Goal: Task Accomplishment & Management: Manage account settings

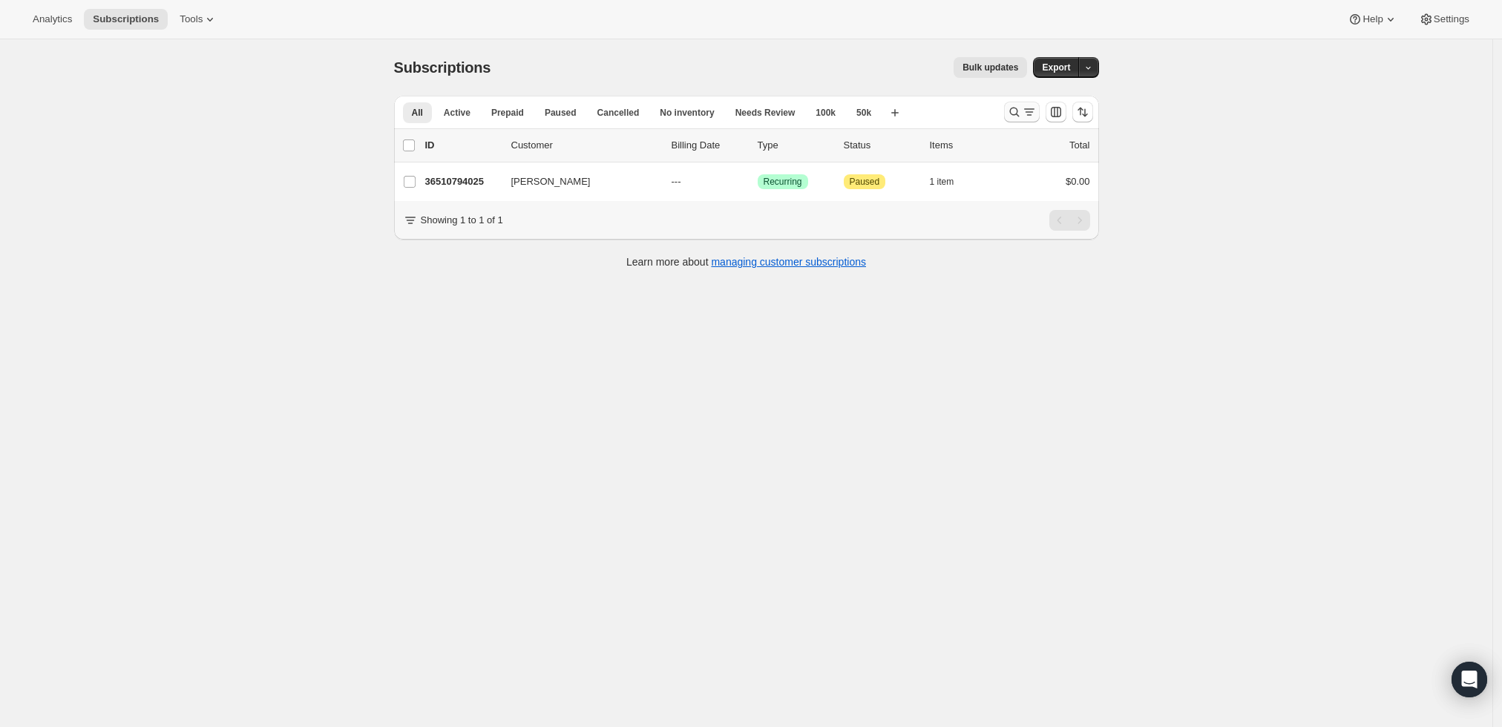
click at [1019, 116] on icon "Search and filter results" at bounding box center [1014, 112] width 15 height 15
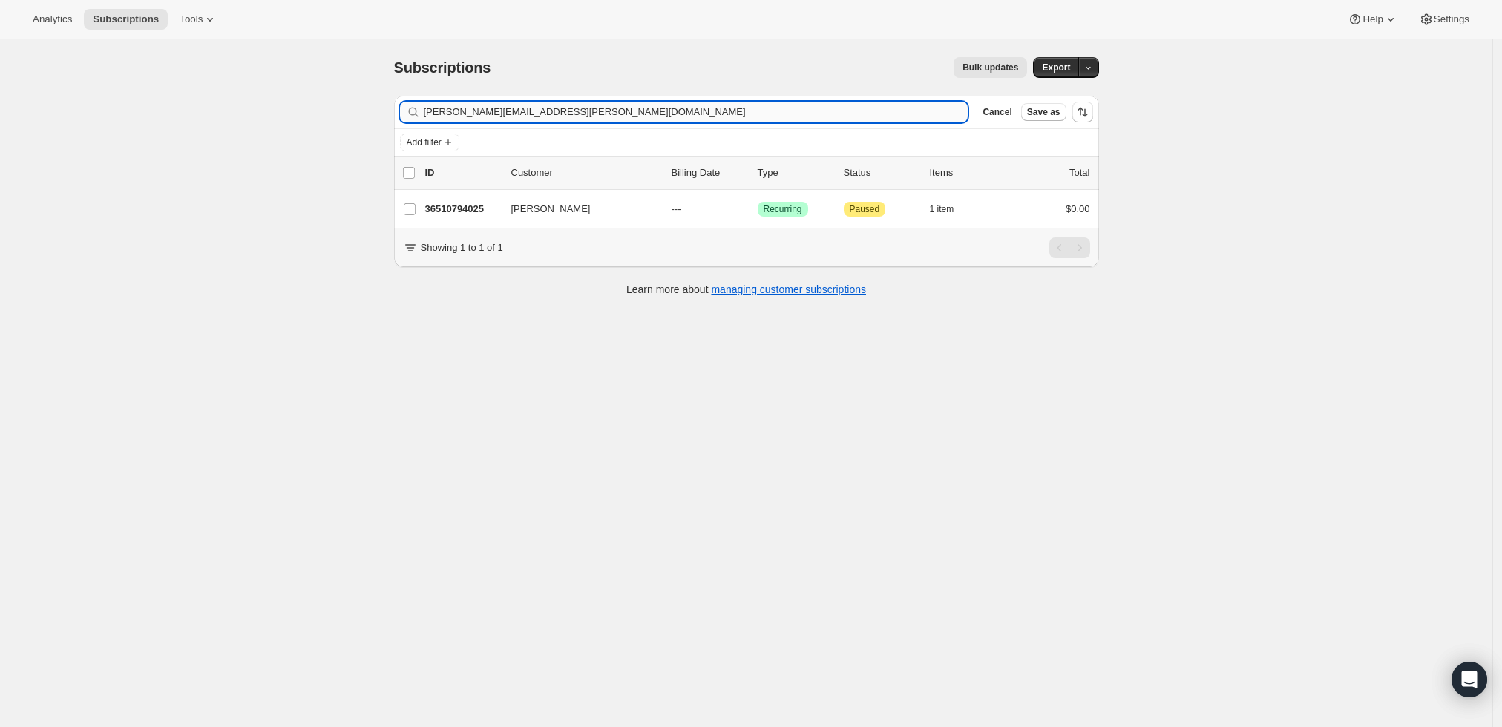
click at [718, 120] on input "[PERSON_NAME][EMAIL_ADDRESS][PERSON_NAME][DOMAIN_NAME]" at bounding box center [696, 112] width 545 height 21
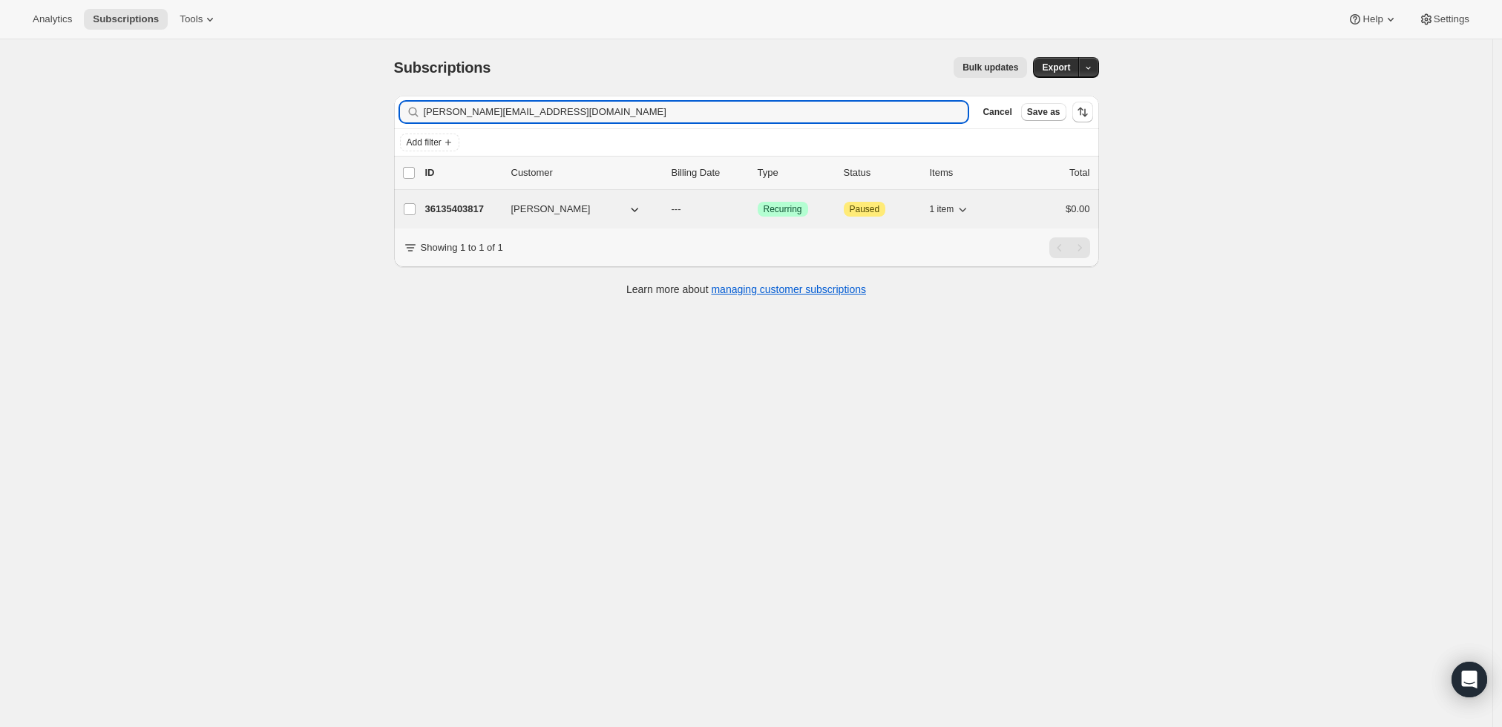
type input "[PERSON_NAME][EMAIL_ADDRESS][DOMAIN_NAME]"
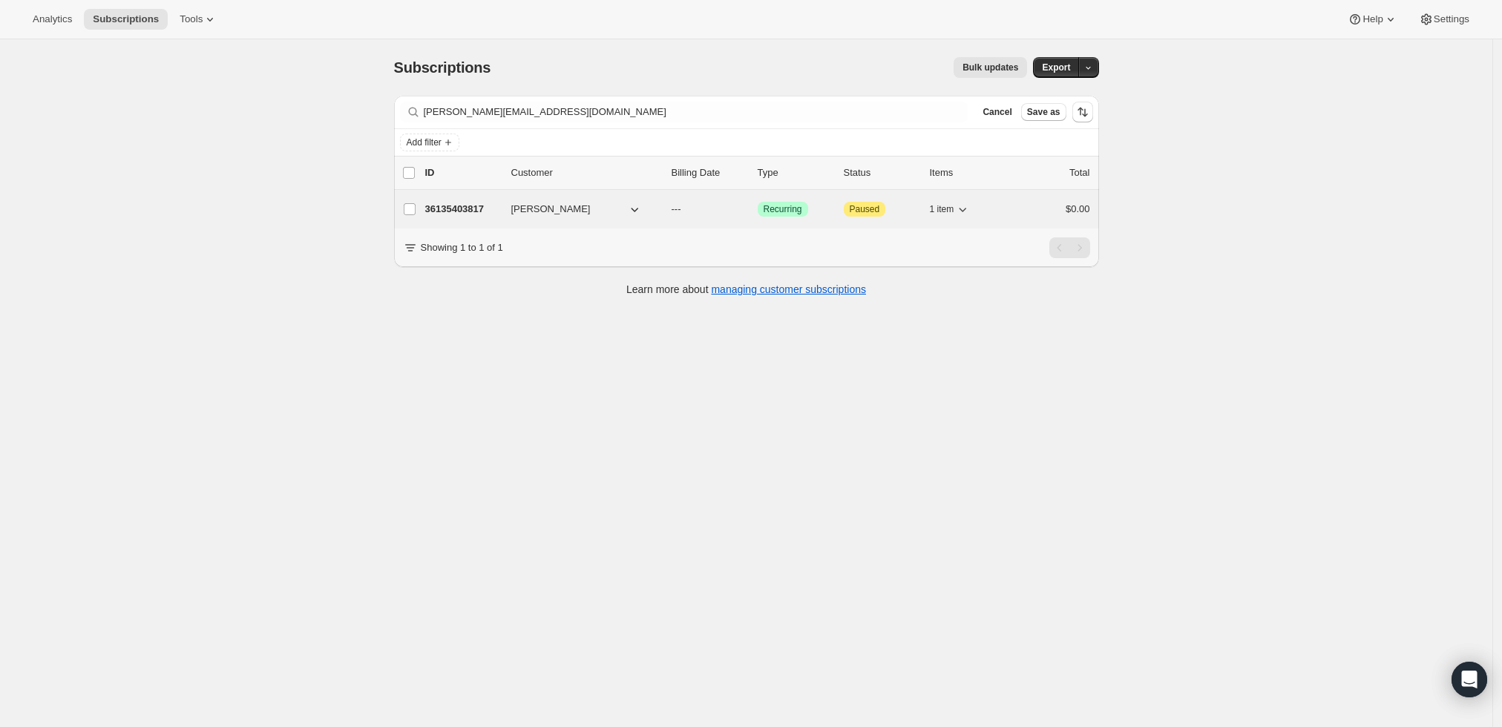
click at [461, 207] on p "36135403817" at bounding box center [462, 209] width 74 height 15
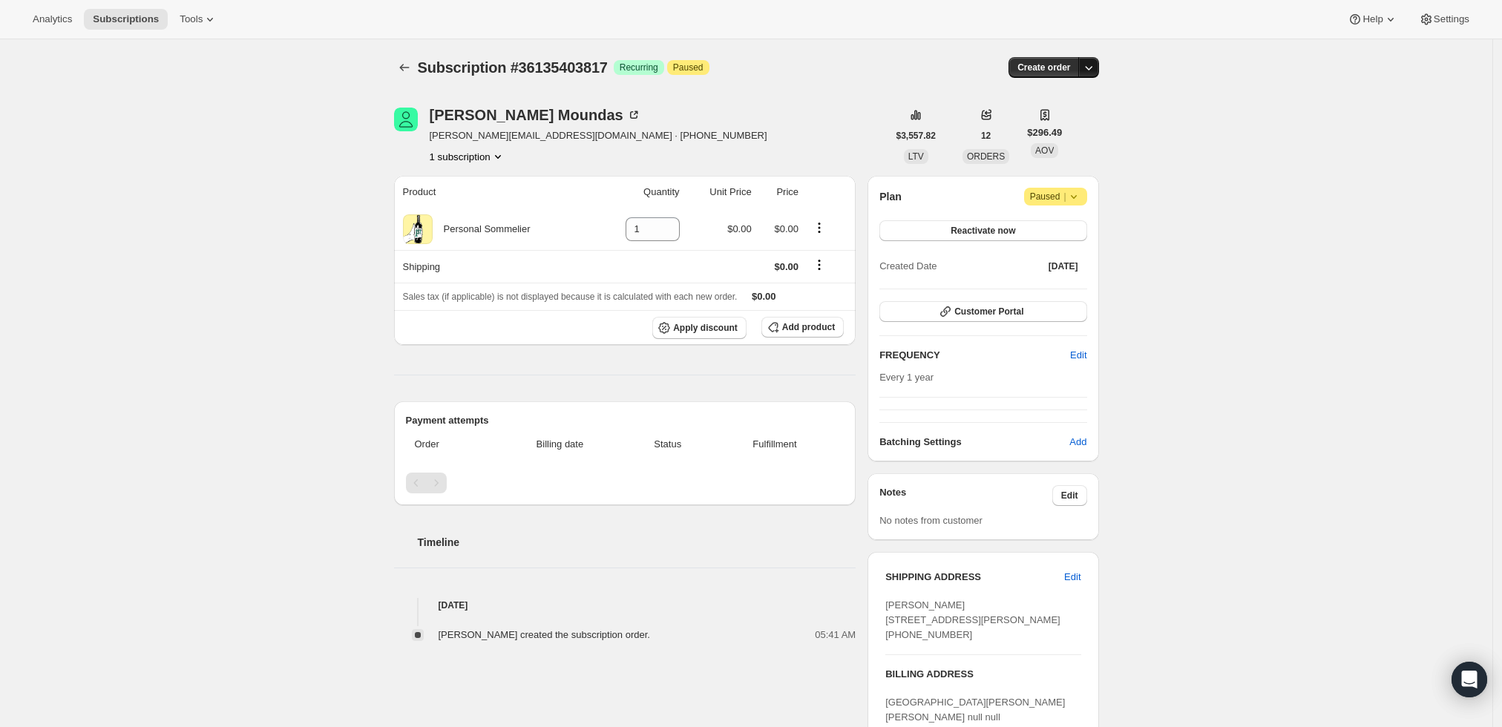
click at [1092, 70] on icon "button" at bounding box center [1088, 67] width 15 height 15
click at [1077, 115] on button "Create custom one-time order" at bounding box center [1021, 123] width 157 height 24
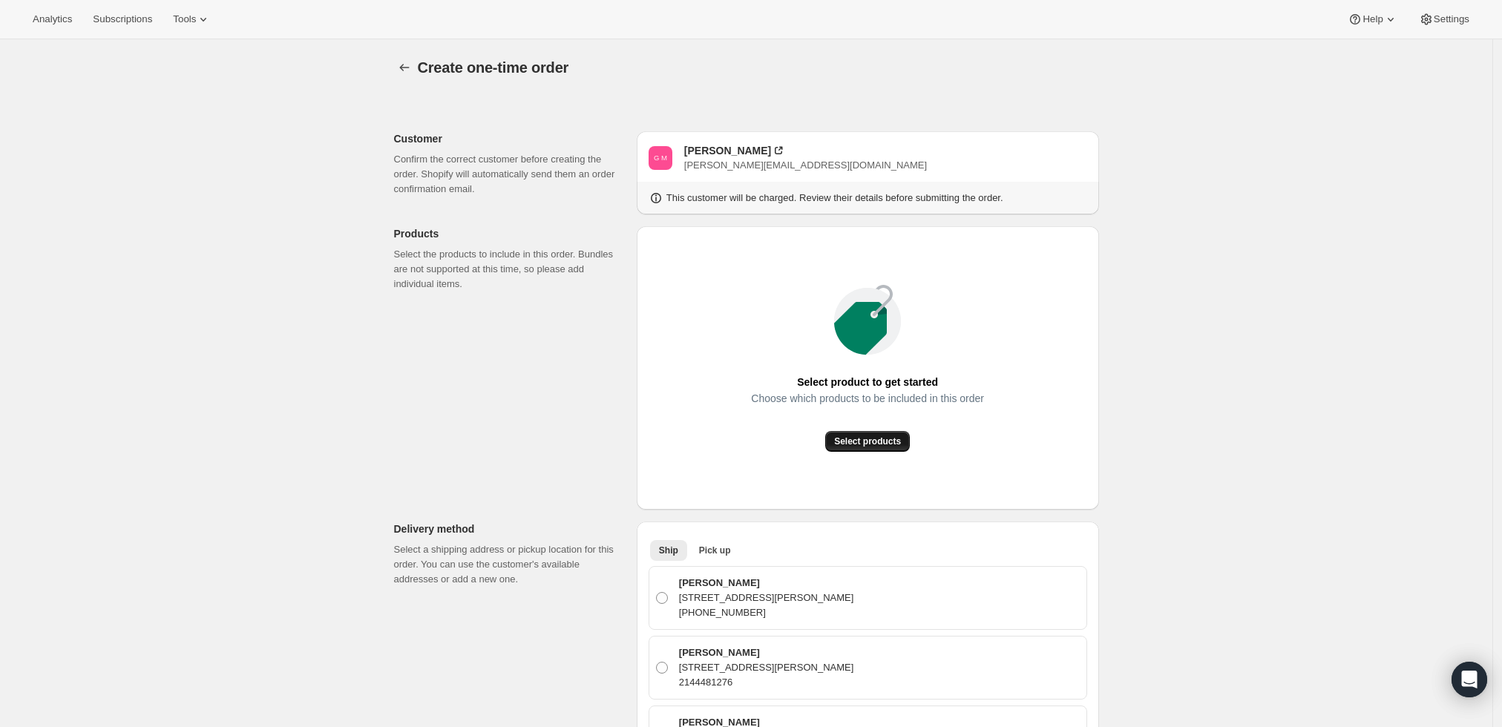
click at [868, 446] on span "Select products" at bounding box center [867, 442] width 67 height 12
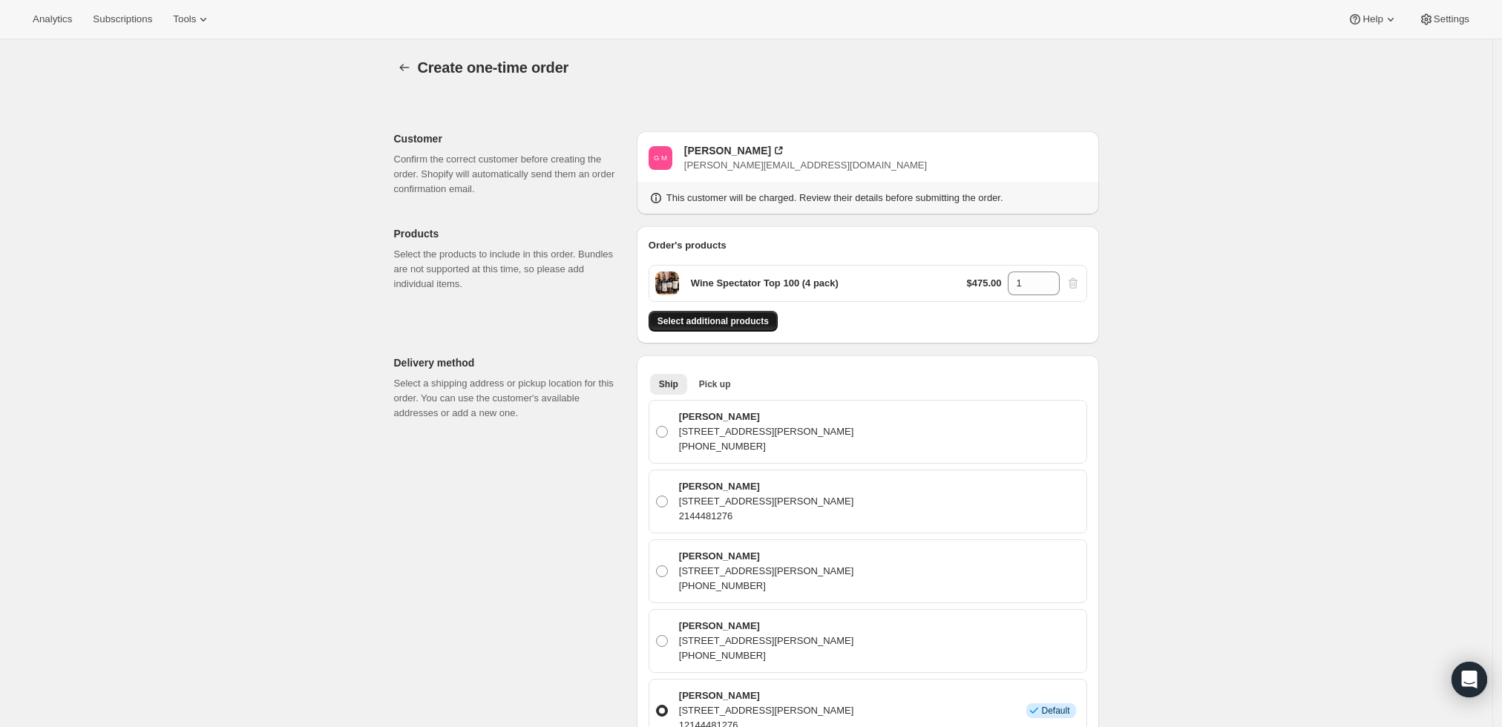
click at [748, 326] on span "Select additional products" at bounding box center [713, 321] width 111 height 12
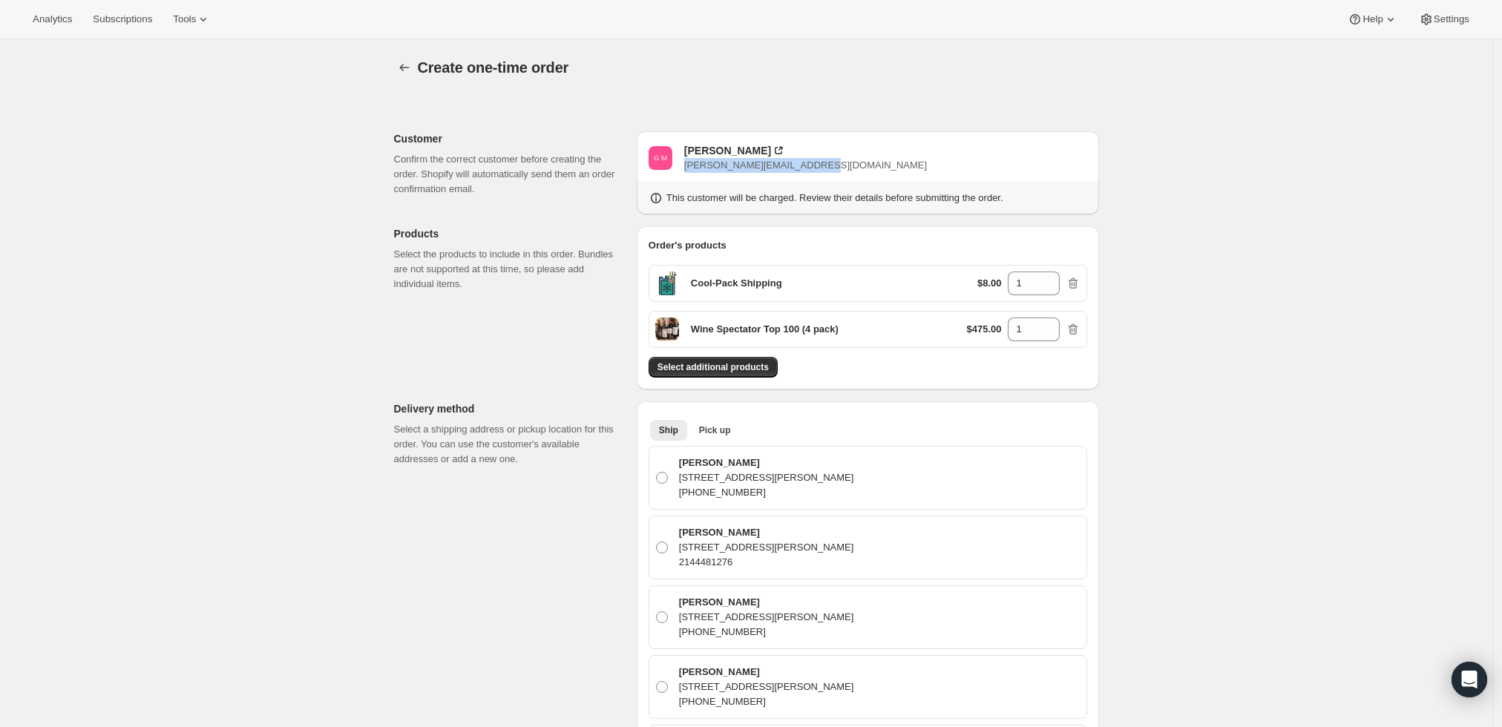
drag, startPoint x: 837, startPoint y: 165, endPoint x: 689, endPoint y: 171, distance: 148.6
click at [689, 171] on div "G M Gregory Moundas gregorymoundas@hotmail.com" at bounding box center [868, 158] width 439 height 30
copy span "gregorymoundas@hotmail.com"
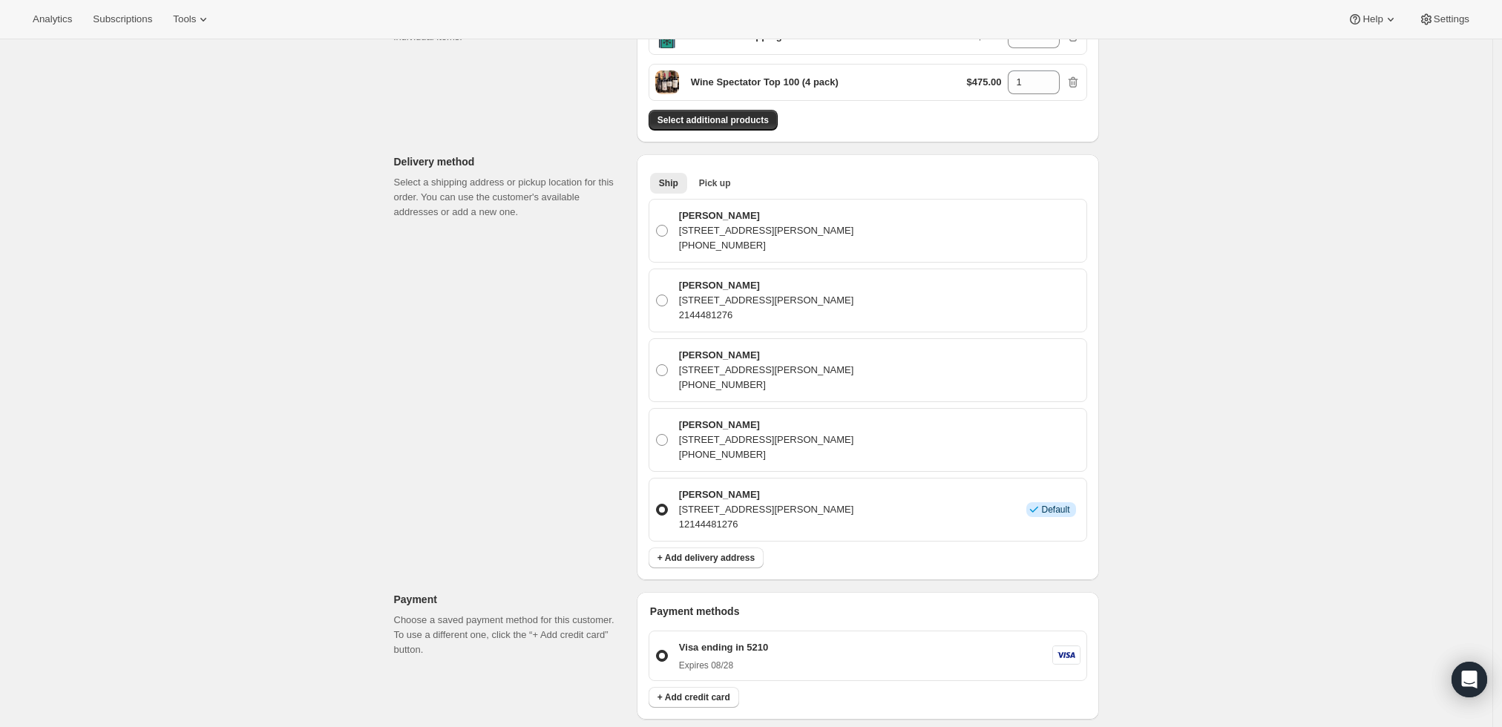
scroll to position [330, 0]
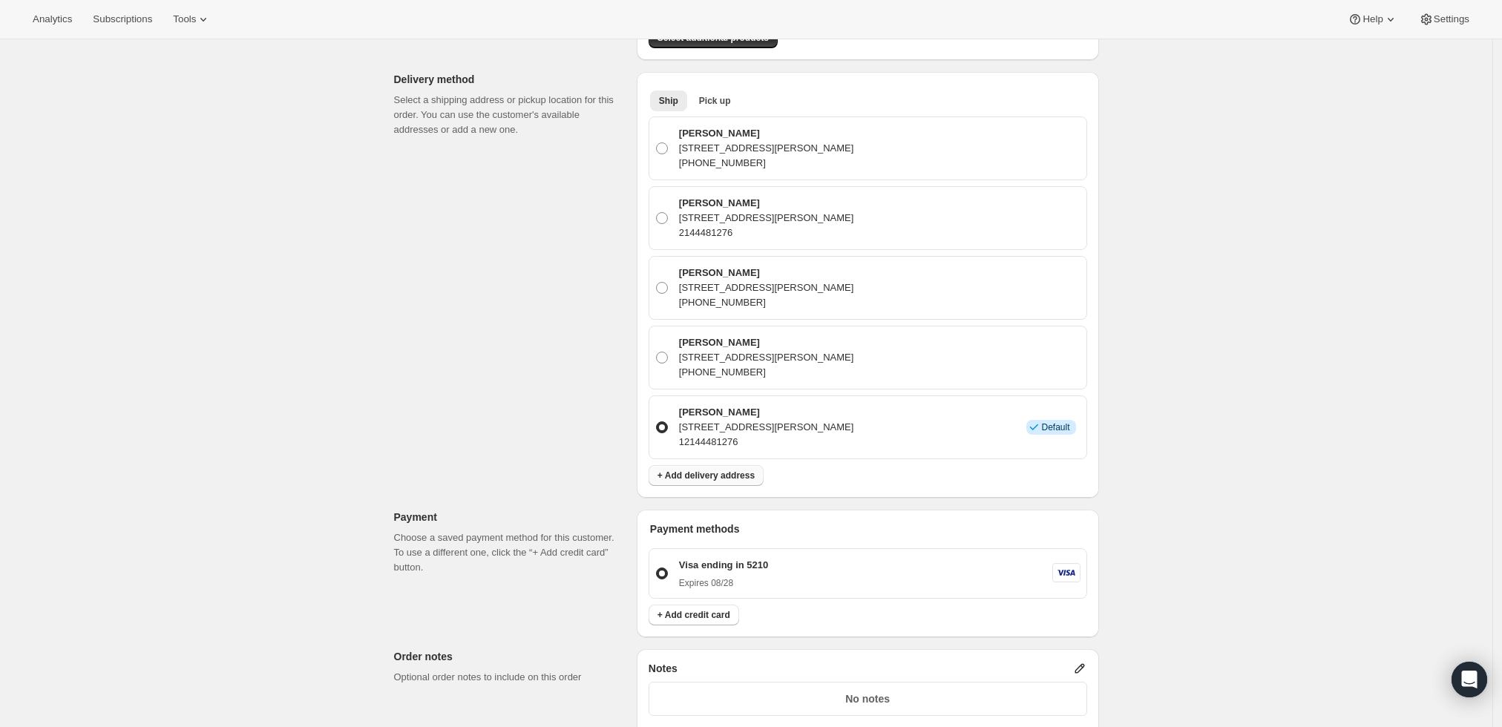
click at [733, 475] on span "+ Add delivery address" at bounding box center [706, 476] width 97 height 12
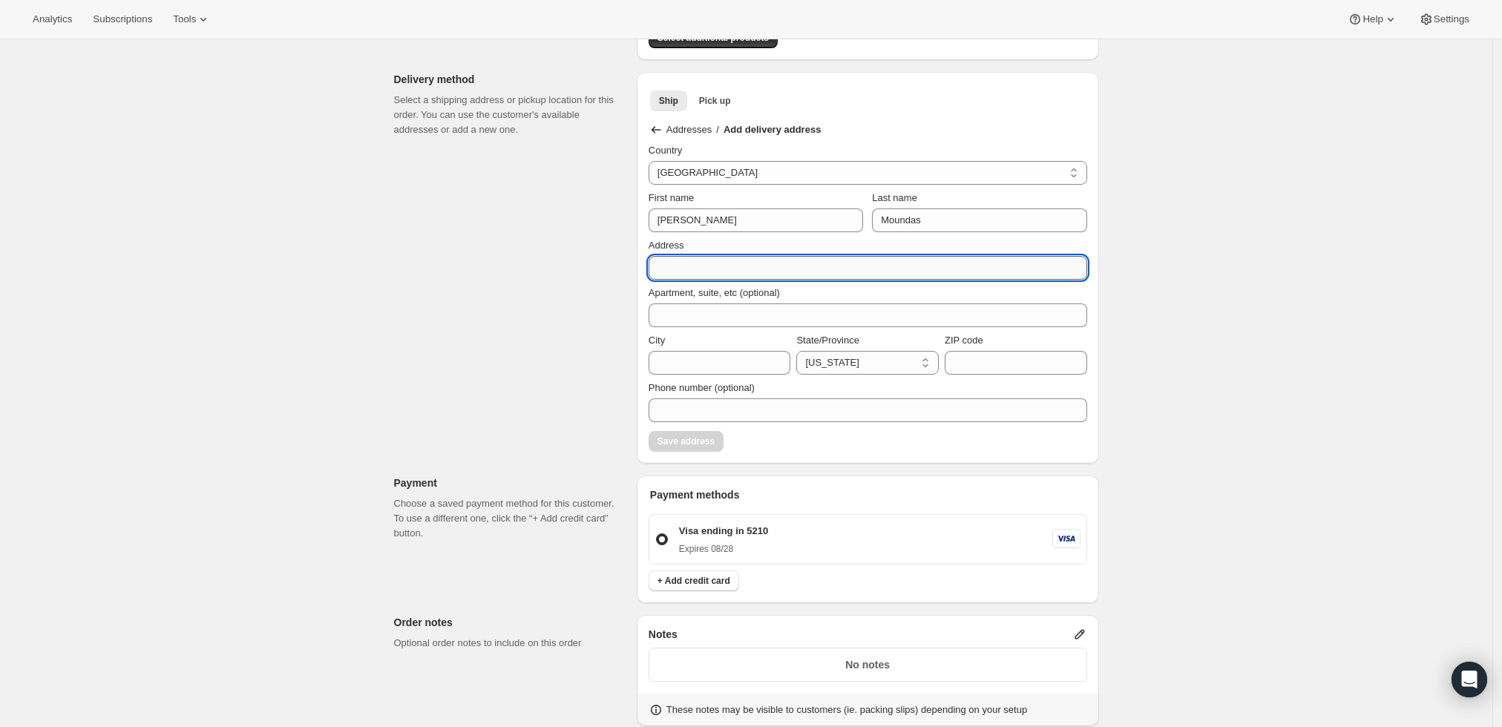
click at [733, 263] on input "Address" at bounding box center [868, 268] width 439 height 24
paste input "OGO 5930 Royal Ln Ste E Dallas, TX 75230"
drag, startPoint x: 686, startPoint y: 264, endPoint x: 576, endPoint y: 263, distance: 109.9
click at [576, 263] on div "Customer Confirm the correct customer before creating the order. Shopify will a…" at bounding box center [740, 386] width 717 height 1241
click at [847, 272] on input "5930 Royal Ln Ste E Dallas, TX 75230" at bounding box center [868, 268] width 439 height 24
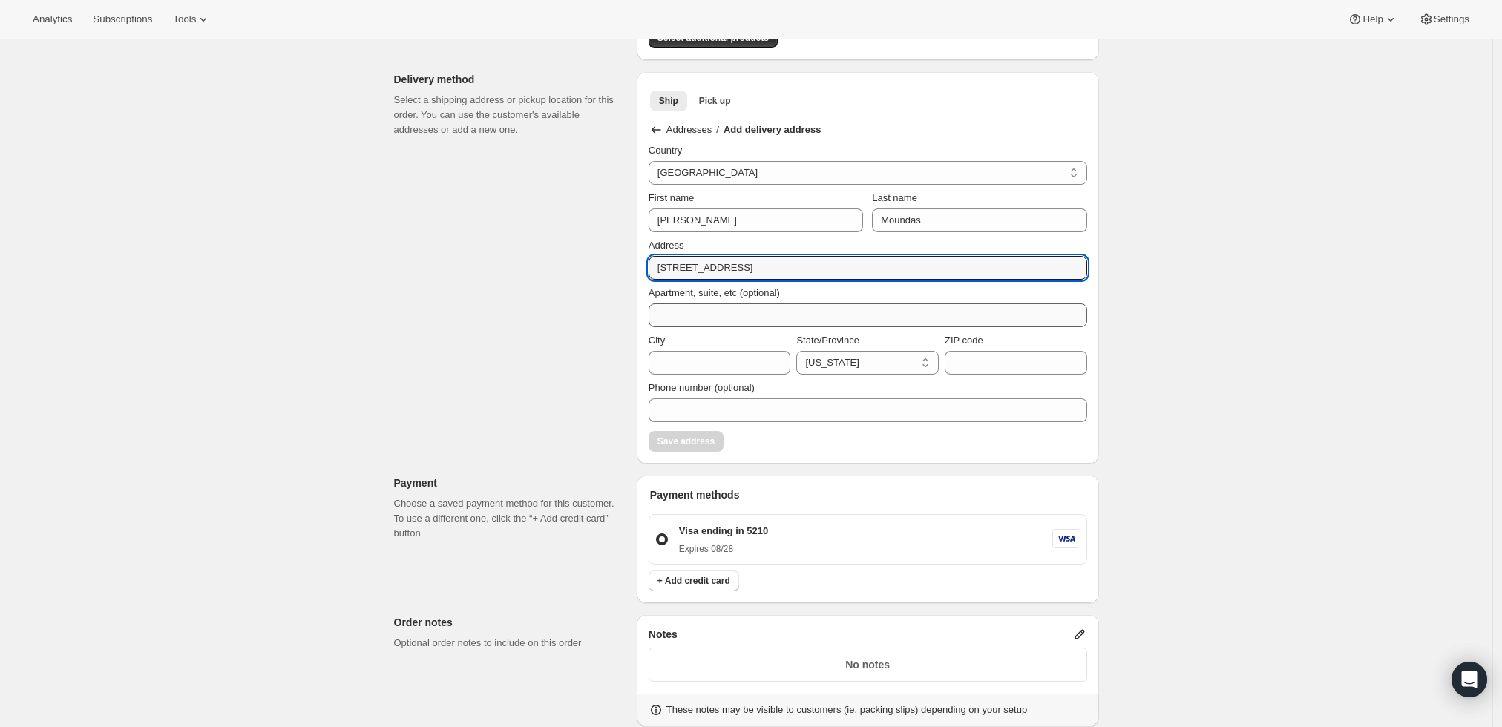
type input "5930 Royal Ln Ste E Dallas, TX 75230"
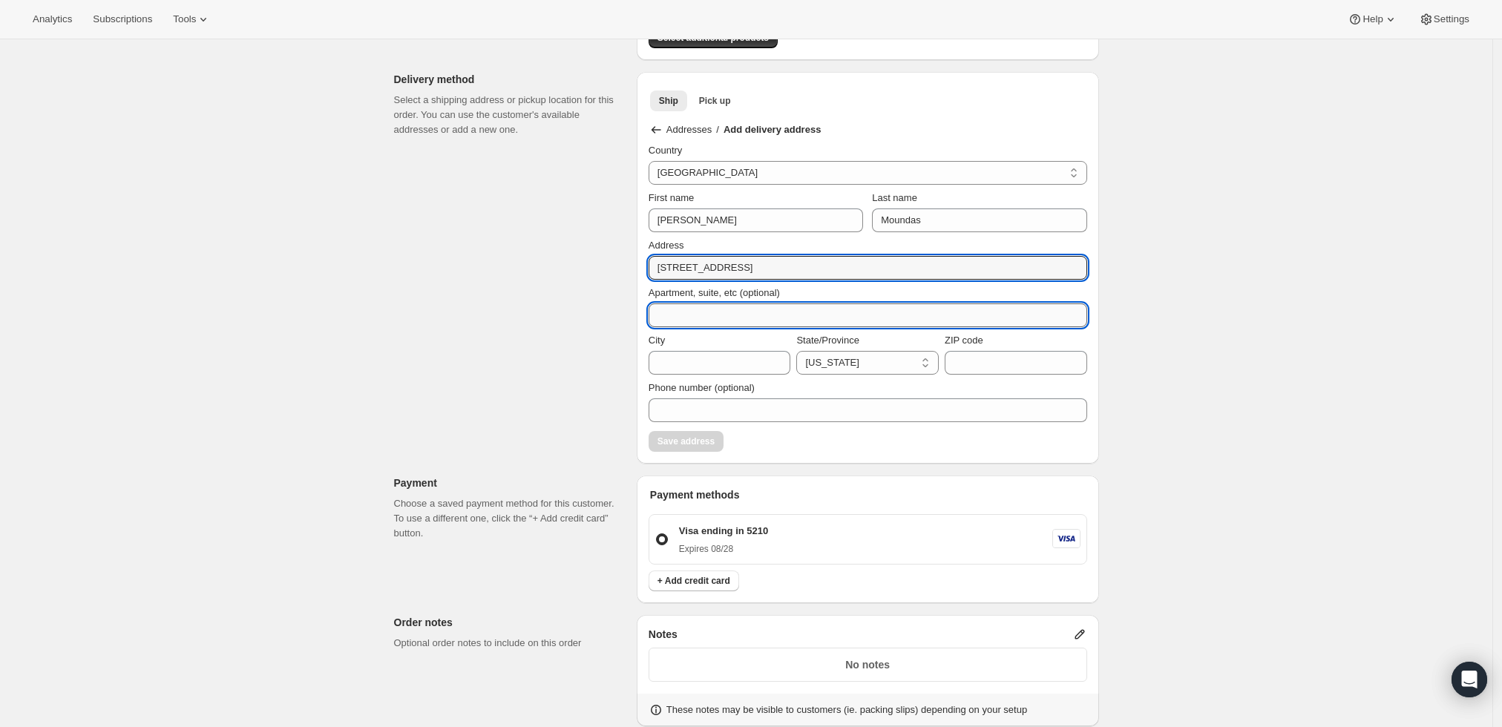
click at [701, 312] on input "Apartment, suite, etc (optional)" at bounding box center [868, 316] width 439 height 24
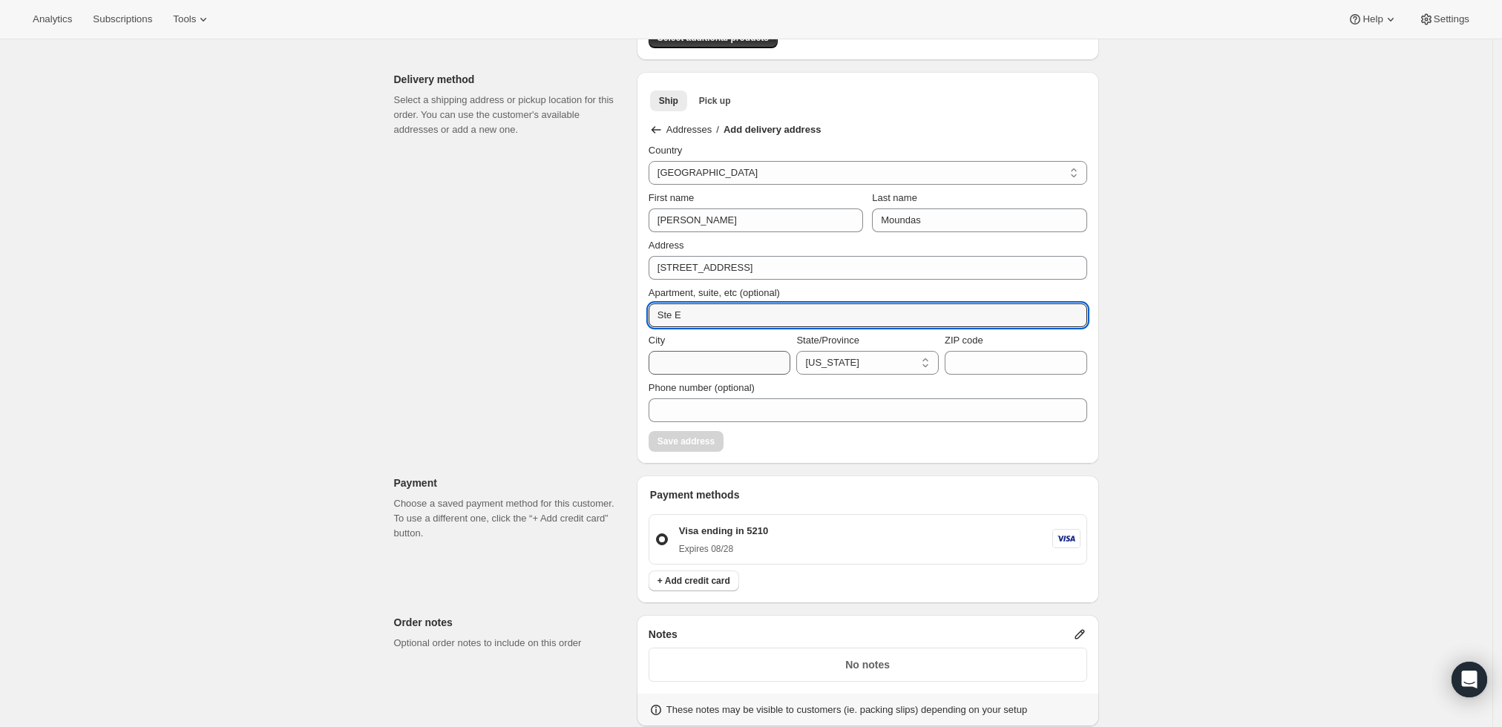
type input "Ste E"
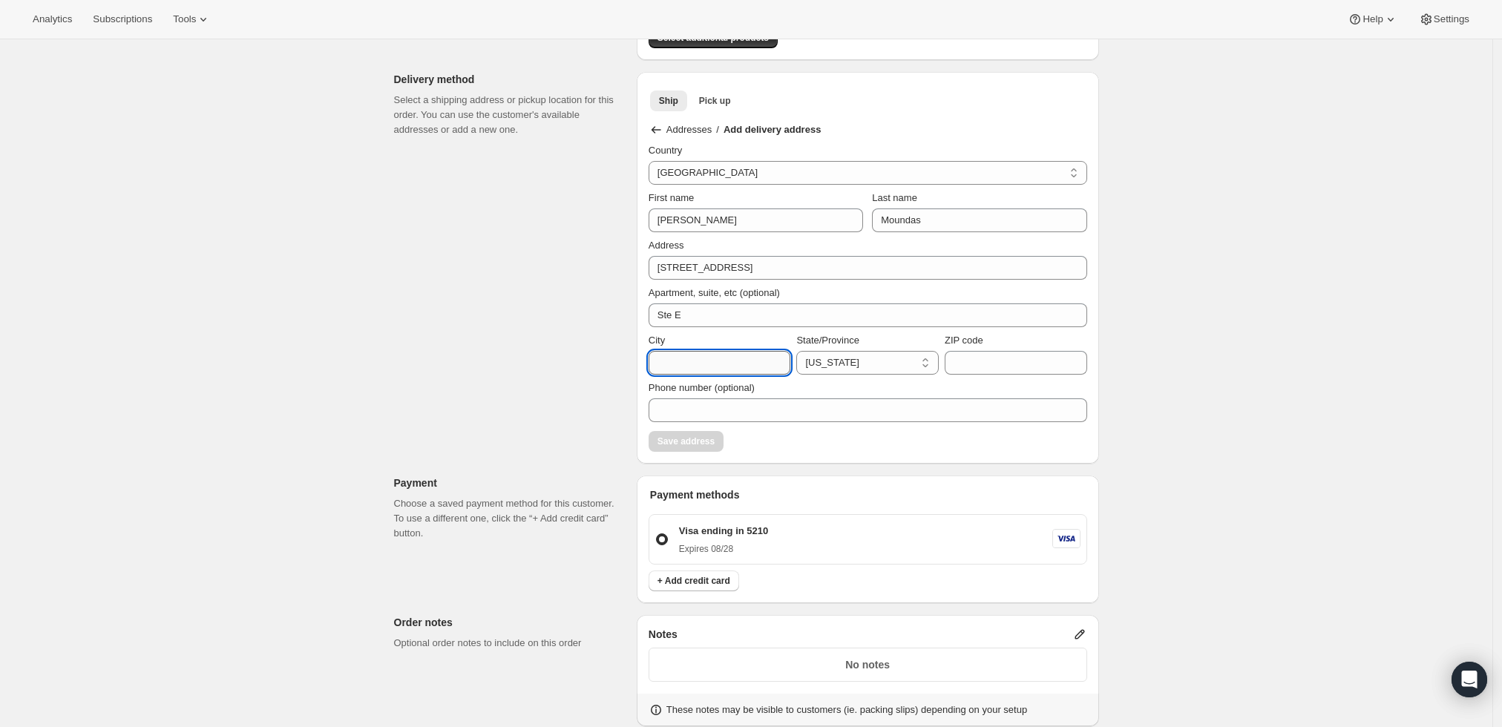
click at [698, 354] on input "City" at bounding box center [720, 363] width 143 height 24
type input "Dallas"
select select "TX"
click at [1064, 362] on input "ZIP code" at bounding box center [1016, 363] width 143 height 24
type input "75230"
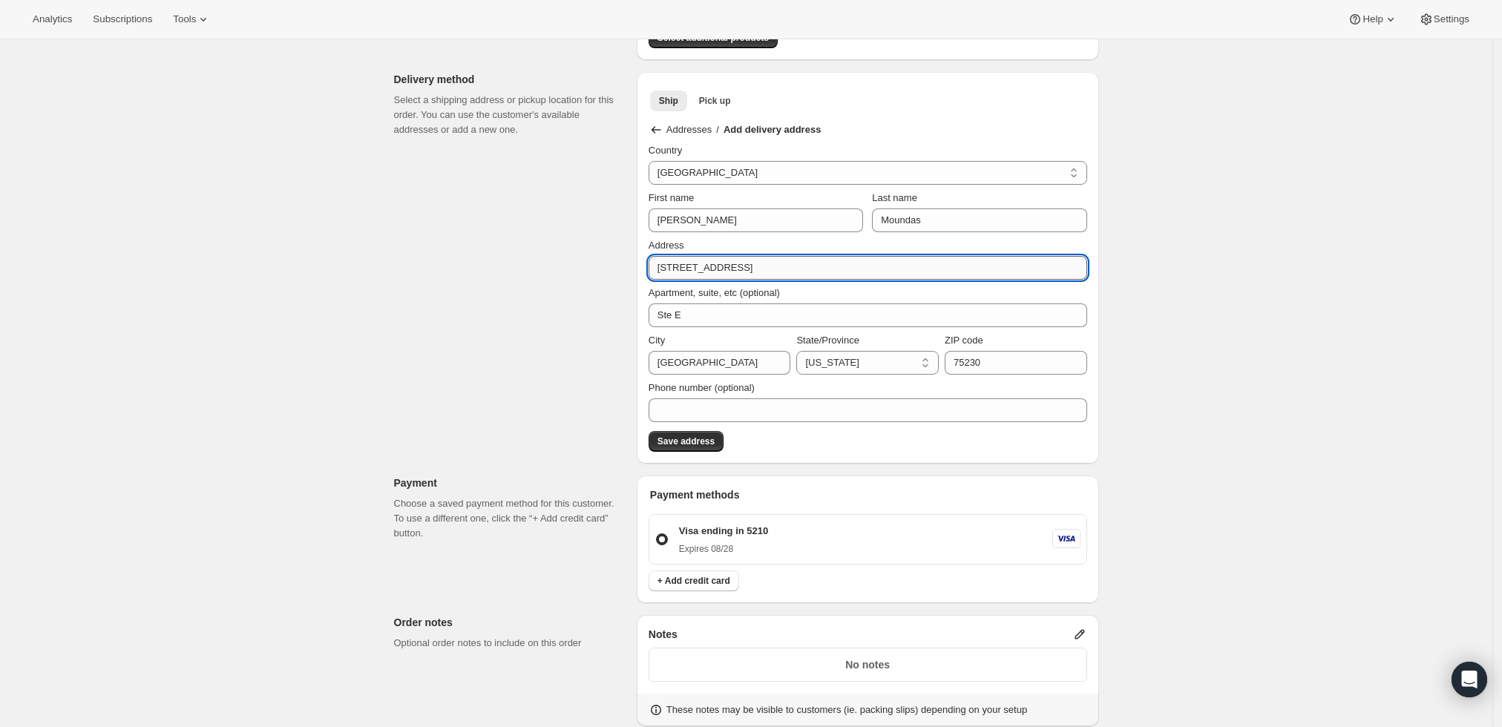
drag, startPoint x: 822, startPoint y: 267, endPoint x: 724, endPoint y: 272, distance: 98.1
click at [724, 272] on input "5930 Royal Ln Ste E Dallas, TX 75230" at bounding box center [868, 268] width 439 height 24
type input "5930 Royal Ln"
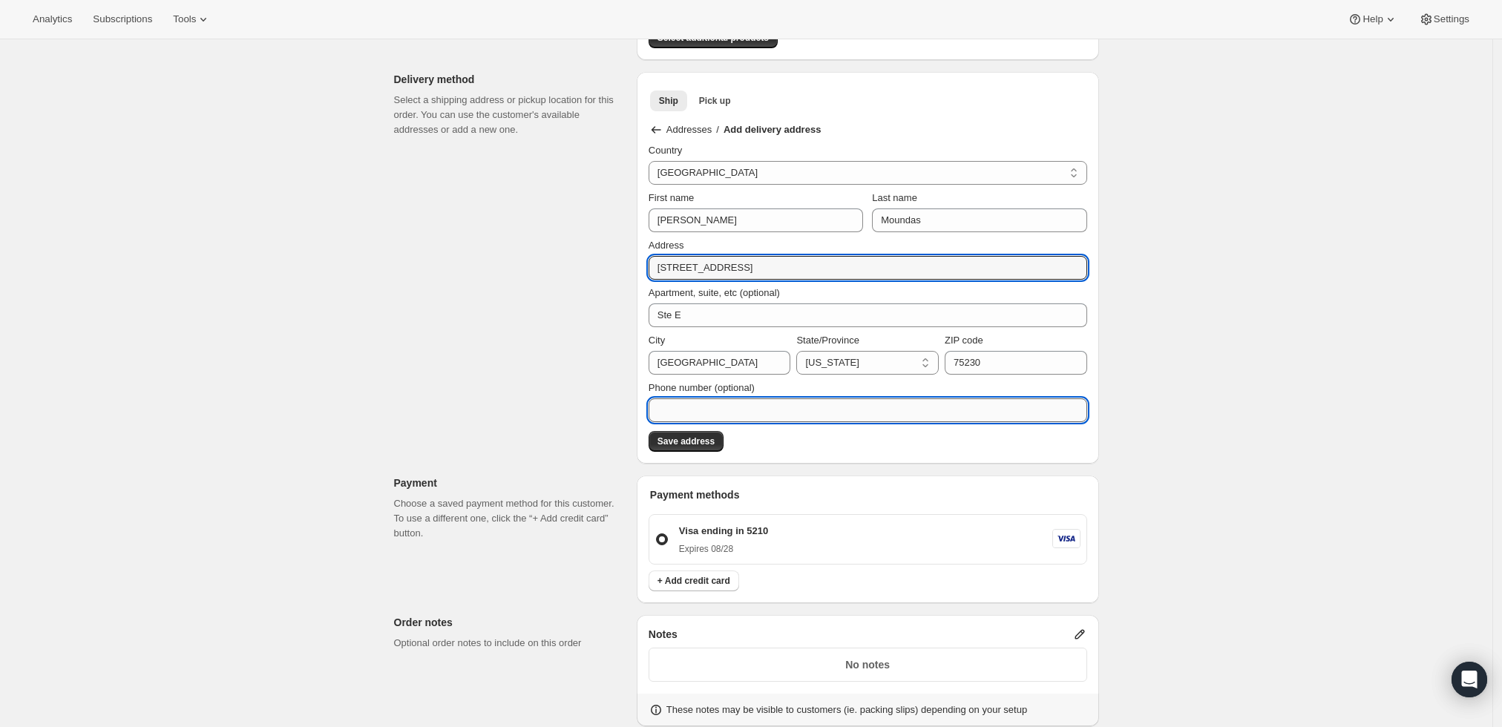
click at [796, 403] on input "Phone number (optional)" at bounding box center [868, 411] width 439 height 24
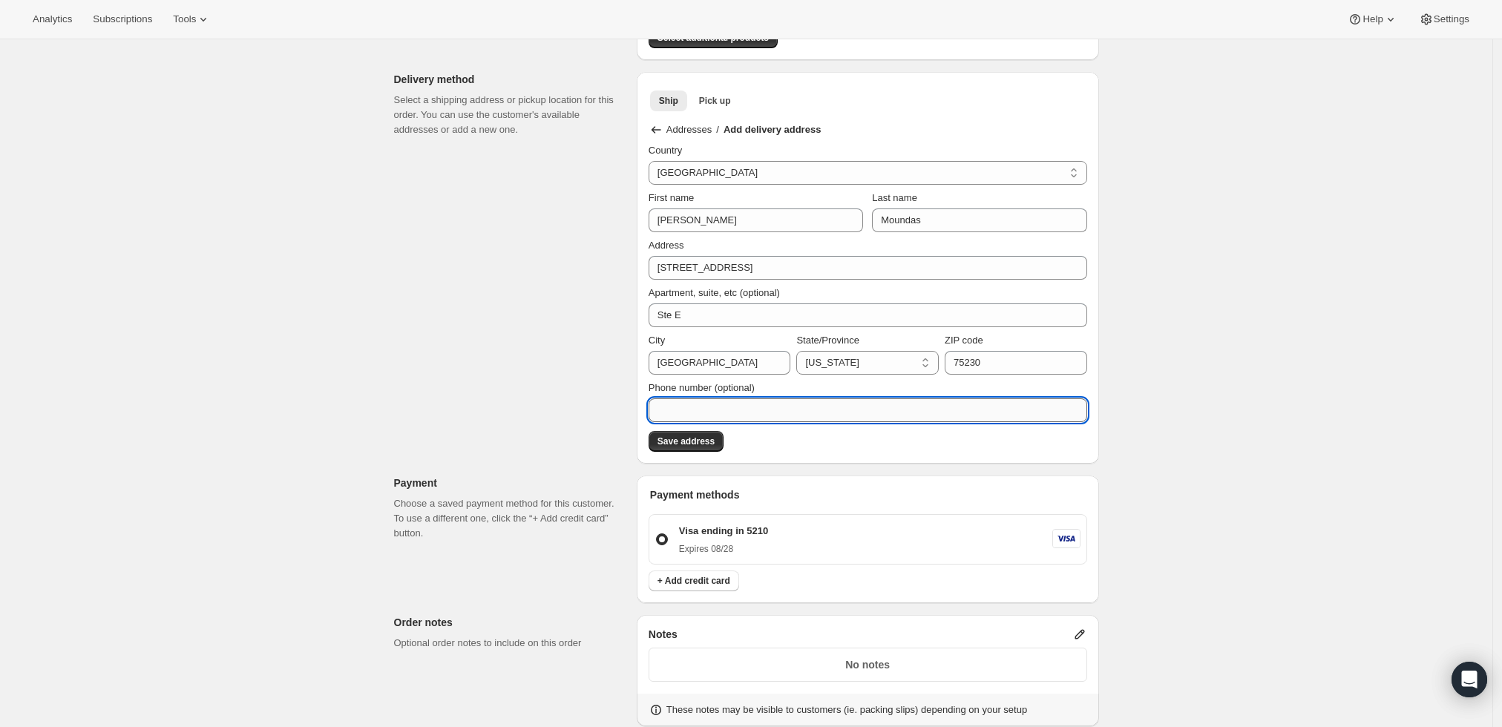
paste input "2144481276"
type input "2144481276"
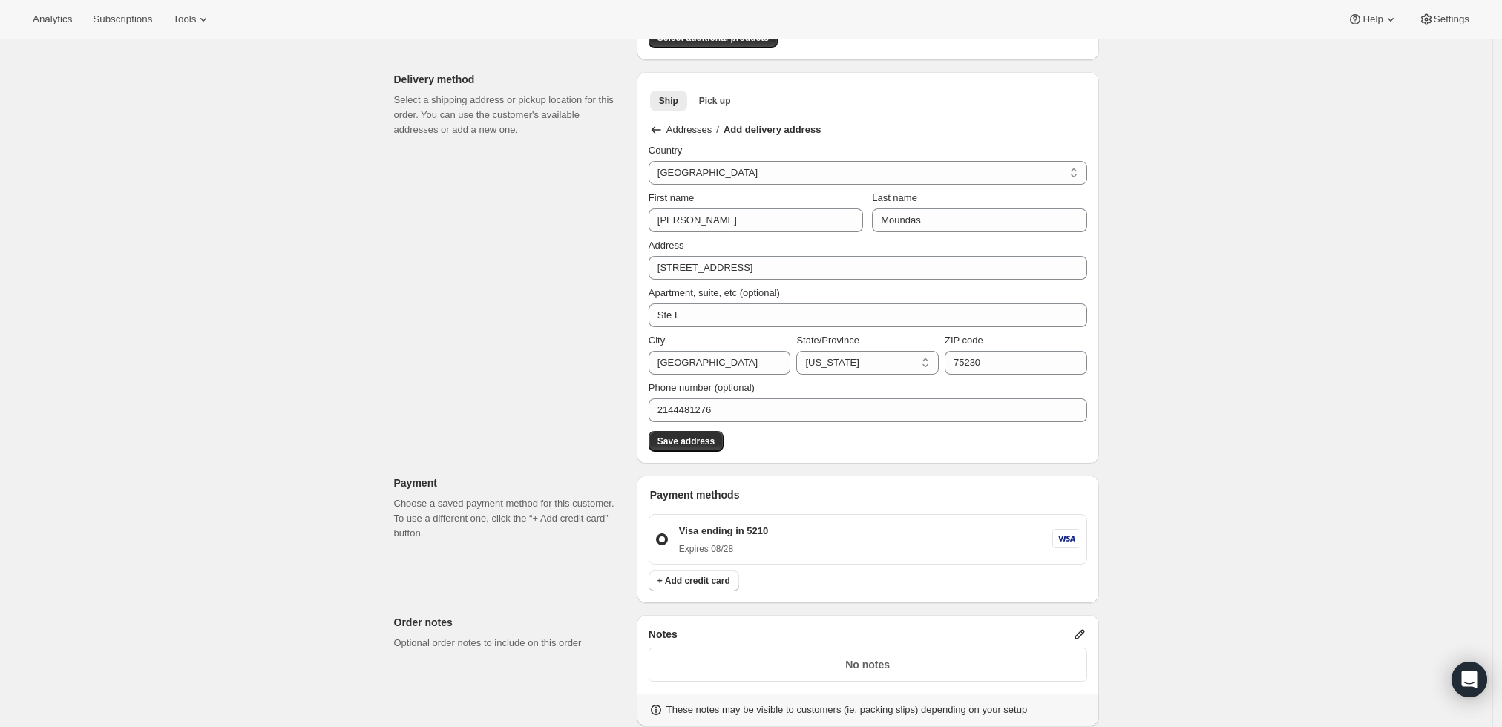
click at [1310, 369] on div "Create one-time order. This page is ready Create one-time order Customer Confir…" at bounding box center [746, 370] width 1493 height 1321
click at [692, 442] on span "Save address" at bounding box center [686, 442] width 57 height 12
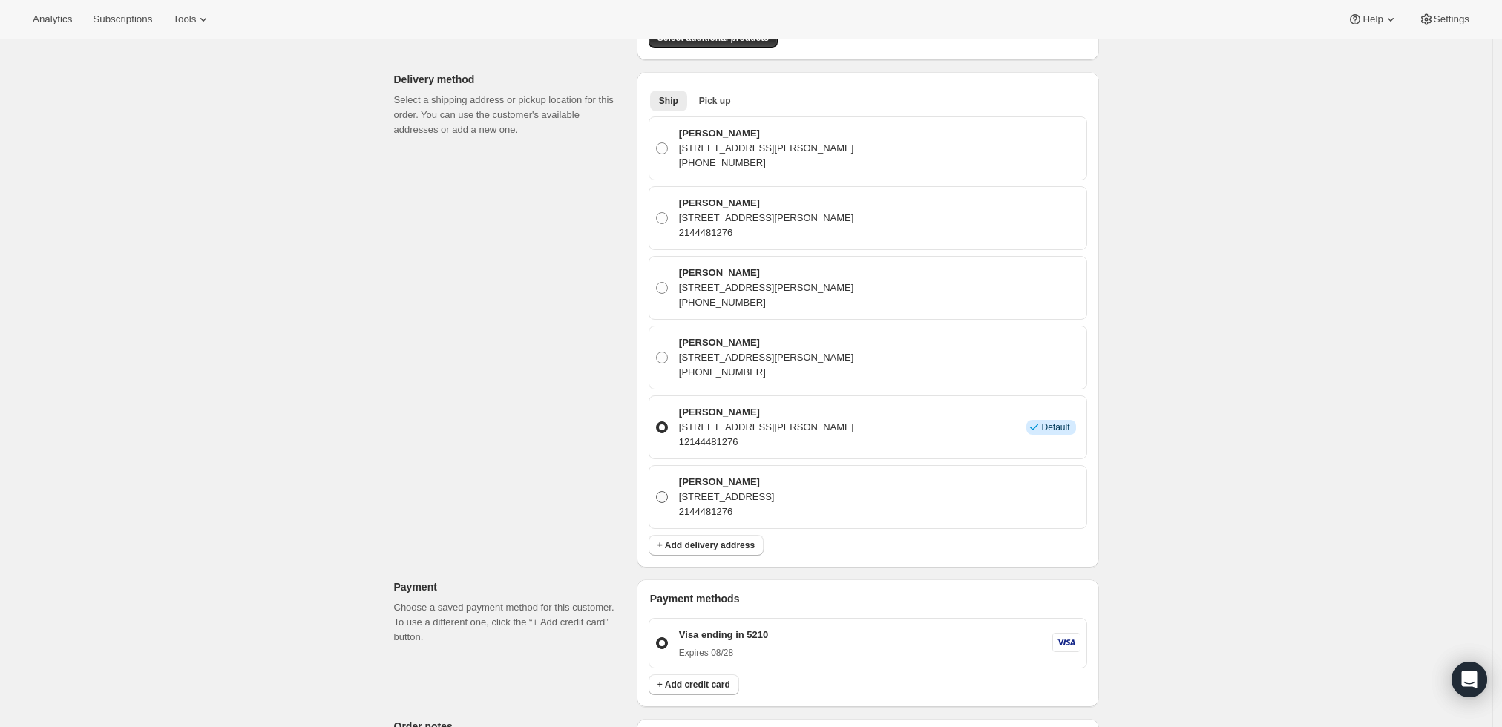
click at [665, 493] on span at bounding box center [662, 497] width 12 height 12
click at [657, 492] on input "Greg Moundas 5930 Royal Ln Ste E, Dallas, TX, 75230, United States 2144481276" at bounding box center [656, 491] width 1 height 1
radio input "true"
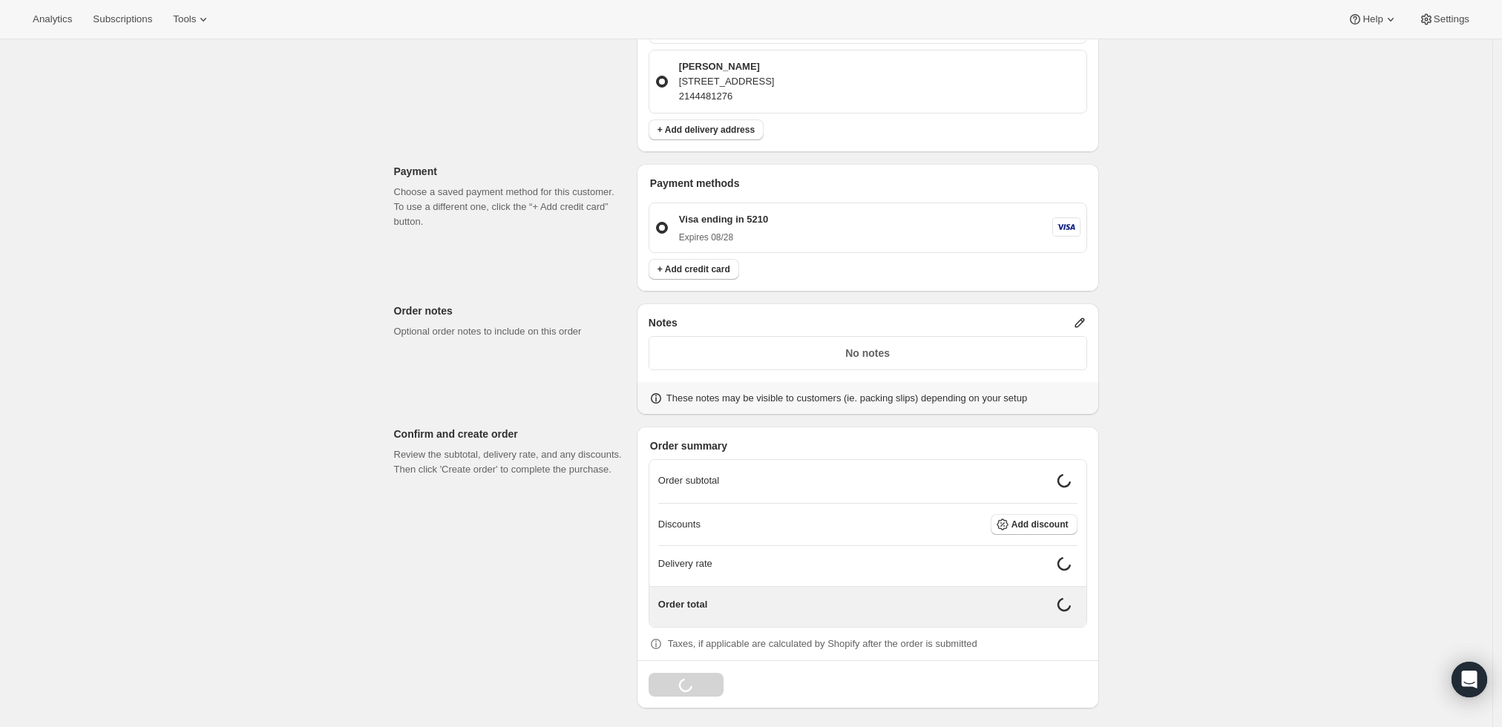
scroll to position [734, 0]
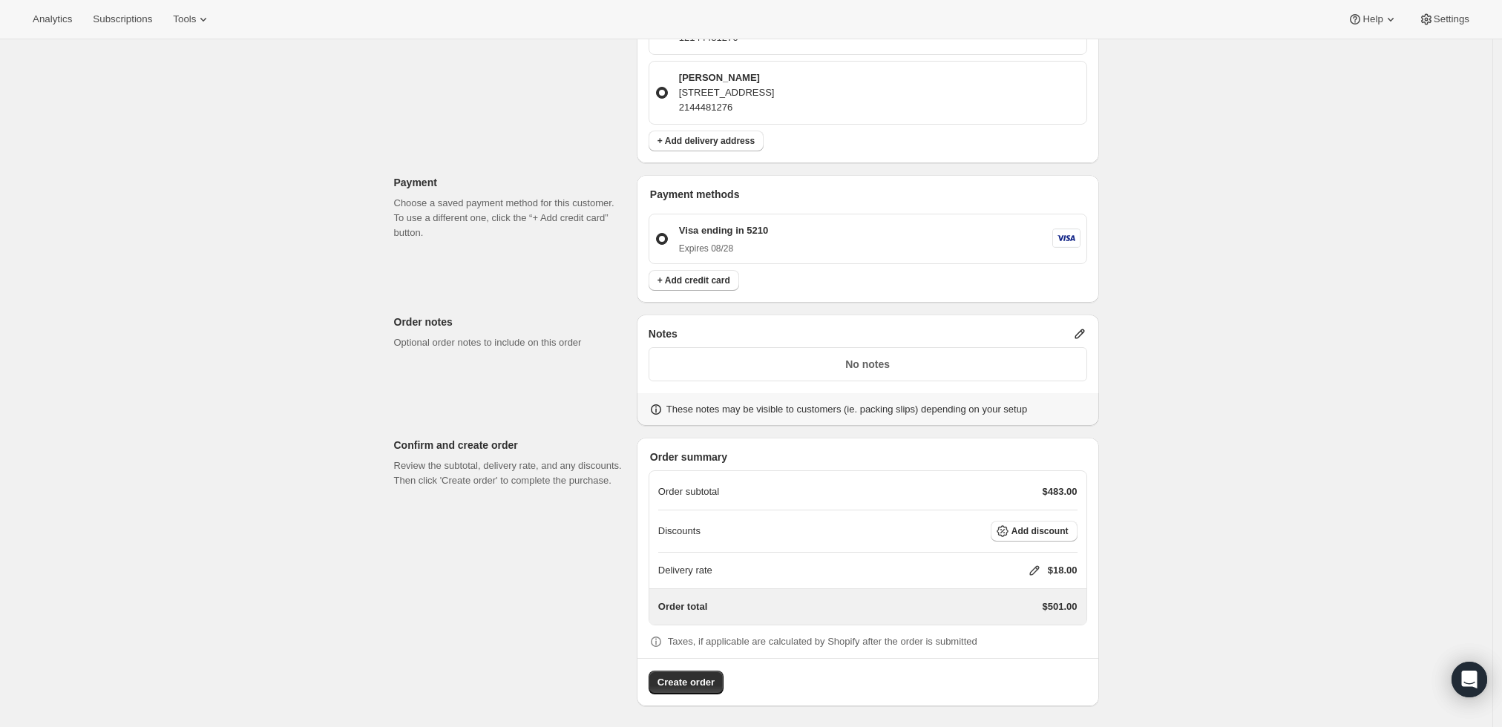
click at [1078, 327] on icon at bounding box center [1080, 334] width 15 height 15
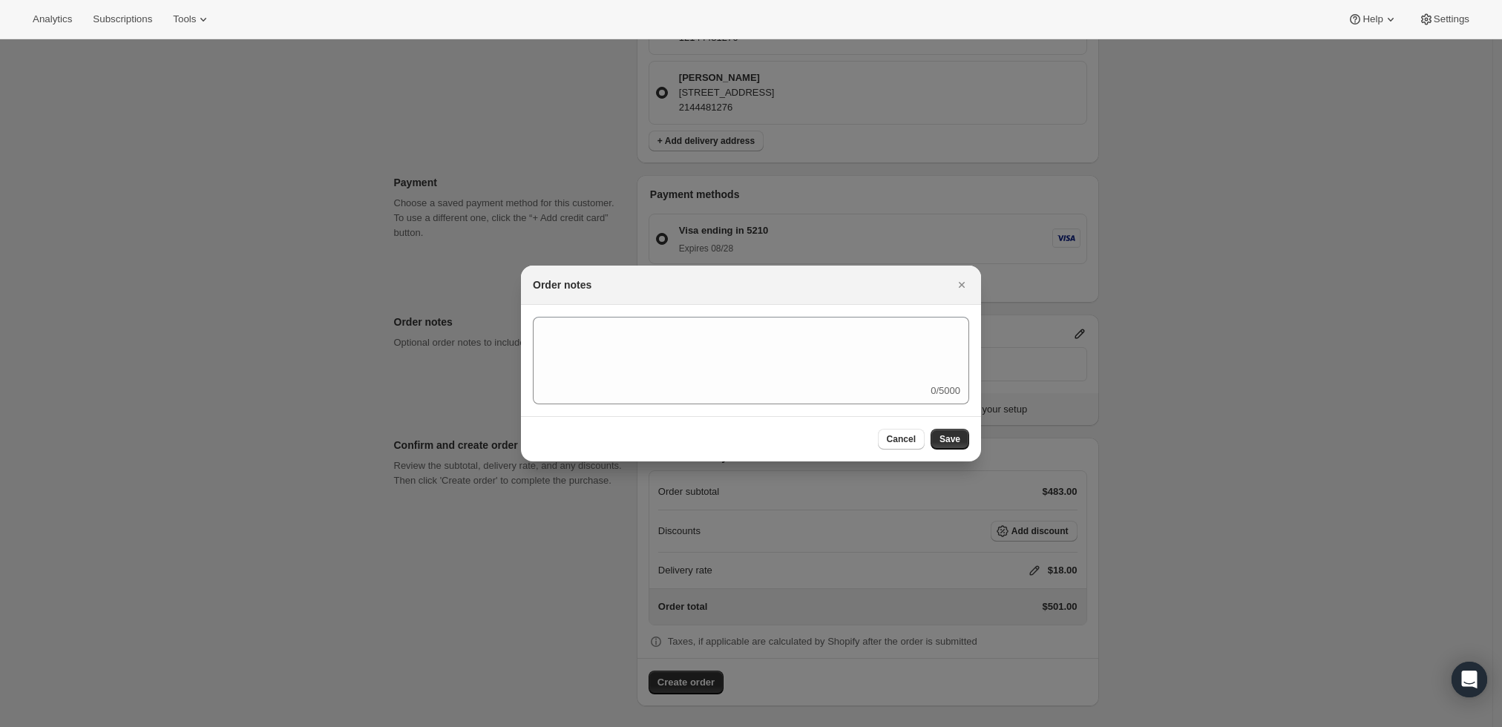
click at [1203, 387] on div at bounding box center [751, 363] width 1502 height 727
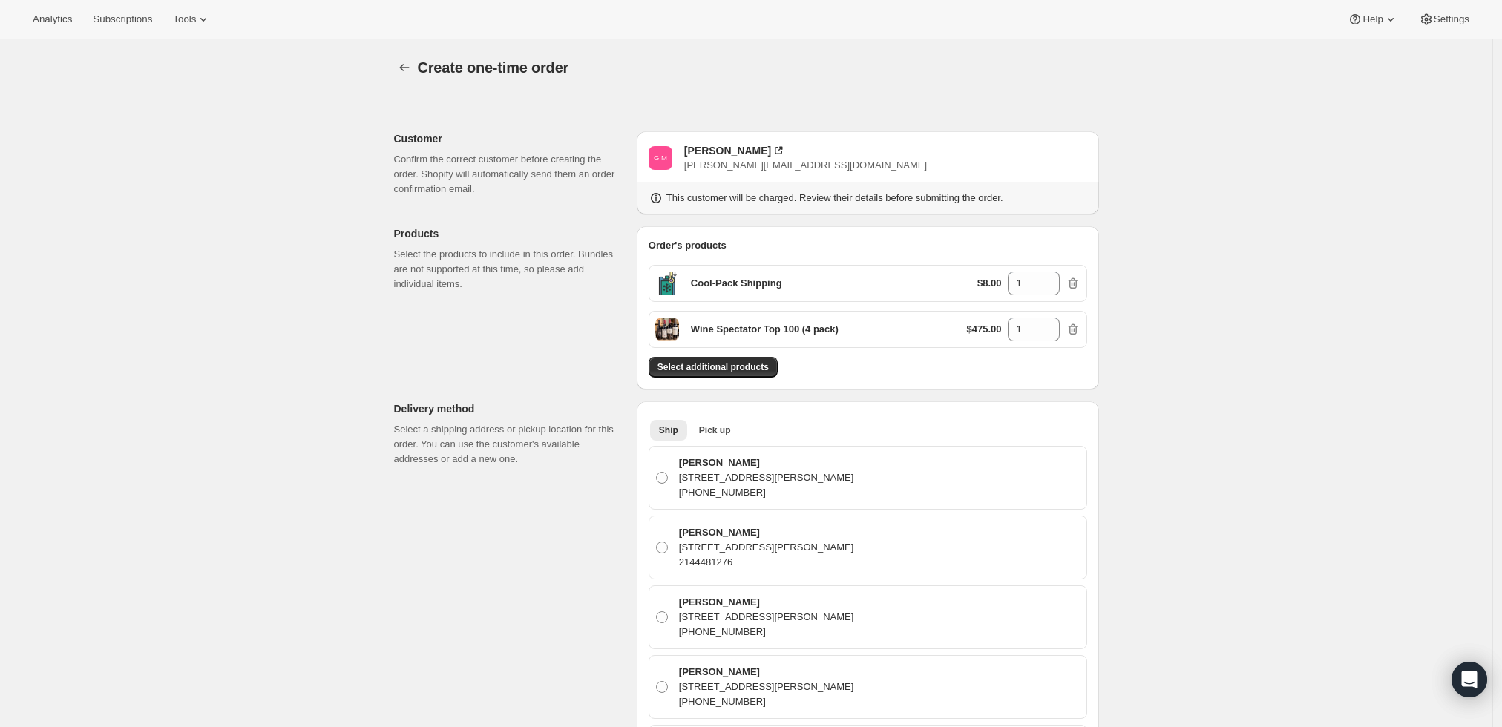
scroll to position [734, 0]
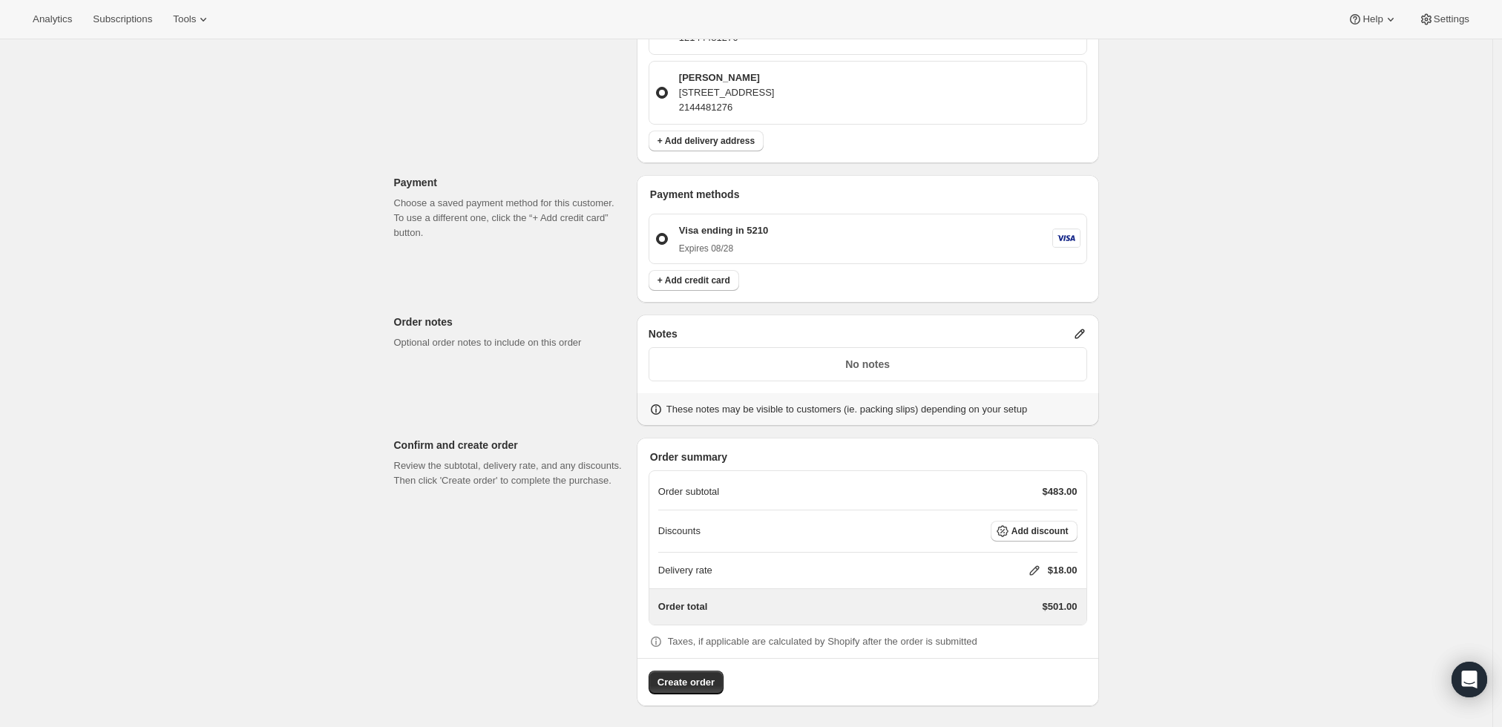
click at [1033, 566] on icon at bounding box center [1034, 570] width 15 height 15
click at [1015, 618] on input "0" at bounding box center [1042, 624] width 134 height 24
type input "0"
click at [1024, 665] on button "Save" at bounding box center [1031, 658] width 39 height 21
click at [677, 672] on button "Create order" at bounding box center [686, 683] width 75 height 24
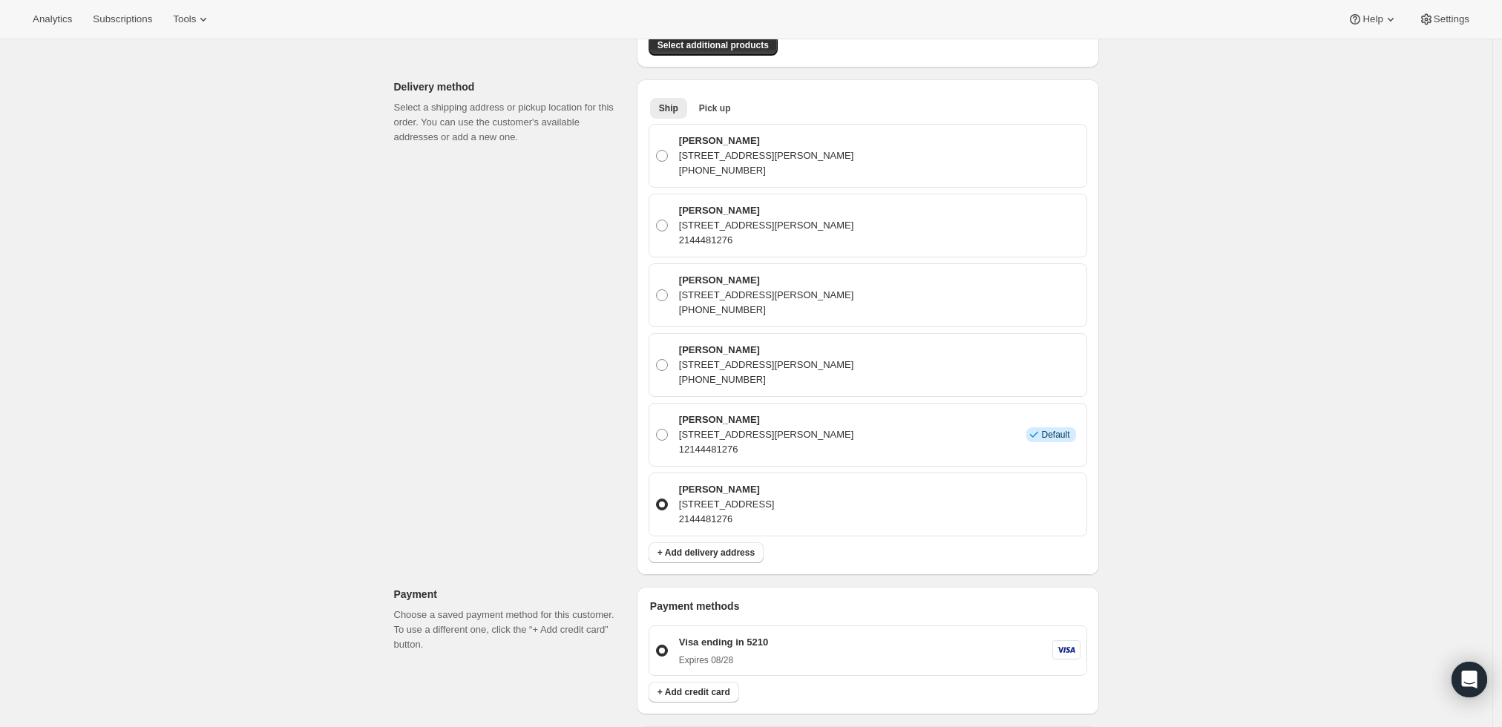
scroll to position [412, 0]
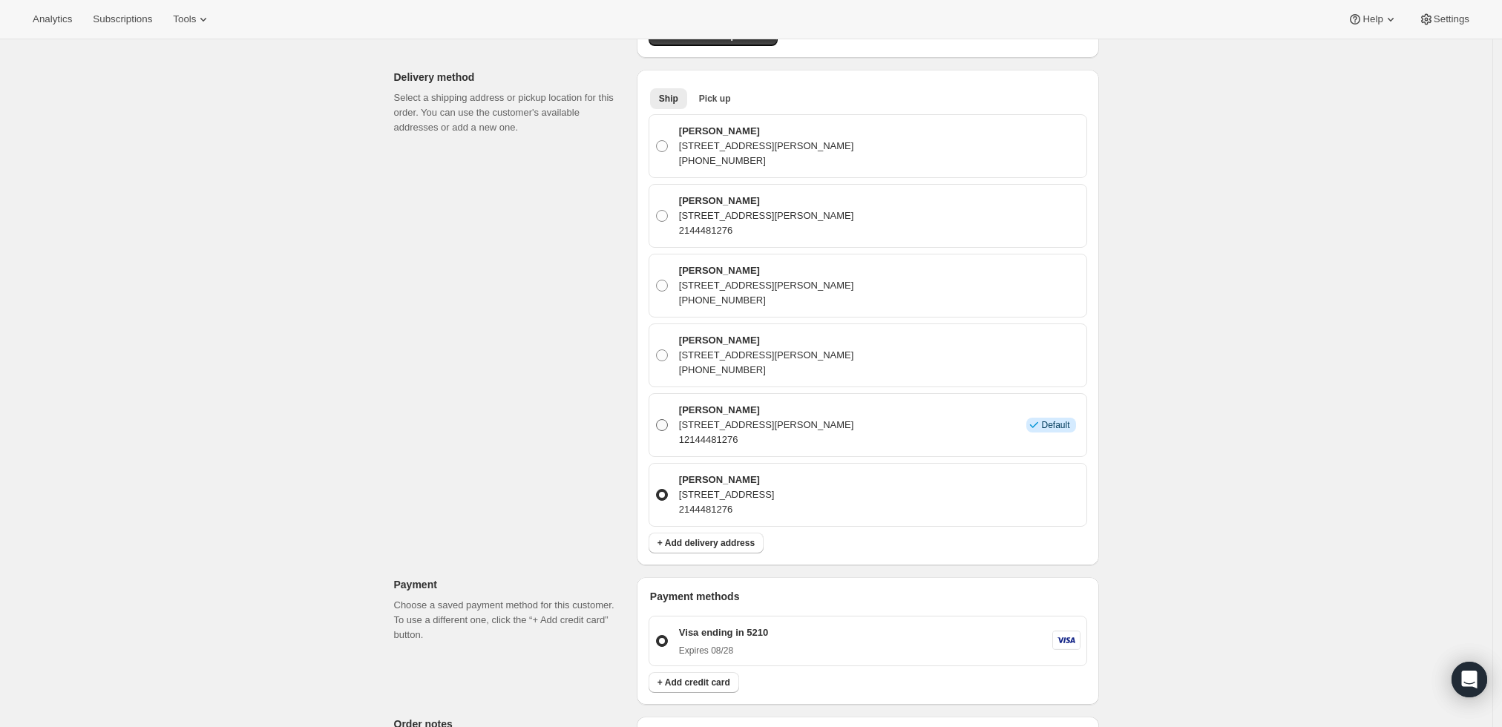
click at [661, 420] on span at bounding box center [662, 425] width 12 height 12
click at [657, 420] on input "Greg Moundas 6023 Lupton Drive, Dallas, TX, 75225, United States 12144481276 In…" at bounding box center [656, 419] width 1 height 1
radio input "true"
click at [1288, 416] on div "Create one-time order. This page is ready Create one-time order Order failed We…" at bounding box center [746, 386] width 1493 height 1519
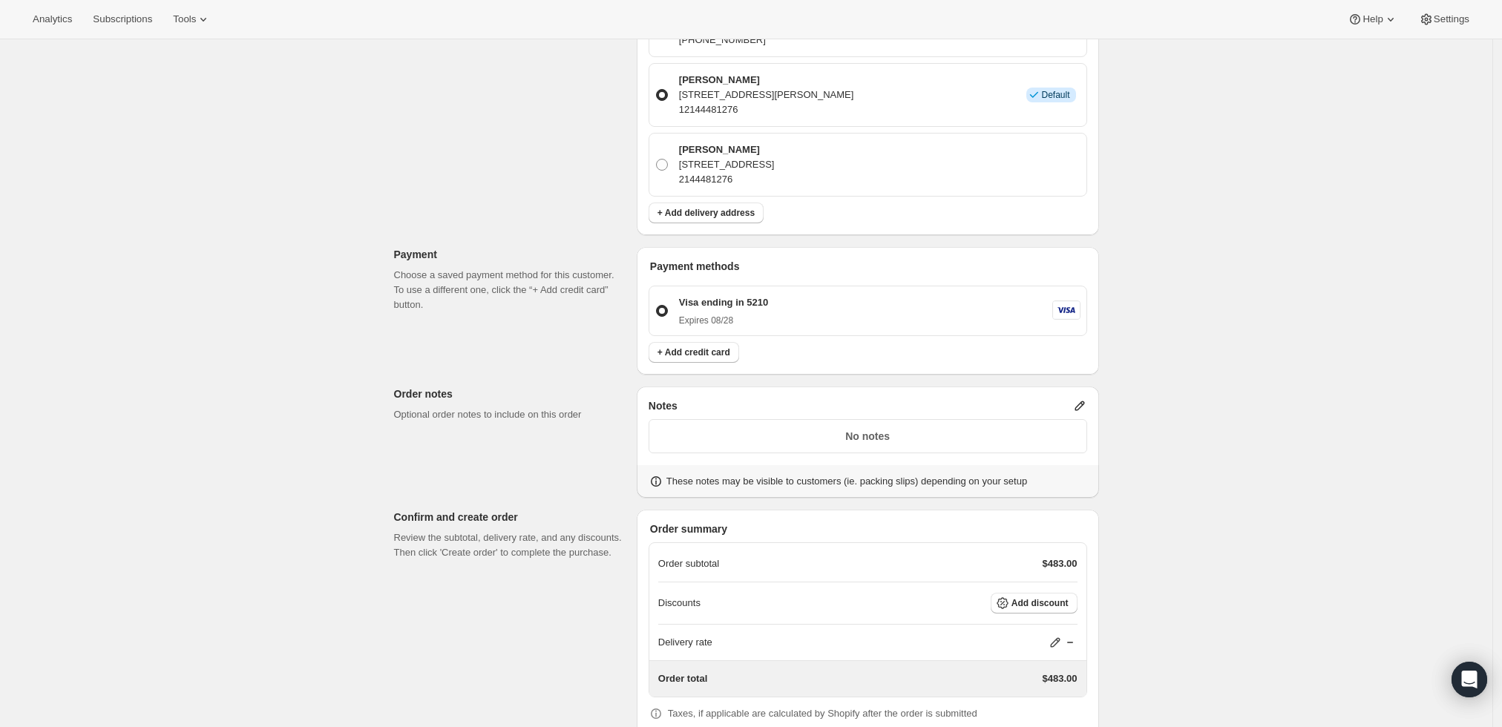
scroll to position [814, 0]
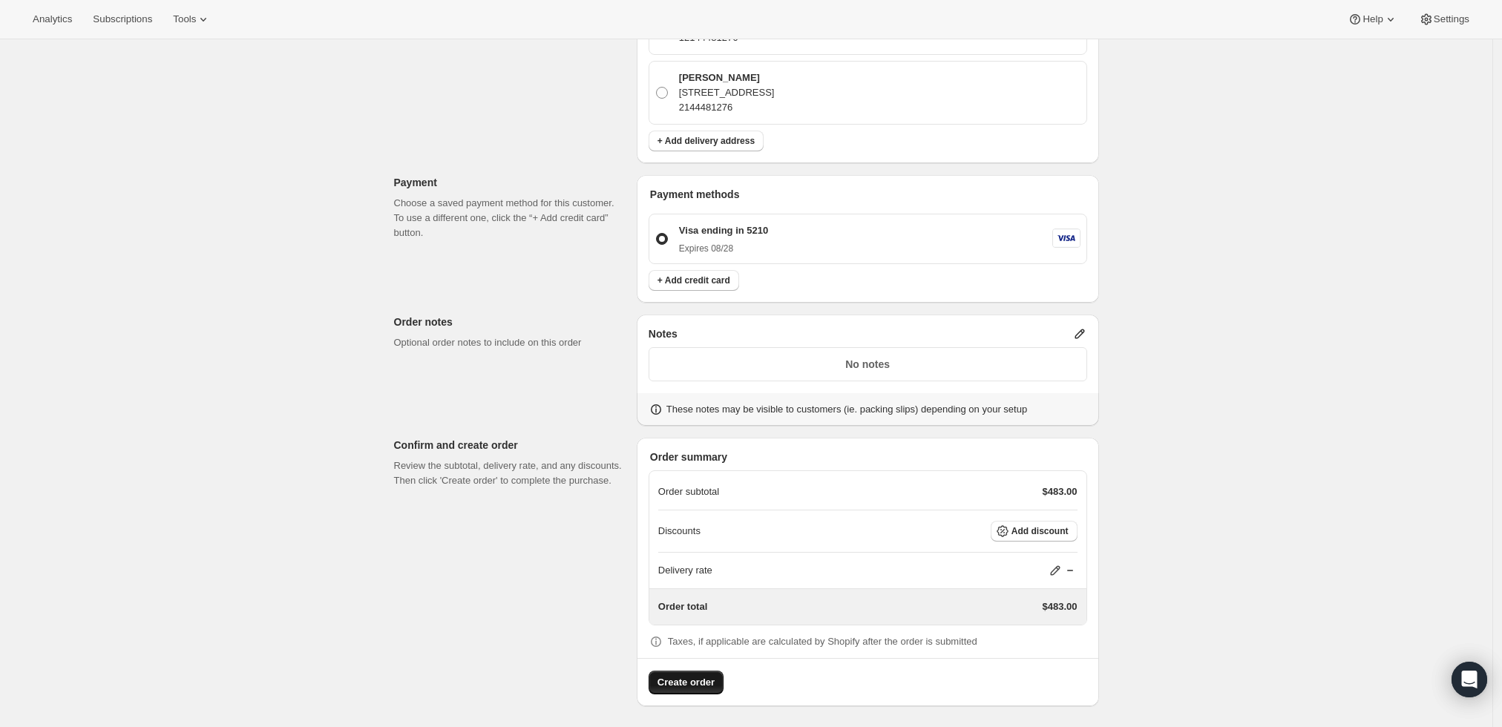
click at [706, 678] on span "Create order" at bounding box center [686, 682] width 57 height 15
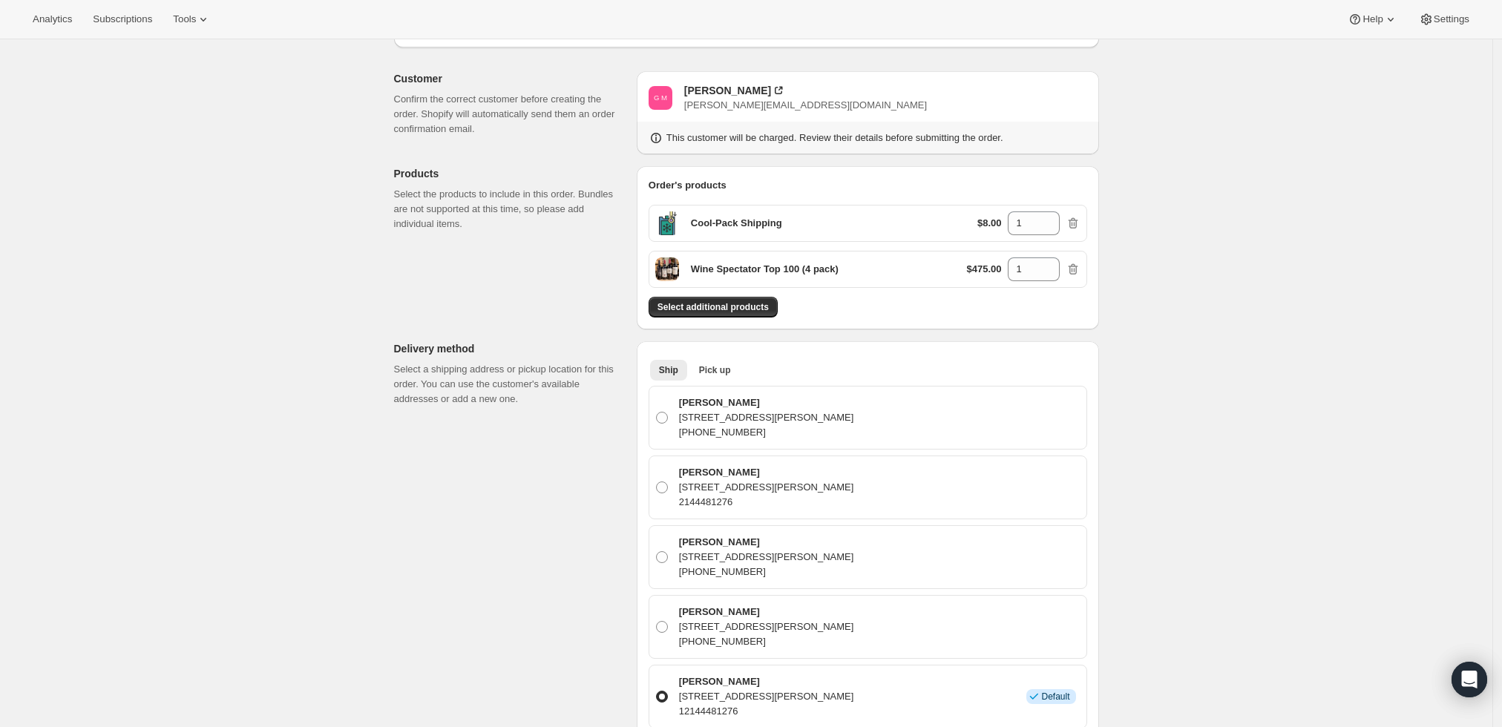
scroll to position [0, 0]
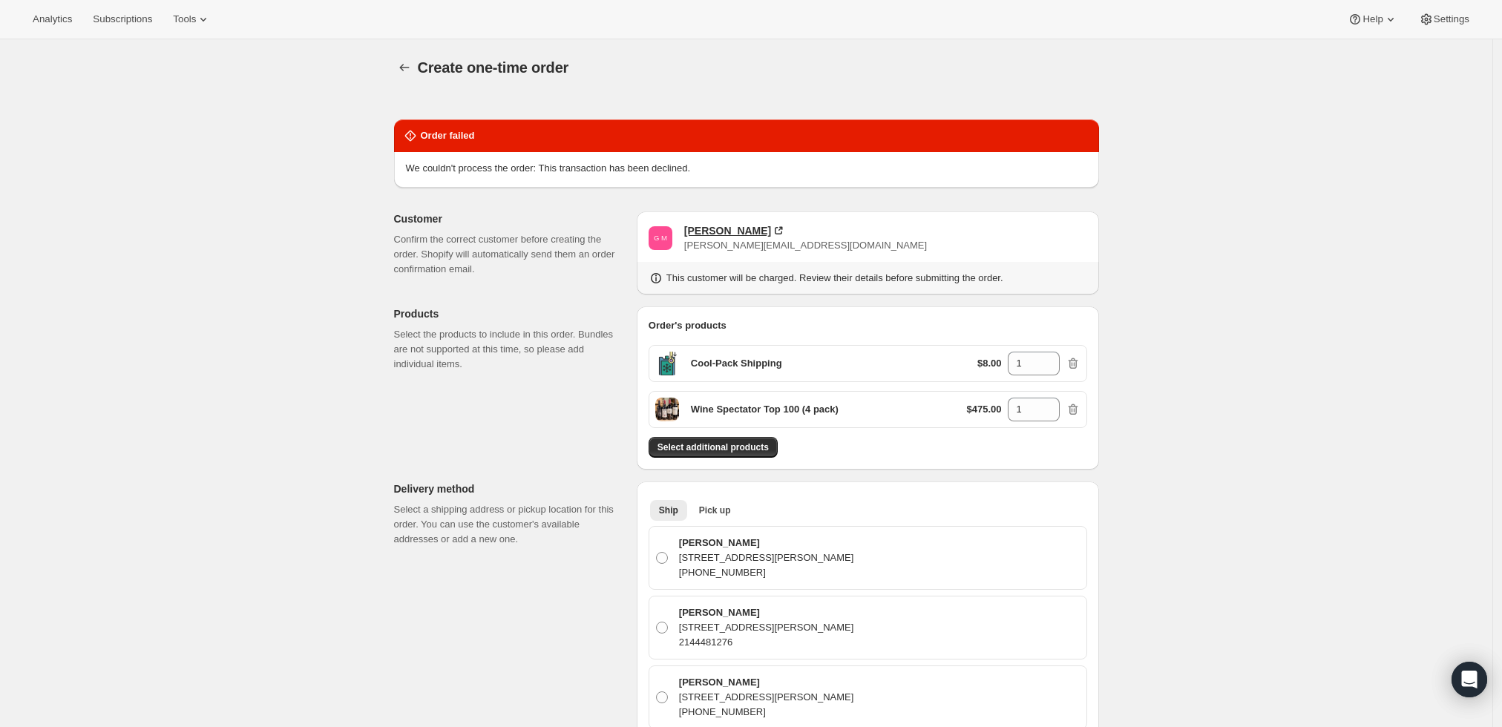
click at [742, 234] on div "Gregory Moundas" at bounding box center [727, 230] width 87 height 15
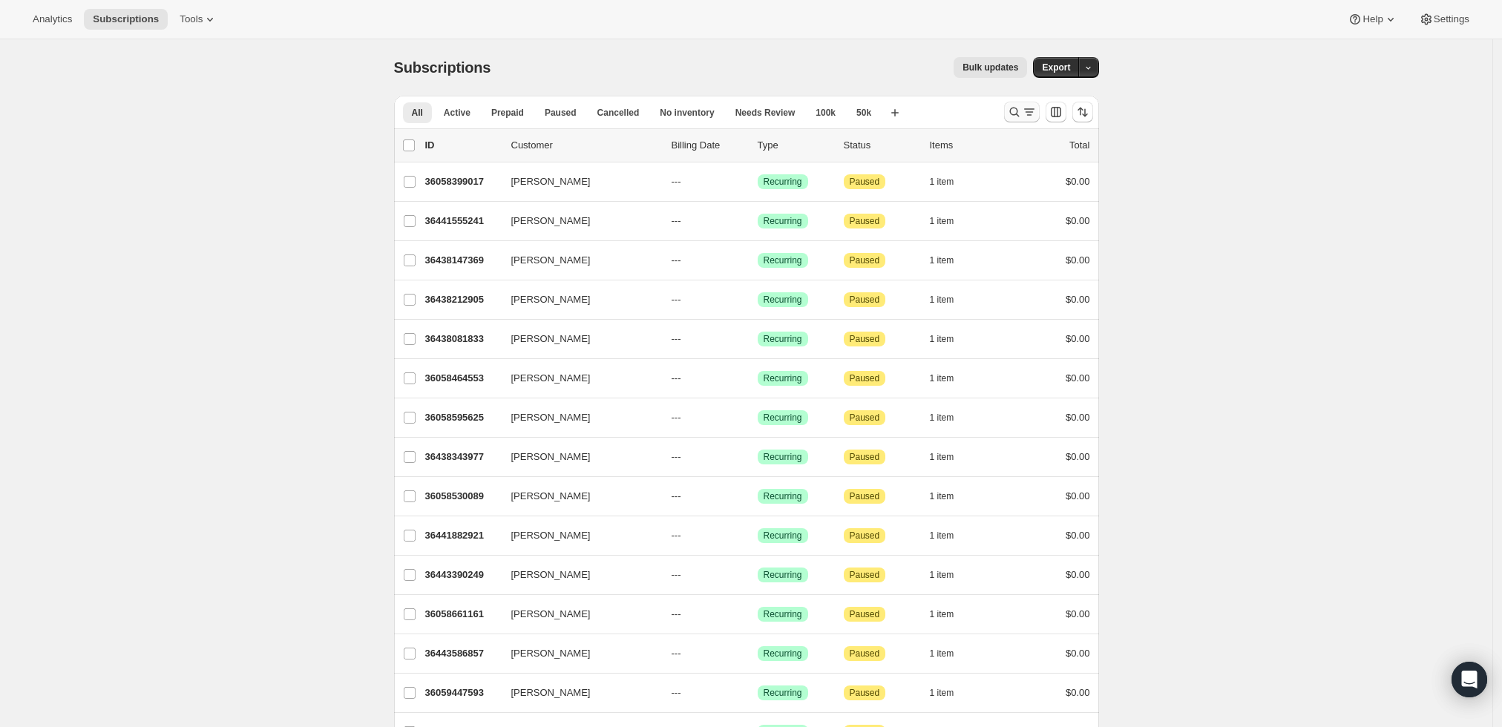
click at [1015, 111] on icon "Search and filter results" at bounding box center [1014, 113] width 10 height 10
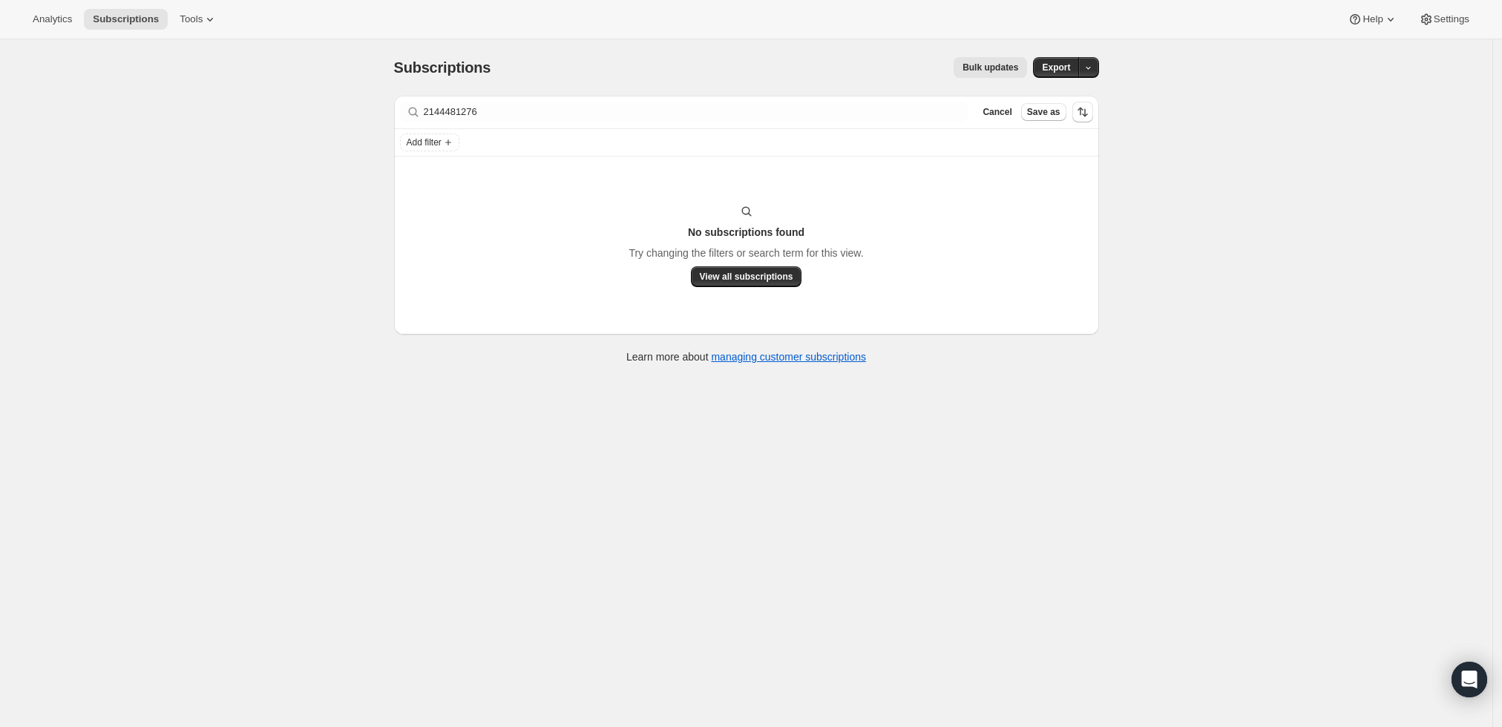
click at [685, 137] on div "Add filter" at bounding box center [746, 143] width 693 height 18
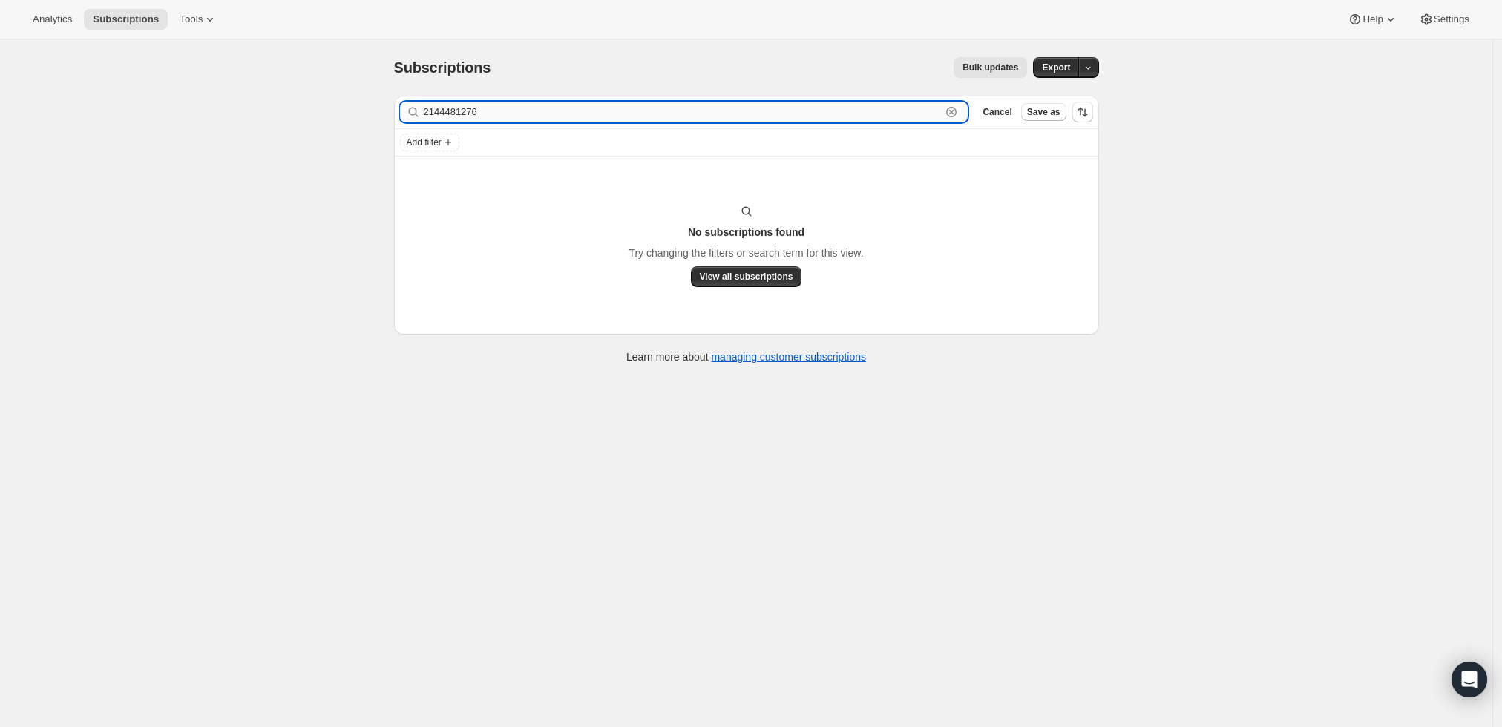
click at [681, 118] on input "2144481276" at bounding box center [683, 112] width 518 height 21
paste input "gregorymoundas@hotmail.com"
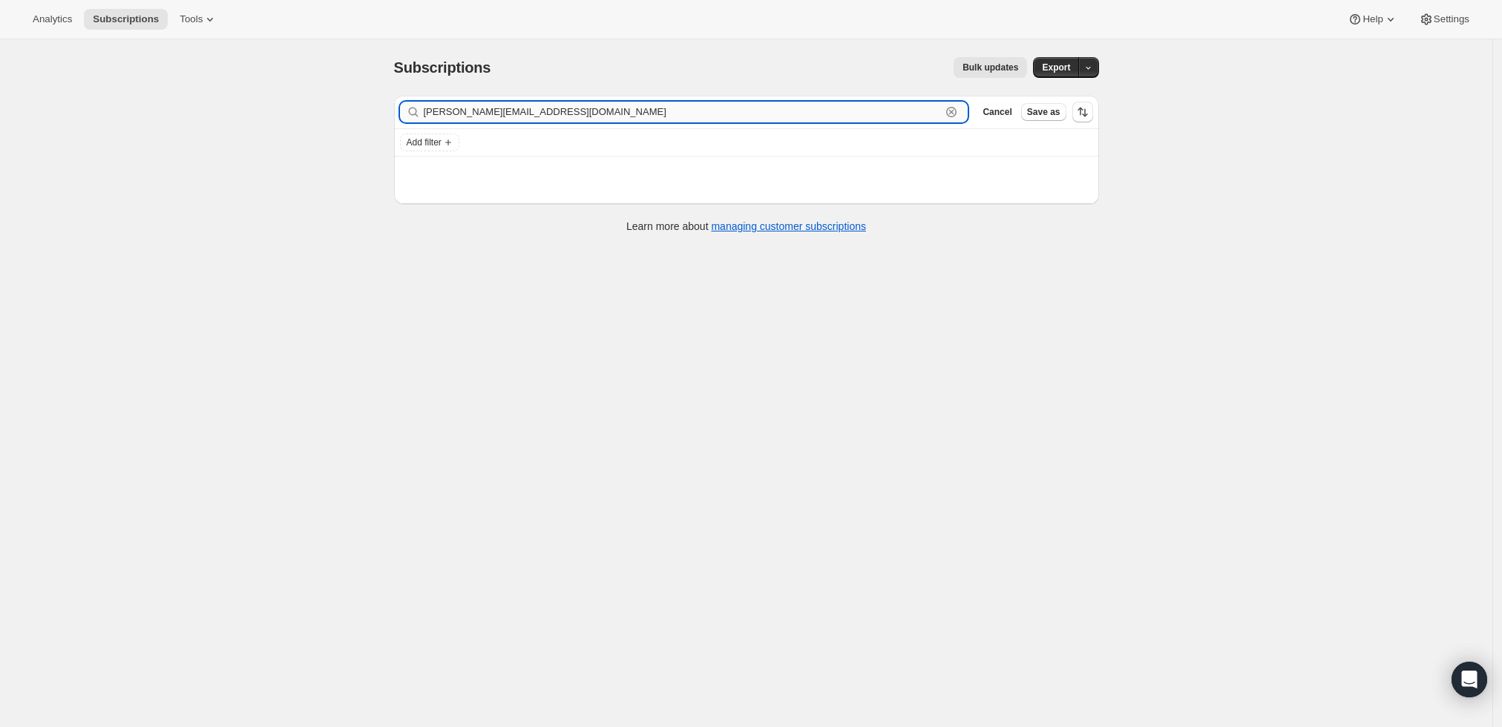
click at [679, 117] on input "gregorymoundas@hotmail.com" at bounding box center [683, 112] width 518 height 21
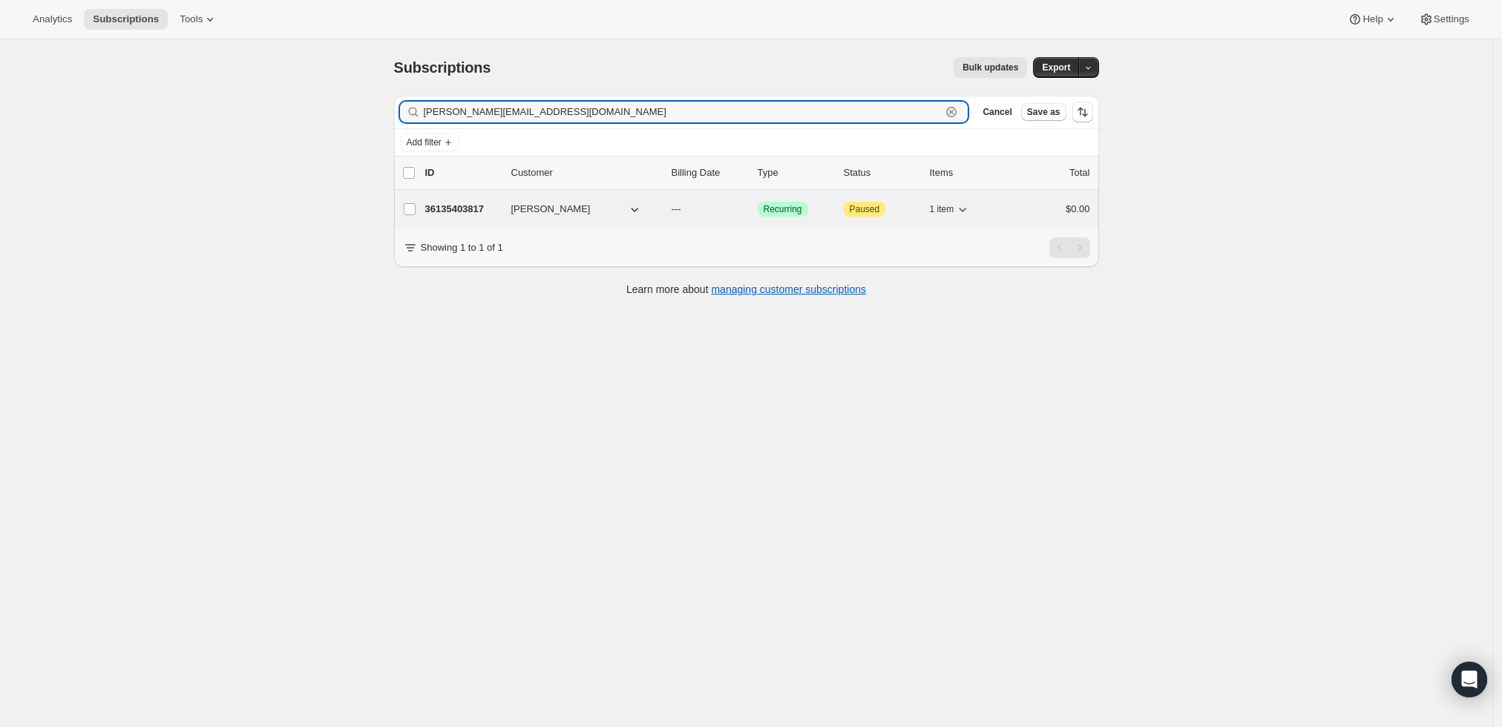
type input "gregorymoundas@hotmail.com"
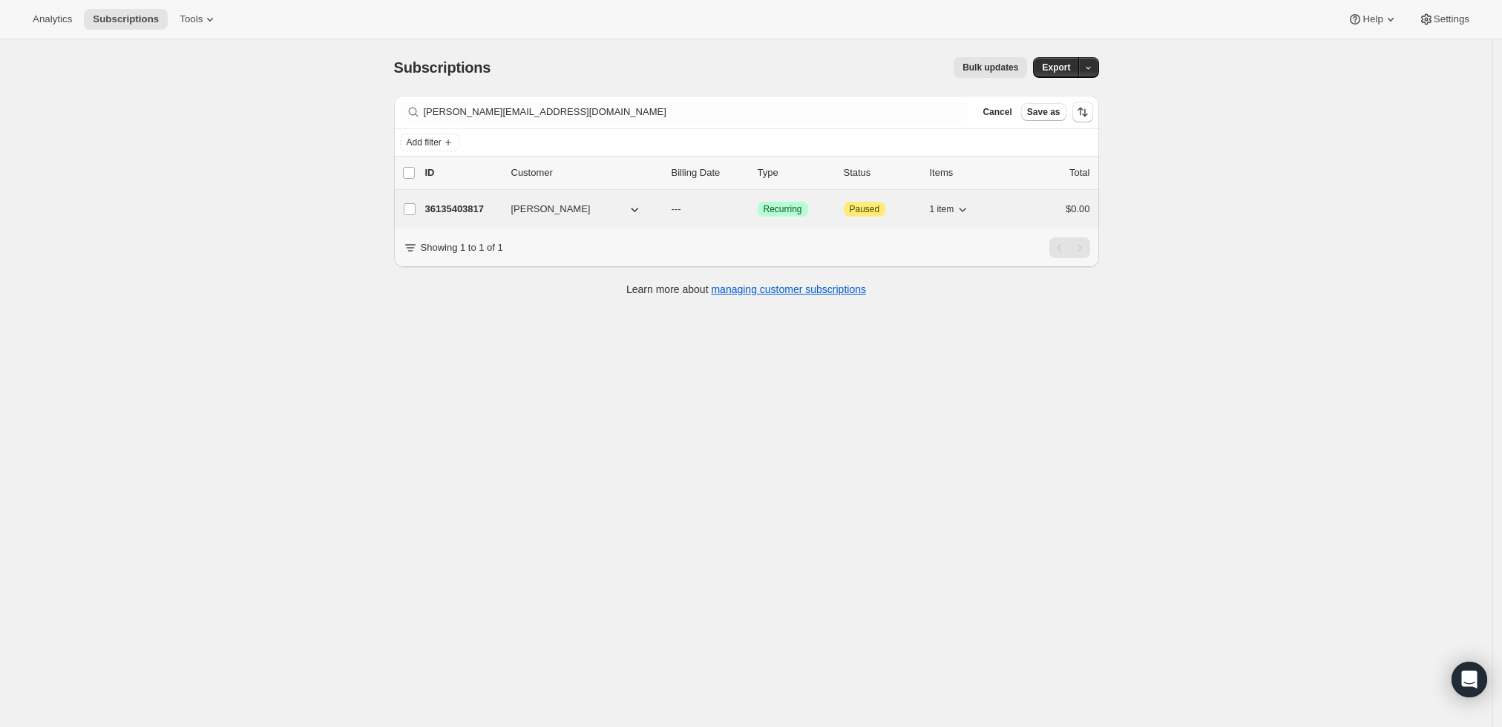
click at [448, 205] on p "36135403817" at bounding box center [462, 209] width 74 height 15
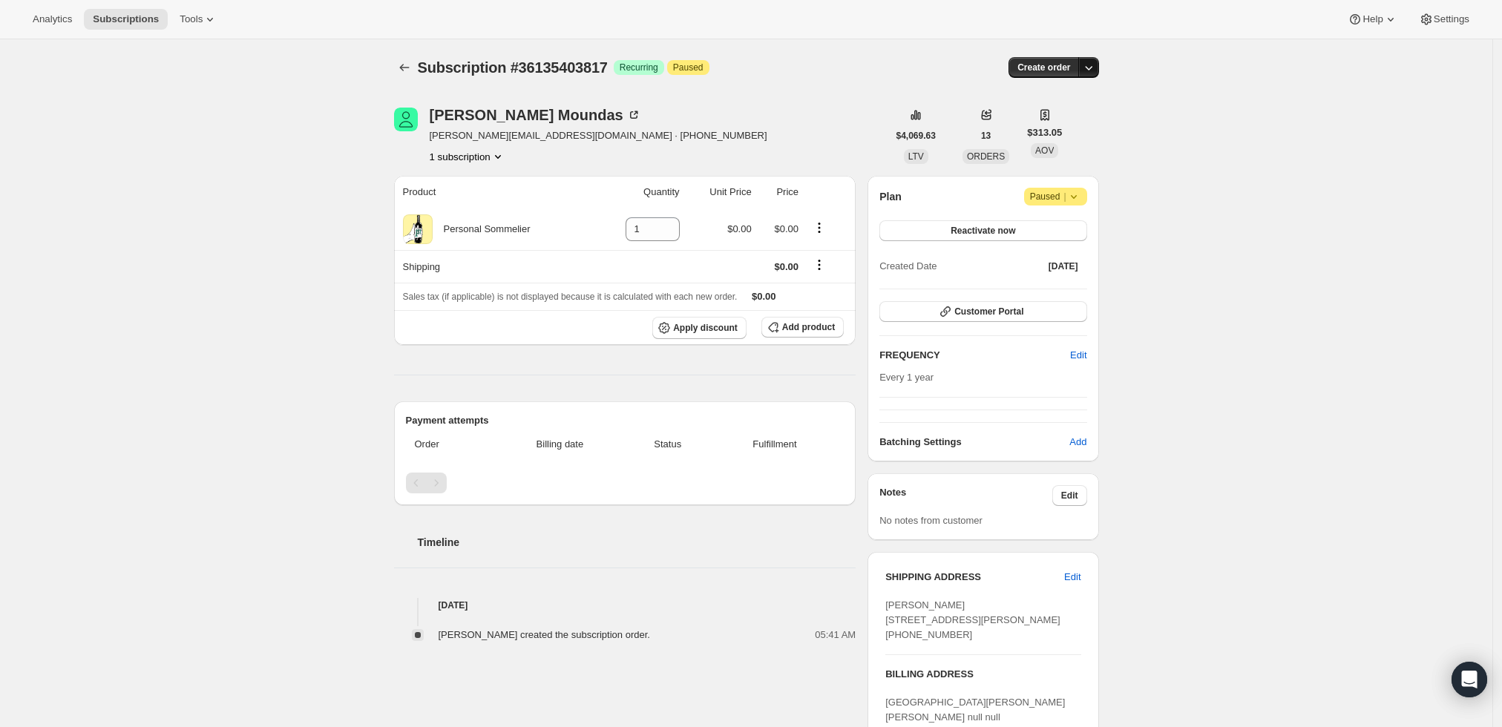
click at [1094, 70] on icon "button" at bounding box center [1088, 67] width 15 height 15
click at [1069, 121] on span "Create custom one-time order" at bounding box center [1030, 122] width 128 height 11
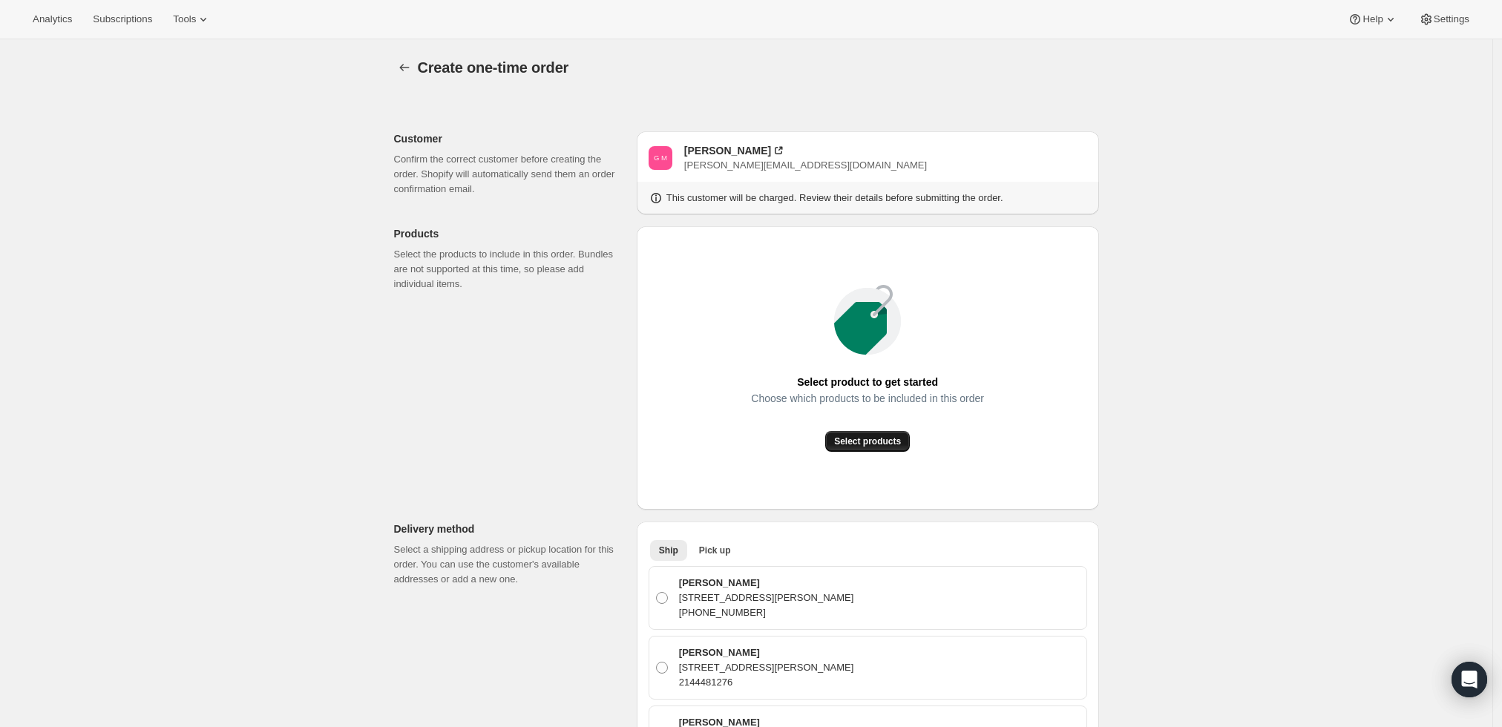
click at [877, 440] on span "Select products" at bounding box center [867, 442] width 67 height 12
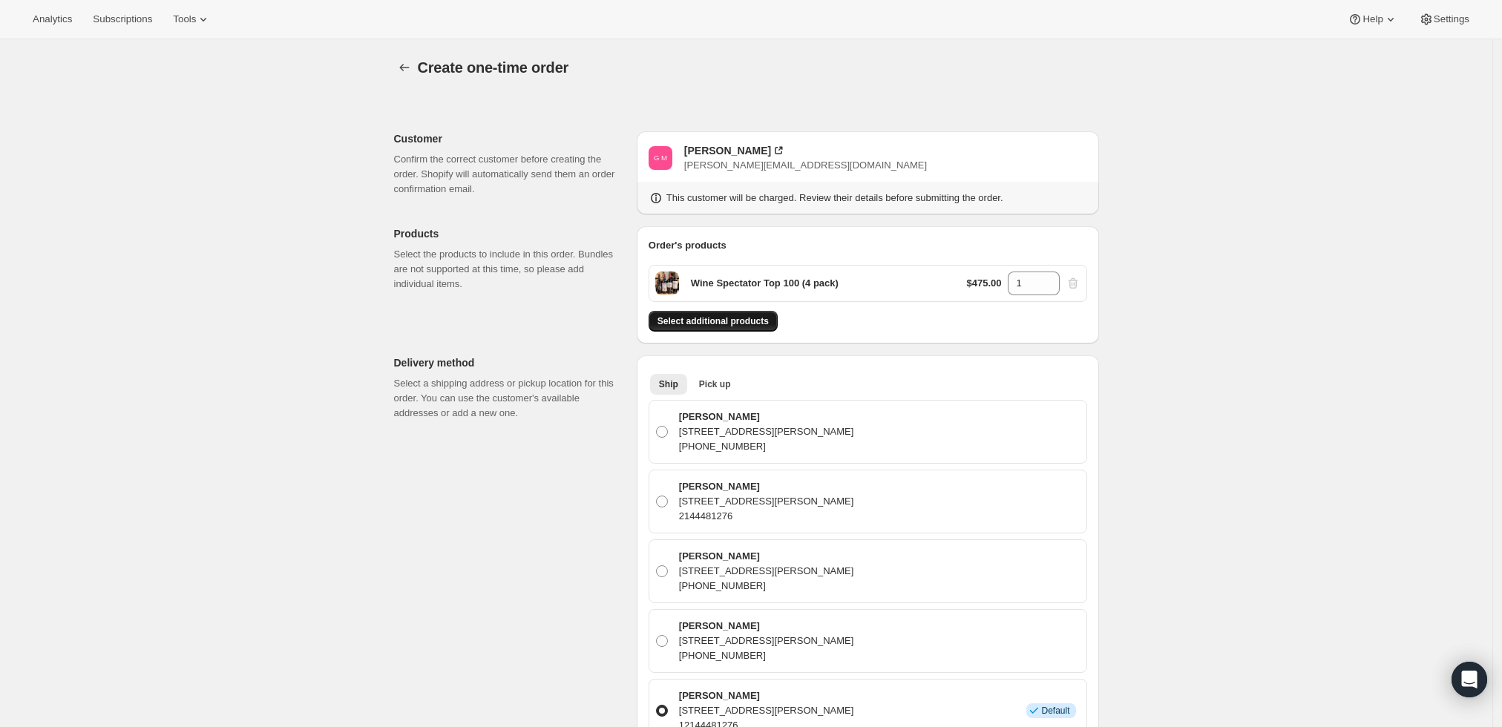
click at [715, 323] on span "Select additional products" at bounding box center [713, 321] width 111 height 12
click at [745, 317] on span "Select additional products" at bounding box center [713, 321] width 111 height 12
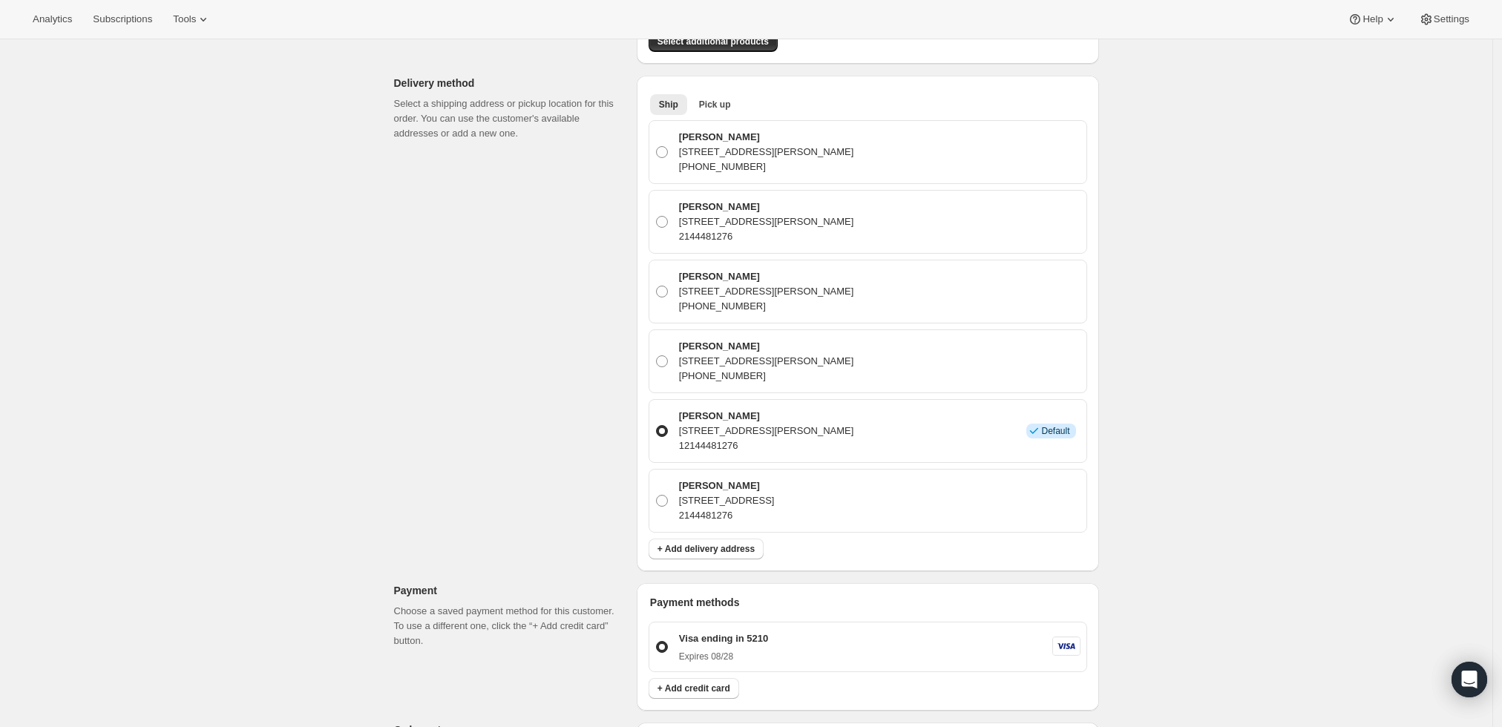
scroll to position [412, 0]
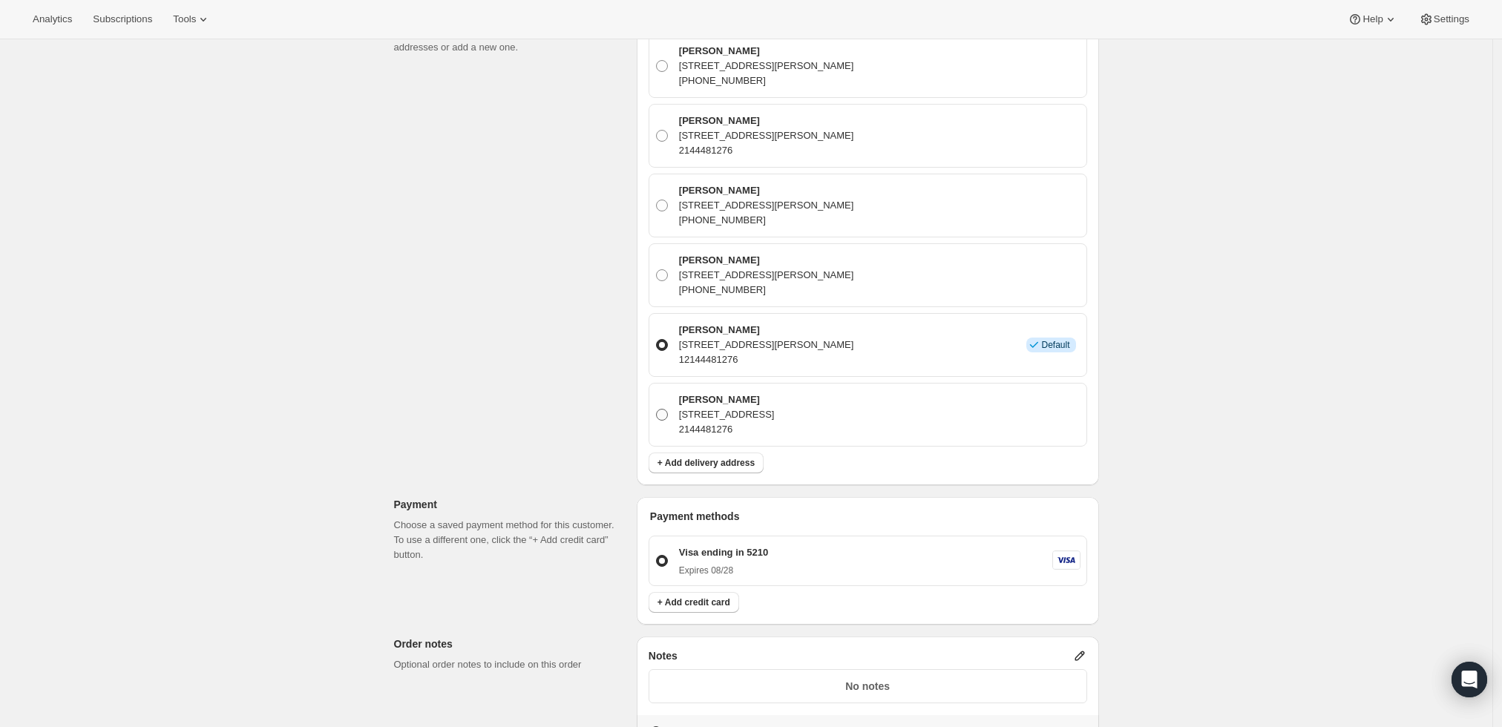
click at [661, 410] on span at bounding box center [662, 415] width 12 height 12
click at [657, 410] on input "Greg Moundas 5930 Royal Ln Ste E, Dallas, TX, 75230, United States 2144481276" at bounding box center [656, 409] width 1 height 1
radio input "true"
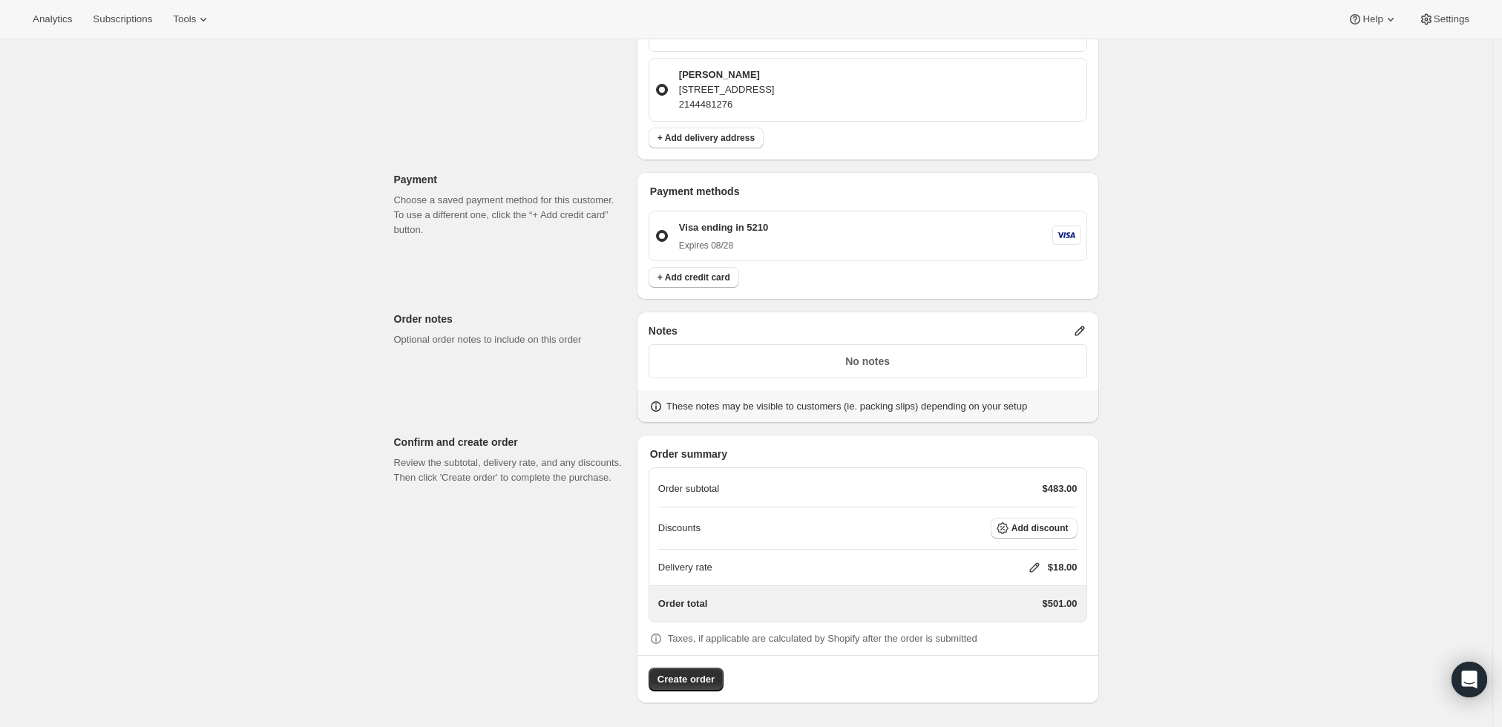
scroll to position [734, 0]
click at [1035, 567] on icon at bounding box center [1034, 570] width 15 height 15
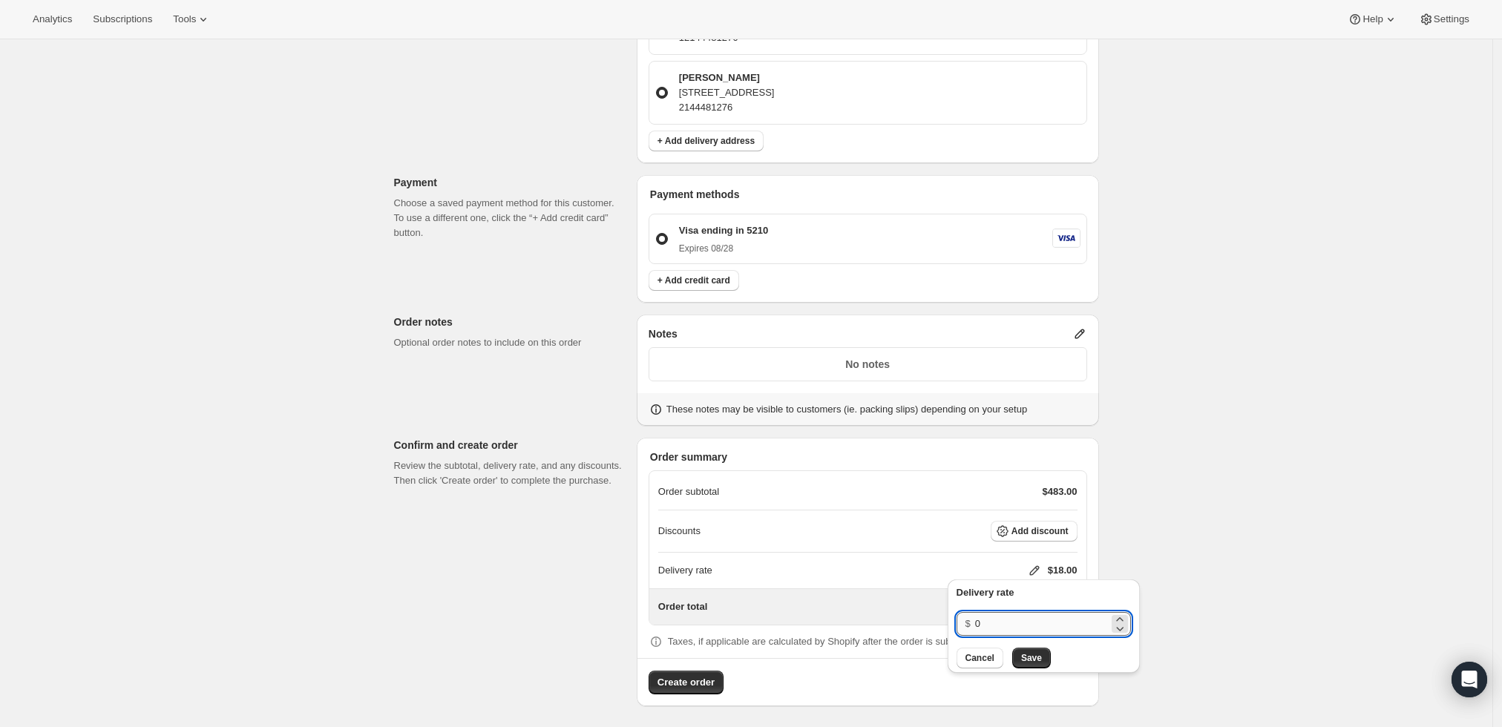
click at [988, 630] on input "0" at bounding box center [1042, 624] width 134 height 24
type input "0"
click at [1028, 650] on button "Save" at bounding box center [1031, 658] width 39 height 21
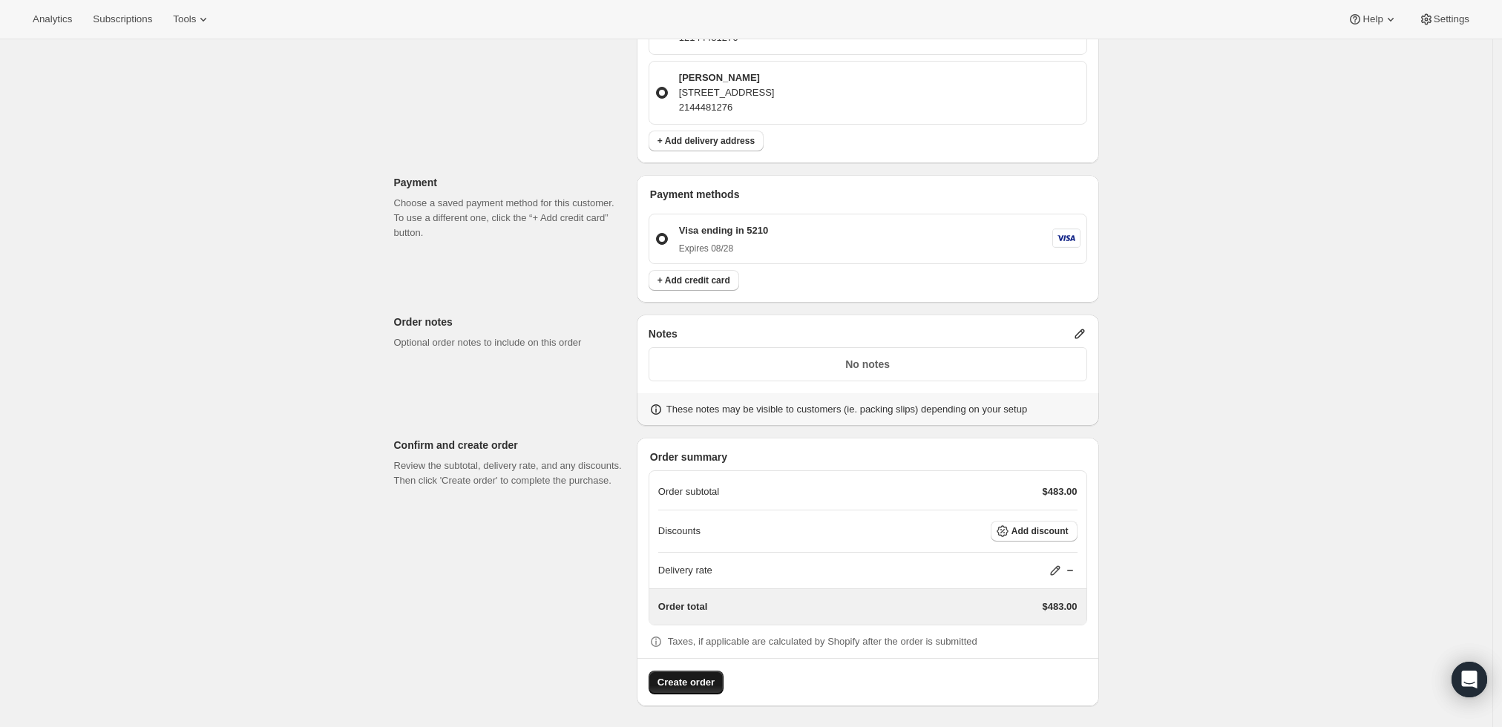
click at [673, 672] on button "Create order" at bounding box center [686, 683] width 75 height 24
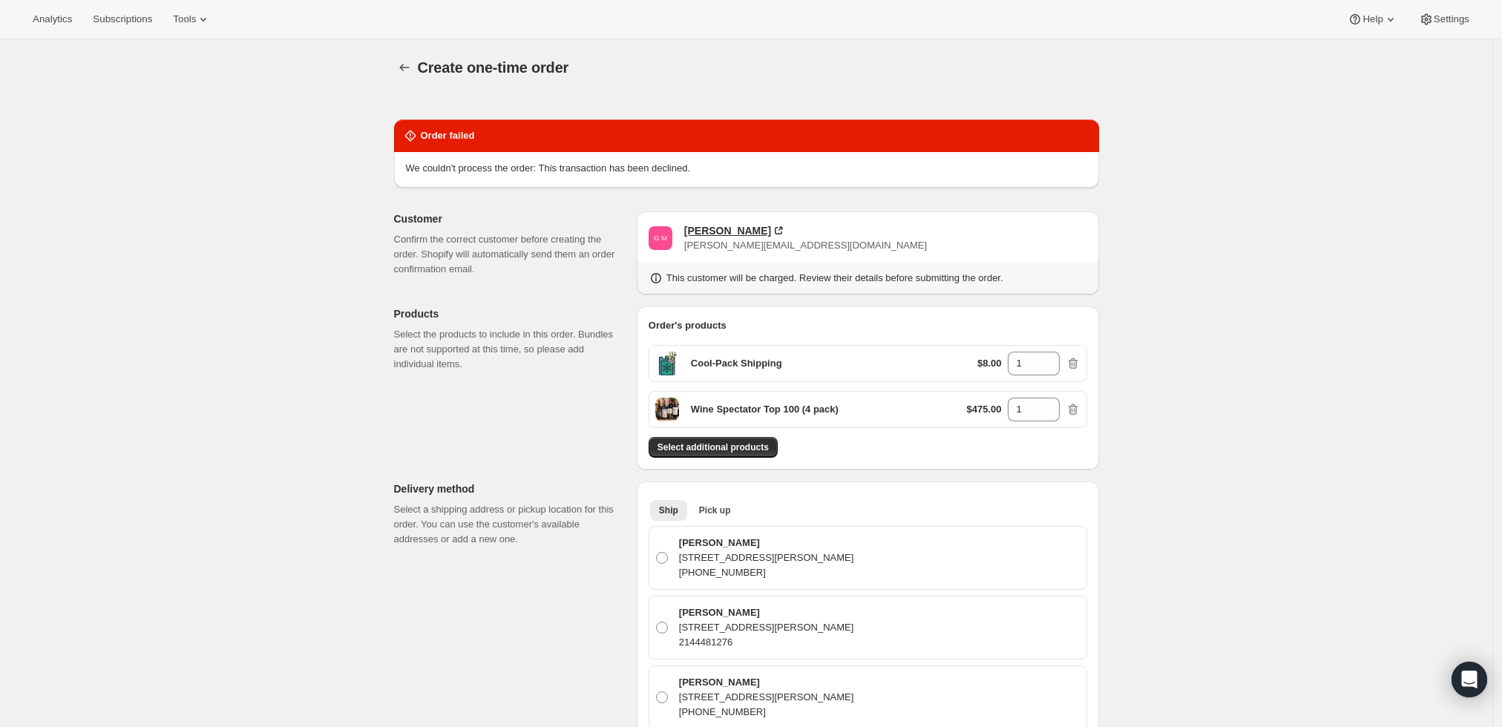
click at [731, 226] on div "Gregory Moundas" at bounding box center [727, 230] width 87 height 15
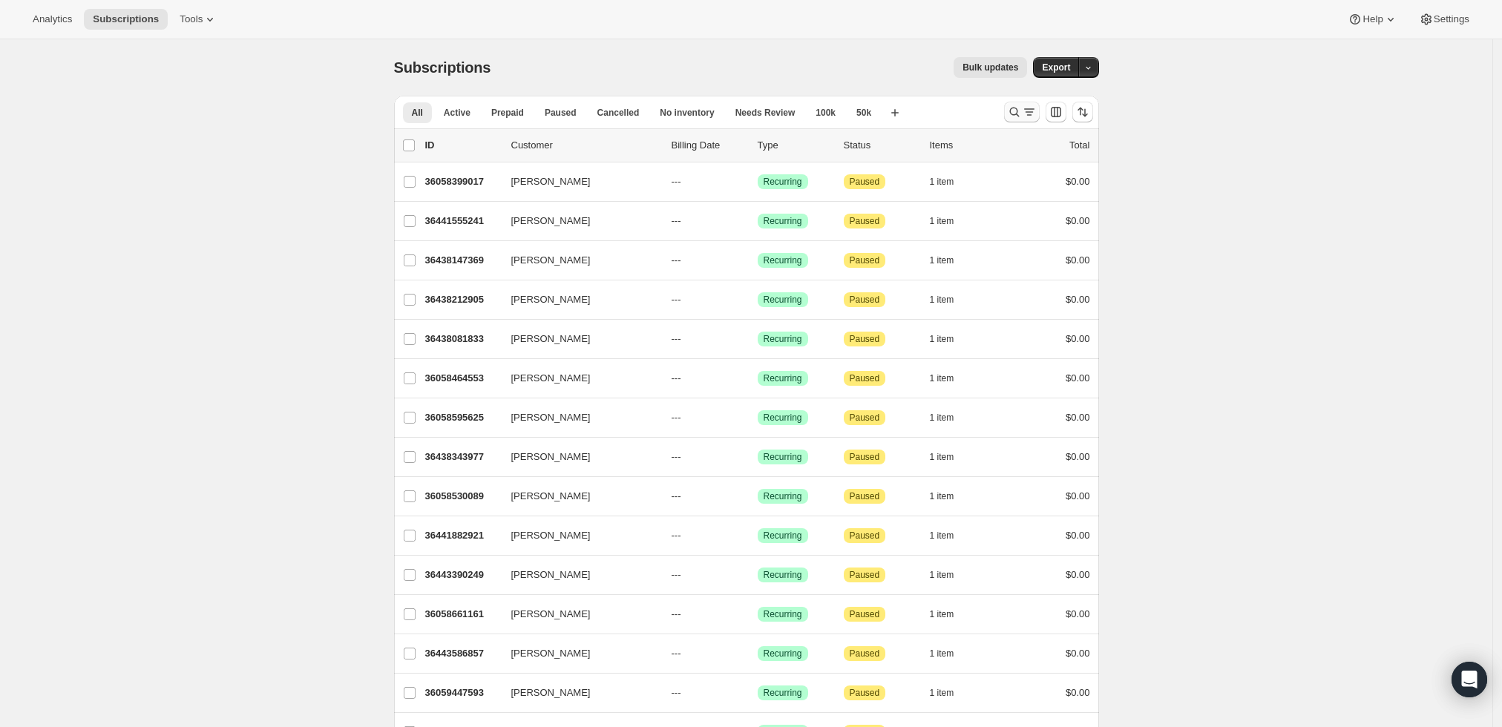
click at [1018, 109] on icon "Search and filter results" at bounding box center [1014, 112] width 15 height 15
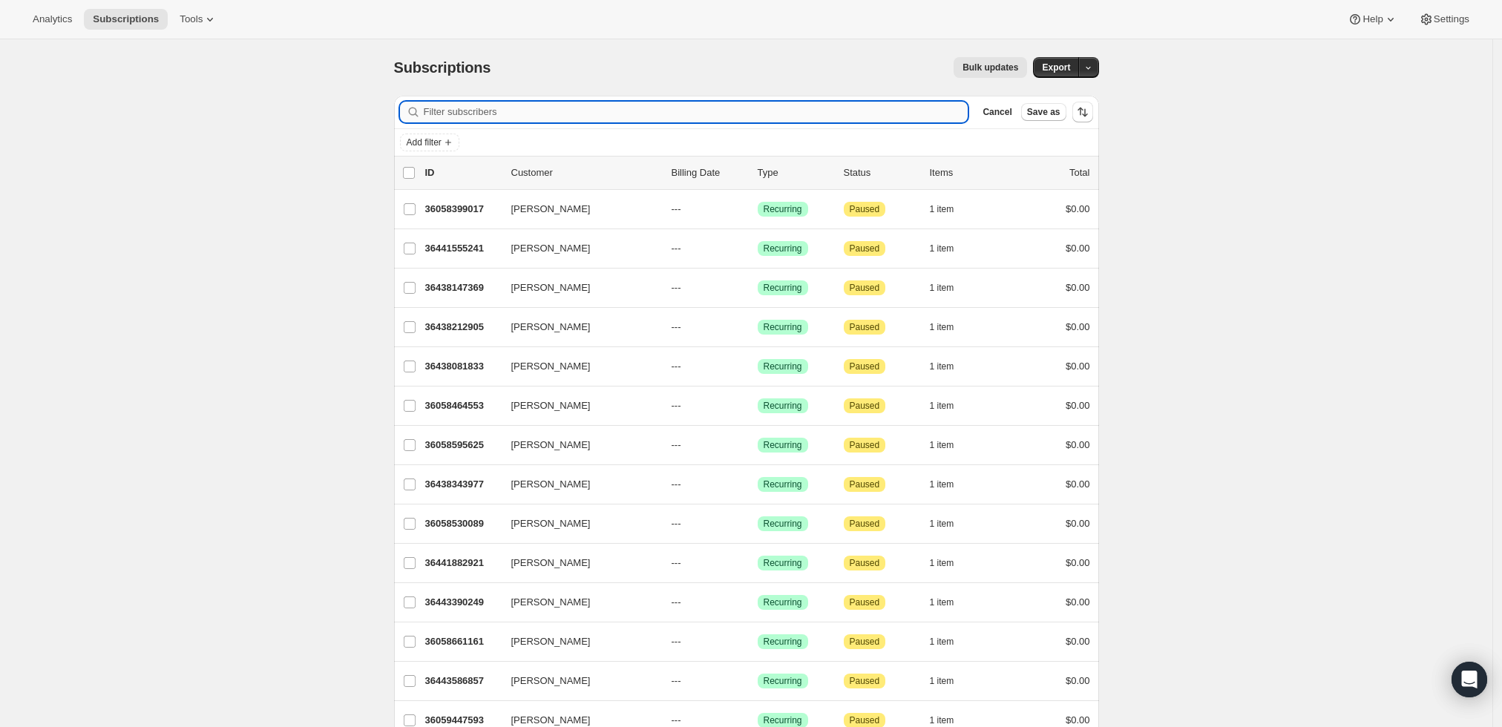
click at [627, 117] on input "Filter subscribers" at bounding box center [696, 112] width 545 height 21
paste input "gregorymoundas@hotmail.com"
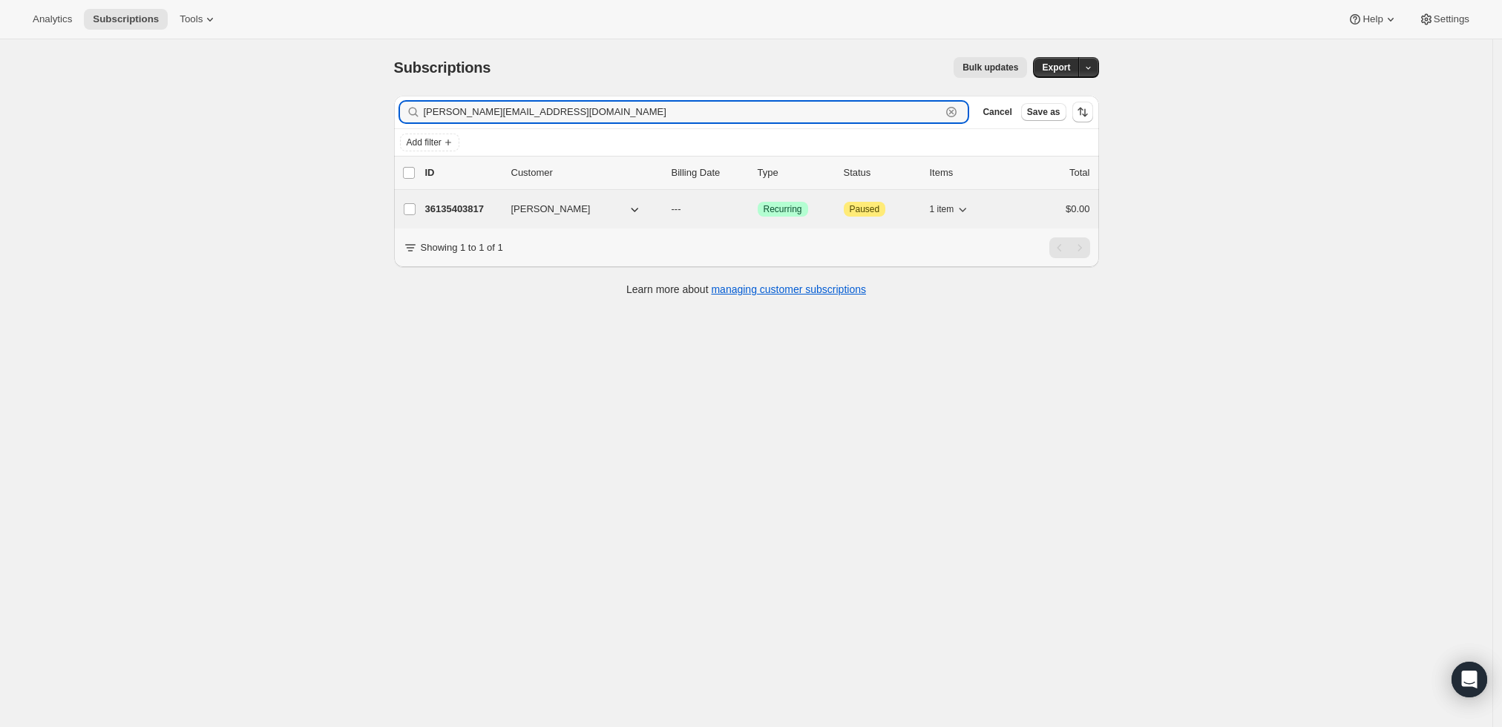
type input "gregorymoundas@hotmail.com"
click at [471, 205] on p "36135403817" at bounding box center [462, 209] width 74 height 15
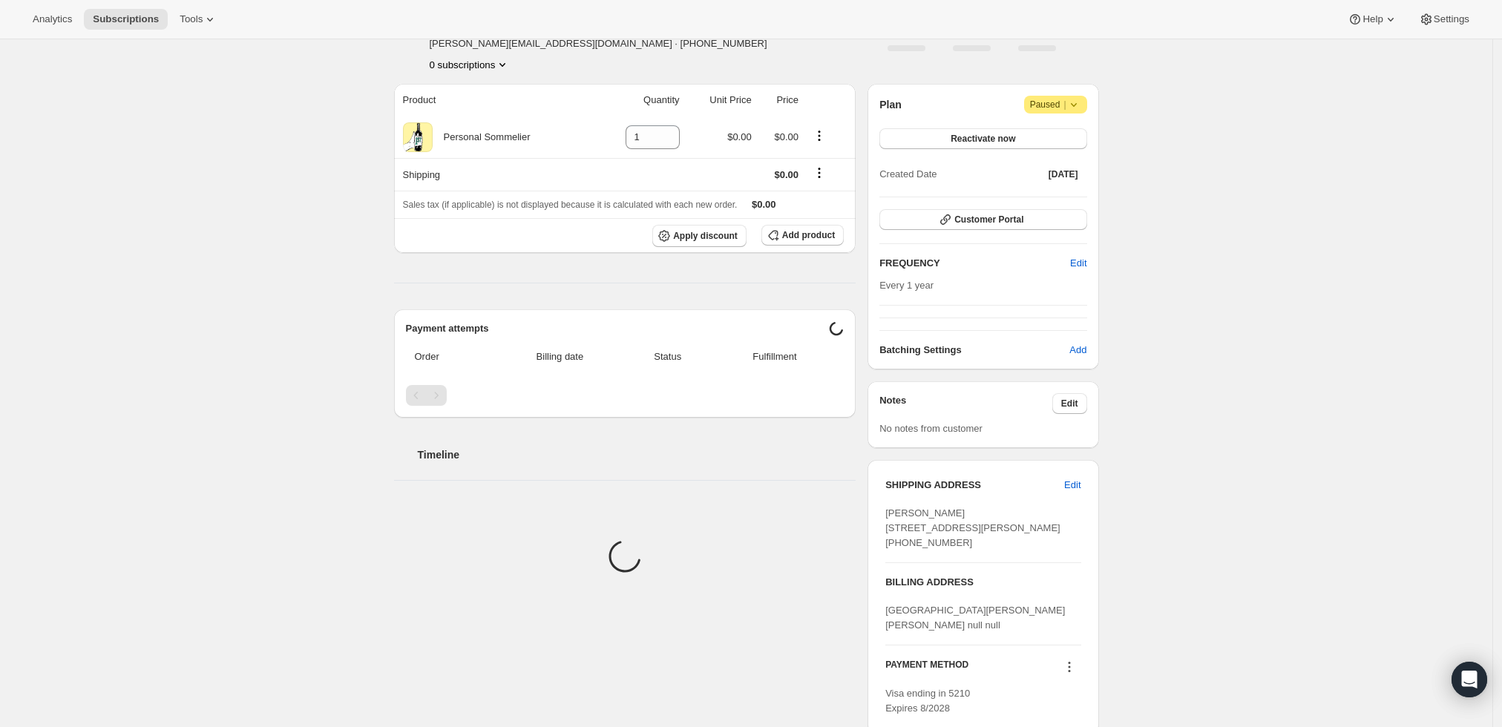
scroll to position [182, 0]
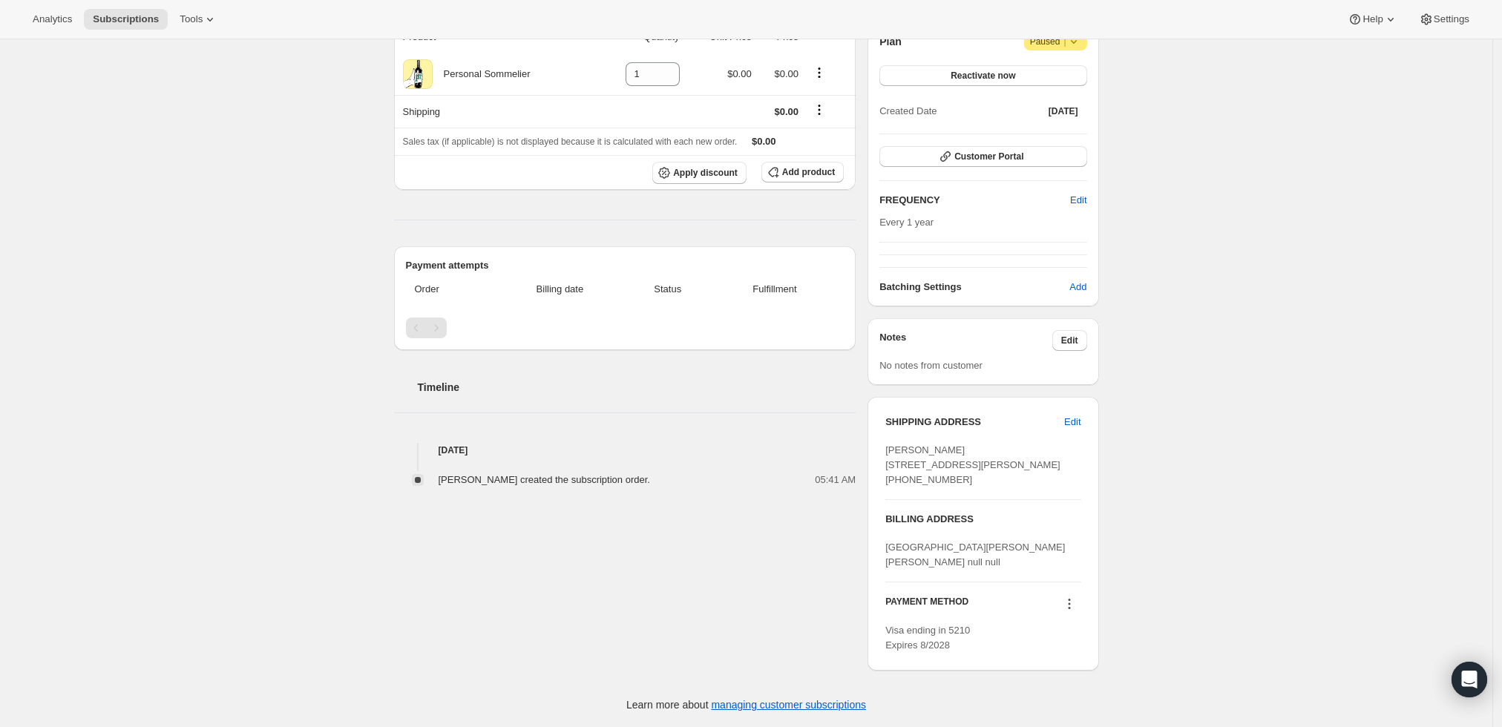
click at [1069, 603] on icon at bounding box center [1069, 604] width 15 height 15
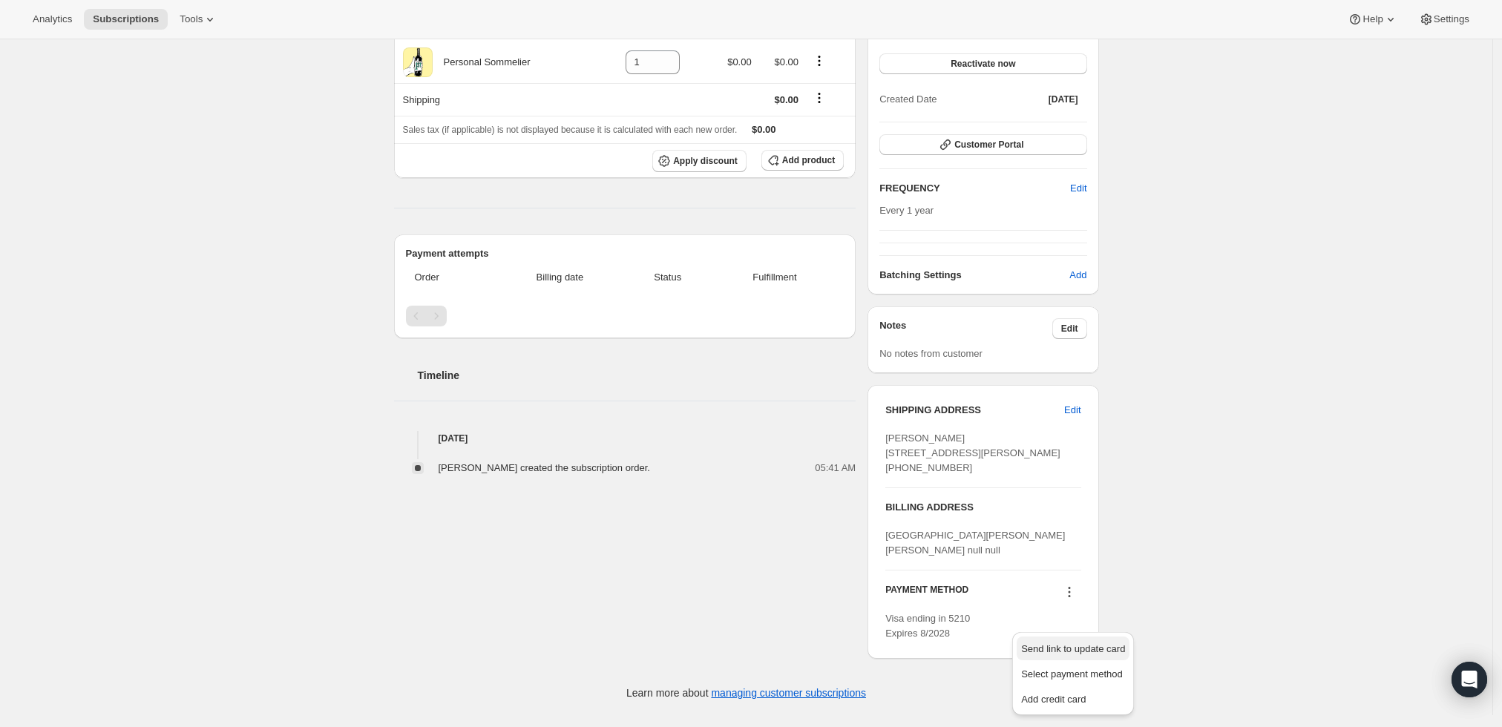
click at [1102, 644] on span "Send link to update card" at bounding box center [1073, 649] width 104 height 11
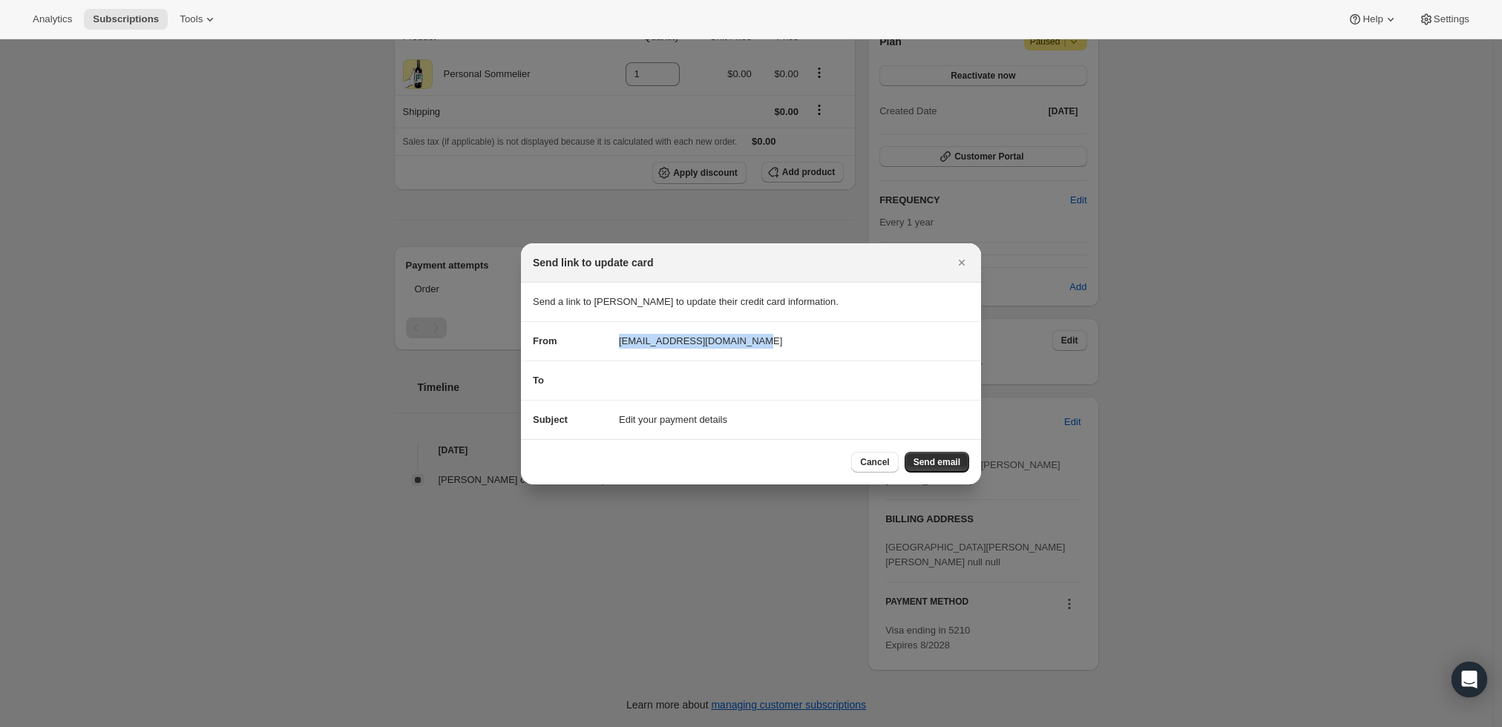
drag, startPoint x: 750, startPoint y: 338, endPoint x: 607, endPoint y: 345, distance: 142.7
click at [607, 345] on div "From sales@firstbottlewines.com" at bounding box center [751, 341] width 436 height 15
click at [950, 465] on span "Send email" at bounding box center [937, 462] width 47 height 12
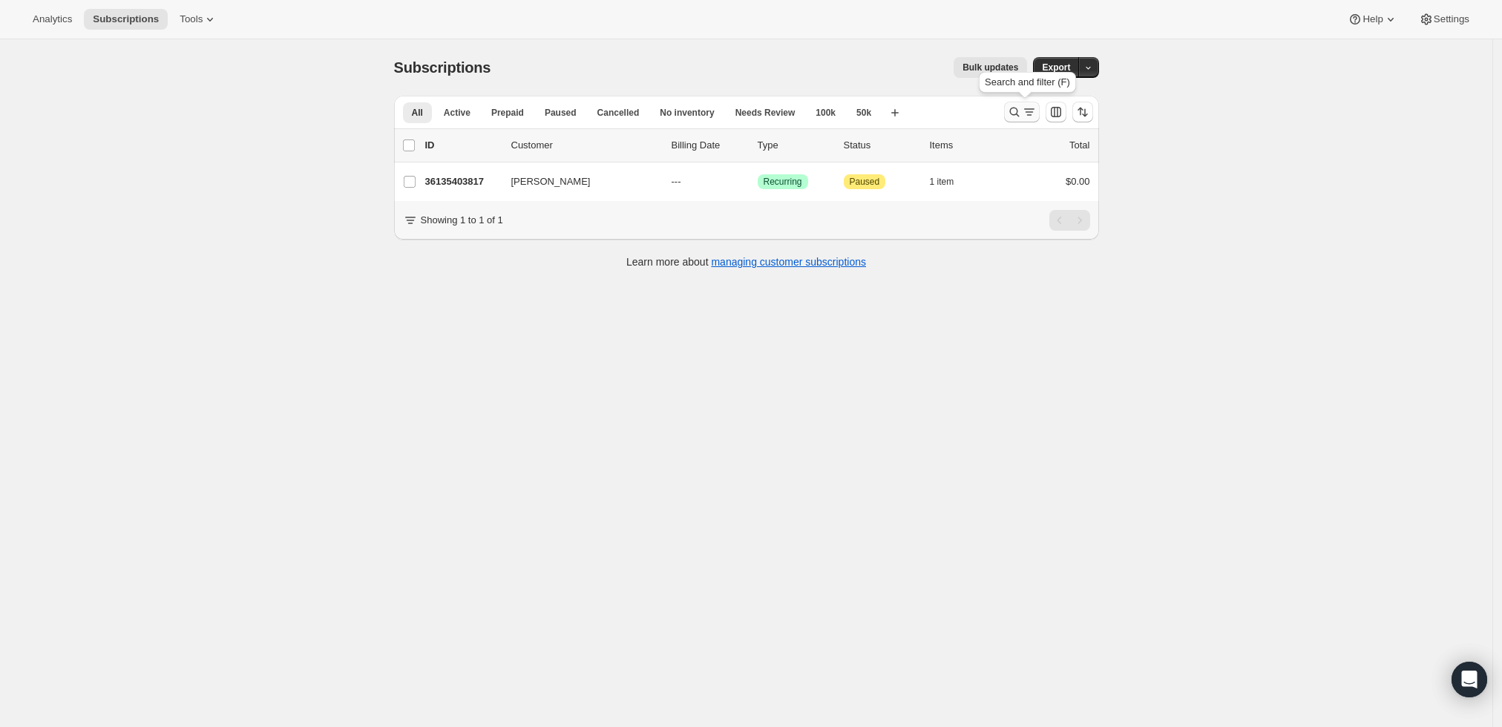
click at [1026, 105] on icon "Search and filter results" at bounding box center [1029, 112] width 15 height 15
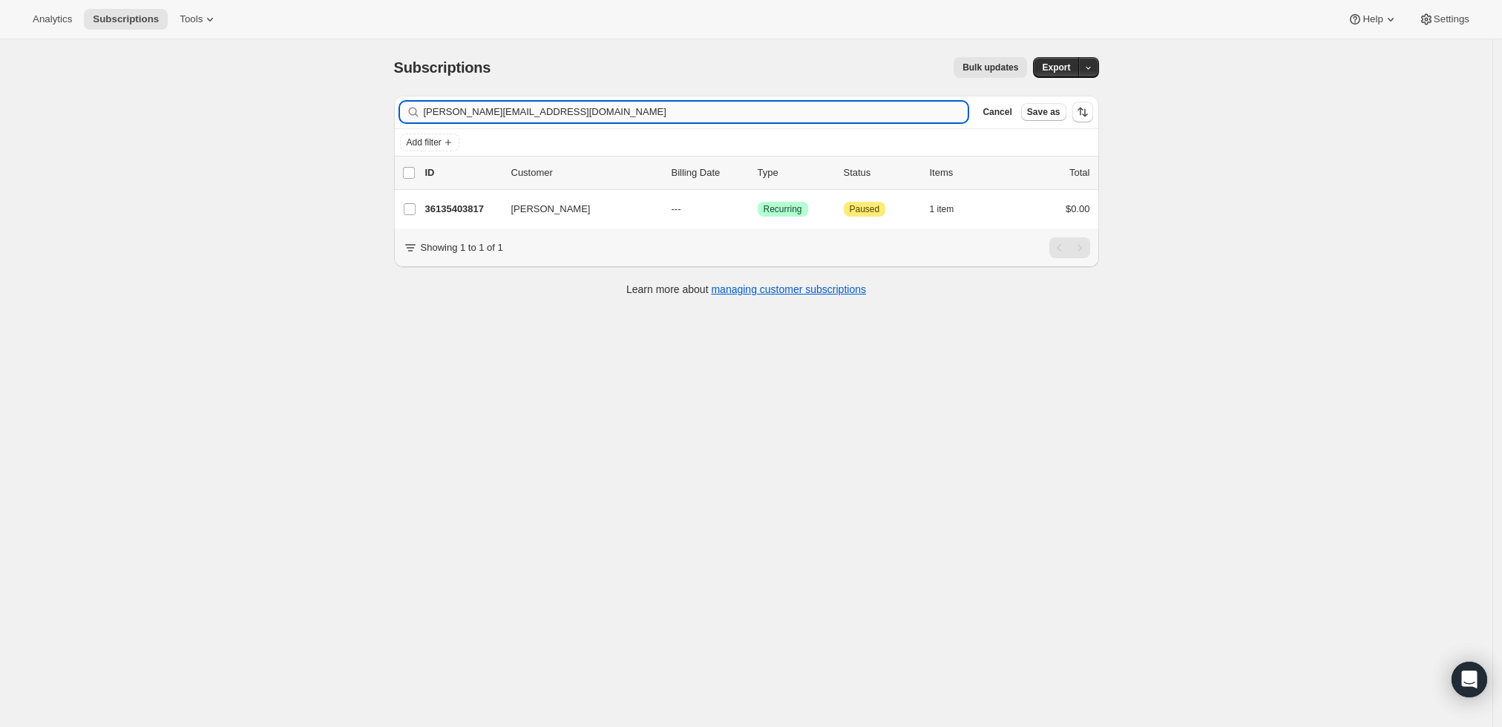
click at [630, 111] on input "gregorymoundas@hotmail.com" at bounding box center [696, 112] width 545 height 21
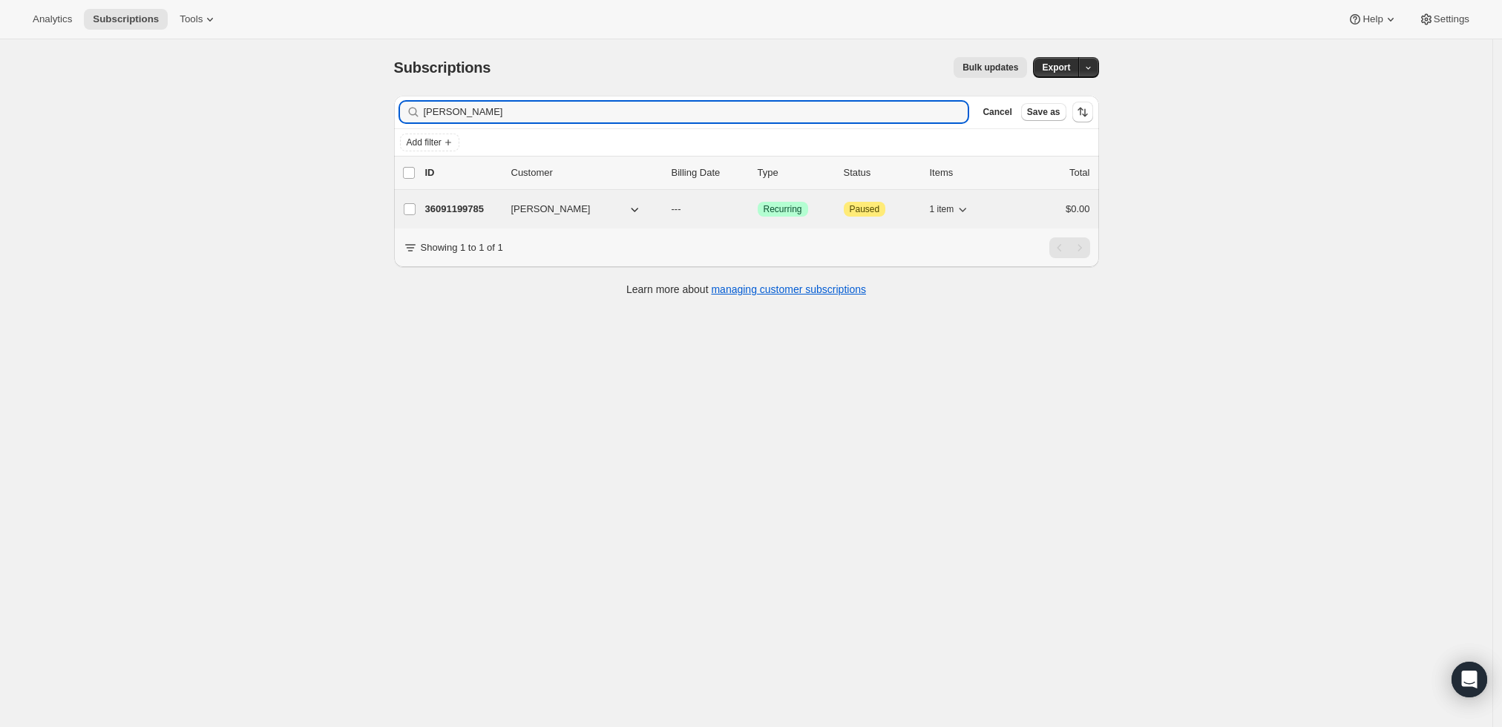
type input "[PERSON_NAME]"
click at [444, 212] on p "36091199785" at bounding box center [462, 209] width 74 height 15
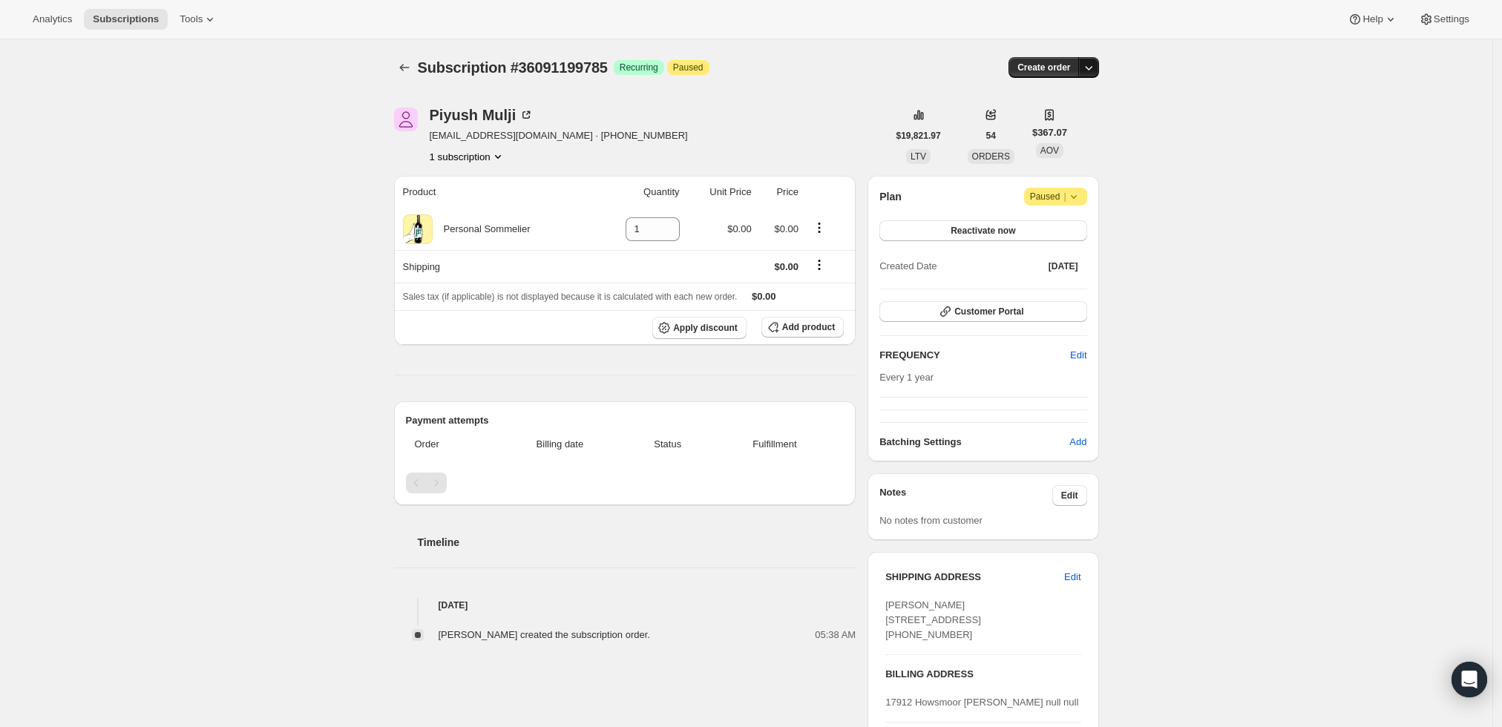
click at [1098, 76] on button "button" at bounding box center [1088, 67] width 21 height 21
click at [1081, 128] on span "Create custom one-time order" at bounding box center [1030, 122] width 128 height 11
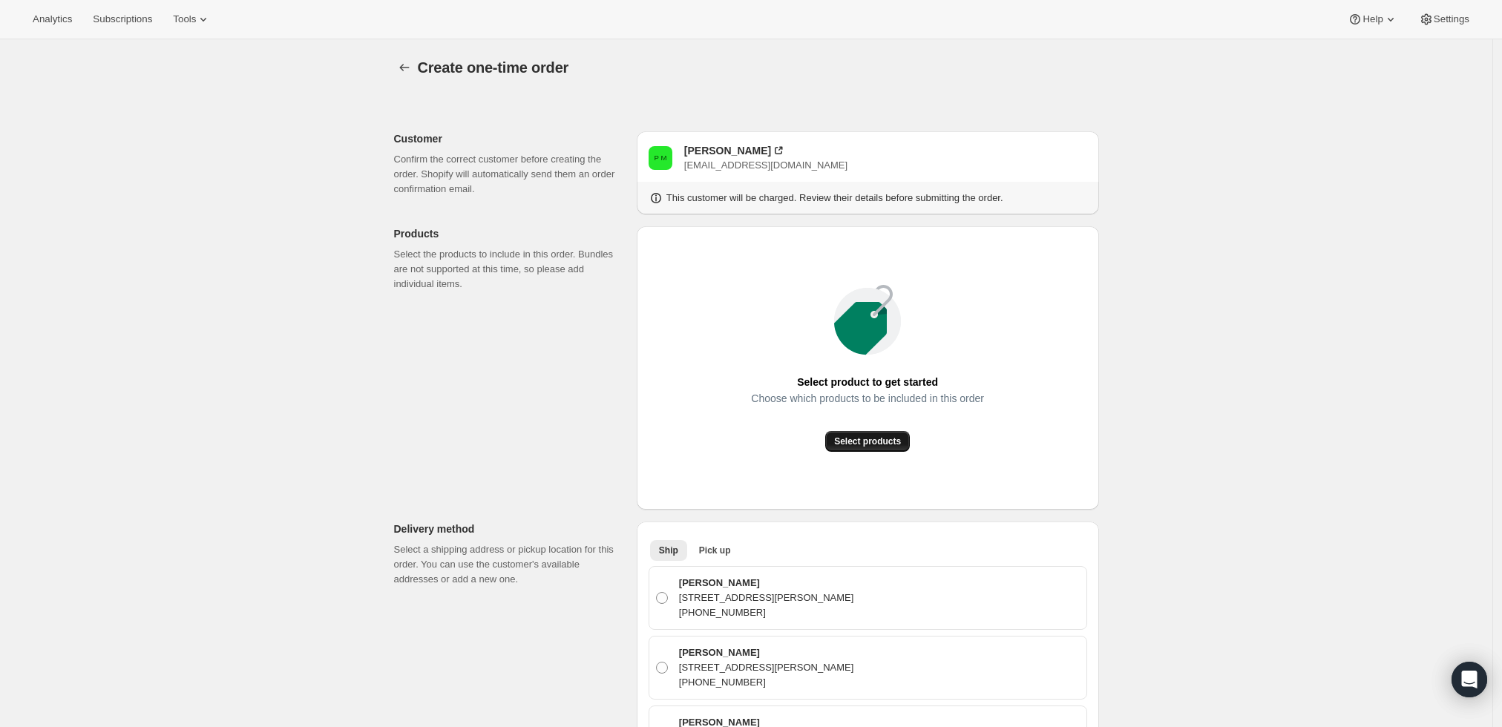
click at [867, 433] on button "Select products" at bounding box center [867, 441] width 85 height 21
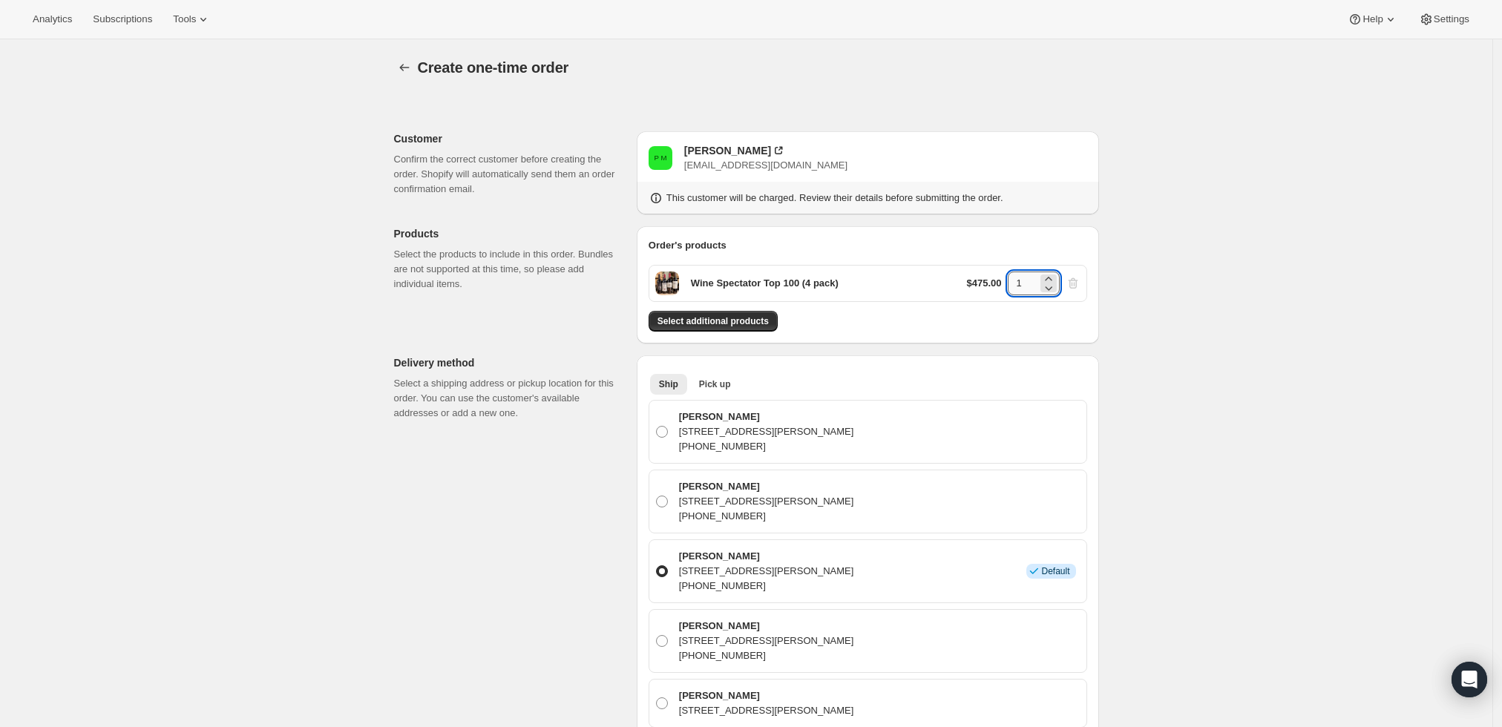
click at [1038, 280] on input "1" at bounding box center [1023, 284] width 30 height 24
type input "2"
click at [748, 322] on span "Select additional products" at bounding box center [713, 321] width 111 height 12
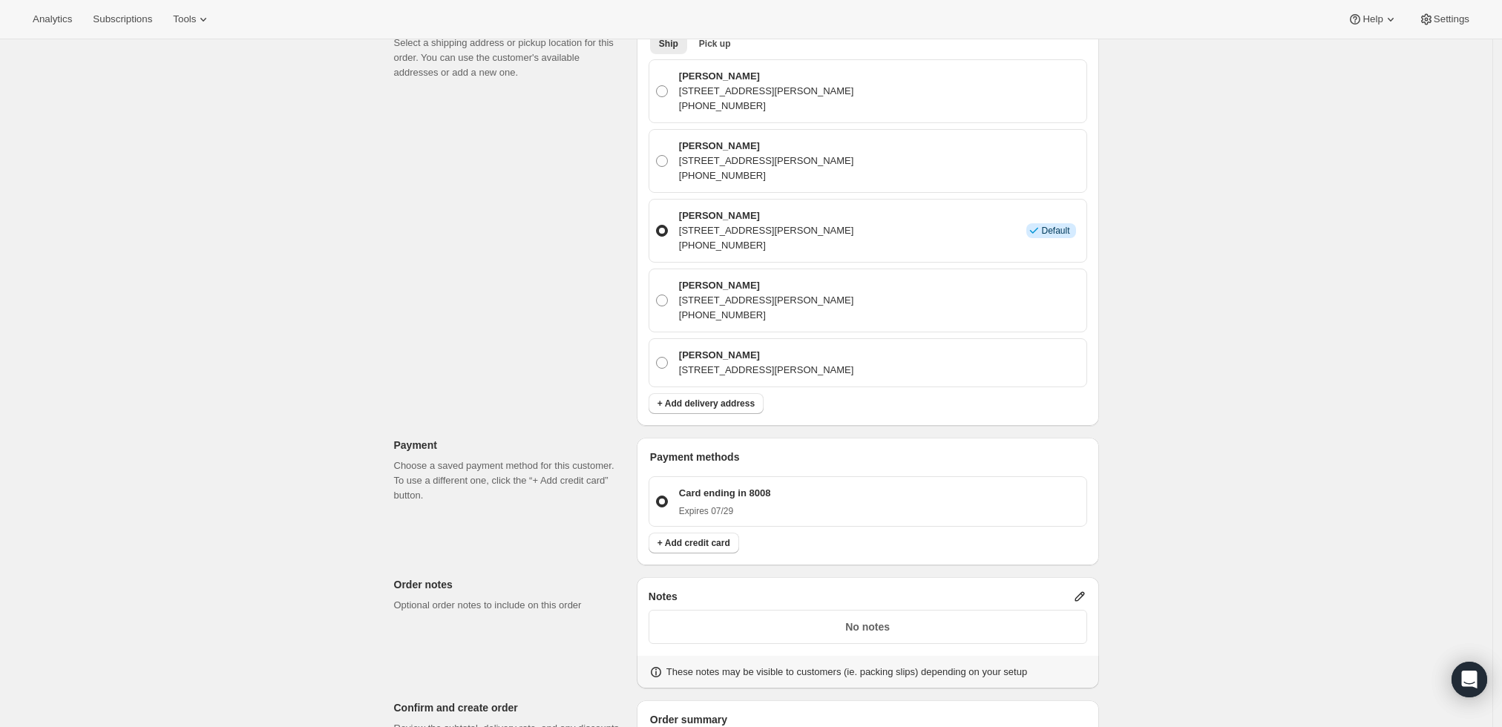
scroll to position [412, 0]
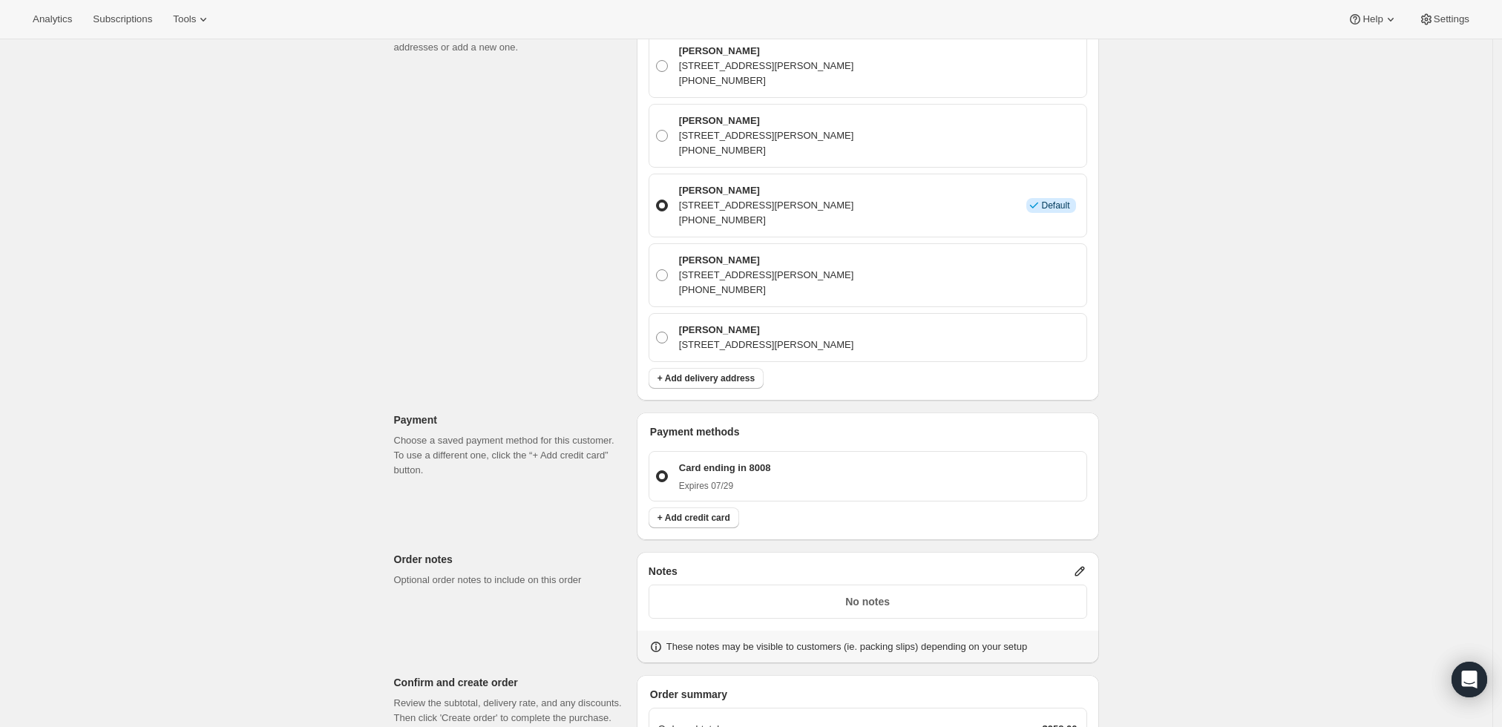
click at [1083, 572] on icon at bounding box center [1080, 572] width 10 height 10
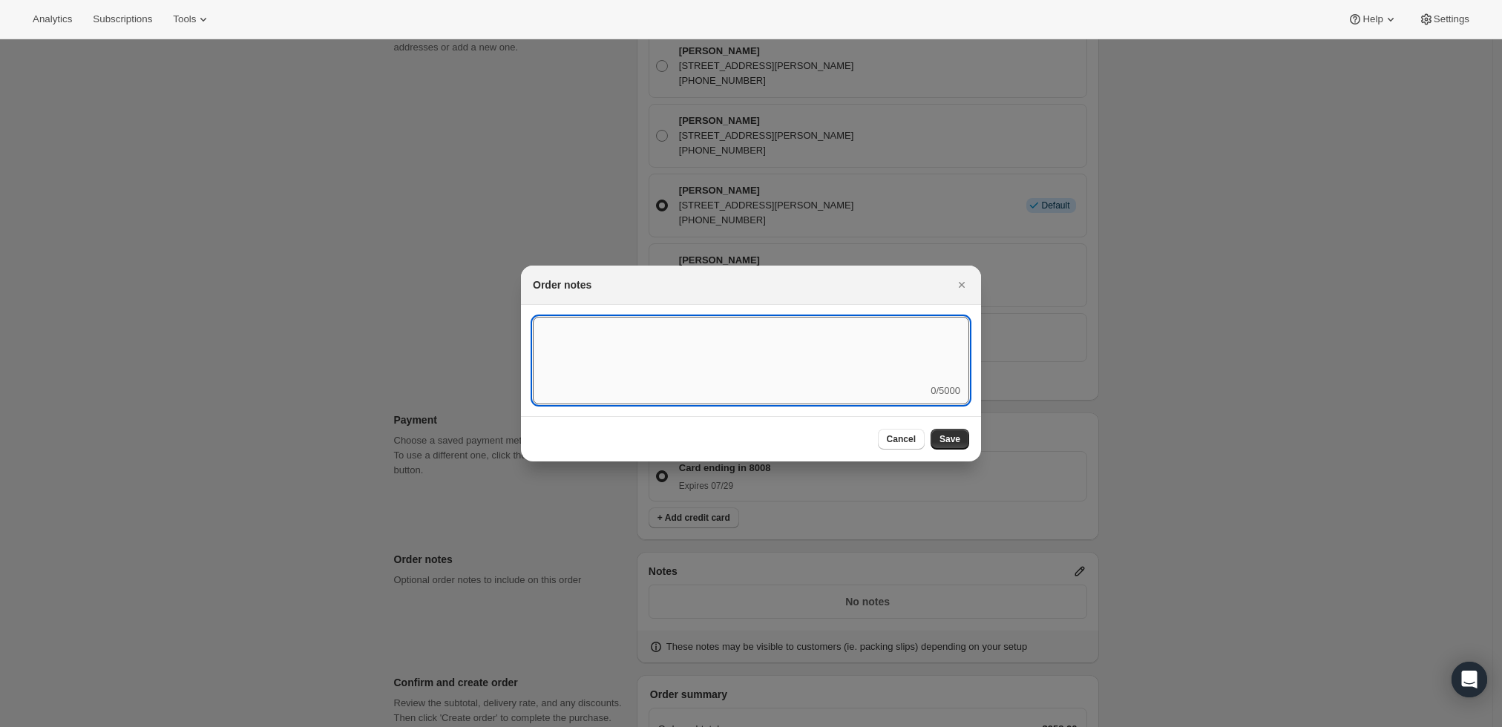
click at [796, 382] on textarea ":rgn:" at bounding box center [751, 350] width 436 height 67
type textarea "Temp Conrol"
click at [951, 443] on span "Save" at bounding box center [950, 439] width 21 height 12
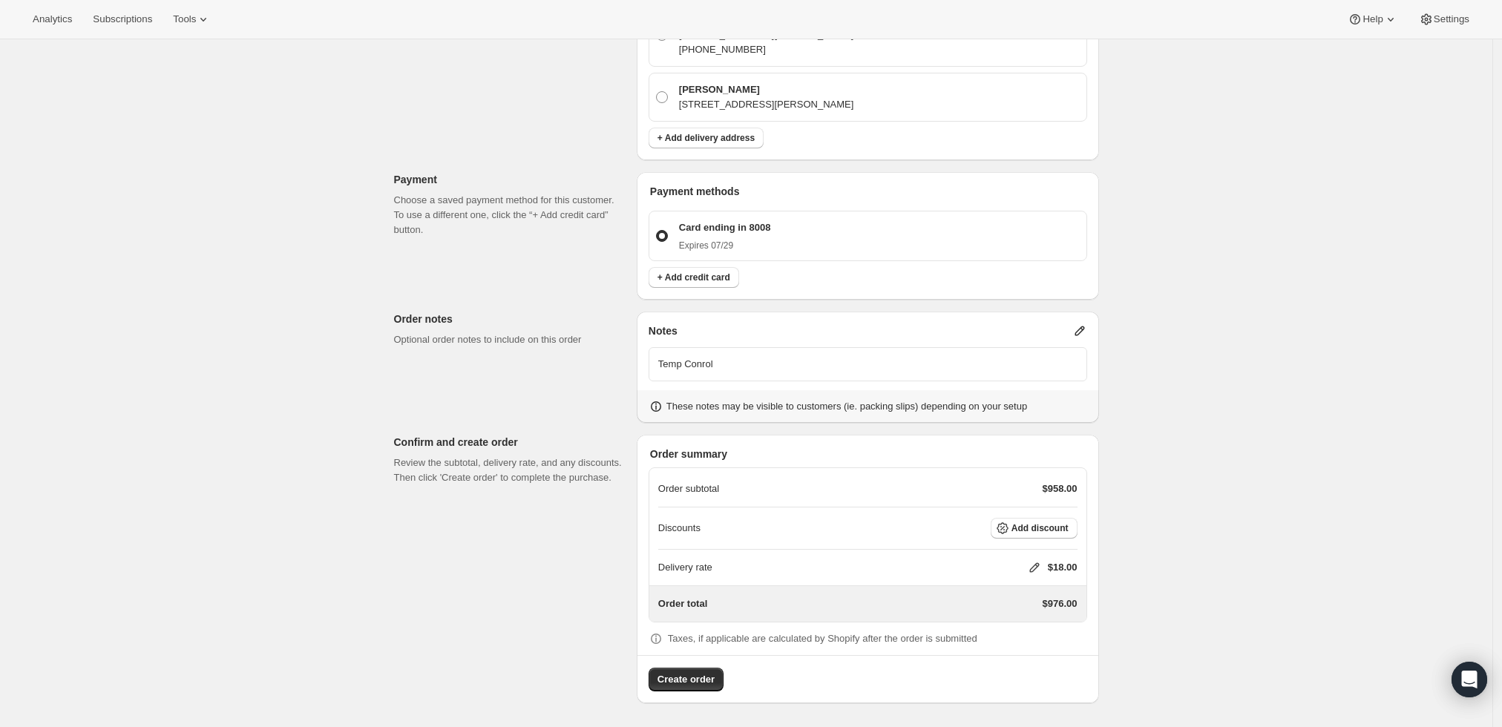
scroll to position [649, 0]
click at [1033, 574] on icon at bounding box center [1034, 570] width 15 height 15
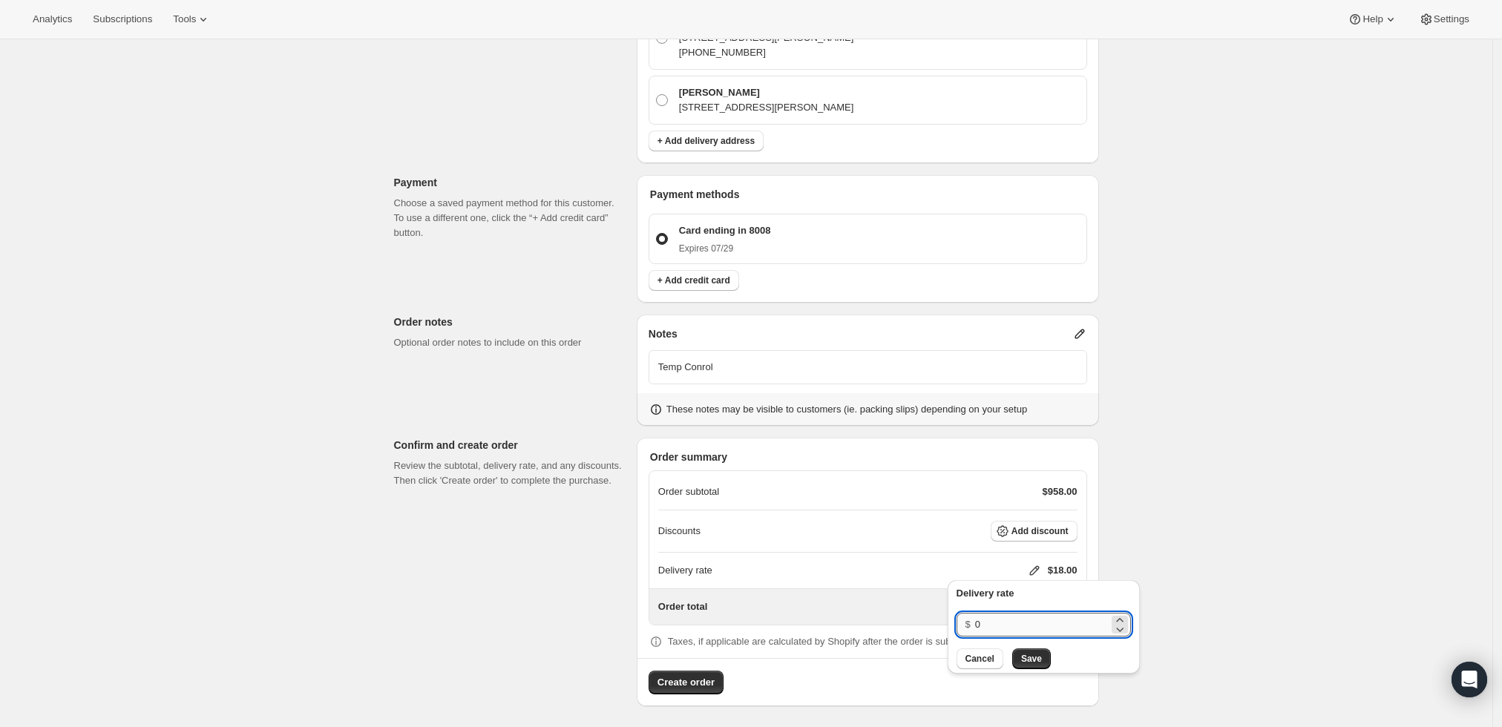
click at [1001, 626] on input "0" at bounding box center [1042, 625] width 134 height 24
type input "0"
click at [1031, 659] on span "Save" at bounding box center [1031, 659] width 21 height 12
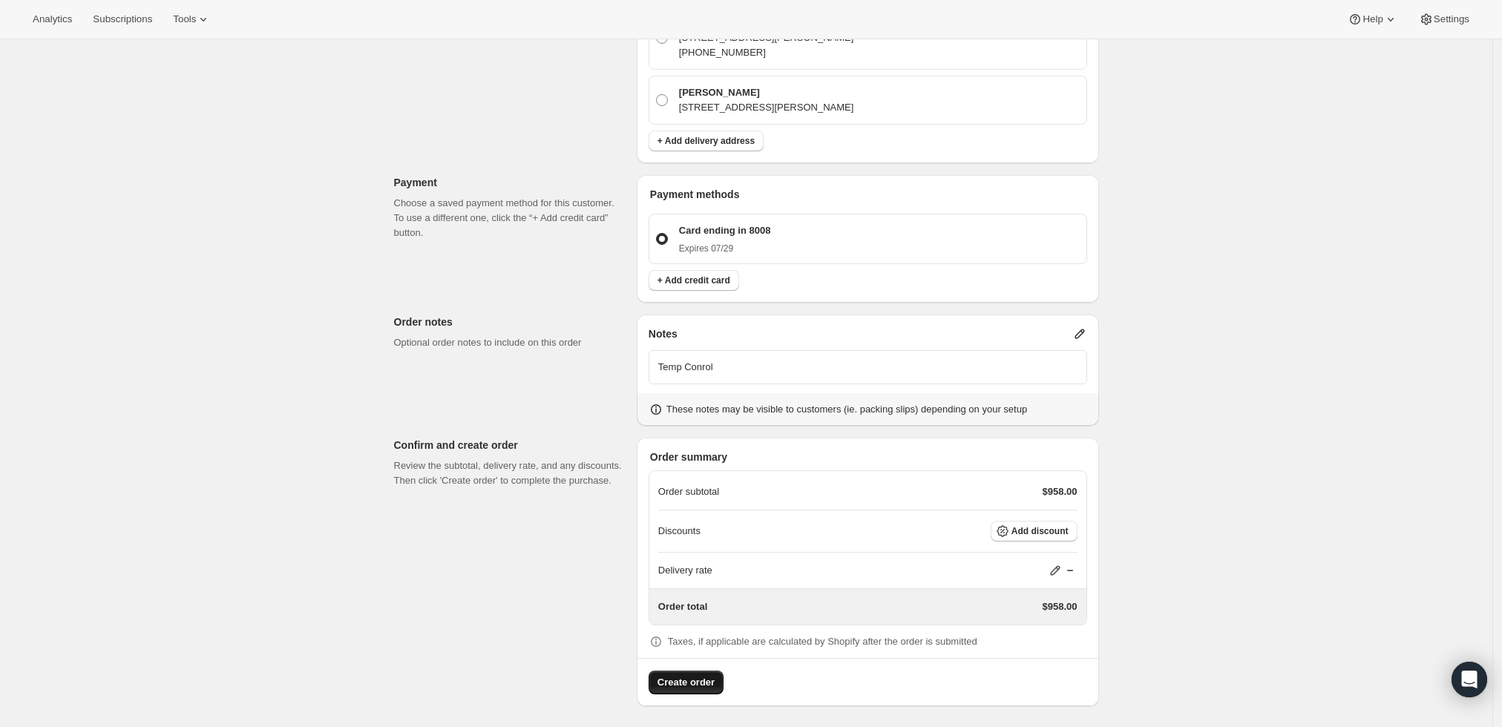
click at [686, 675] on span "Create order" at bounding box center [686, 682] width 57 height 15
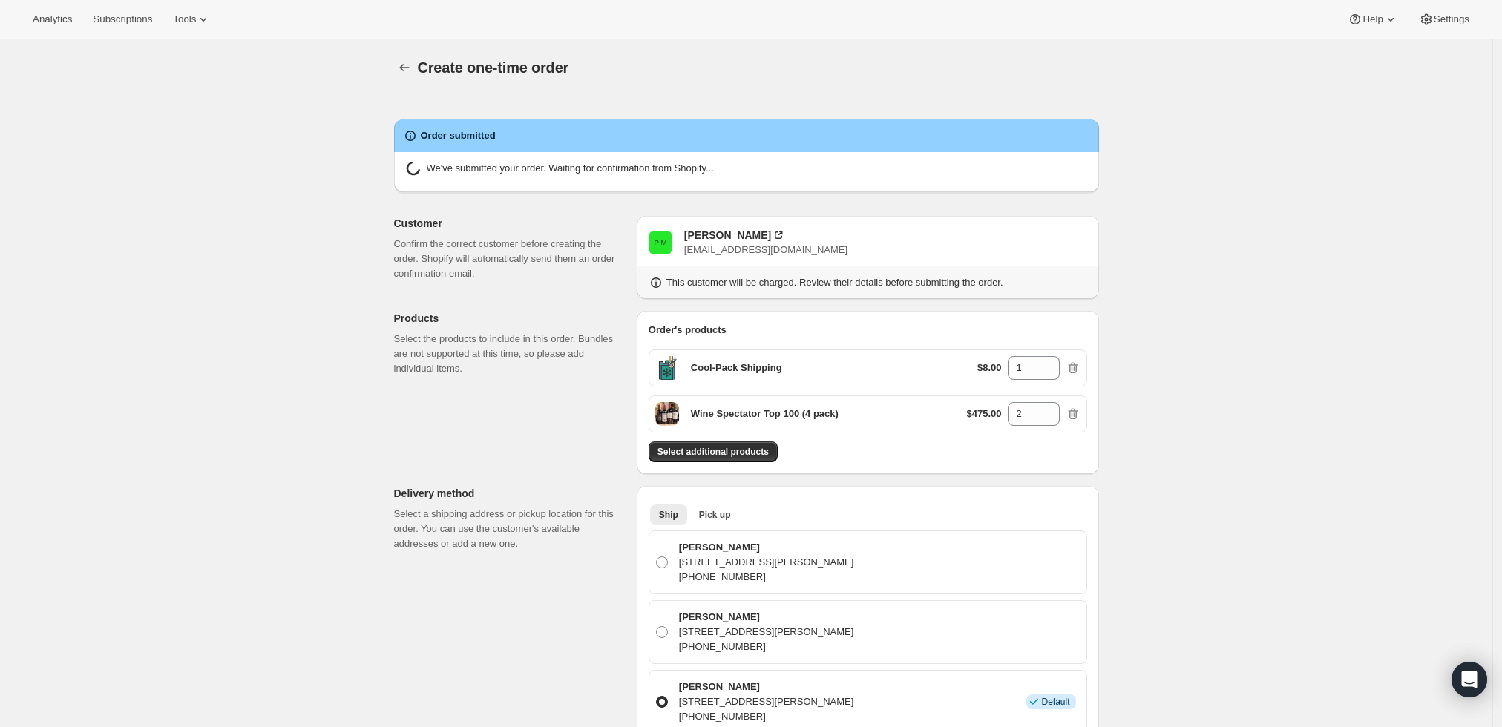
radio input "true"
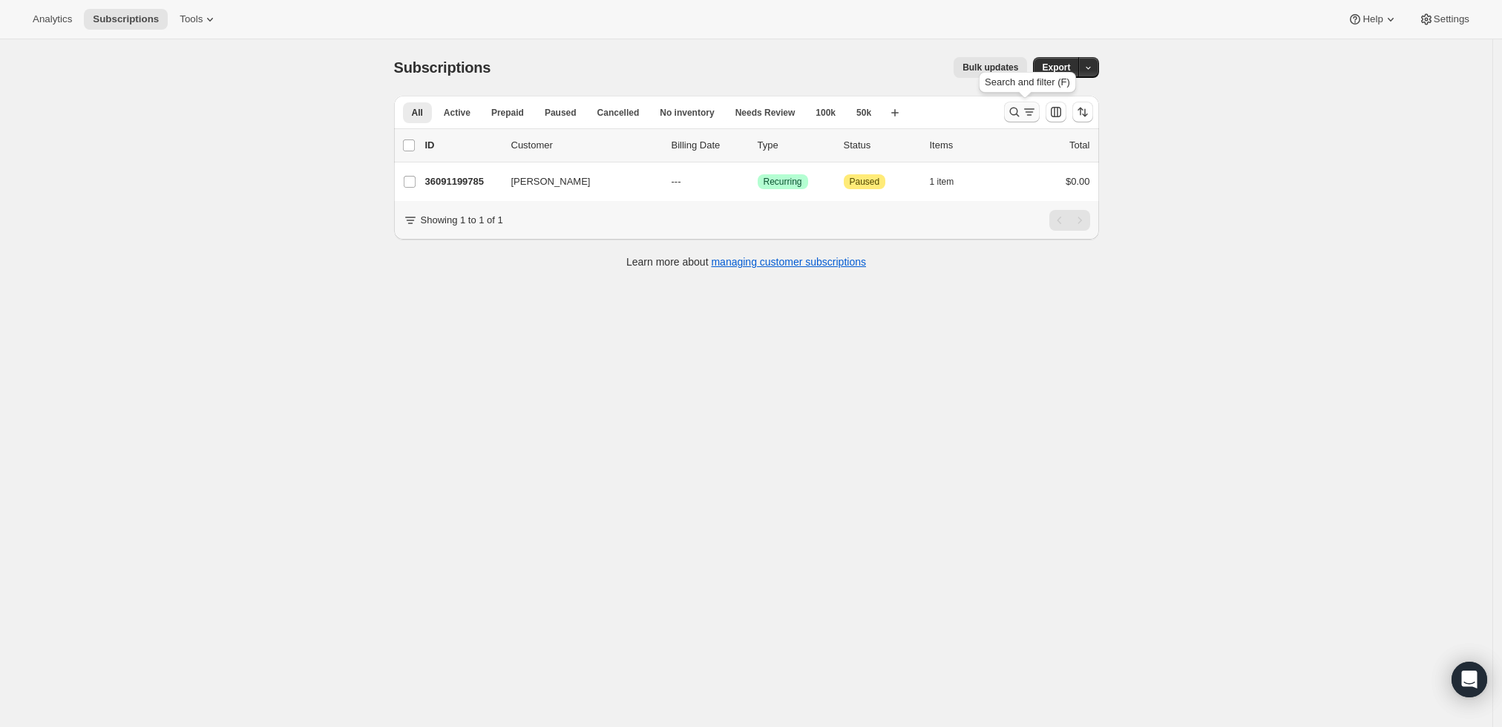
click at [1012, 114] on icon "Search and filter results" at bounding box center [1014, 112] width 15 height 15
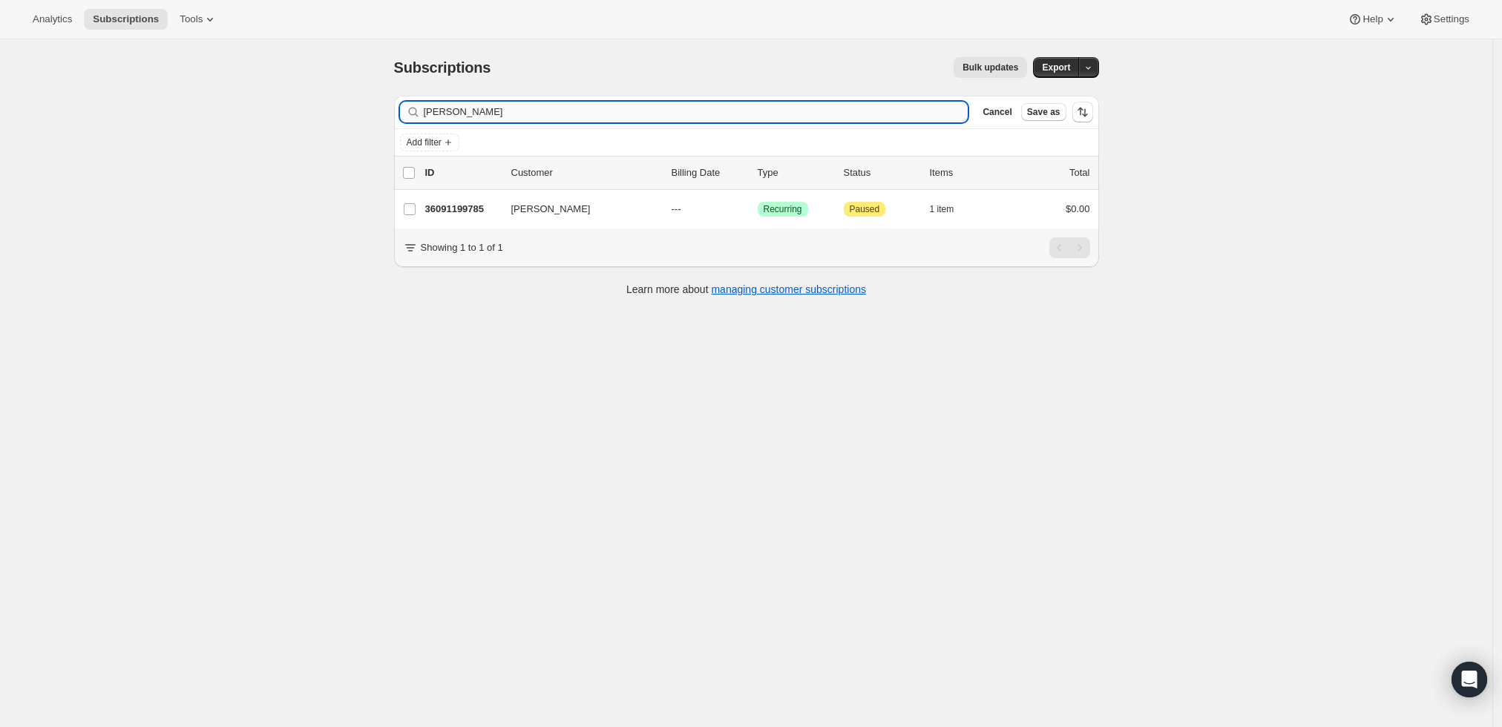
click at [614, 108] on input "Piyush Mulji" at bounding box center [696, 112] width 545 height 21
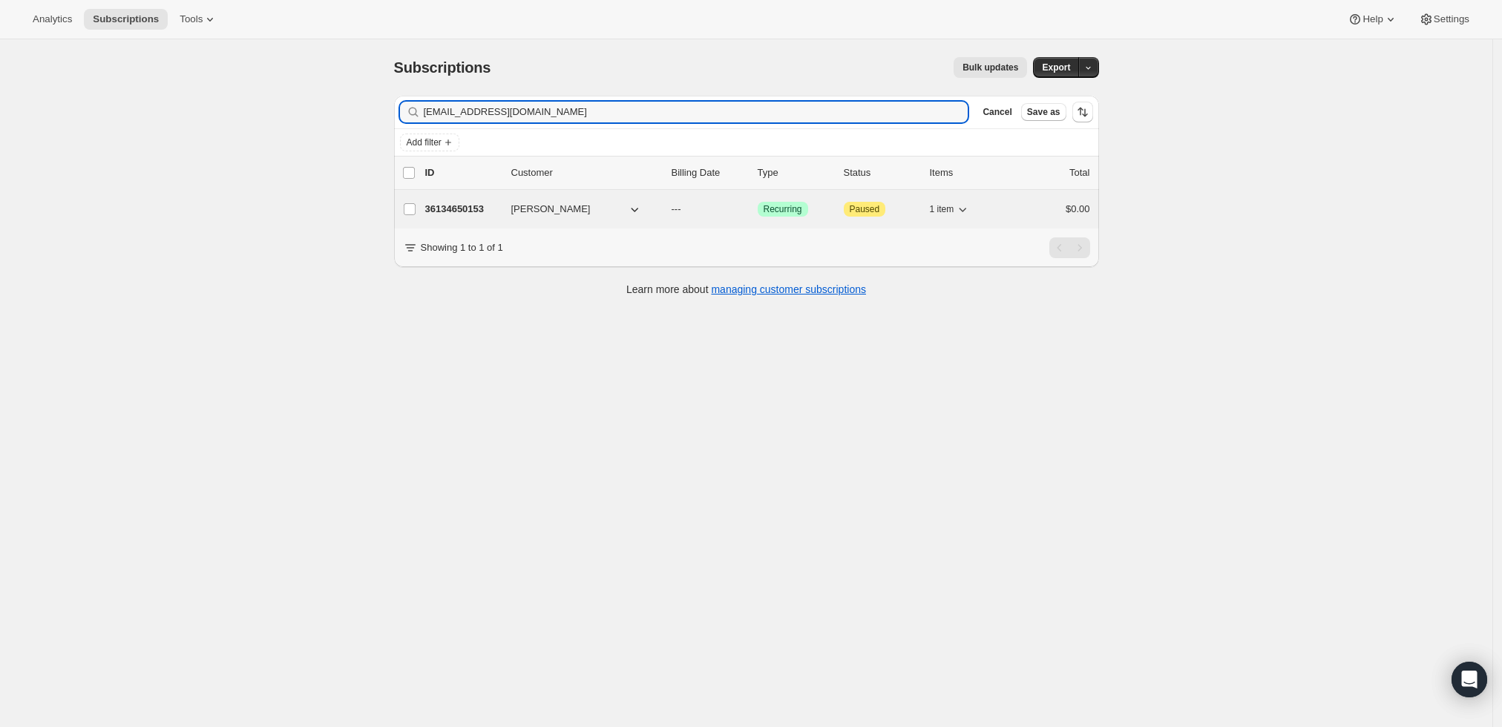
type input "adamnalls@gmail.com"
click at [472, 203] on p "36134650153" at bounding box center [462, 209] width 74 height 15
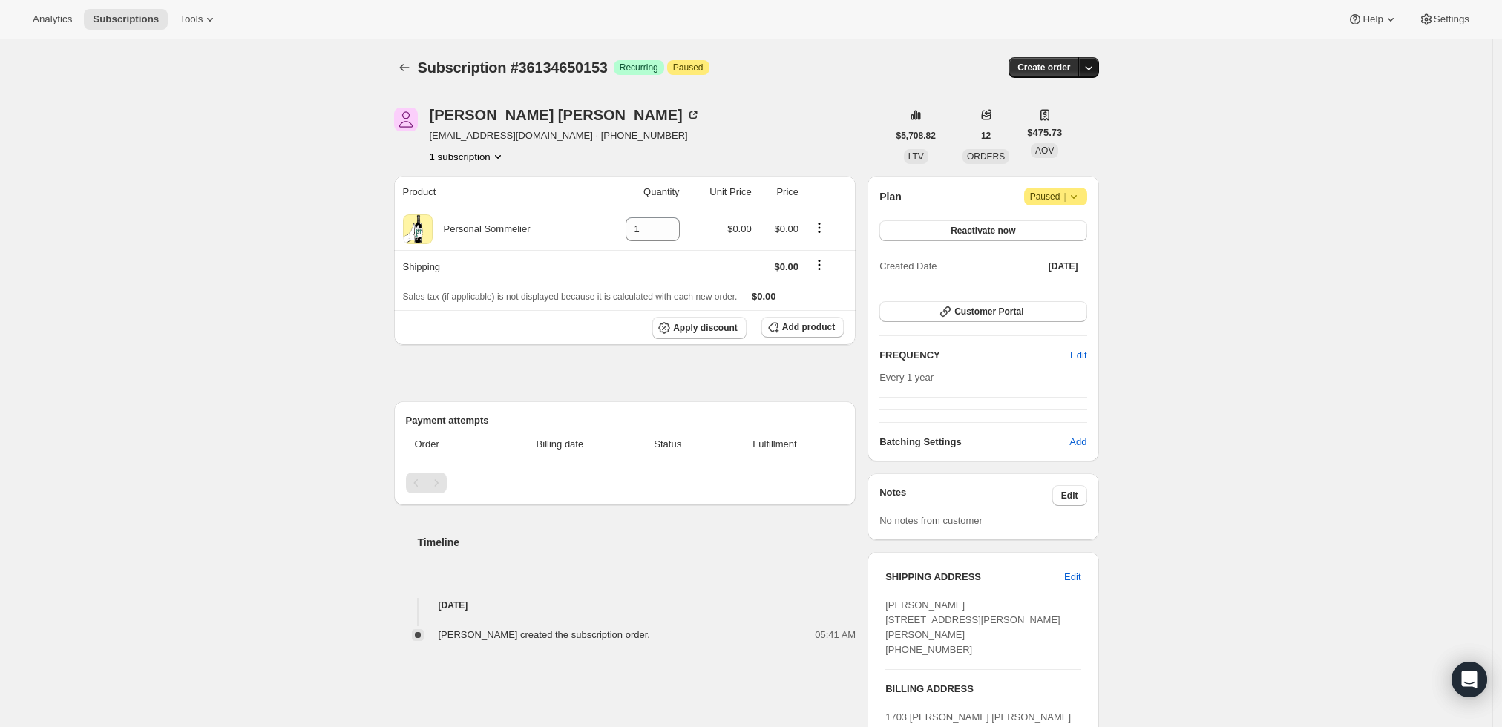
click at [1089, 71] on icon "button" at bounding box center [1088, 67] width 15 height 15
click at [1082, 128] on span "Create custom one-time order" at bounding box center [1030, 122] width 128 height 11
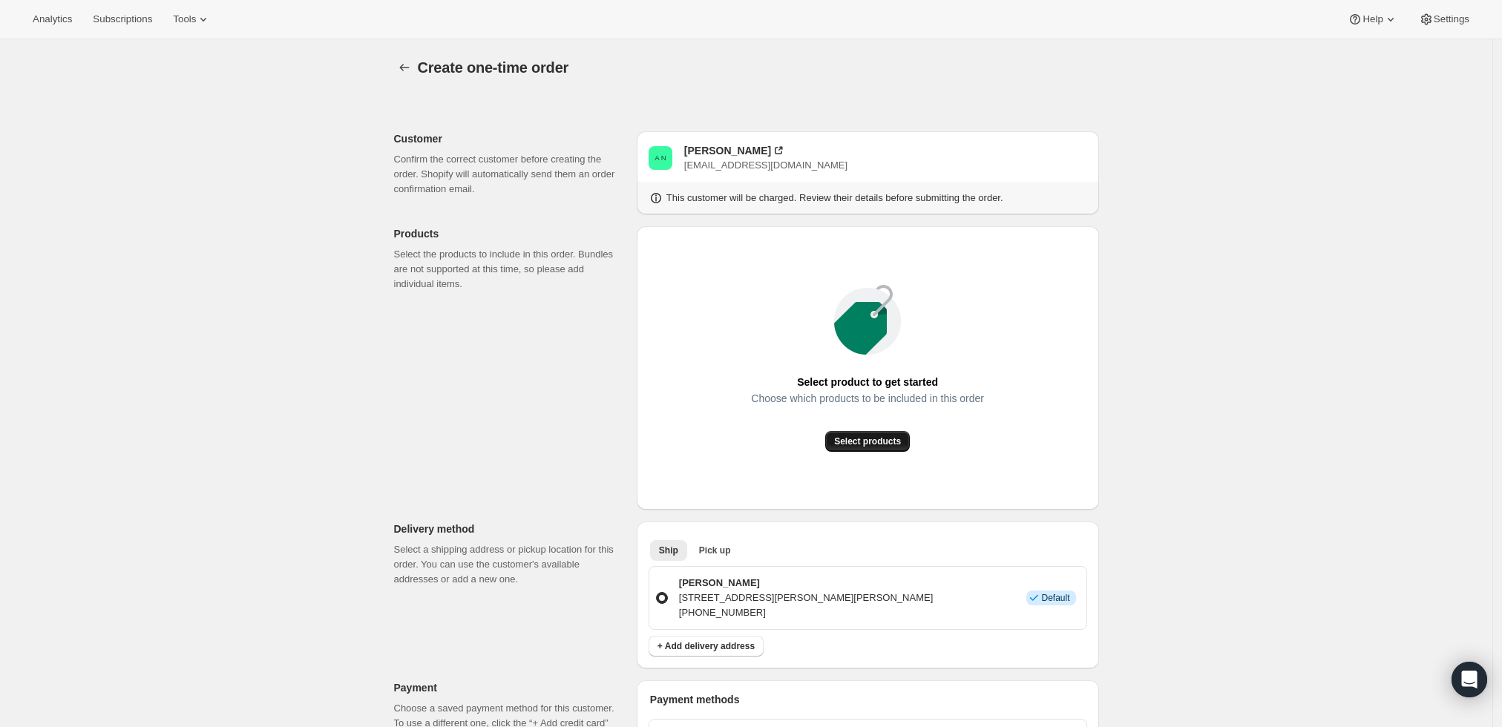
click at [868, 435] on button "Select products" at bounding box center [867, 441] width 85 height 21
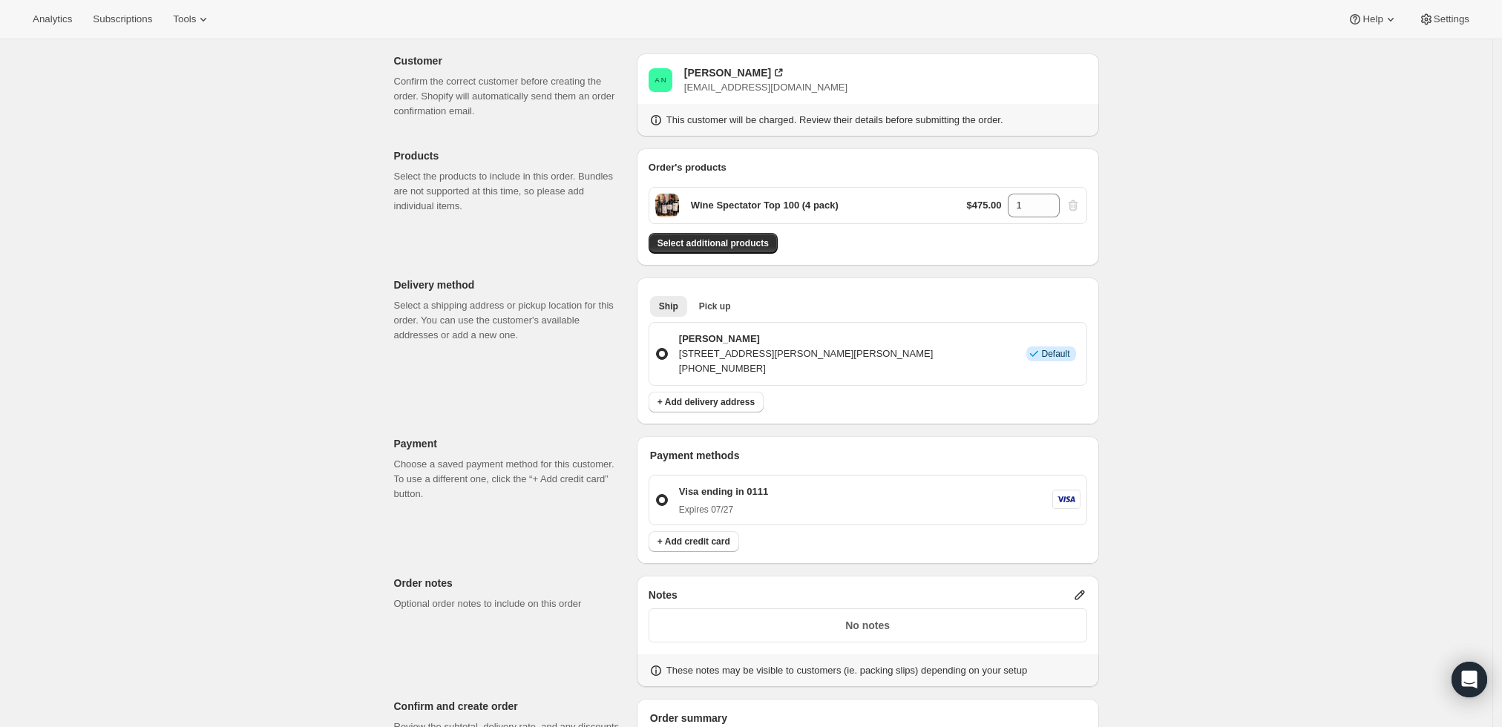
scroll to position [165, 0]
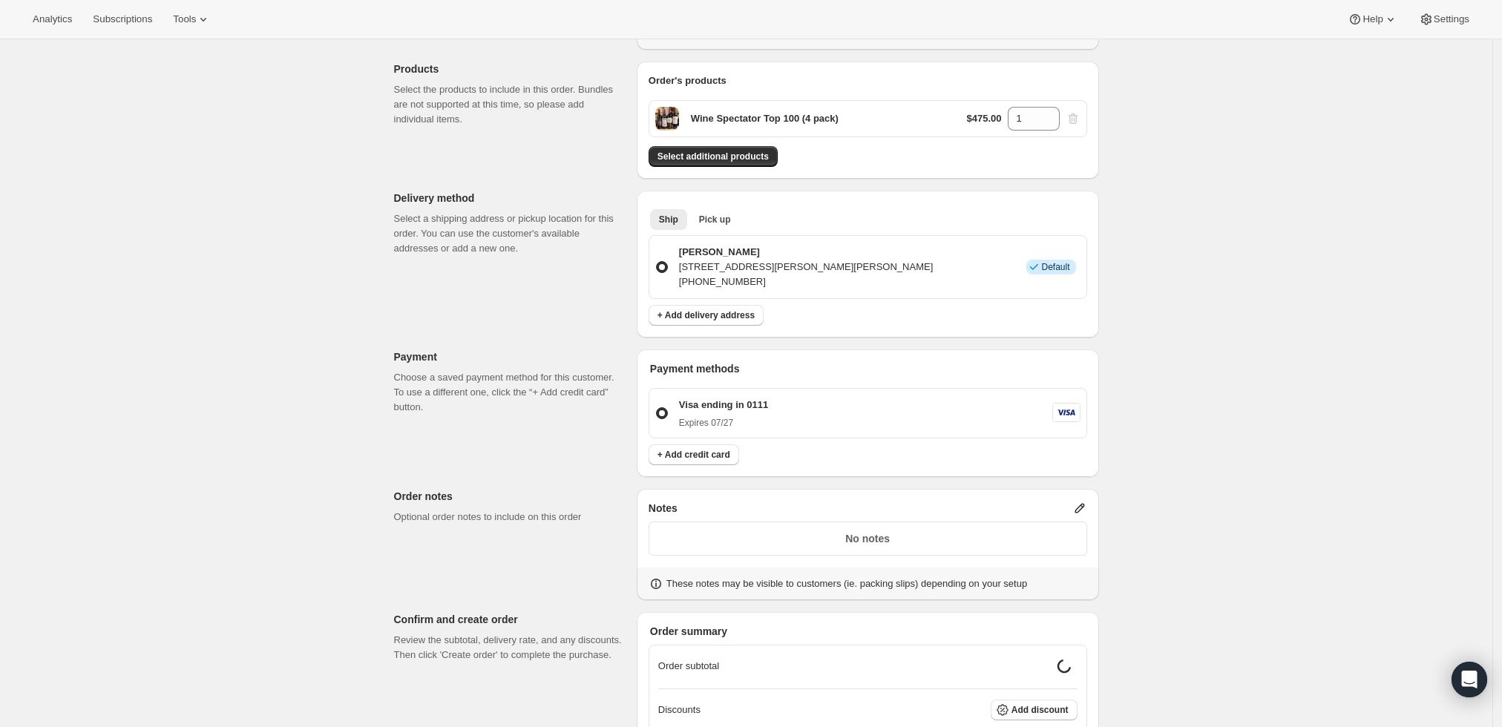
click at [1087, 501] on icon at bounding box center [1080, 508] width 15 height 15
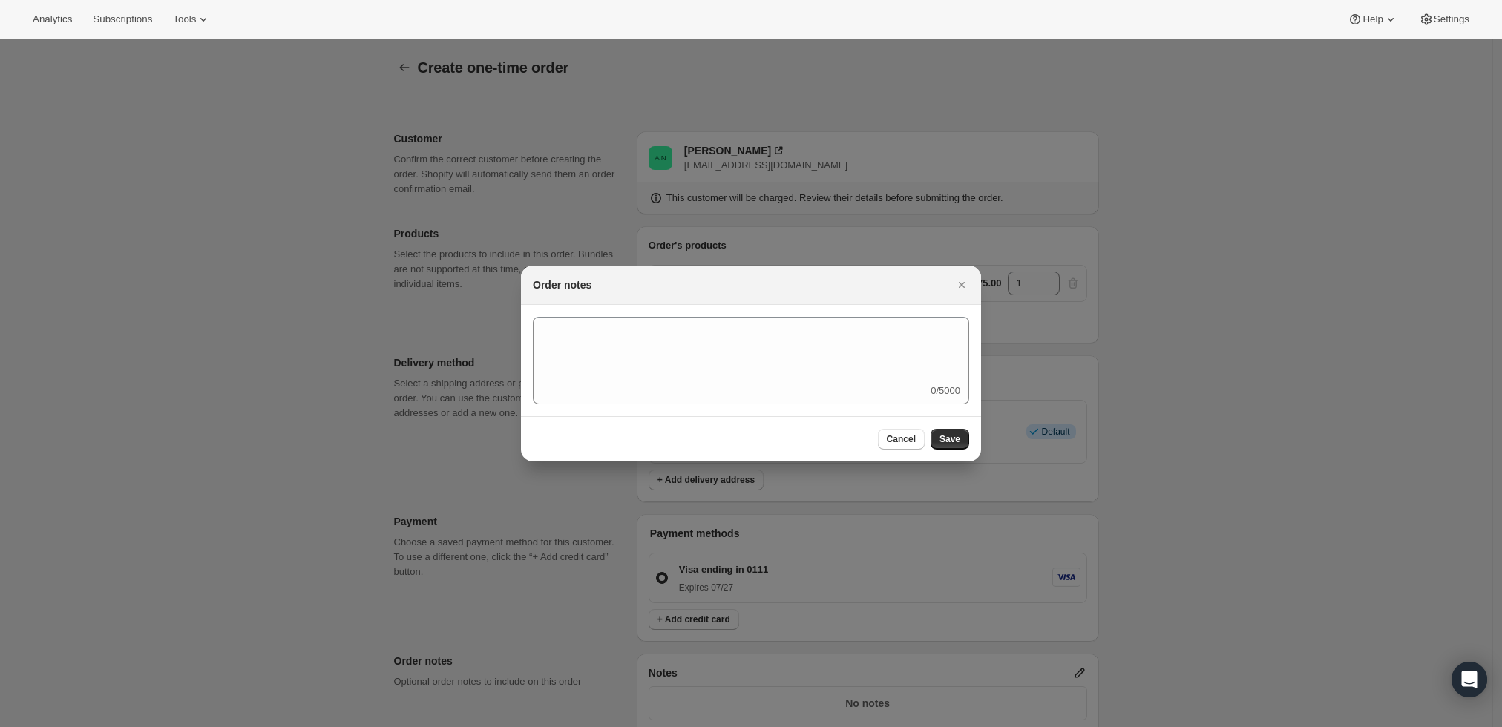
scroll to position [0, 0]
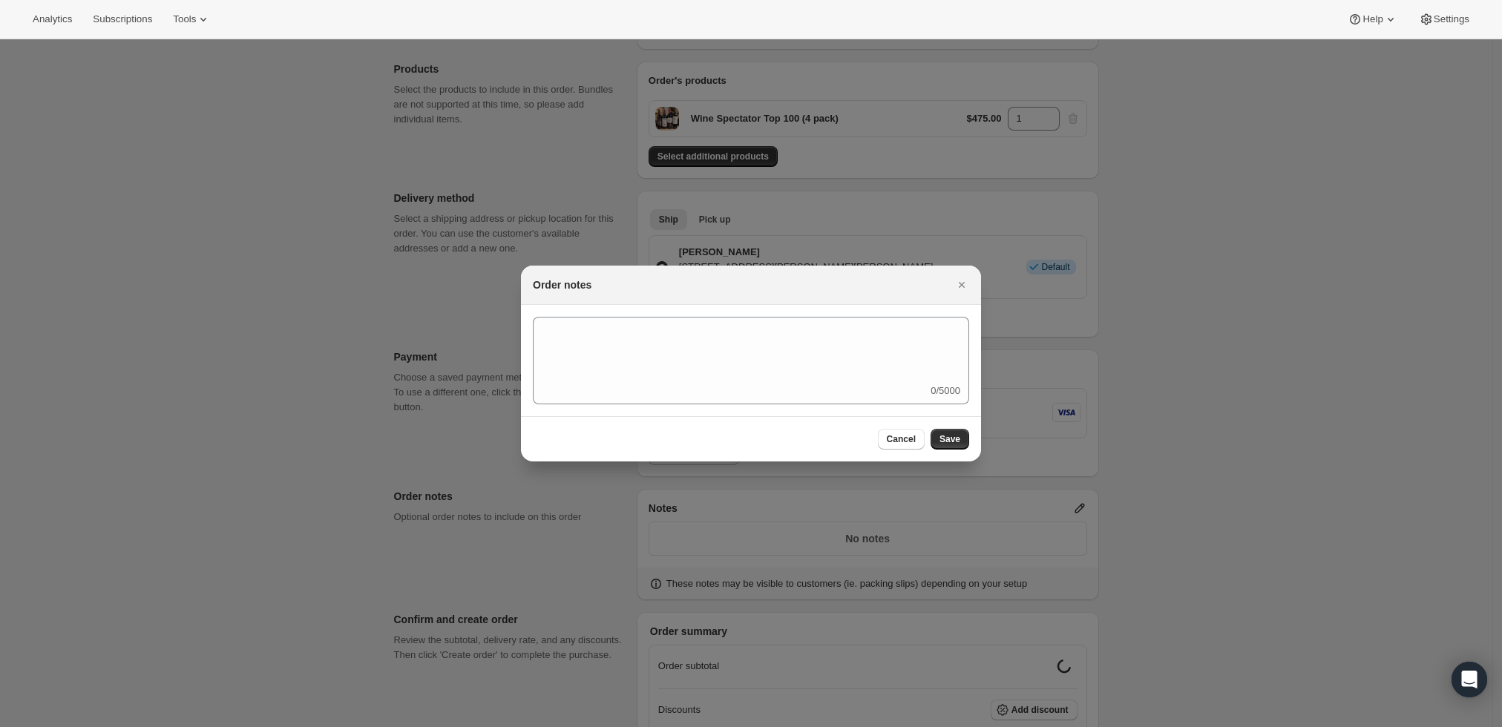
click at [713, 388] on div "0/5000" at bounding box center [751, 361] width 436 height 88
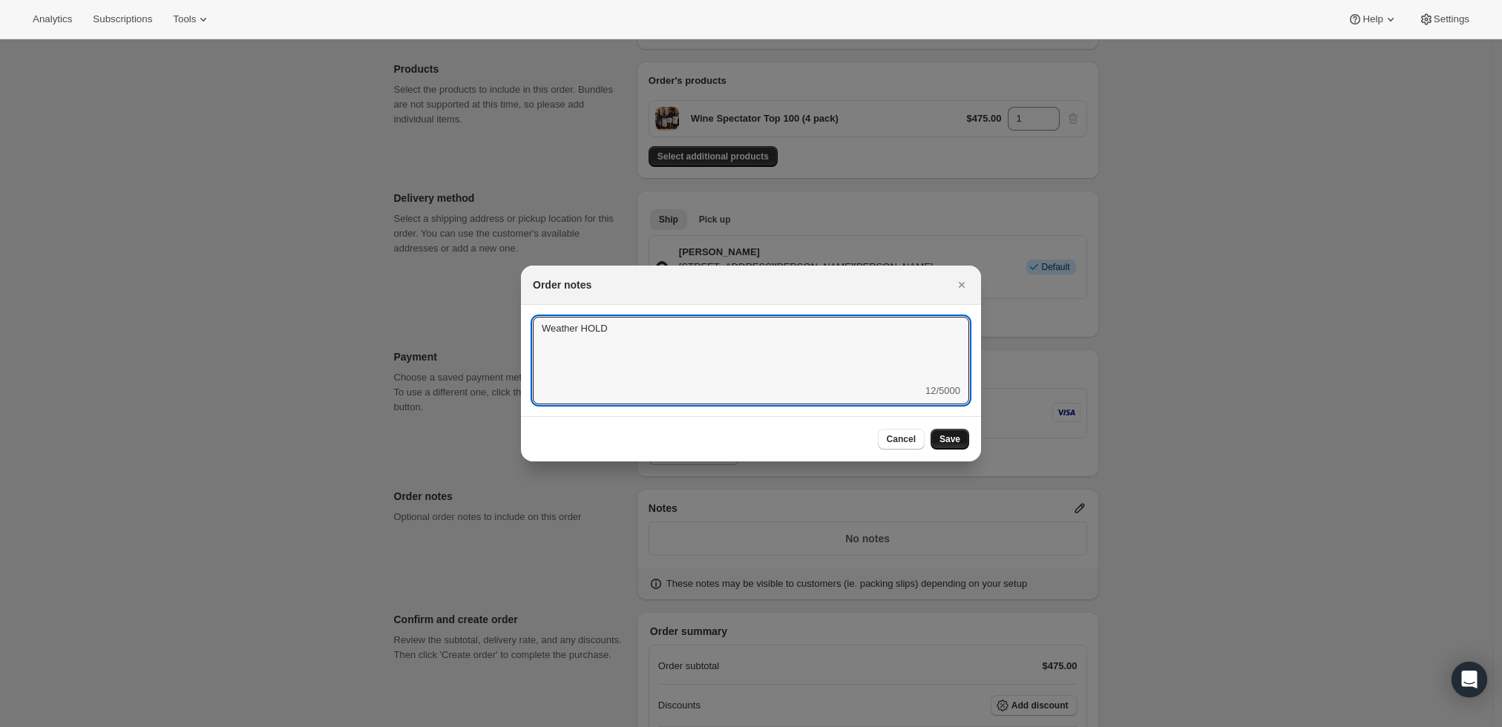
type textarea "Weather HOLD"
click at [952, 433] on span "Save" at bounding box center [950, 439] width 21 height 12
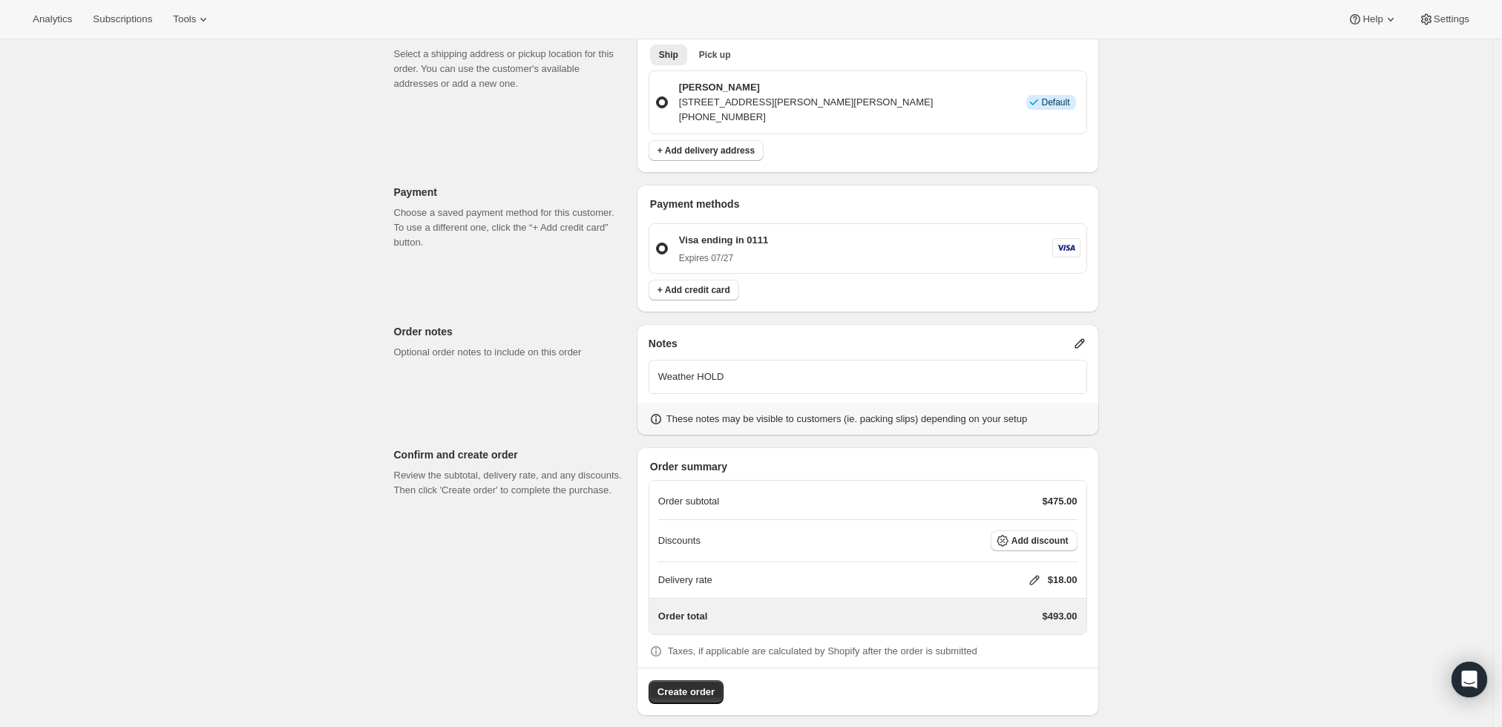
scroll to position [340, 0]
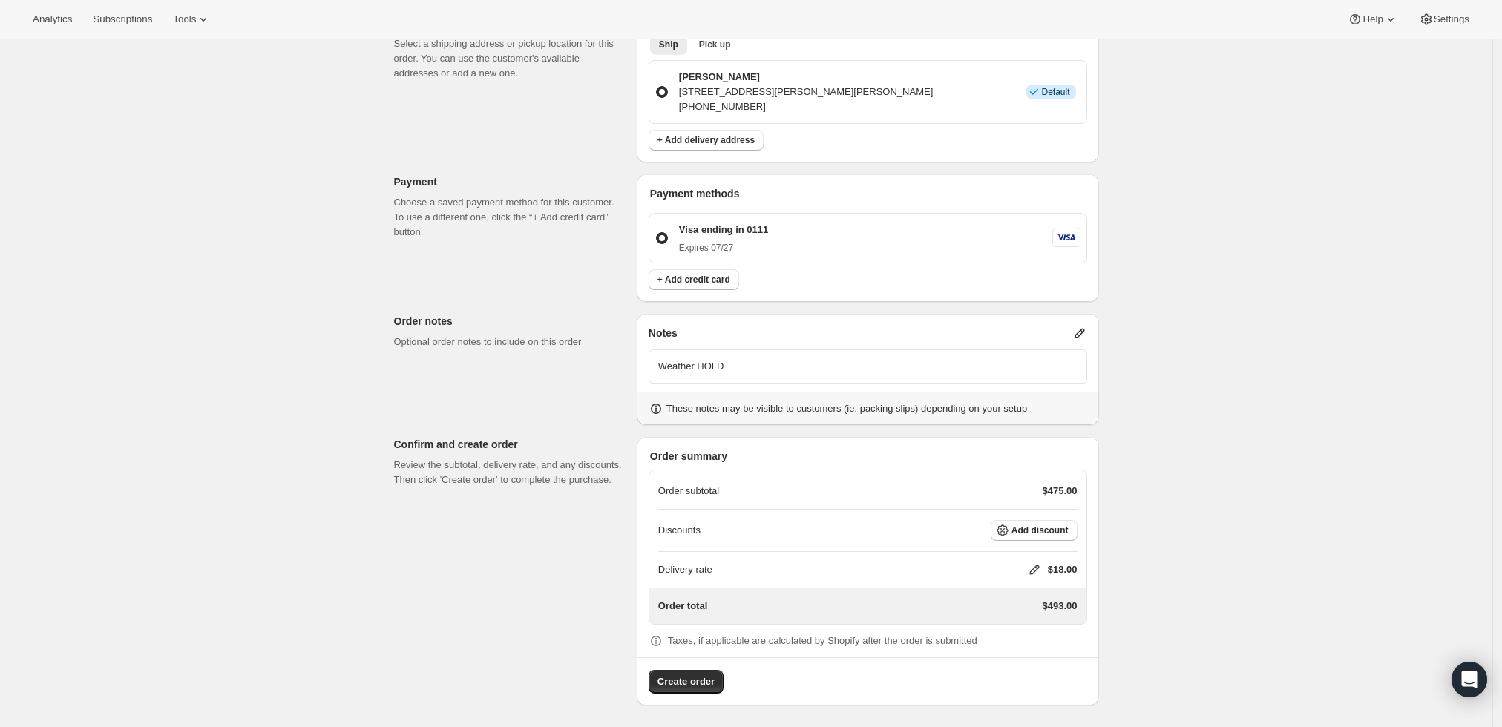
click at [1032, 566] on icon at bounding box center [1034, 570] width 15 height 15
click at [992, 626] on input "0" at bounding box center [1042, 625] width 134 height 24
type input "0"
click at [1037, 658] on span "Save" at bounding box center [1031, 659] width 21 height 12
click at [695, 675] on span "Create order" at bounding box center [686, 682] width 57 height 15
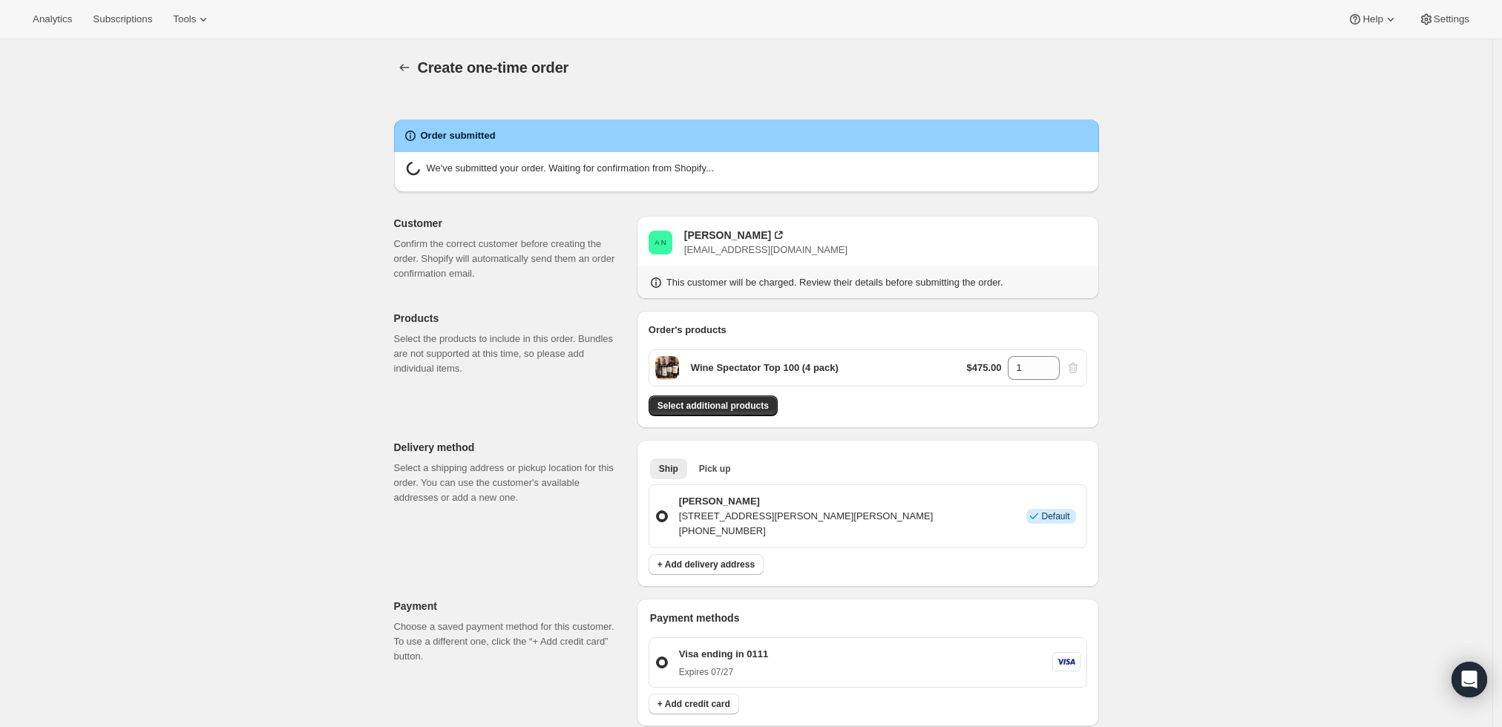
radio input "true"
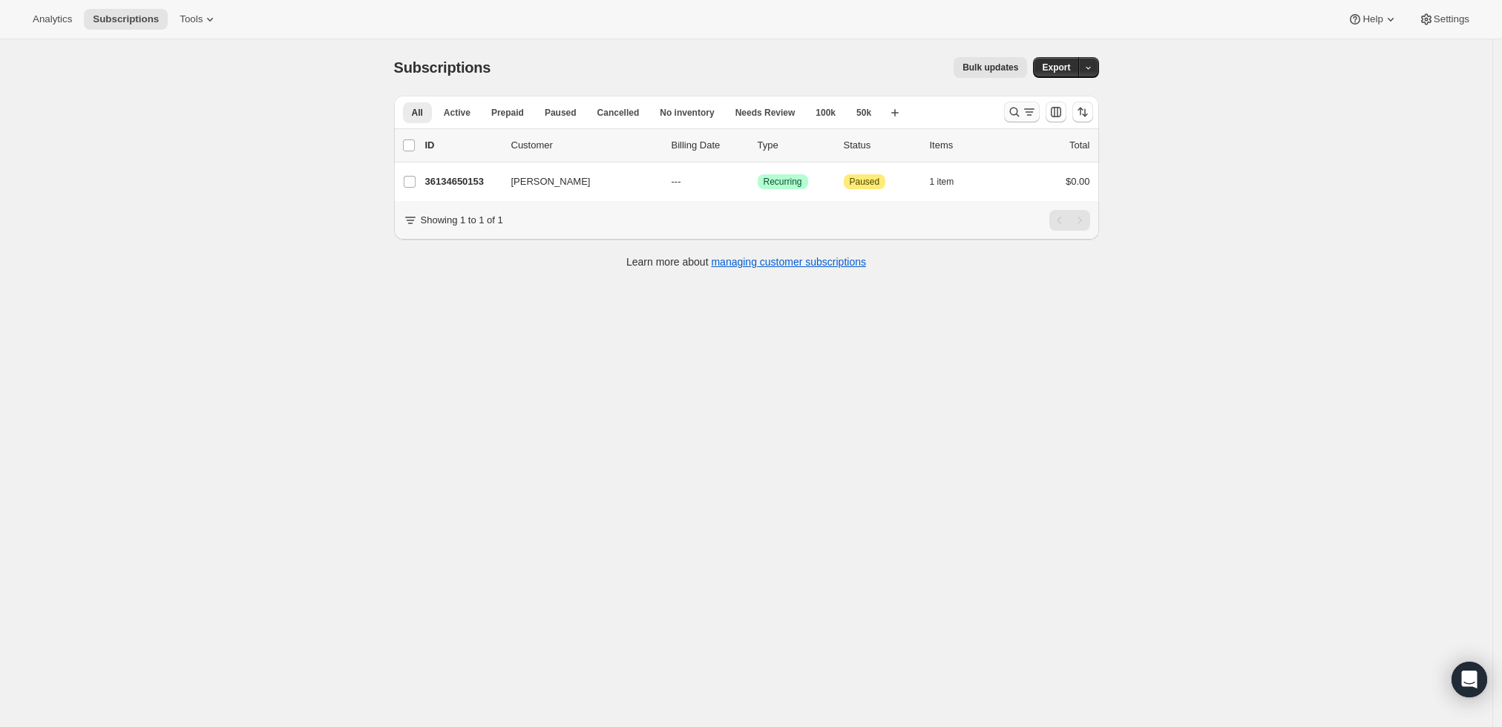
click at [1016, 108] on icon "Search and filter results" at bounding box center [1014, 112] width 15 height 15
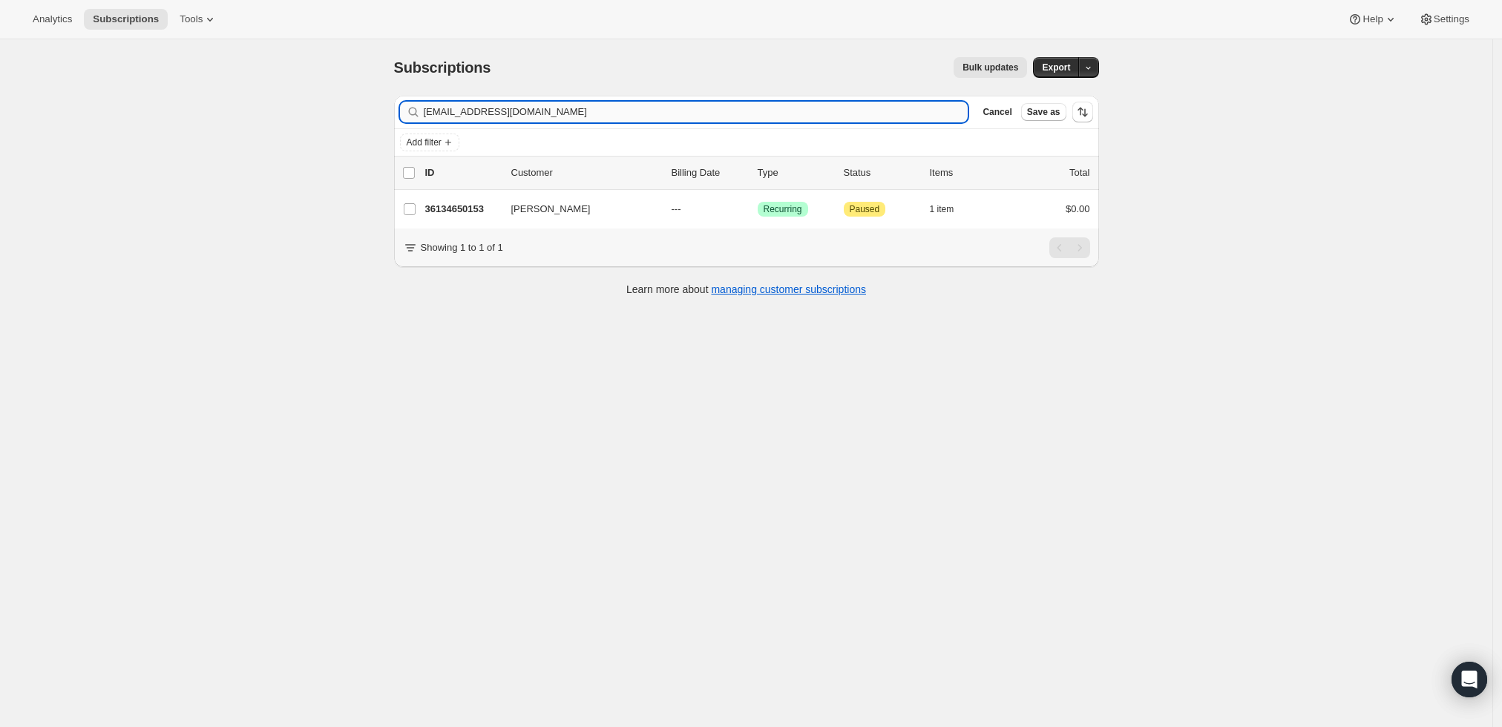
click at [842, 119] on input "[EMAIL_ADDRESS][DOMAIN_NAME]" at bounding box center [696, 112] width 545 height 21
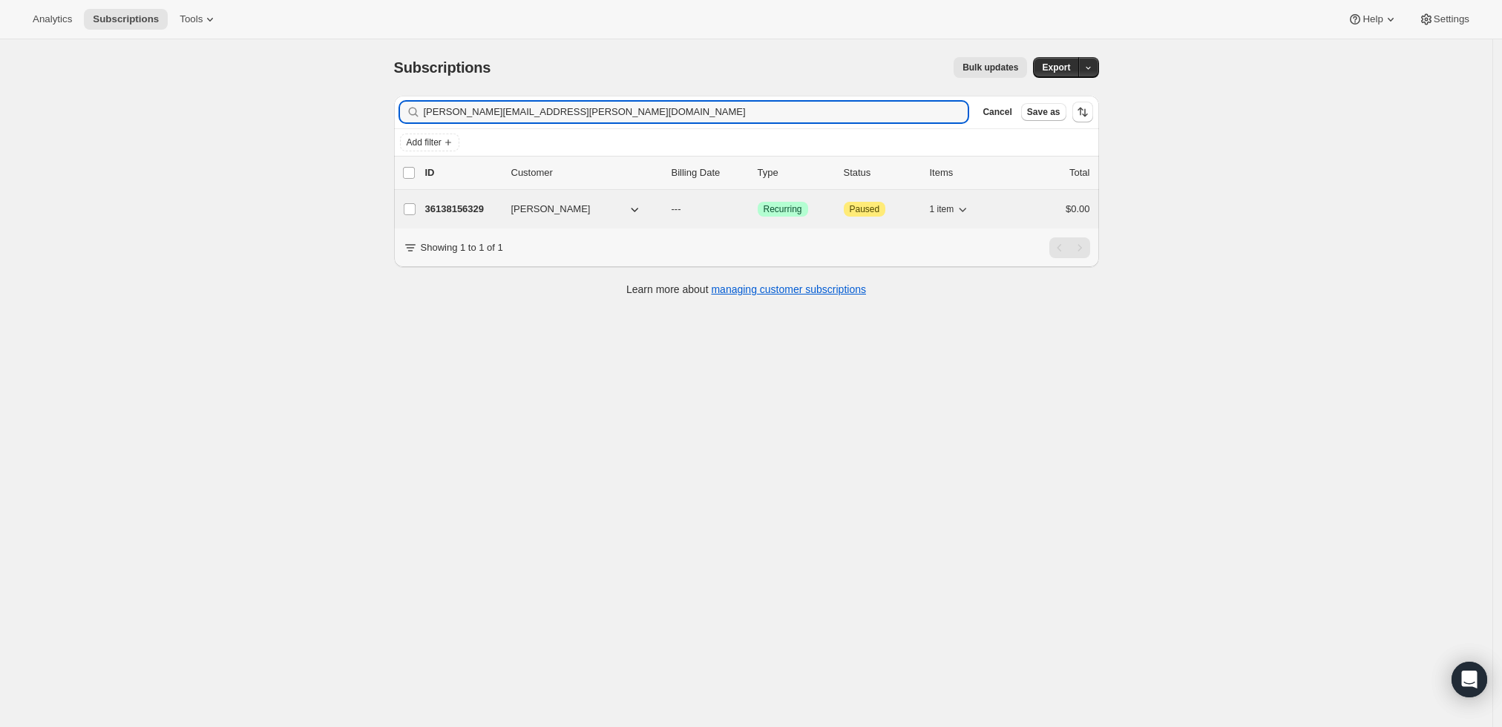
type input "[PERSON_NAME][EMAIL_ADDRESS][PERSON_NAME][DOMAIN_NAME]"
click at [462, 208] on p "36138156329" at bounding box center [462, 209] width 74 height 15
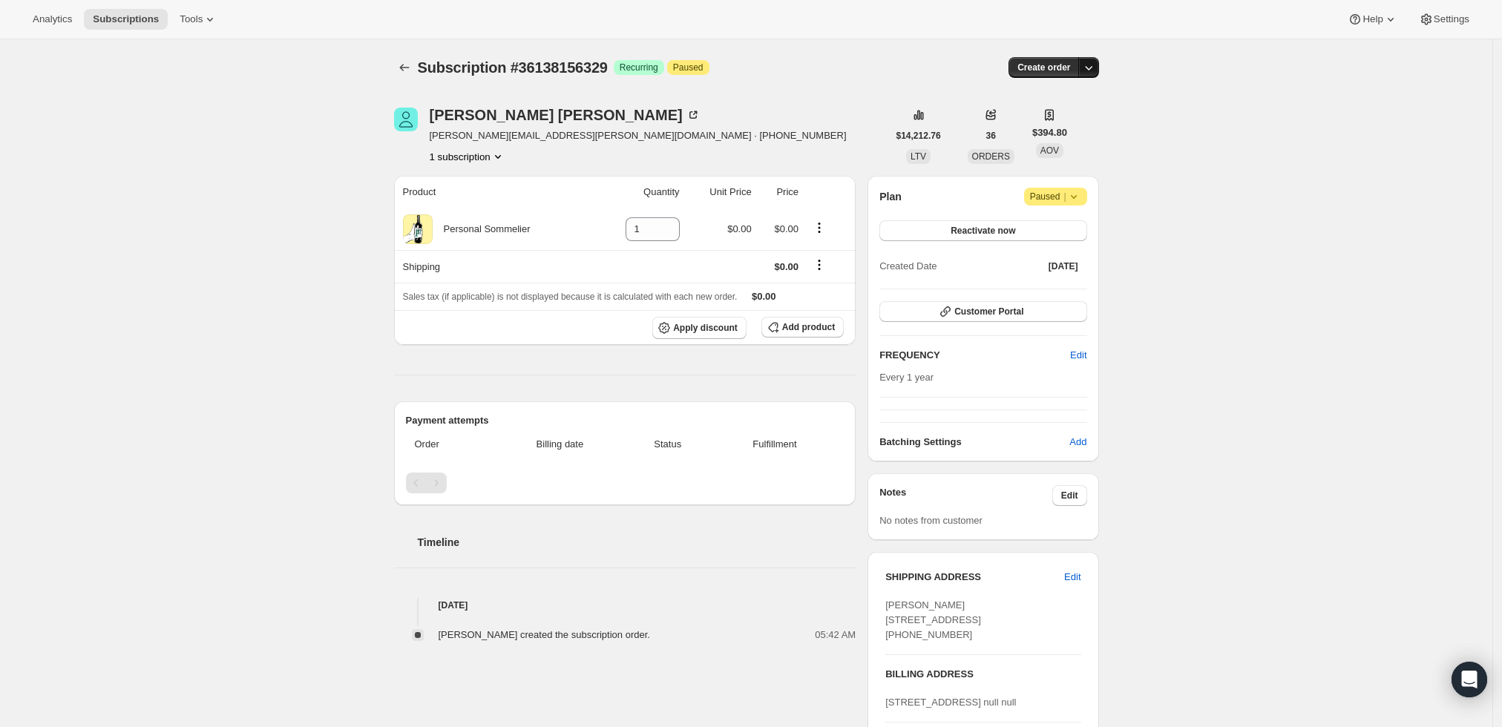
click at [1094, 75] on button "button" at bounding box center [1088, 67] width 21 height 21
click at [1061, 119] on span "Create custom one-time order" at bounding box center [1030, 122] width 128 height 11
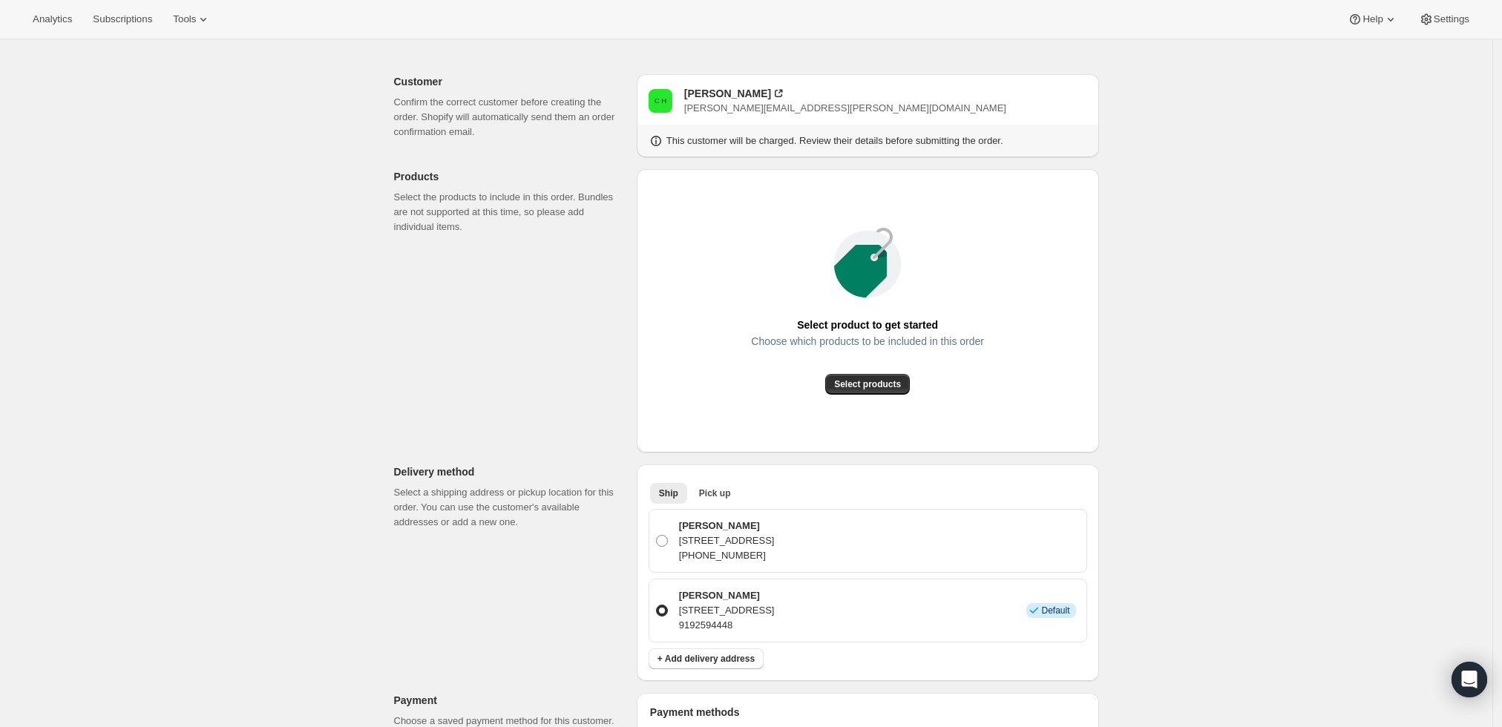
scroll to position [82, 0]
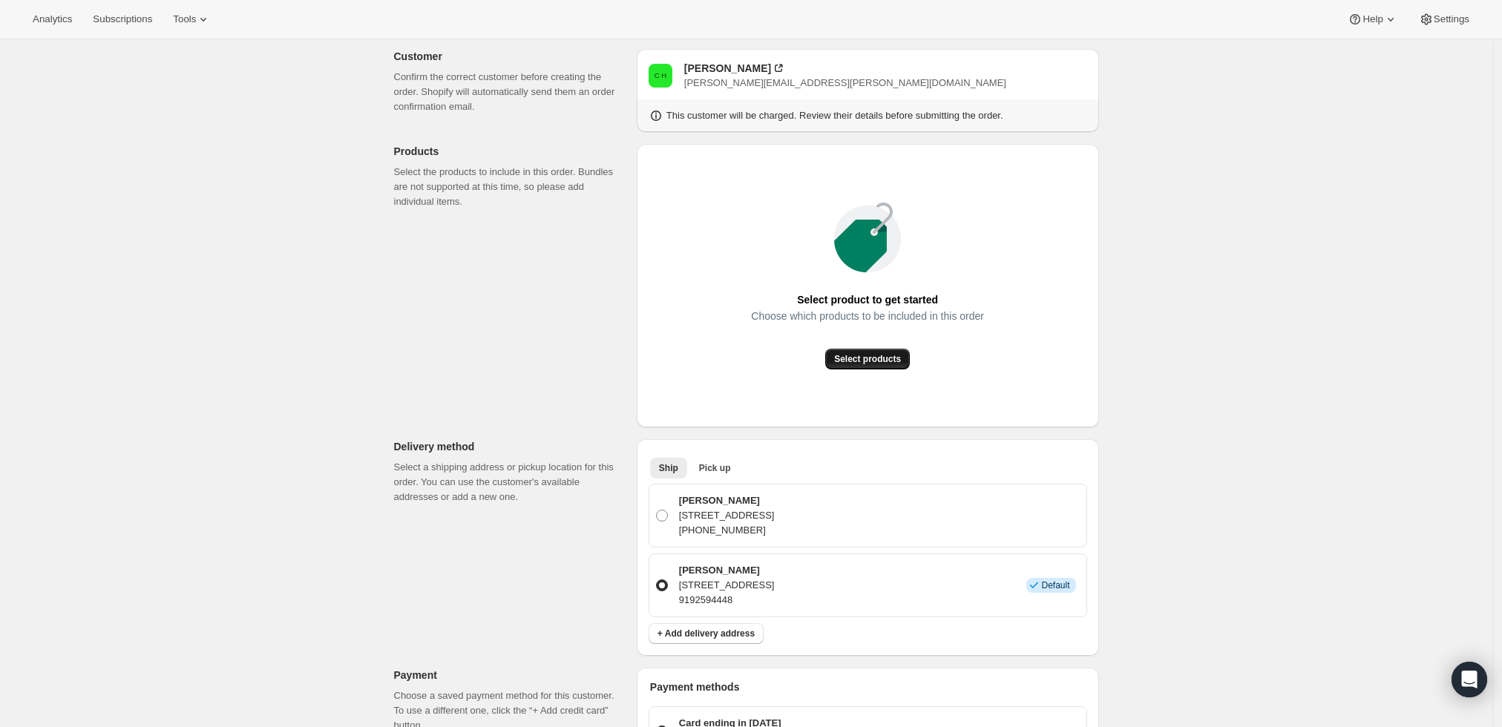
click at [879, 358] on span "Select products" at bounding box center [867, 359] width 67 height 12
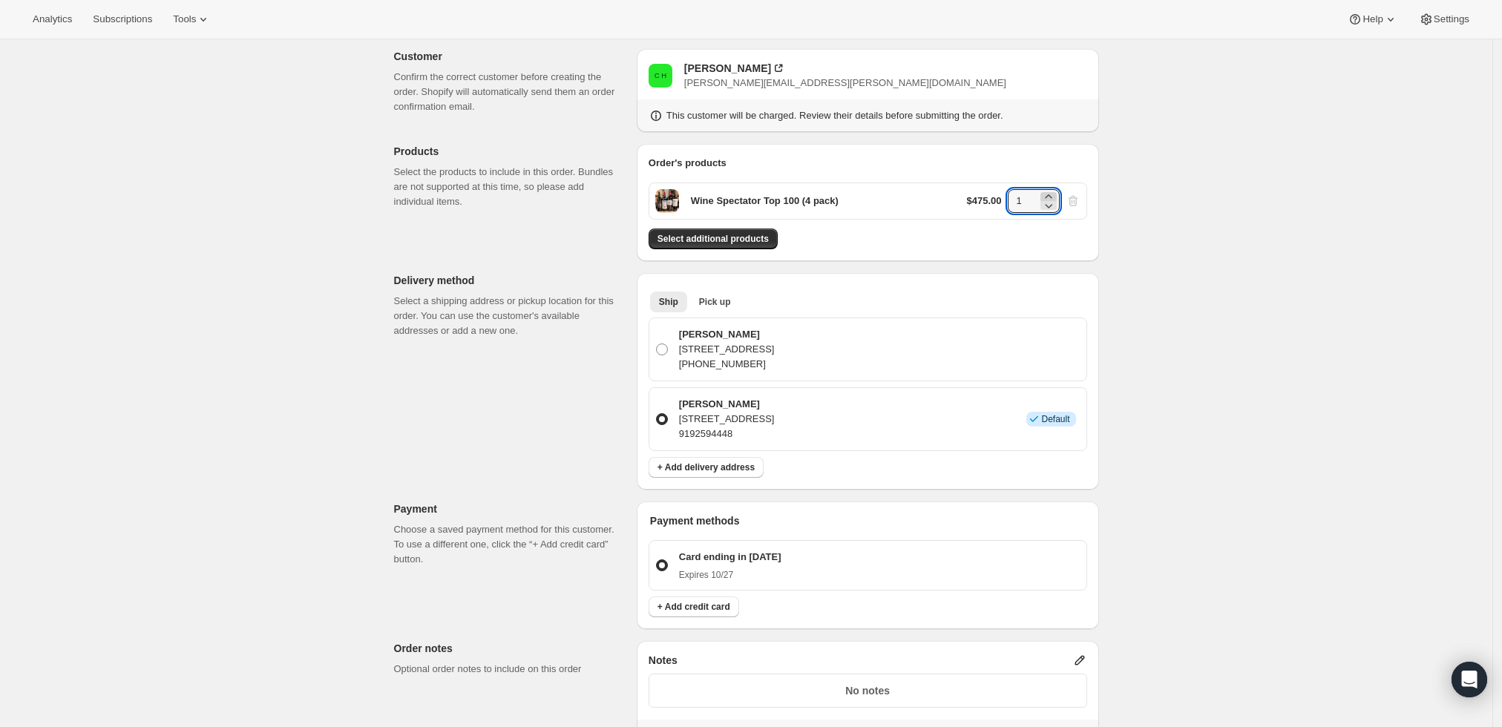
click at [1050, 194] on icon at bounding box center [1048, 196] width 15 height 15
type input "2"
click at [1283, 393] on div "Create one-time order. This page is ready Create one-time order Customer Confir…" at bounding box center [746, 513] width 1493 height 1113
drag, startPoint x: 798, startPoint y: 82, endPoint x: 690, endPoint y: 85, distance: 108.4
click at [690, 85] on div "C H Craig Helms helms.craig@gmail.com" at bounding box center [868, 76] width 439 height 30
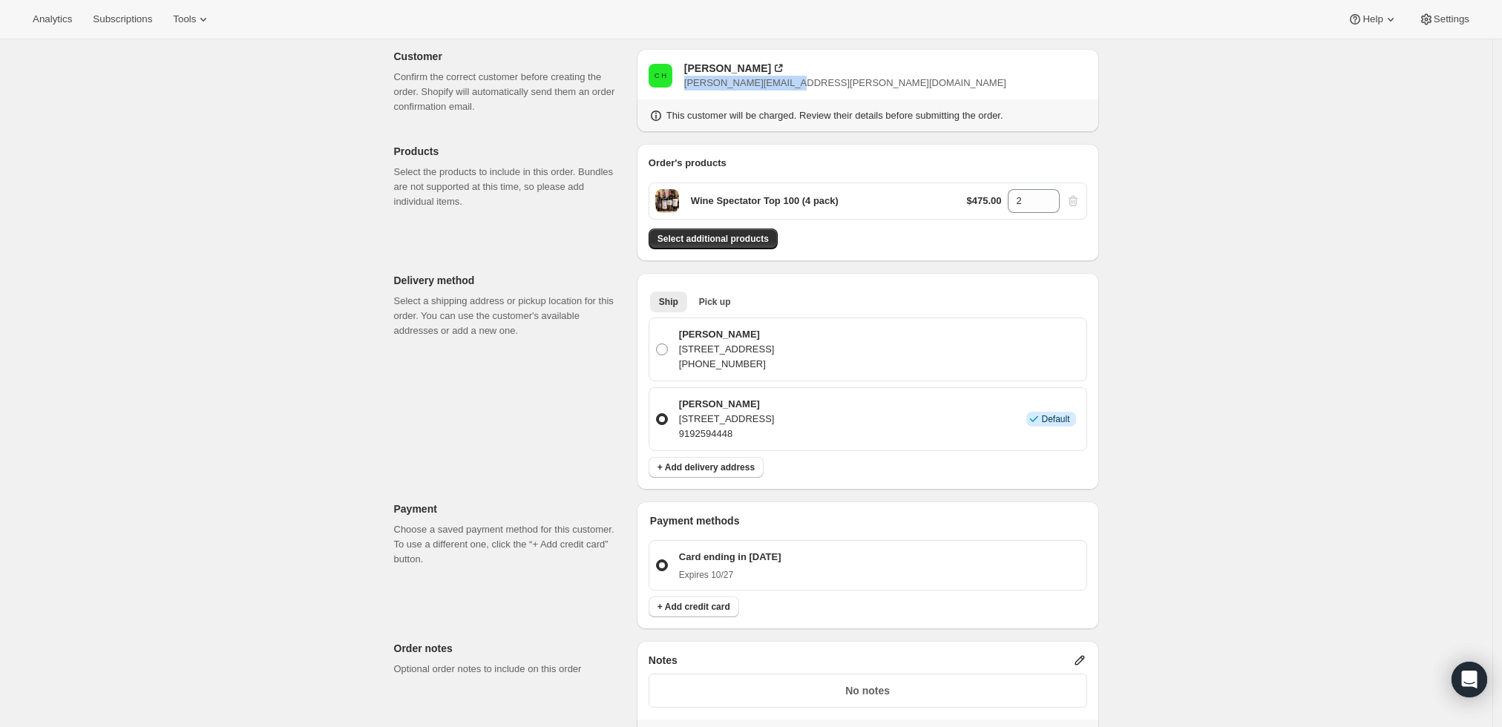
copy span "[PERSON_NAME][EMAIL_ADDRESS][PERSON_NAME][DOMAIN_NAME]"
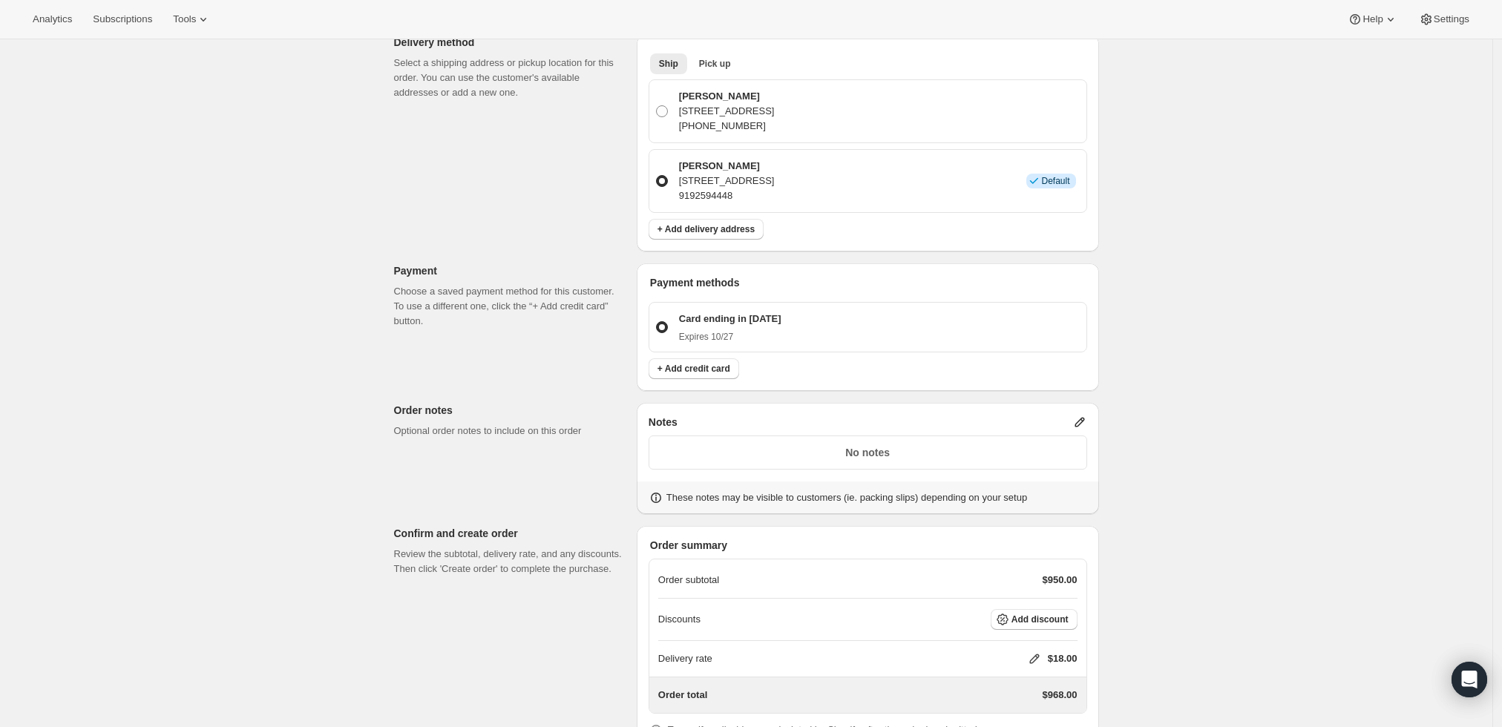
scroll to position [330, 0]
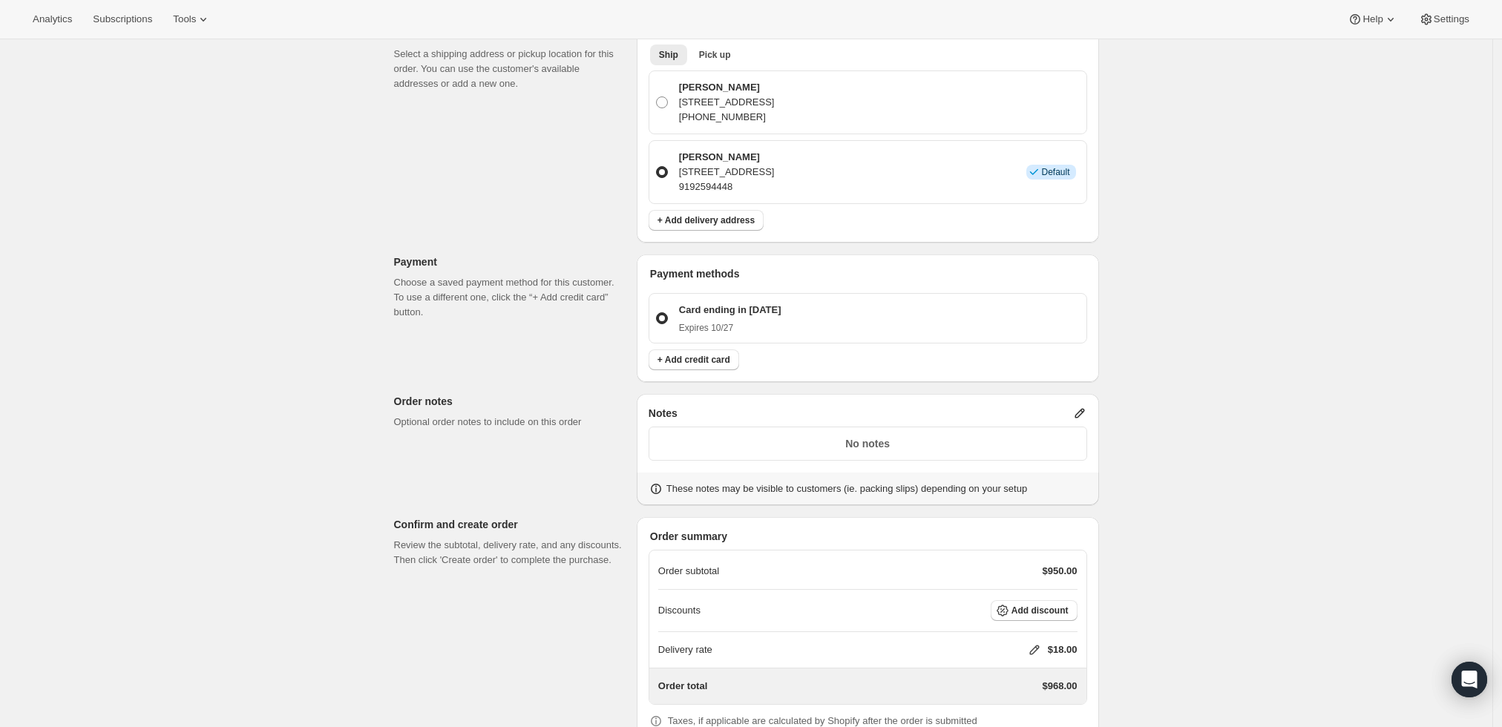
click at [1082, 408] on icon at bounding box center [1080, 413] width 15 height 15
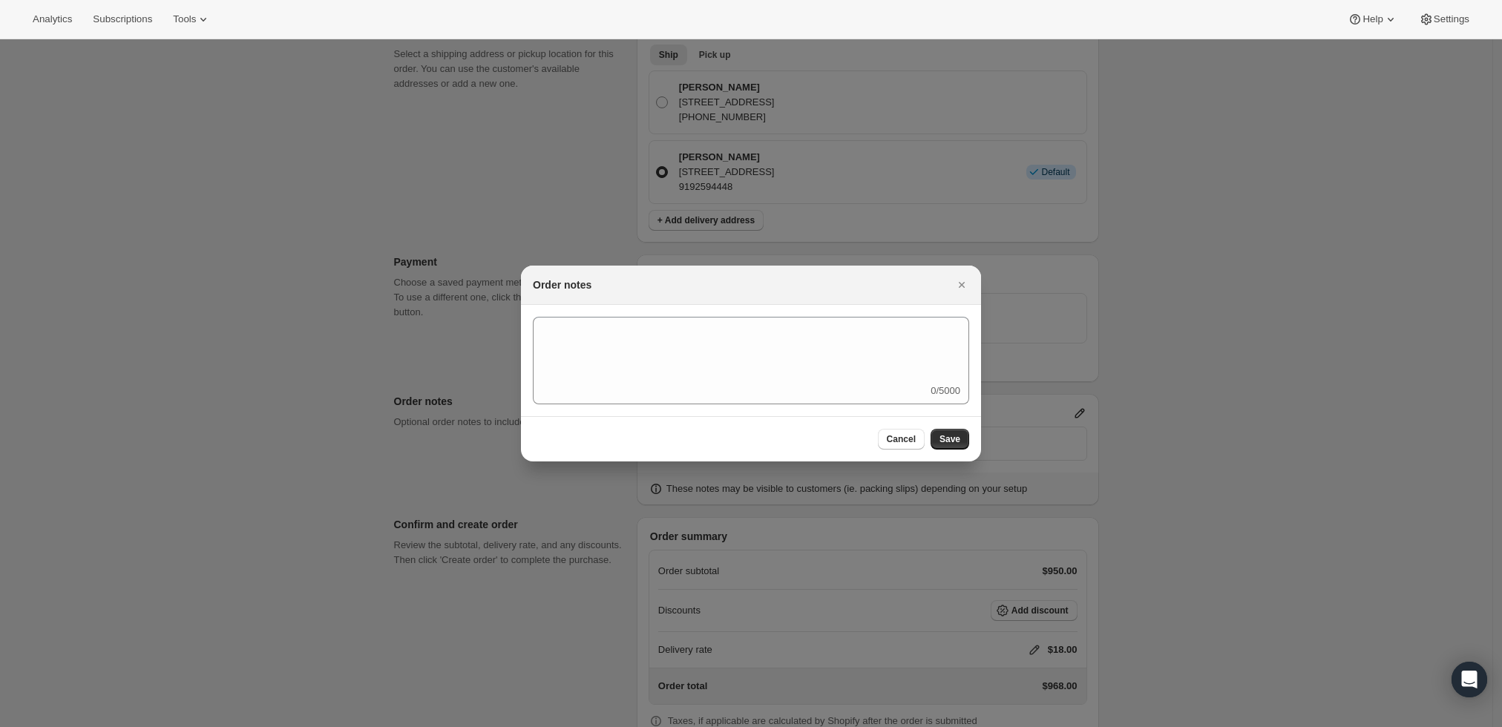
click at [779, 386] on div "0/5000" at bounding box center [751, 361] width 436 height 88
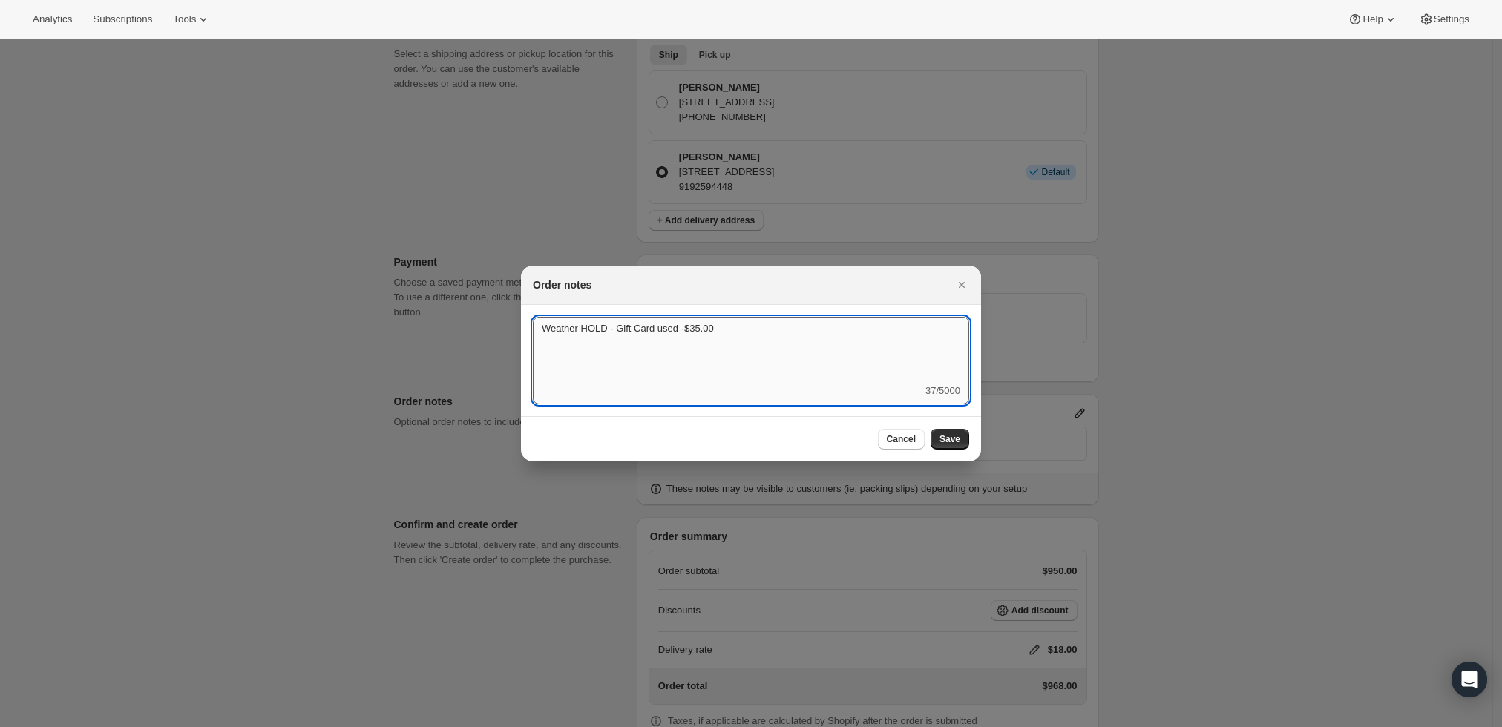
click at [632, 330] on textarea "Weather HOLD - Gift Card used -$35.00" at bounding box center [751, 350] width 436 height 67
click at [653, 325] on textarea "Weather HOLD - Gift Card used -$35.00" at bounding box center [751, 350] width 436 height 67
paste textarea "j639"
click at [707, 327] on textarea "Weather HOLD - Gift Card "j639" used -$35.00" at bounding box center [751, 350] width 436 height 67
click at [706, 327] on textarea "Weather HOLD - Gift Card "j639" used -$35.00" at bounding box center [751, 350] width 436 height 67
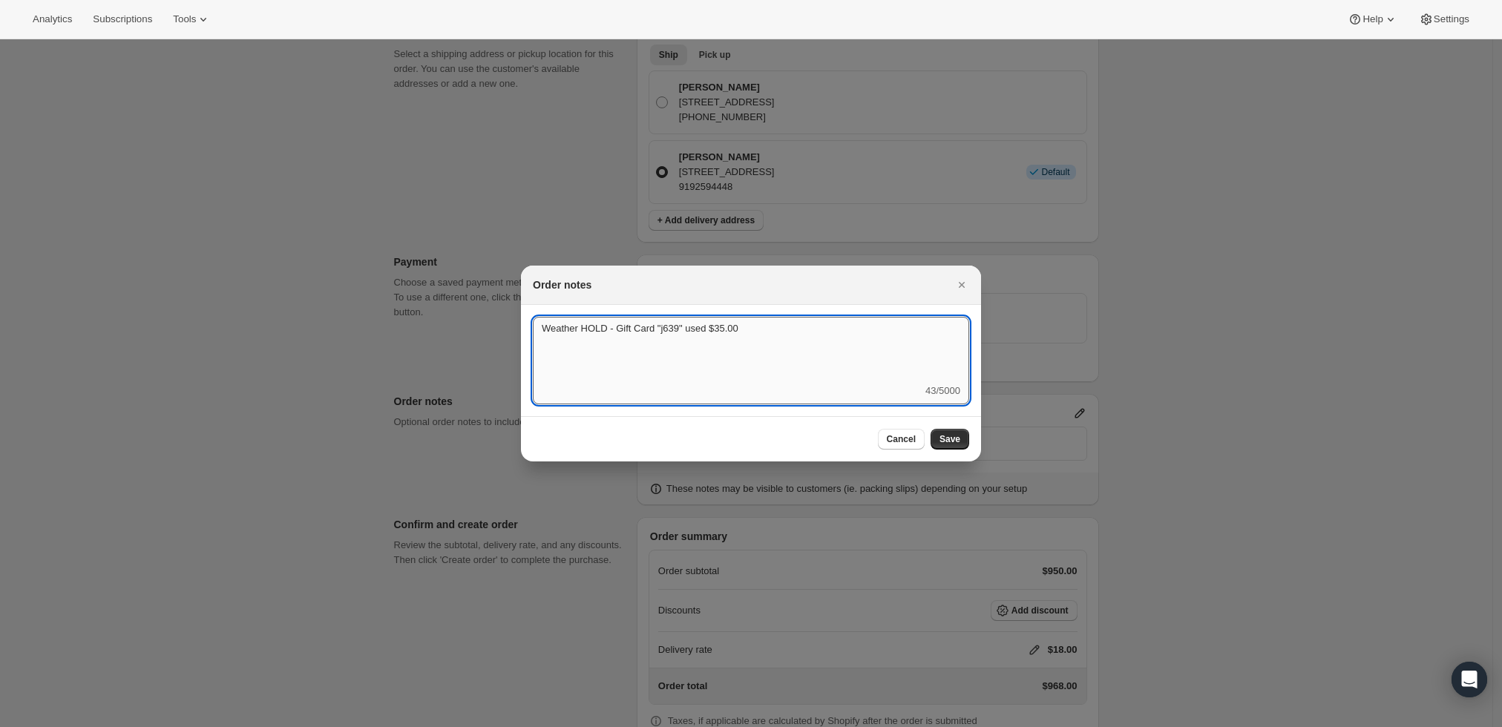
click at [769, 334] on textarea "Weather HOLD - Gift Card "j639" used $35.00" at bounding box center [751, 350] width 436 height 67
type textarea "Weather HOLD - Gift Card "j639" used $35.00 and deactivated"
click at [945, 440] on span "Save" at bounding box center [950, 439] width 21 height 12
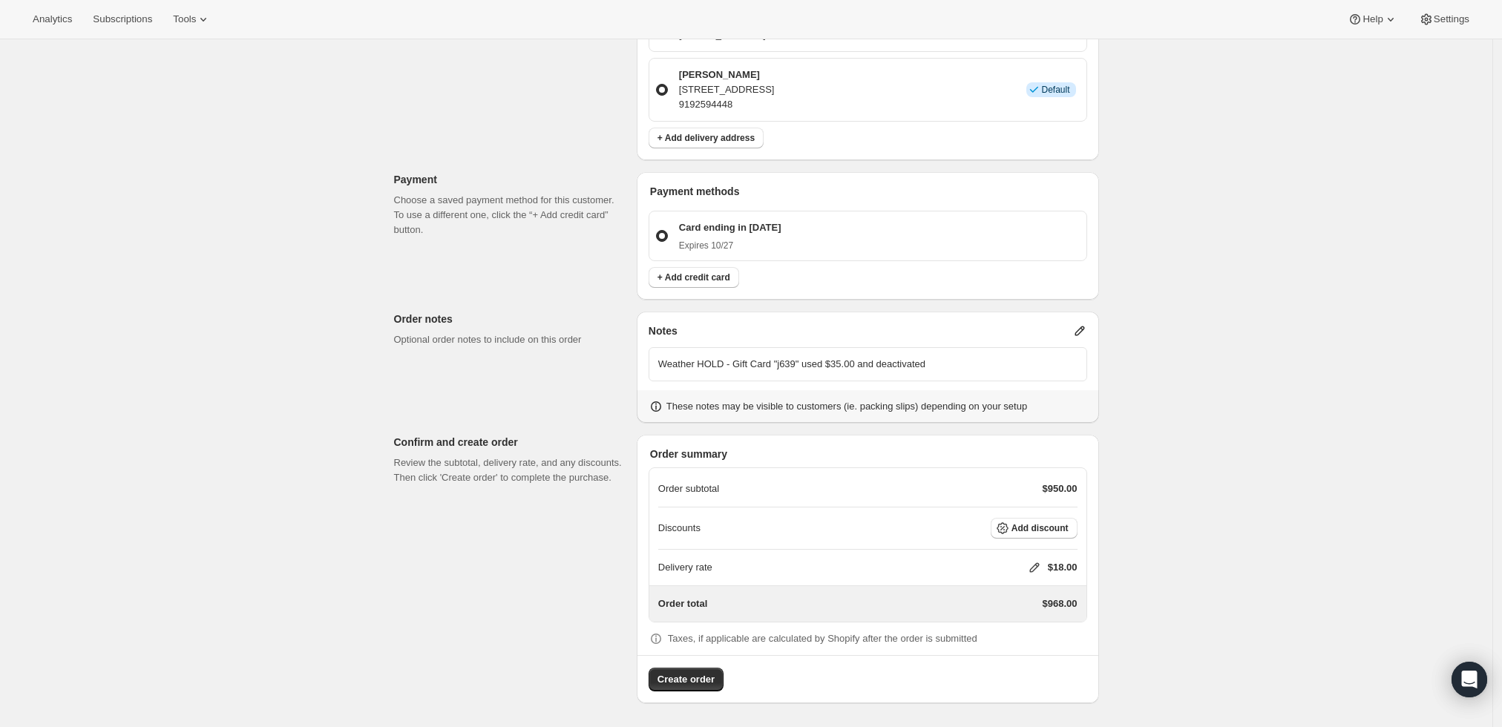
scroll to position [410, 0]
click at [1041, 569] on icon at bounding box center [1034, 570] width 15 height 15
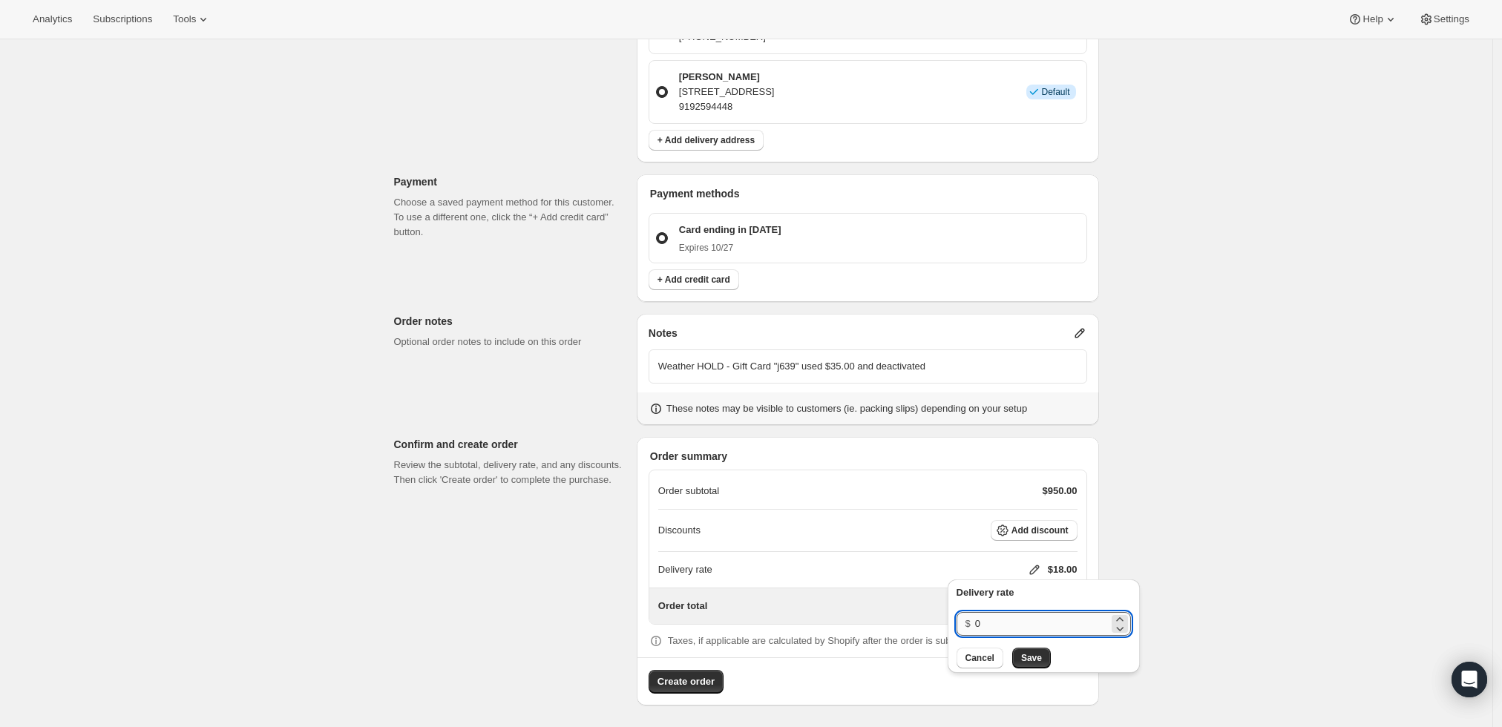
click at [1011, 630] on input "0" at bounding box center [1042, 624] width 134 height 24
type input "0"
click at [1265, 551] on div "Create one-time order. This page is ready Create one-time order Customer Confir…" at bounding box center [746, 180] width 1493 height 1100
click at [1010, 523] on icon "button" at bounding box center [1002, 530] width 15 height 15
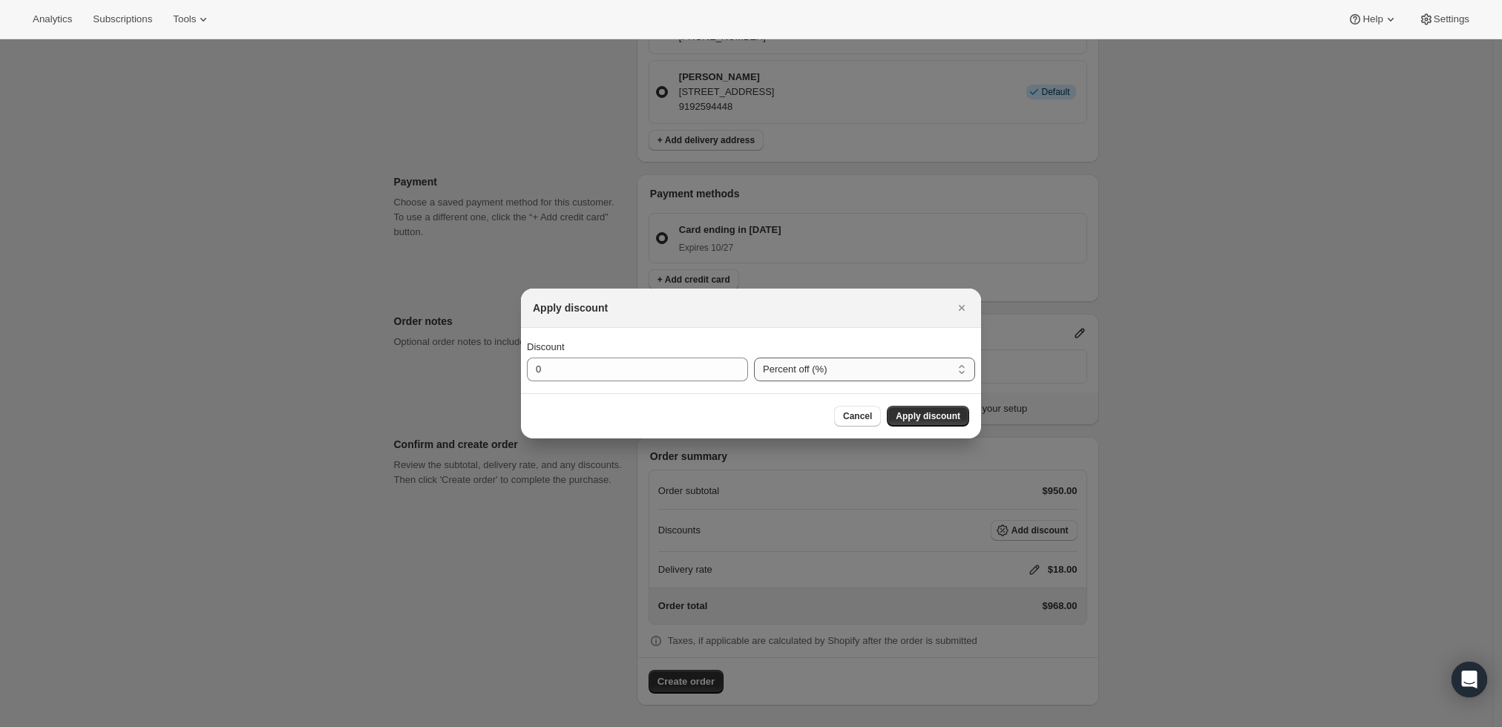
click at [779, 373] on select "Percent off (%) Amount off ($)" at bounding box center [864, 370] width 221 height 24
select select "fixedAmount"
click at [754, 358] on select "Percent off (%) Amount off ($)" at bounding box center [864, 370] width 221 height 24
click at [658, 366] on input "0" at bounding box center [626, 370] width 199 height 24
type input "35"
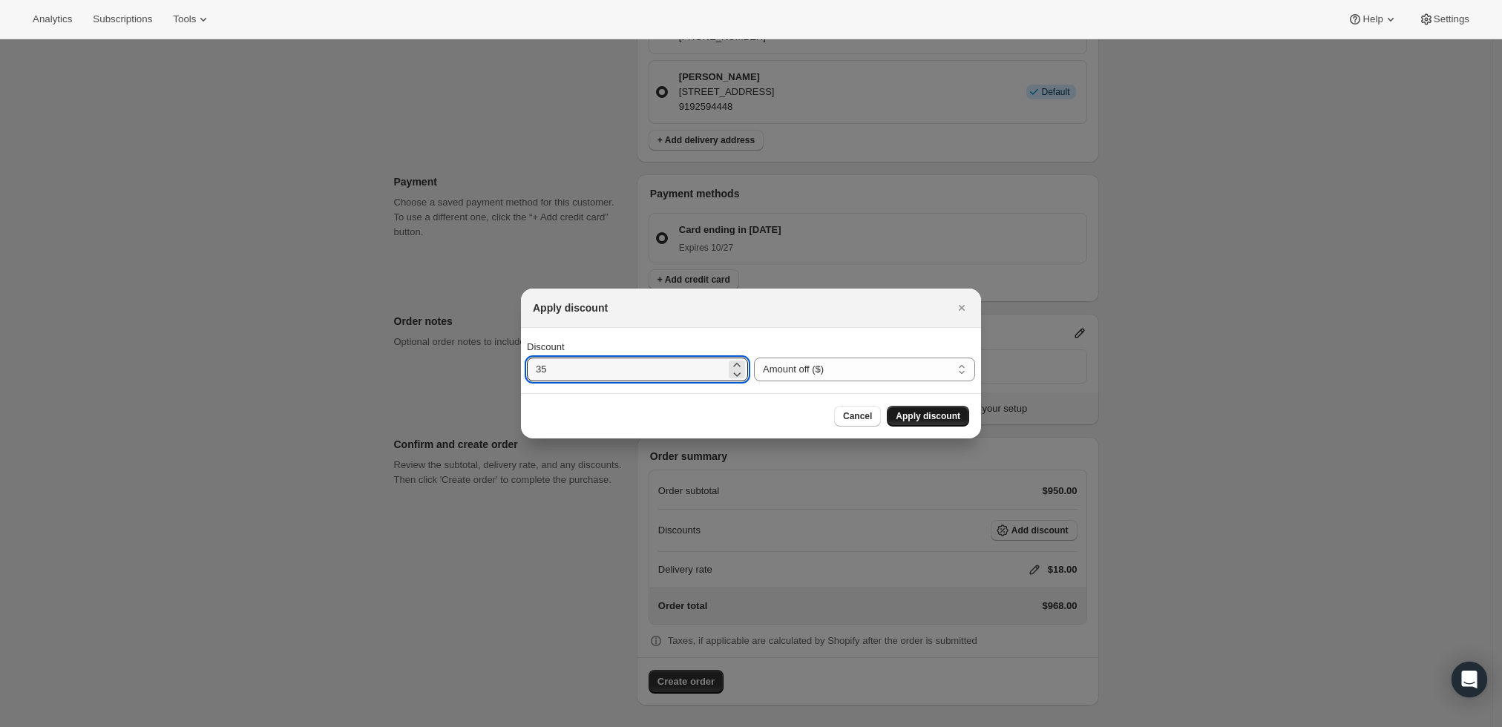
click at [917, 423] on button "Apply discount" at bounding box center [928, 416] width 82 height 21
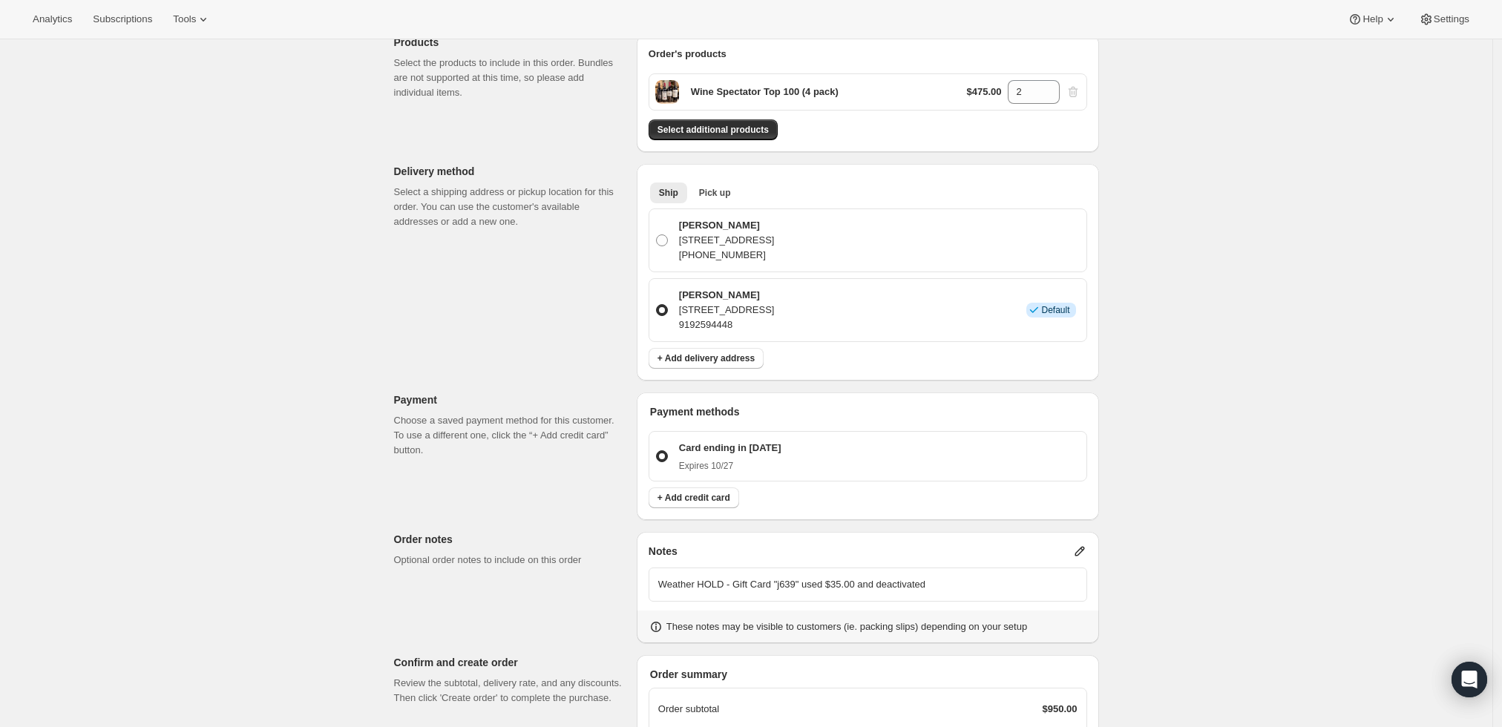
scroll to position [404, 0]
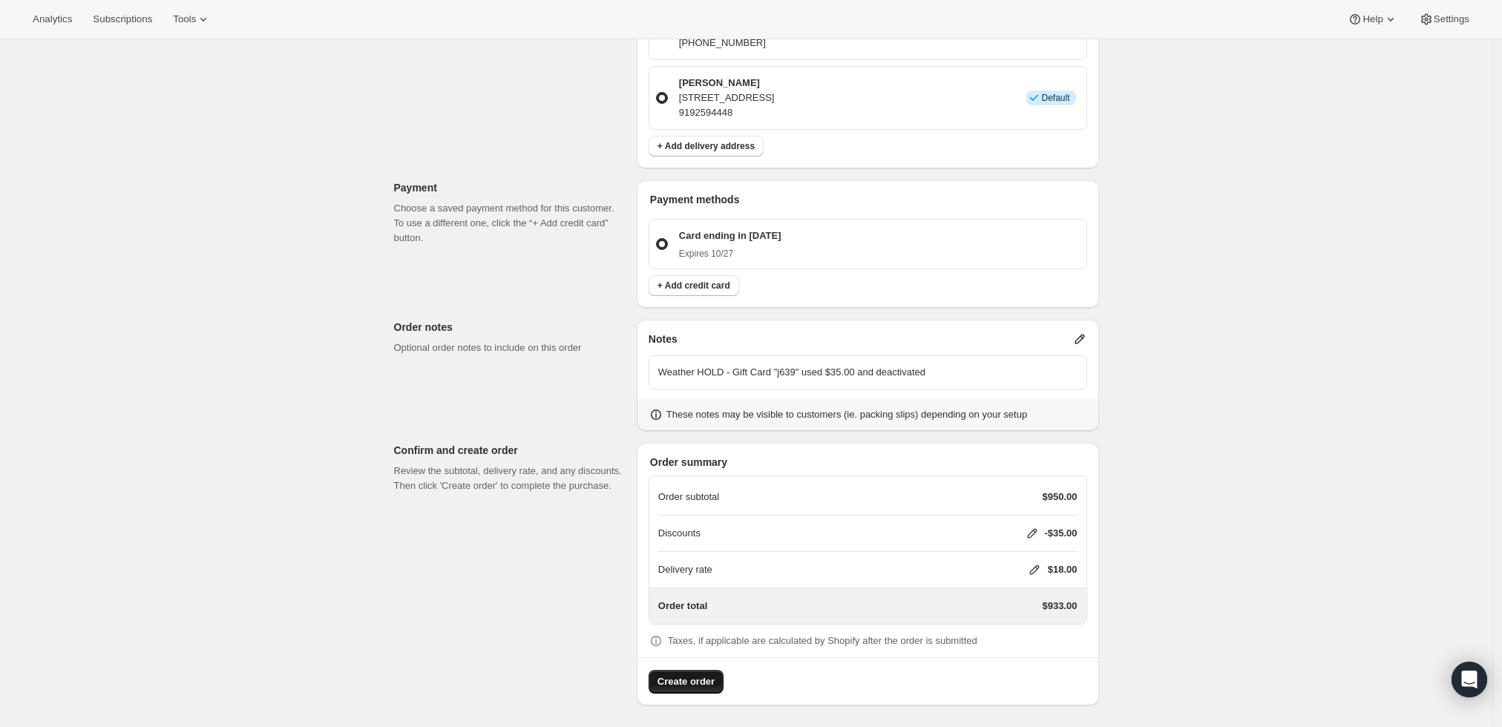
click at [693, 681] on span "Create order" at bounding box center [686, 682] width 57 height 15
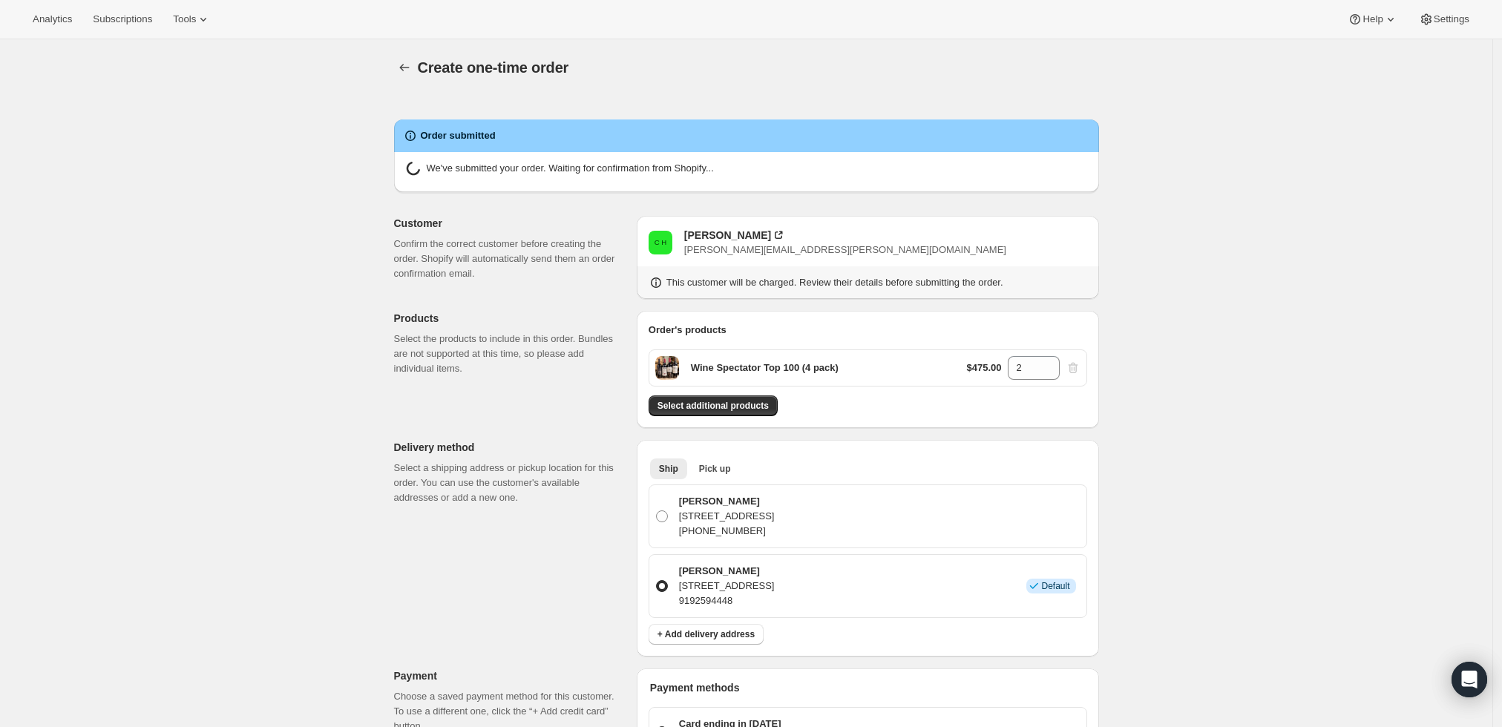
radio input "true"
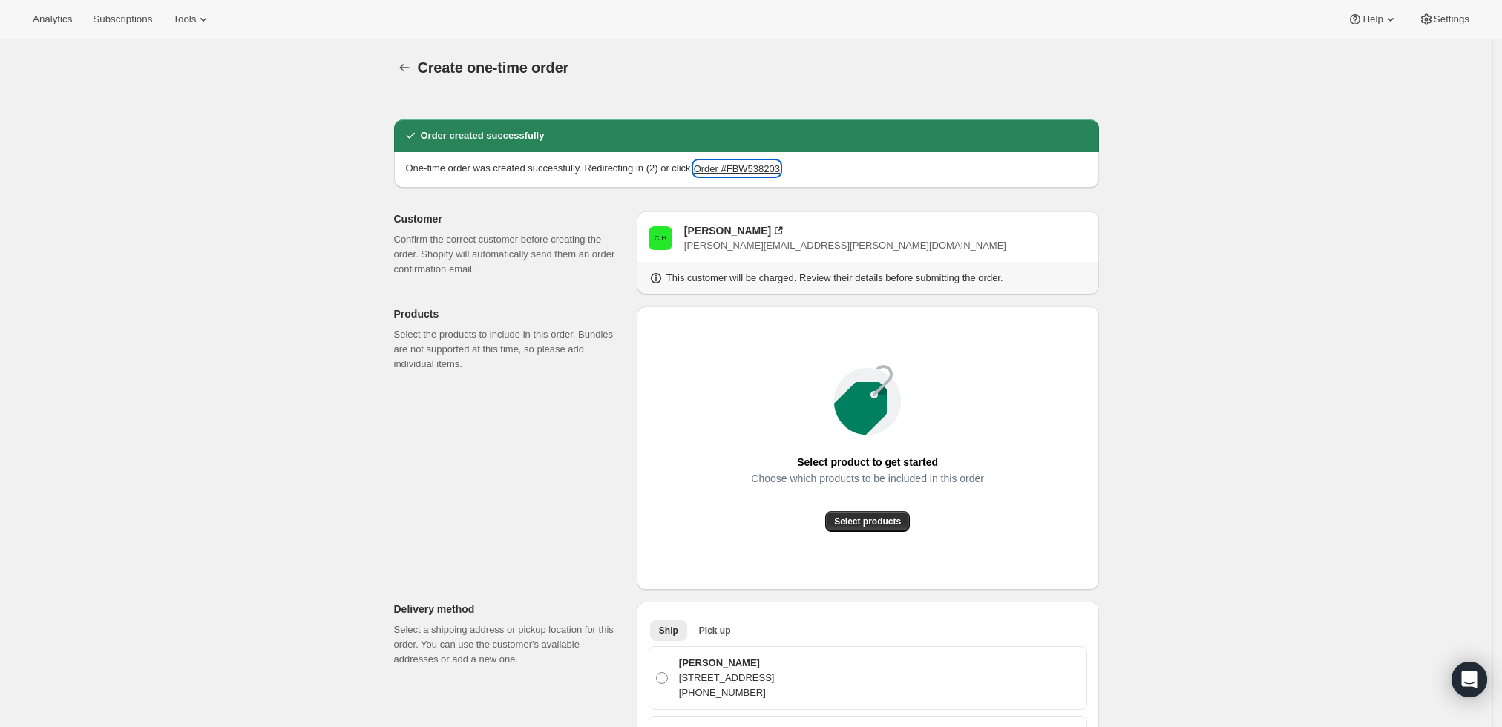
click at [747, 166] on button "Order #FBW538203" at bounding box center [737, 168] width 86 height 15
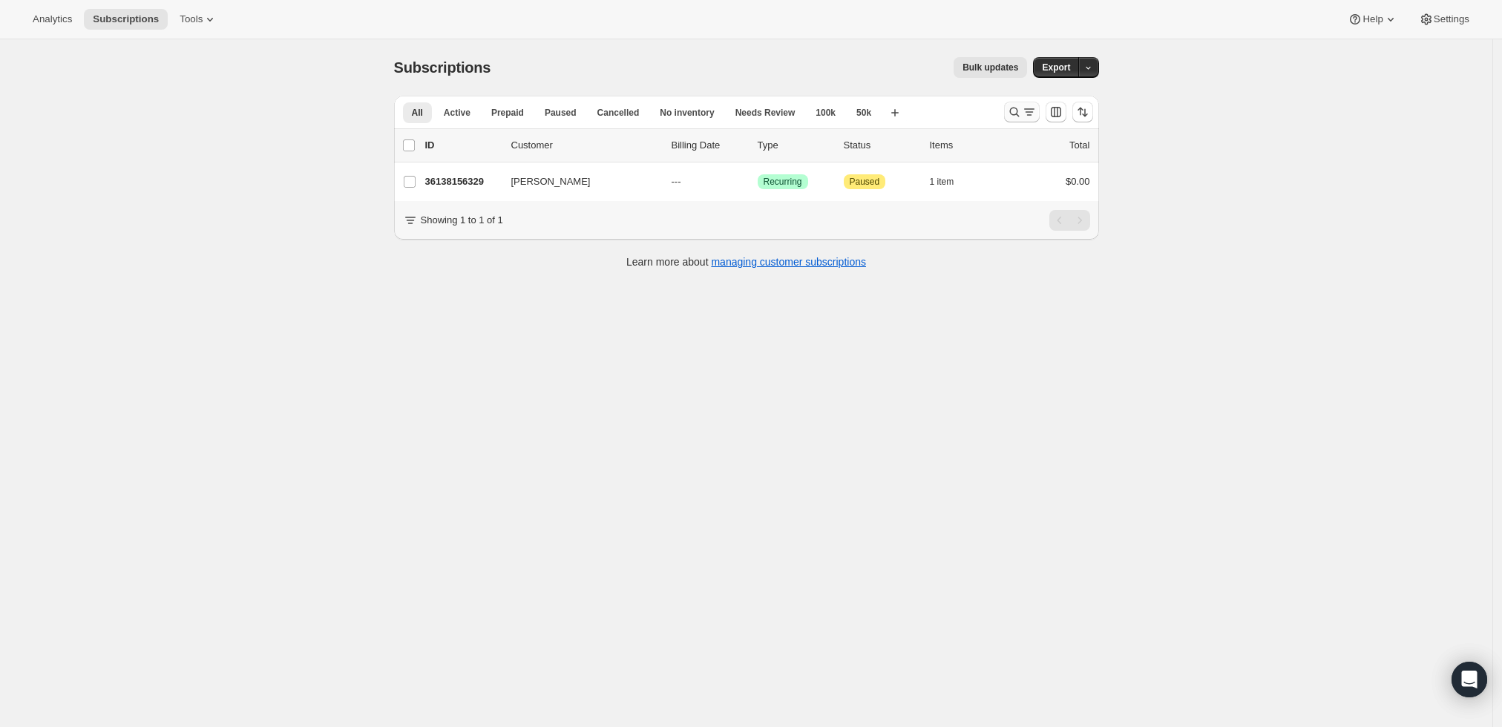
click at [1027, 111] on icon "Search and filter results" at bounding box center [1029, 112] width 15 height 15
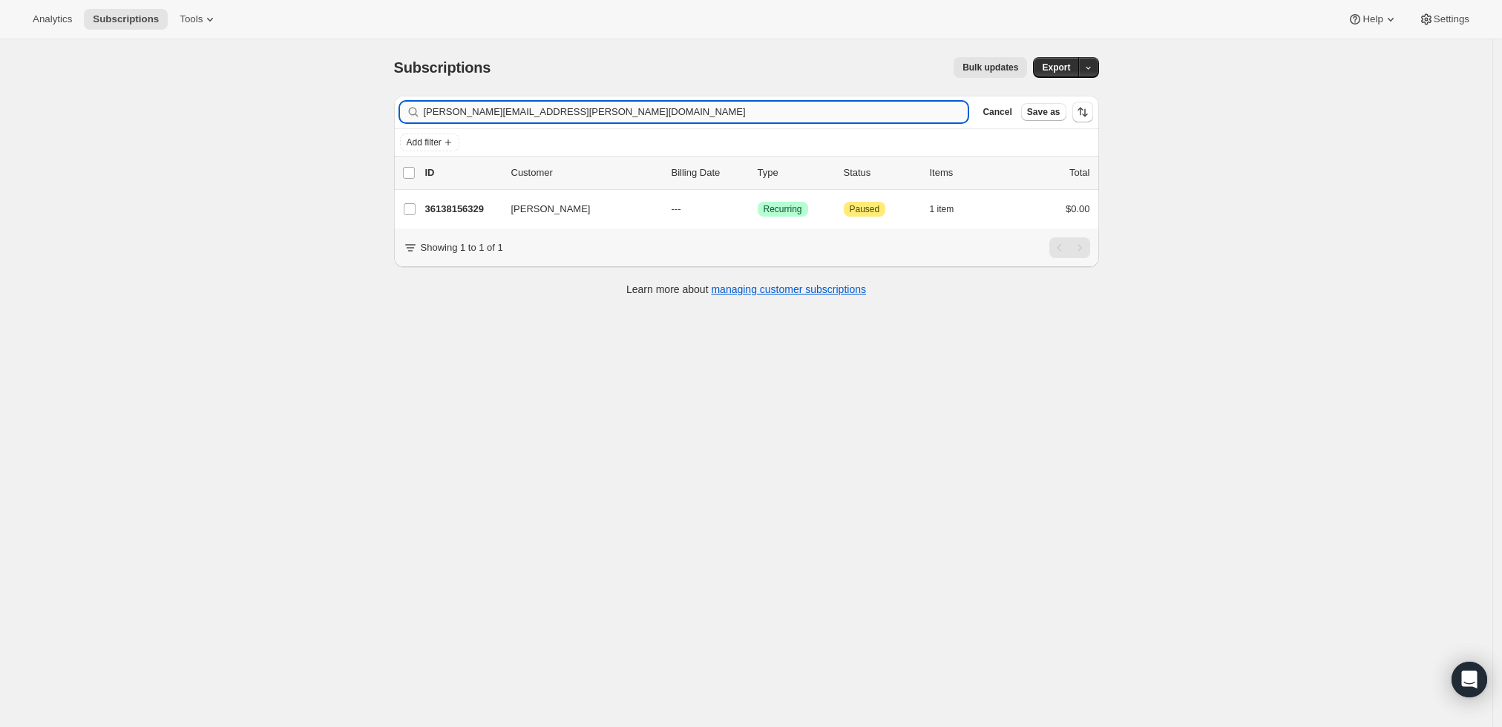
click at [669, 105] on input "[PERSON_NAME][EMAIL_ADDRESS][PERSON_NAME][DOMAIN_NAME]" at bounding box center [696, 112] width 545 height 21
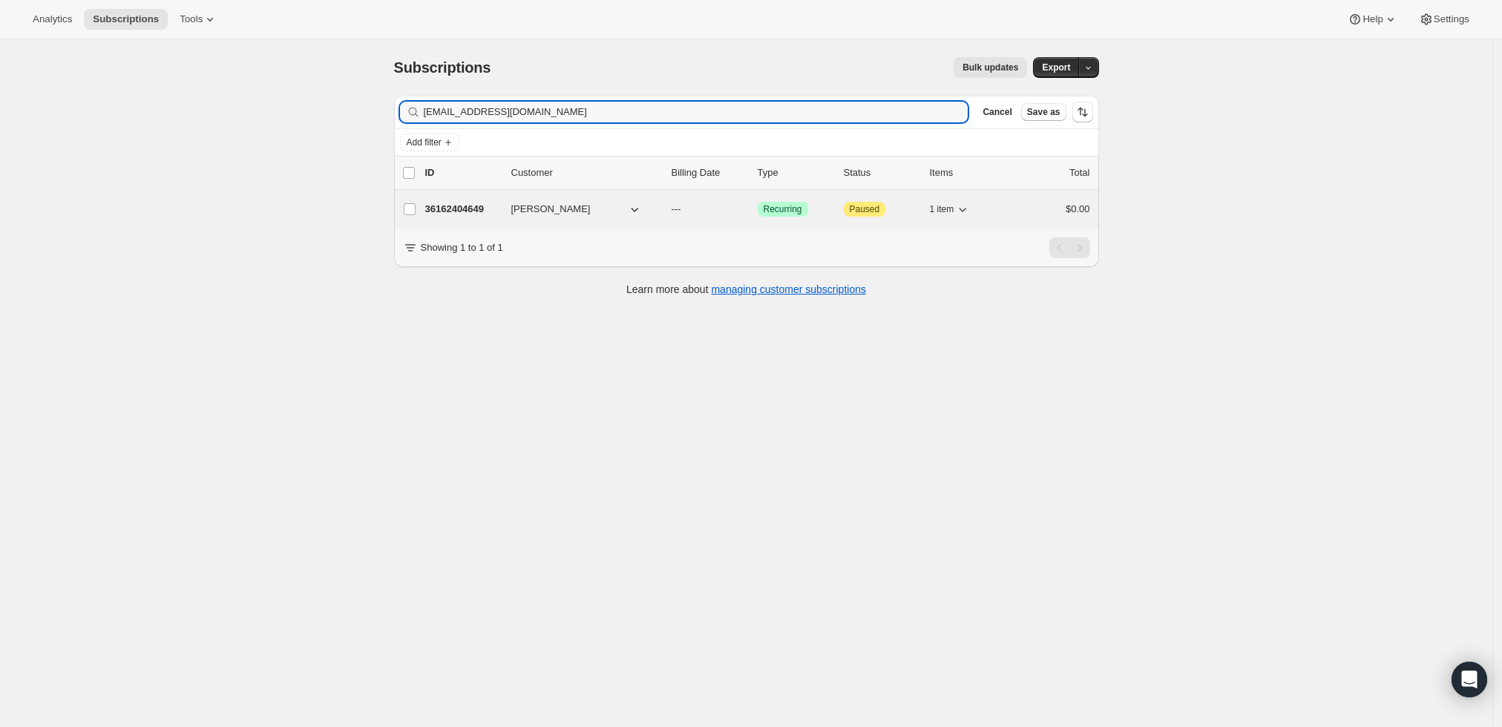
type input "[EMAIL_ADDRESS][DOMAIN_NAME]"
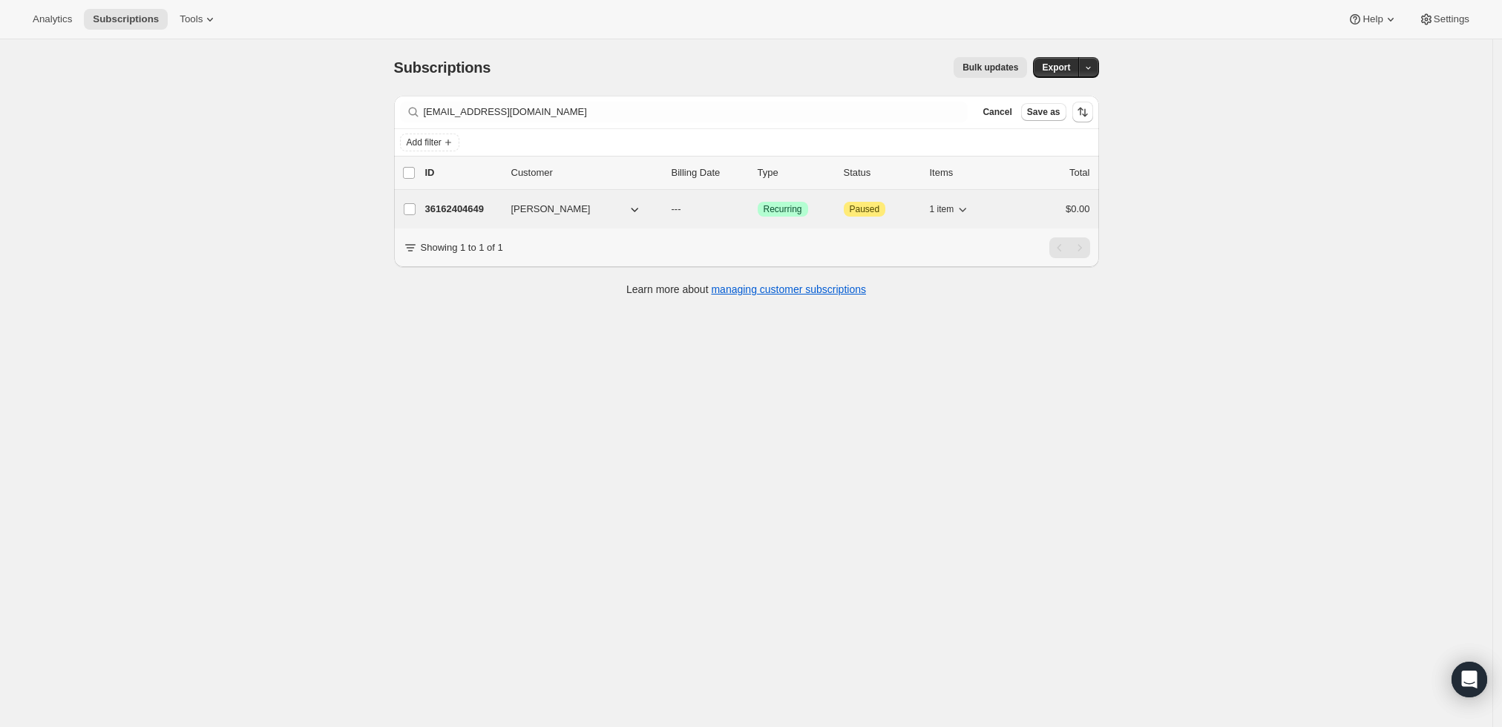
click at [469, 205] on p "36162404649" at bounding box center [462, 209] width 74 height 15
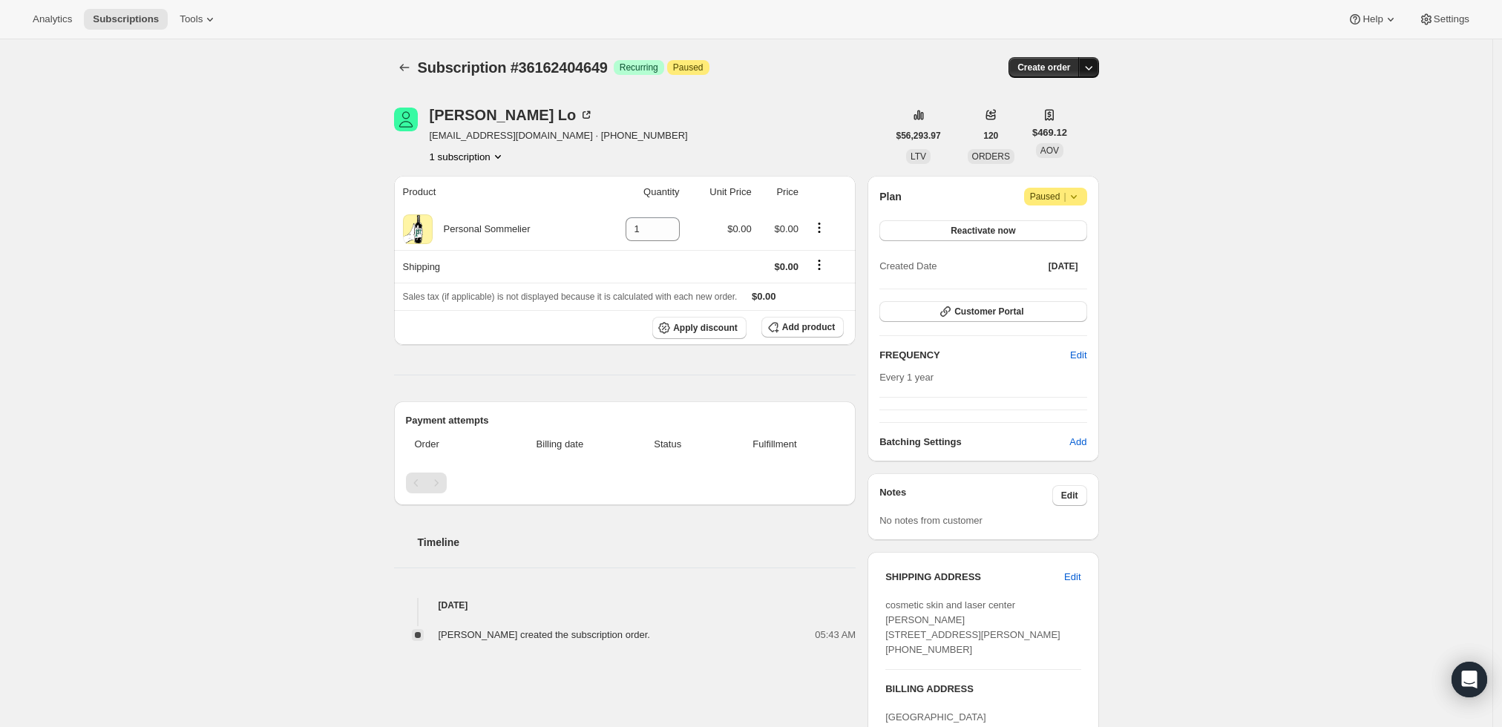
click at [1093, 77] on button "button" at bounding box center [1088, 67] width 21 height 21
click at [1084, 116] on span "Create custom one-time order" at bounding box center [1030, 123] width 128 height 15
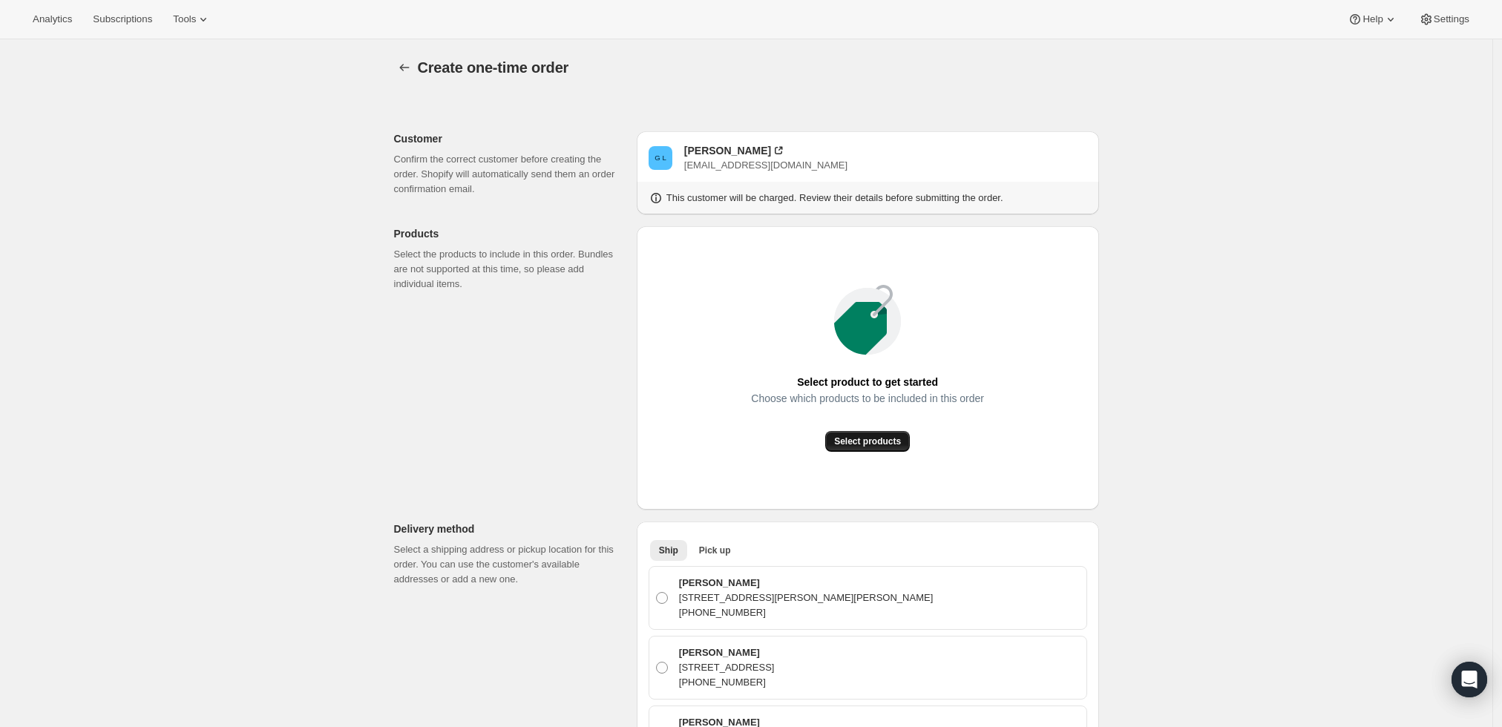
click at [893, 444] on span "Select products" at bounding box center [867, 442] width 67 height 12
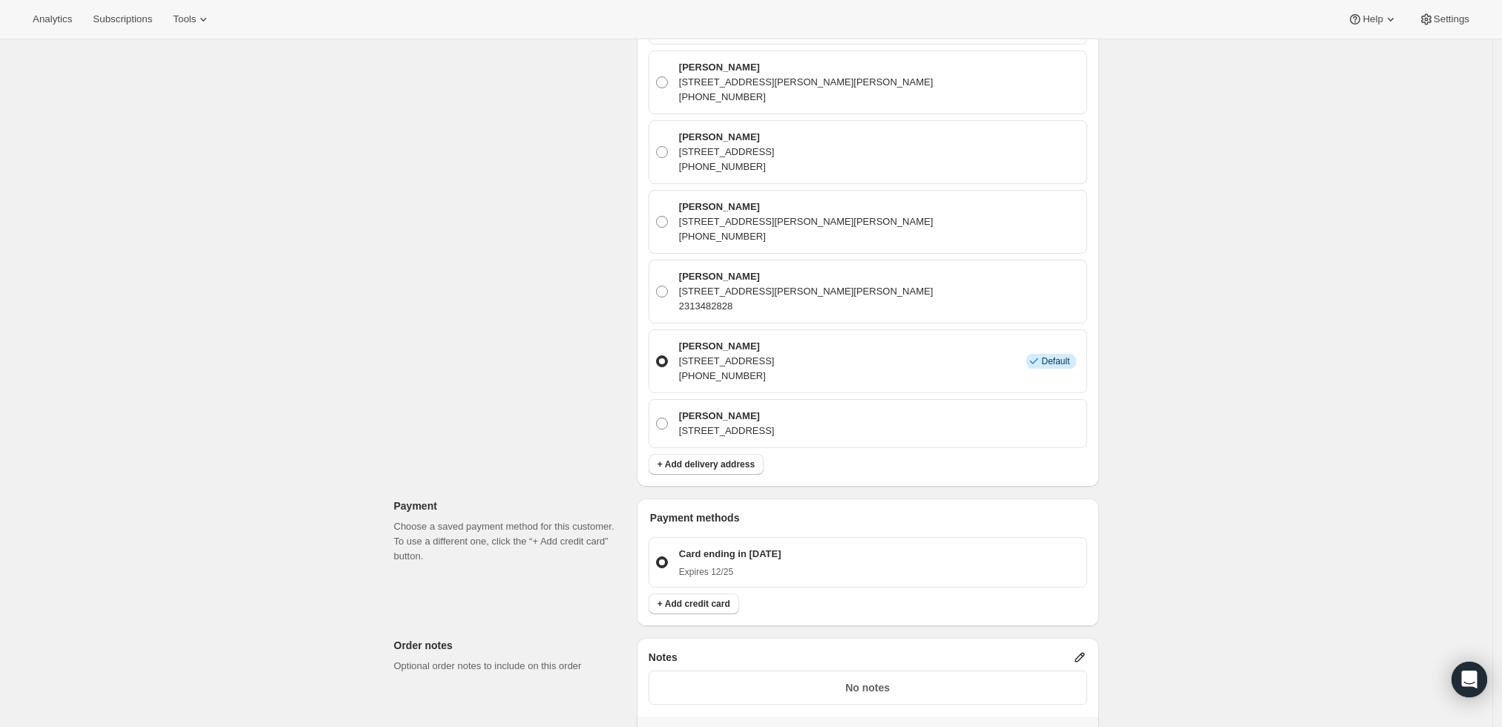
scroll to position [577, 0]
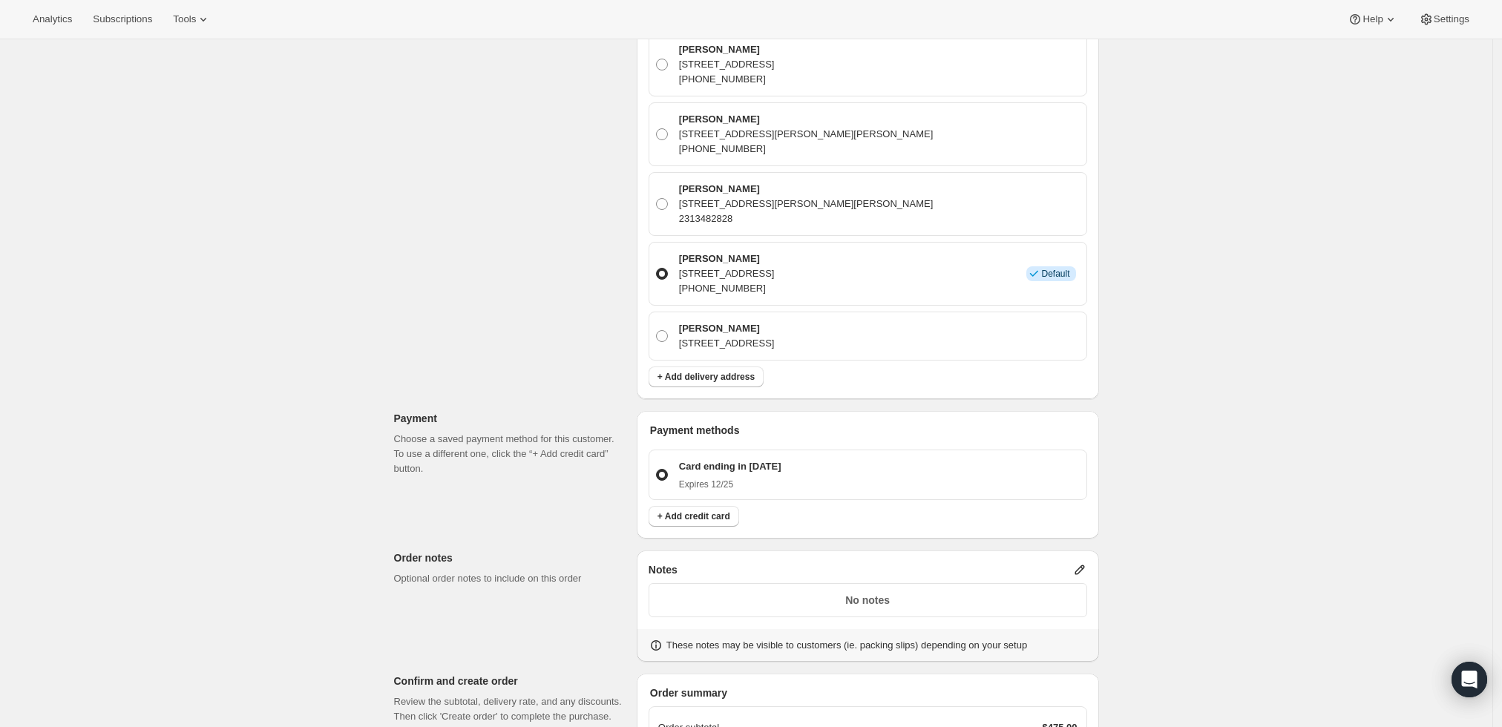
click at [1081, 568] on icon at bounding box center [1080, 570] width 15 height 15
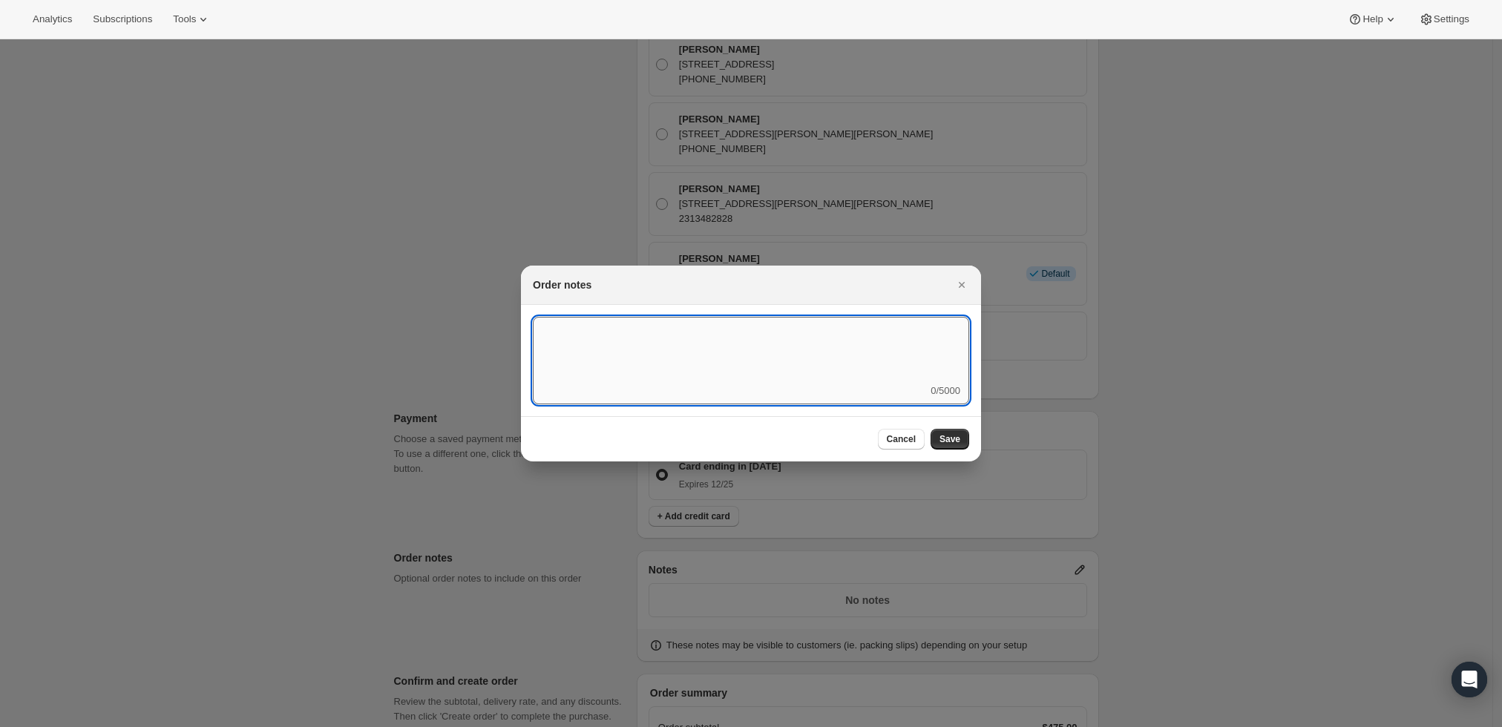
click at [811, 355] on textarea ":r3t:" at bounding box center [751, 350] width 436 height 67
type textarea "w"
type textarea "Weather HOLD"
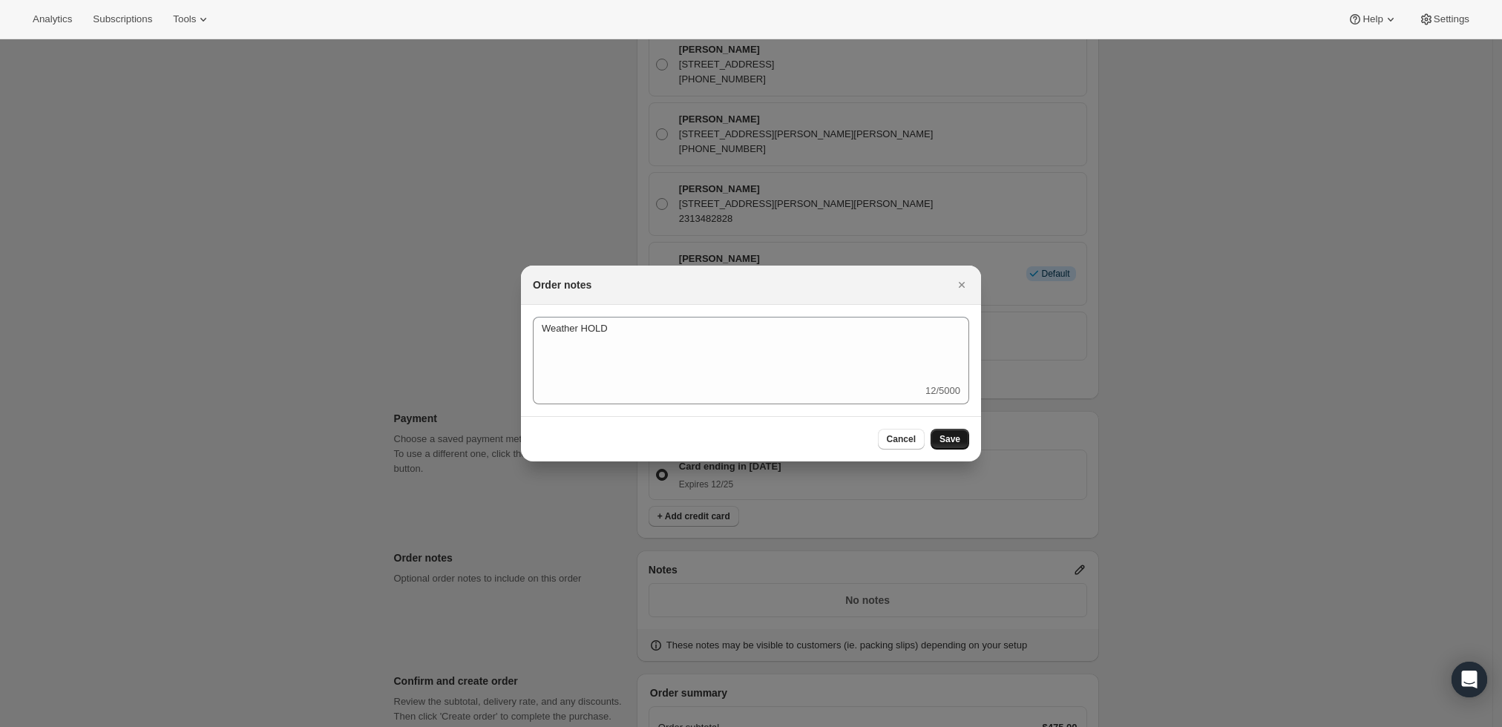
click at [956, 434] on span "Save" at bounding box center [950, 439] width 21 height 12
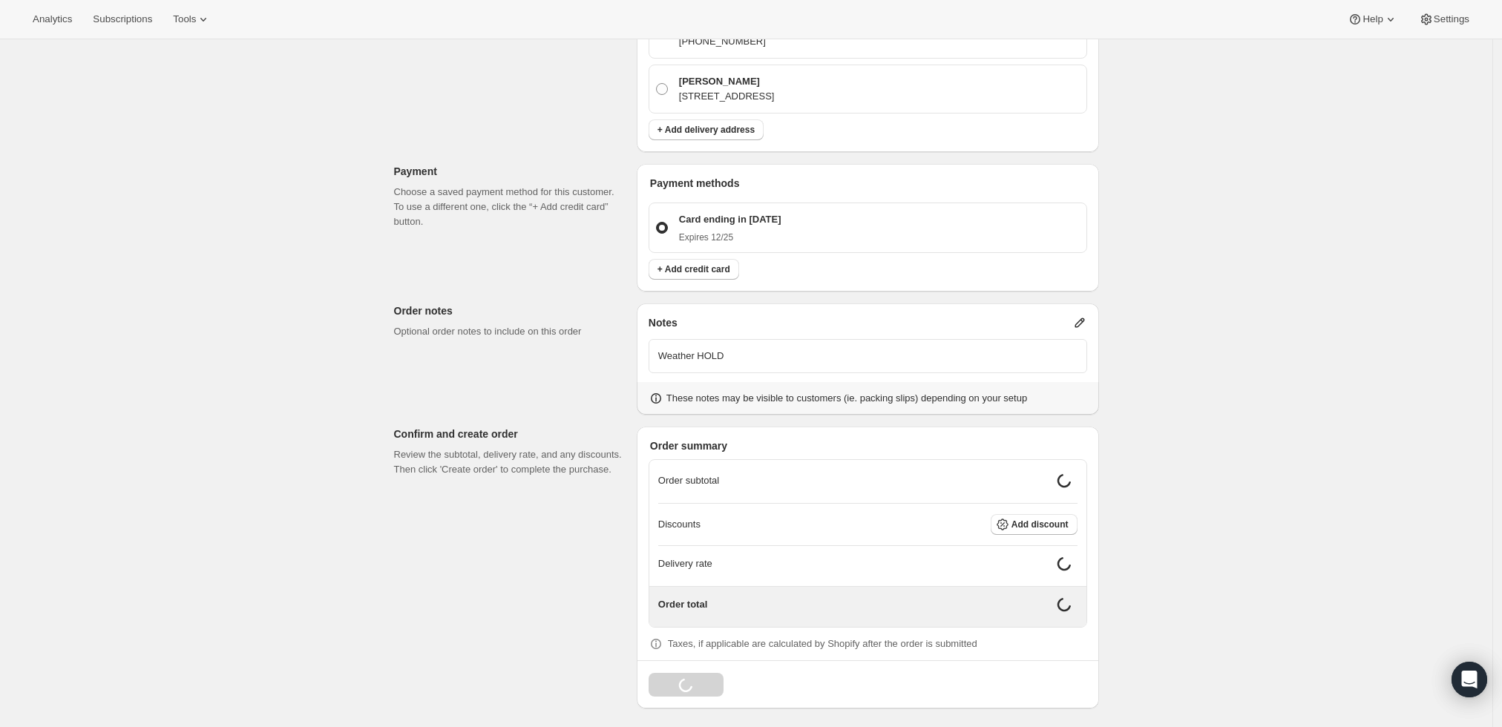
scroll to position [813, 0]
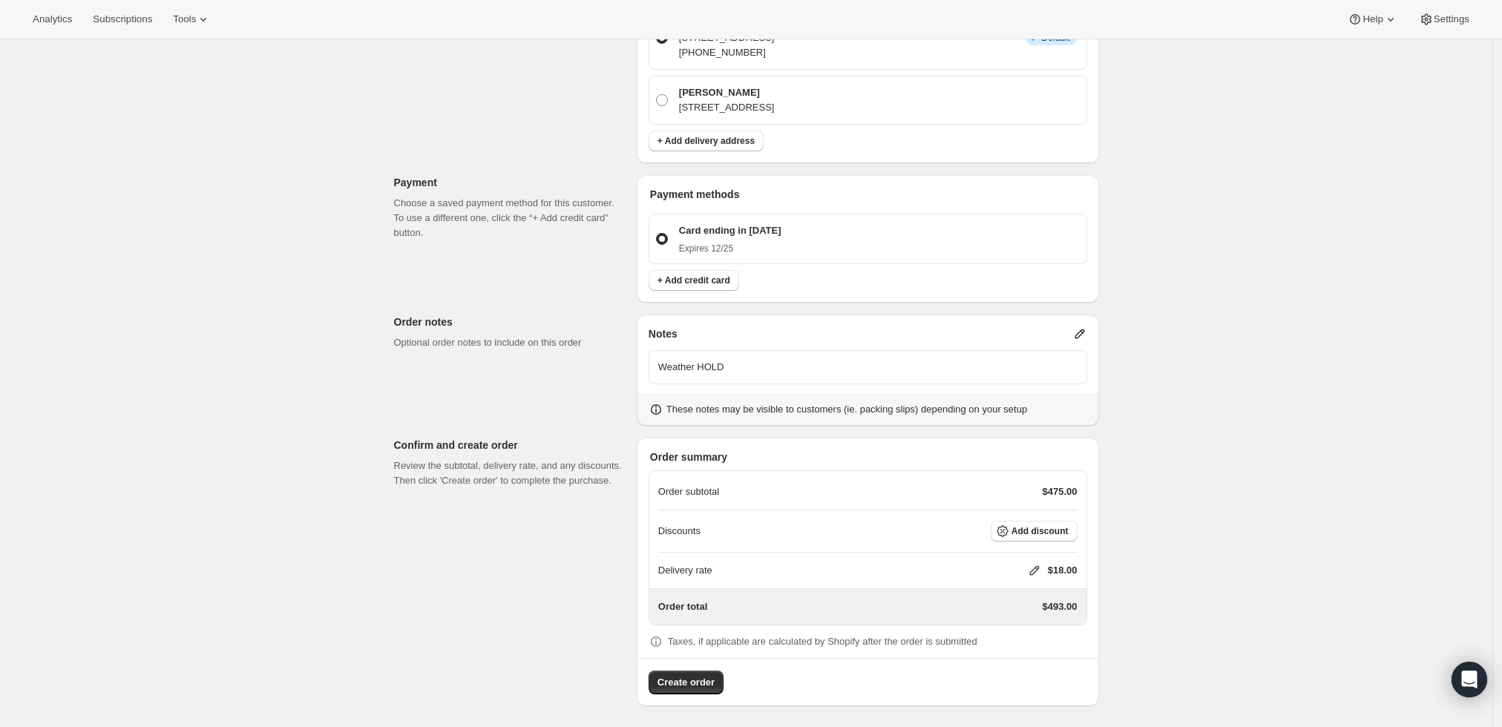
click at [1036, 568] on icon at bounding box center [1034, 571] width 10 height 10
click at [1030, 621] on input "0" at bounding box center [1042, 624] width 134 height 24
type input "0"
click at [1032, 565] on icon at bounding box center [1034, 570] width 15 height 15
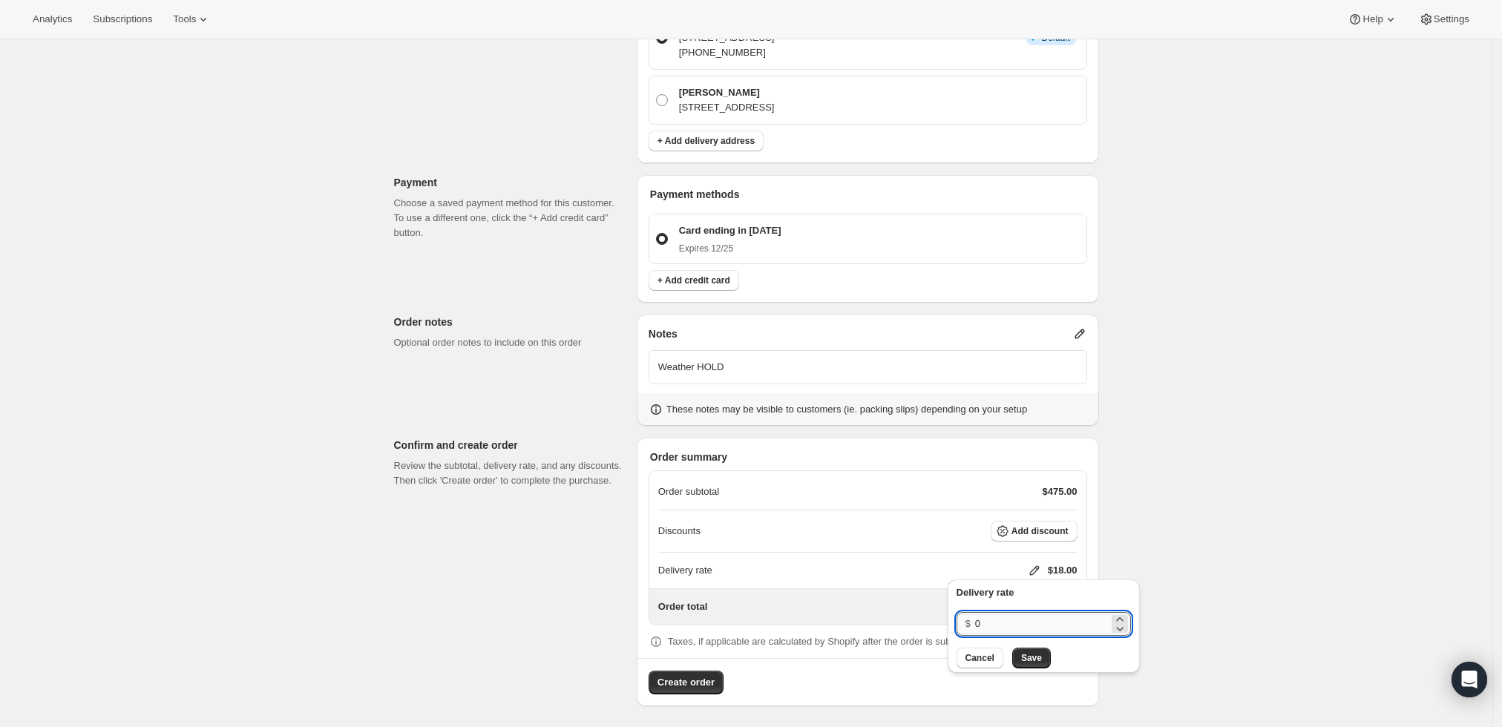
click at [1006, 623] on input "0" at bounding box center [1042, 624] width 134 height 24
type input "0"
click at [1025, 652] on button "Save" at bounding box center [1031, 658] width 39 height 21
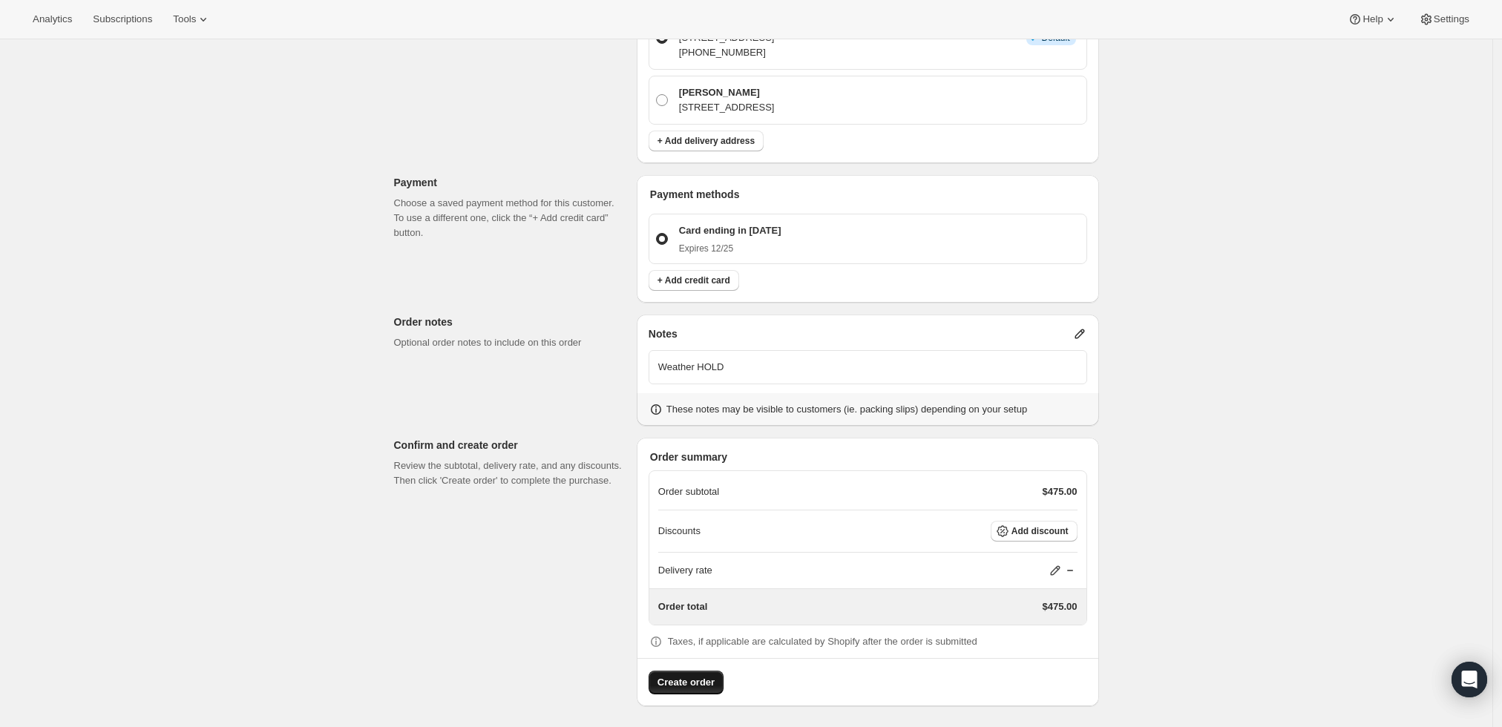
click at [683, 683] on span "Create order" at bounding box center [686, 682] width 57 height 15
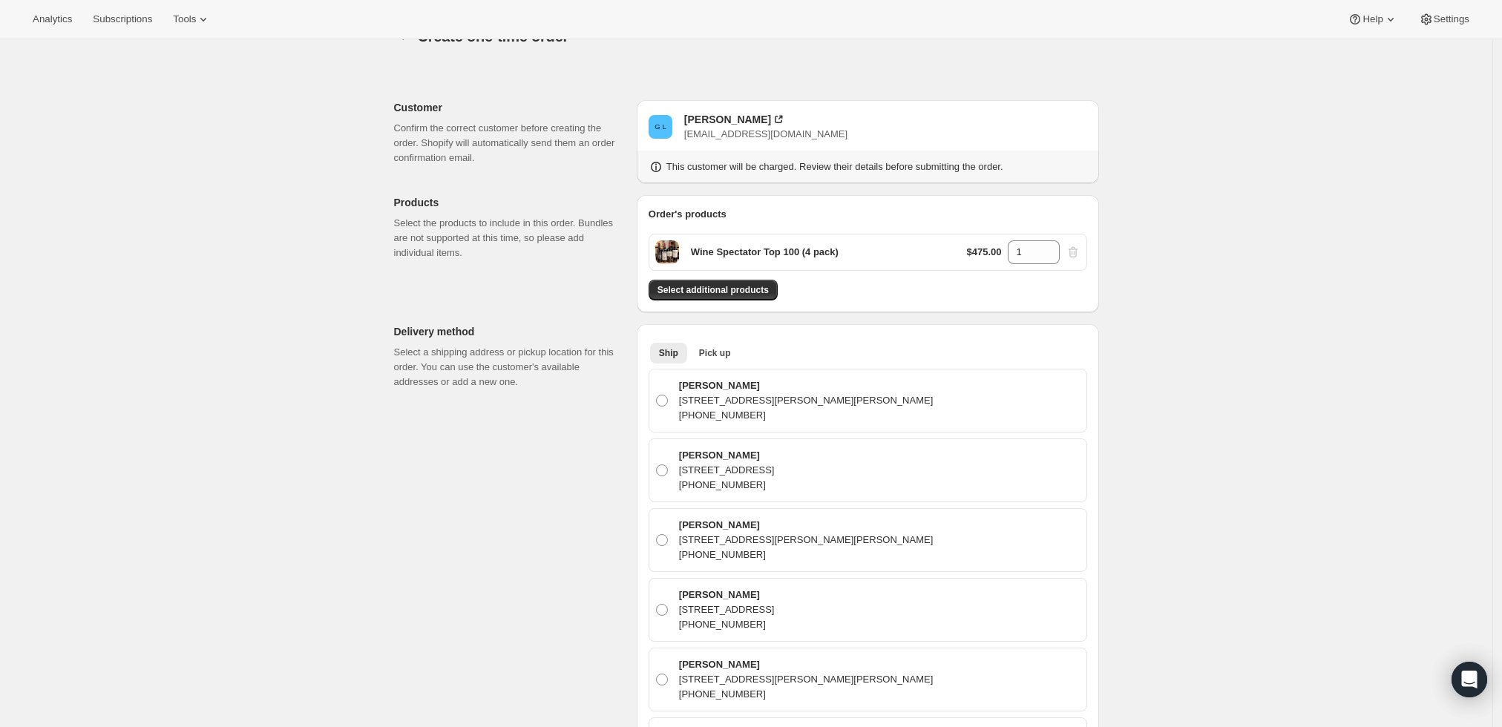
scroll to position [0, 0]
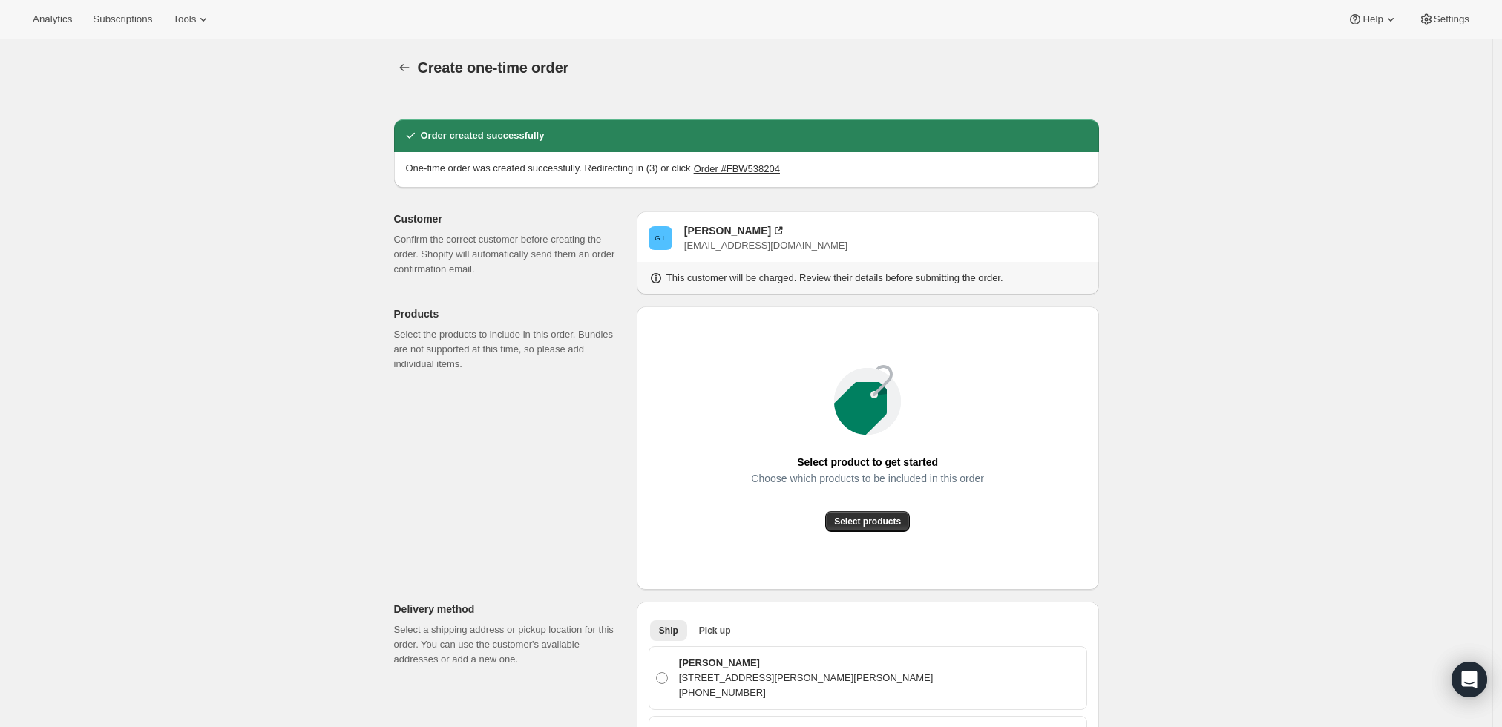
radio input "true"
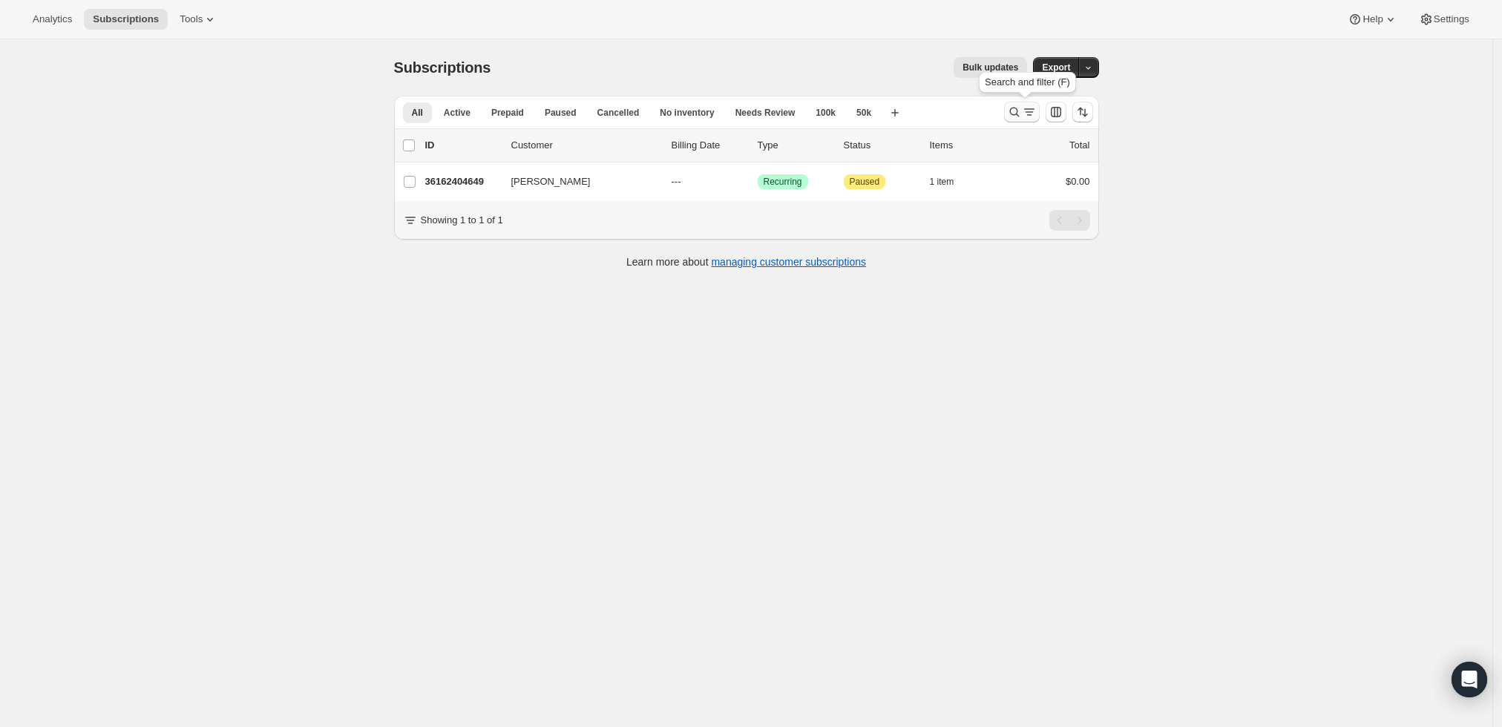
click at [1022, 105] on icon "Search and filter results" at bounding box center [1014, 112] width 15 height 15
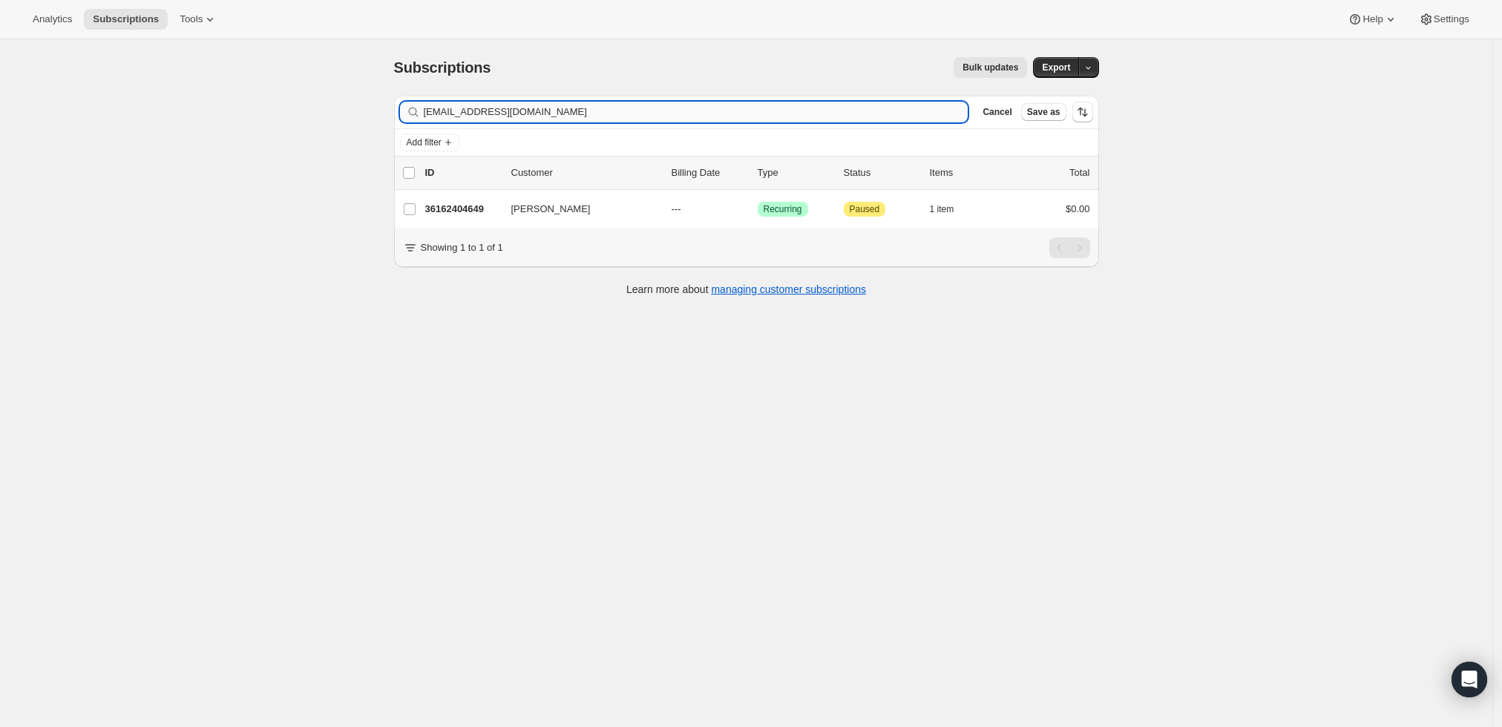
click at [713, 115] on input "[EMAIL_ADDRESS][DOMAIN_NAME]" at bounding box center [696, 112] width 545 height 21
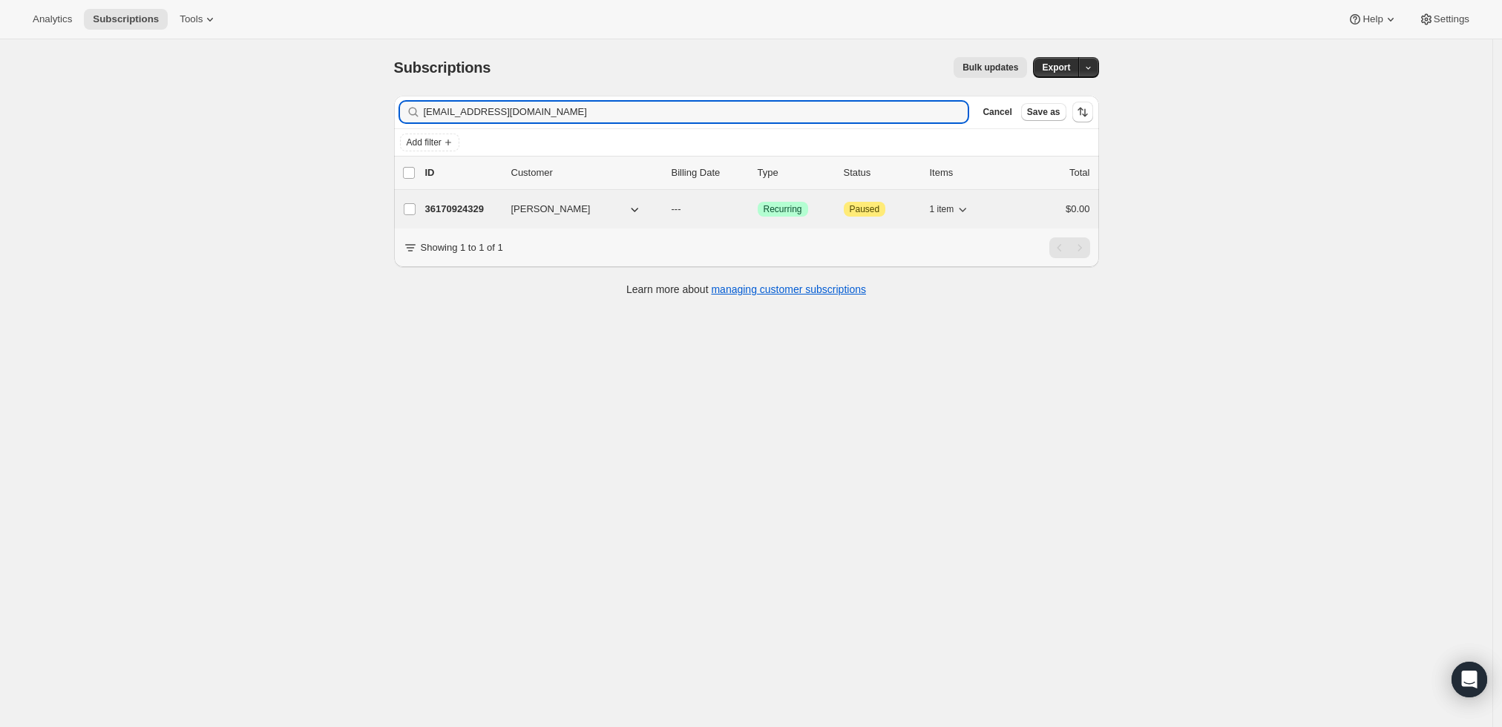
type input "[EMAIL_ADDRESS][DOMAIN_NAME]"
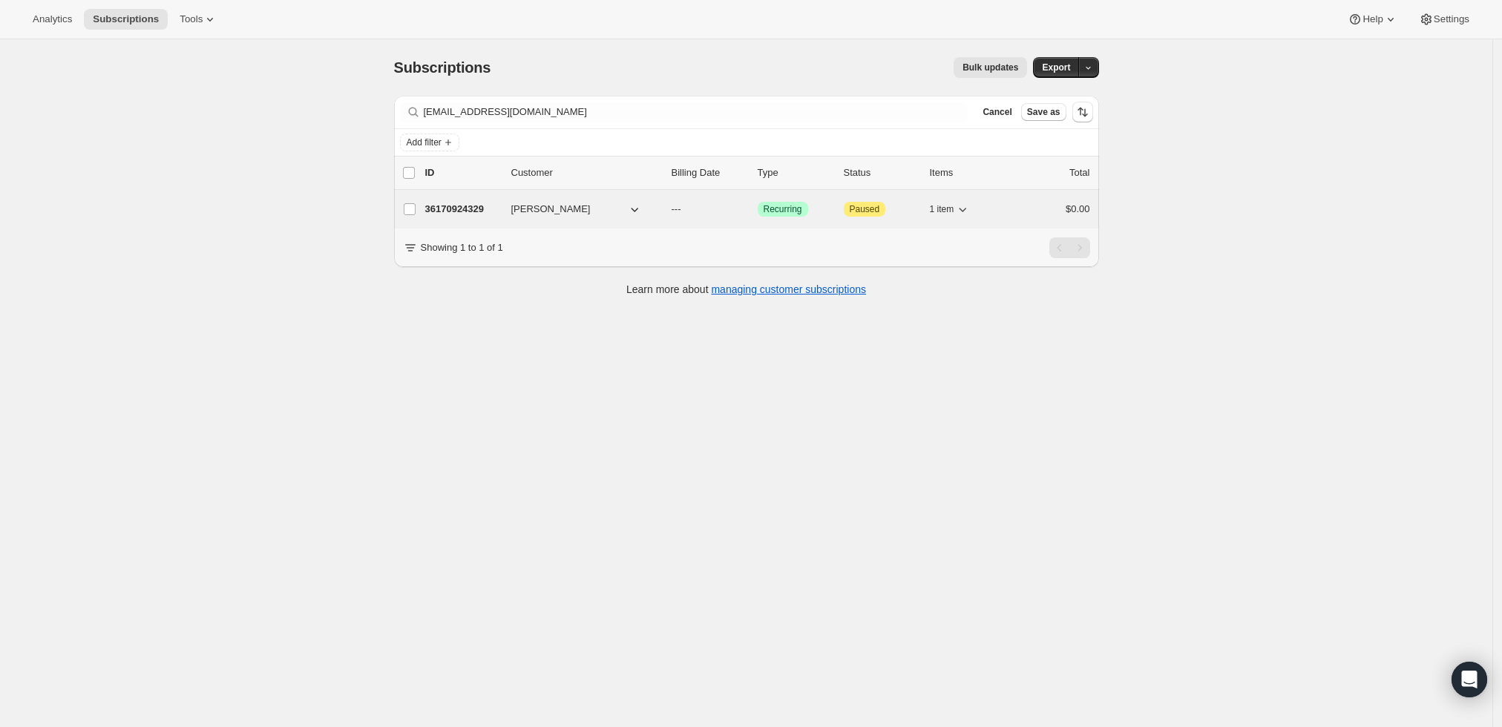
click at [464, 206] on p "36170924329" at bounding box center [462, 209] width 74 height 15
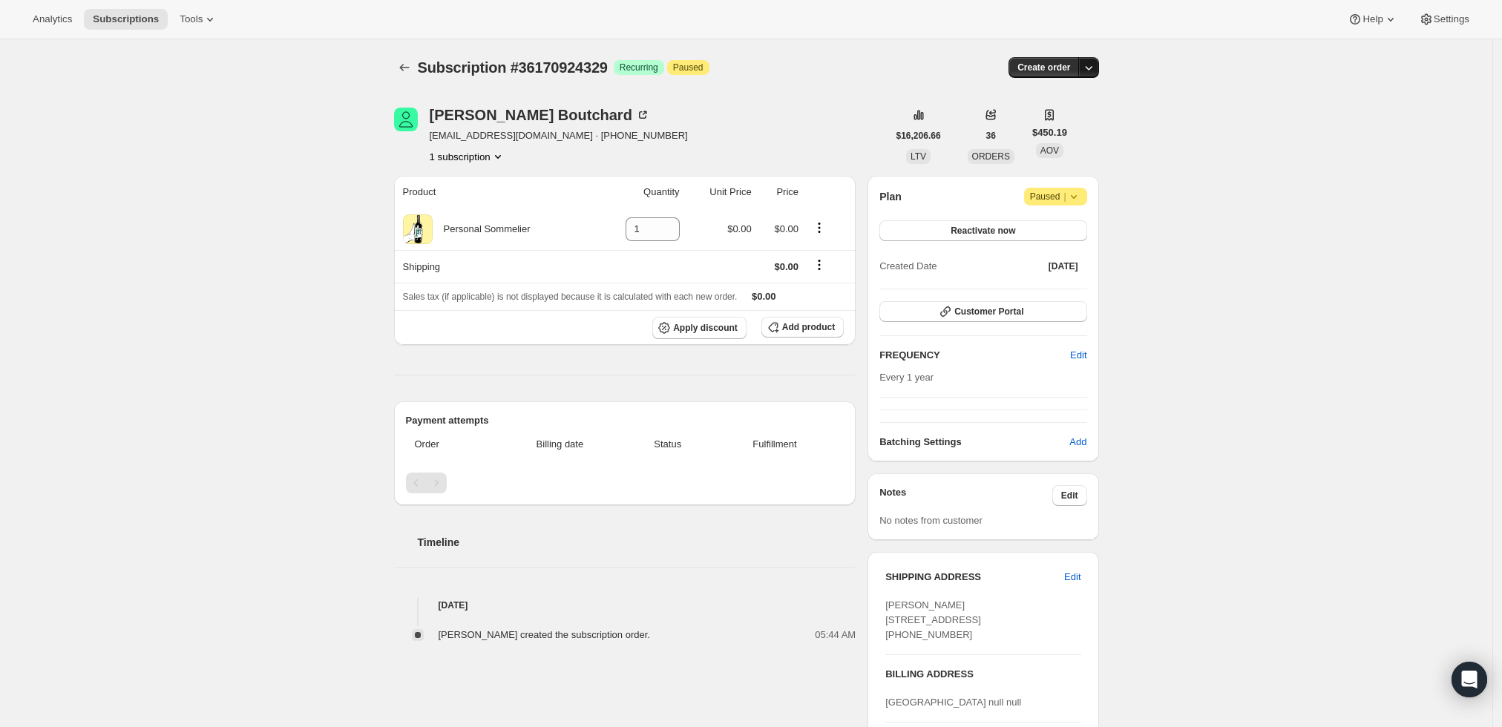
click at [1093, 68] on icon "button" at bounding box center [1088, 67] width 15 height 15
click at [1081, 124] on span "Create custom one-time order" at bounding box center [1030, 122] width 128 height 11
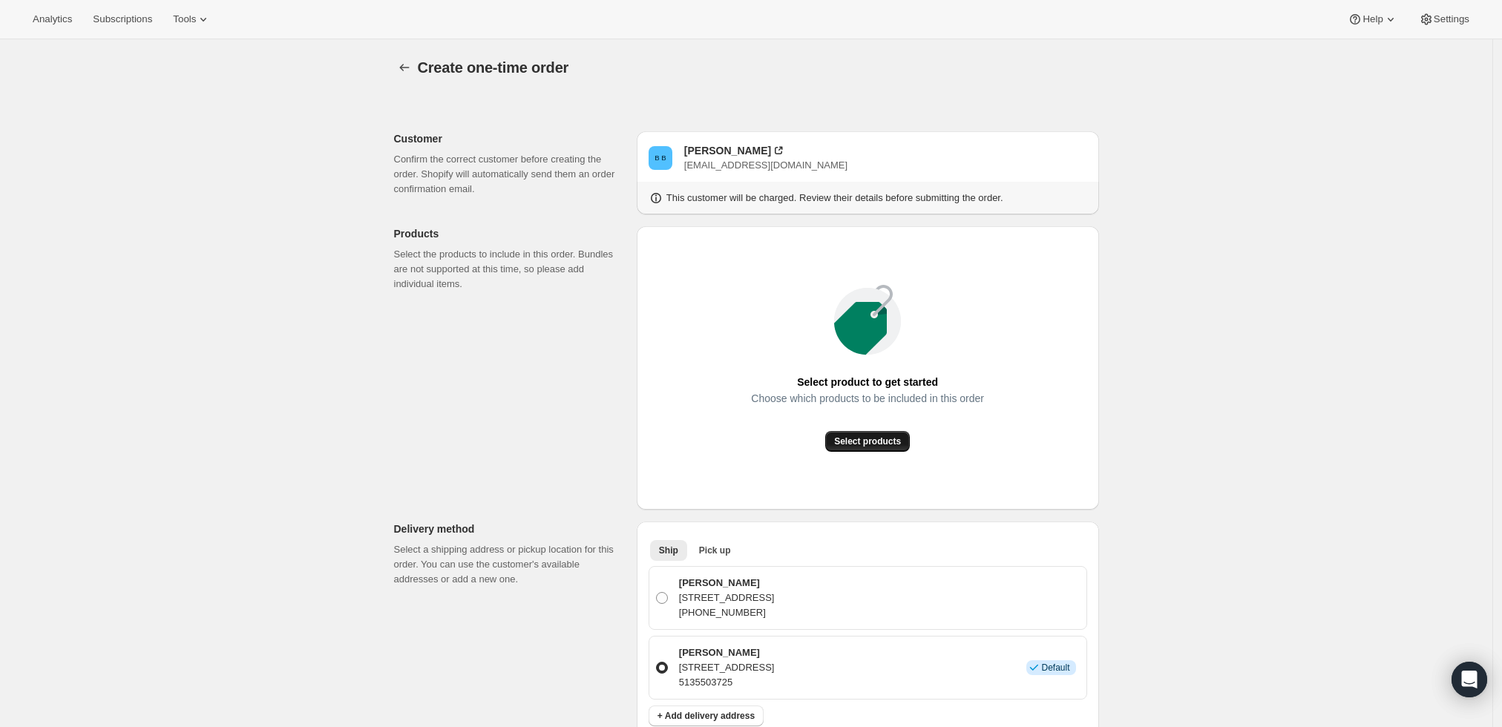
click at [864, 444] on span "Select products" at bounding box center [867, 442] width 67 height 12
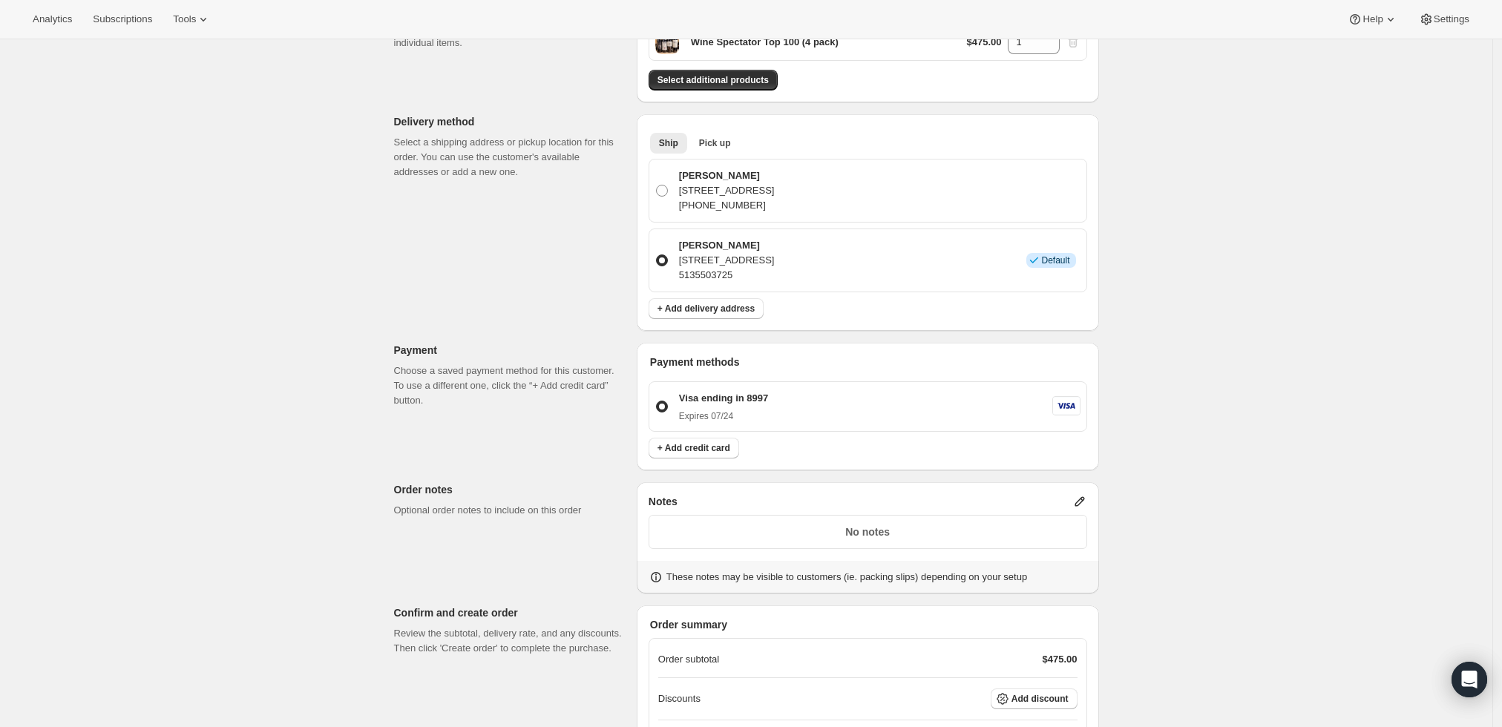
scroll to position [410, 0]
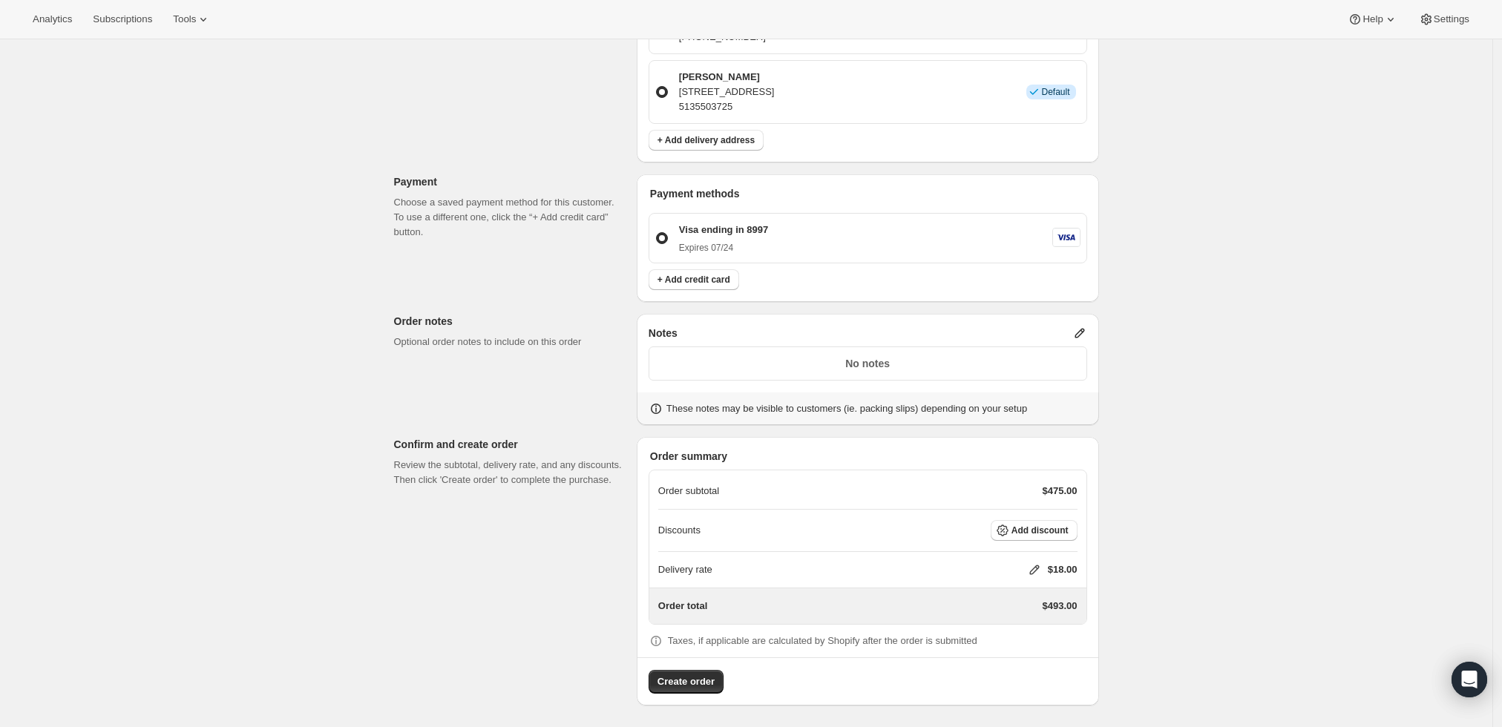
click at [1087, 331] on icon at bounding box center [1080, 333] width 15 height 15
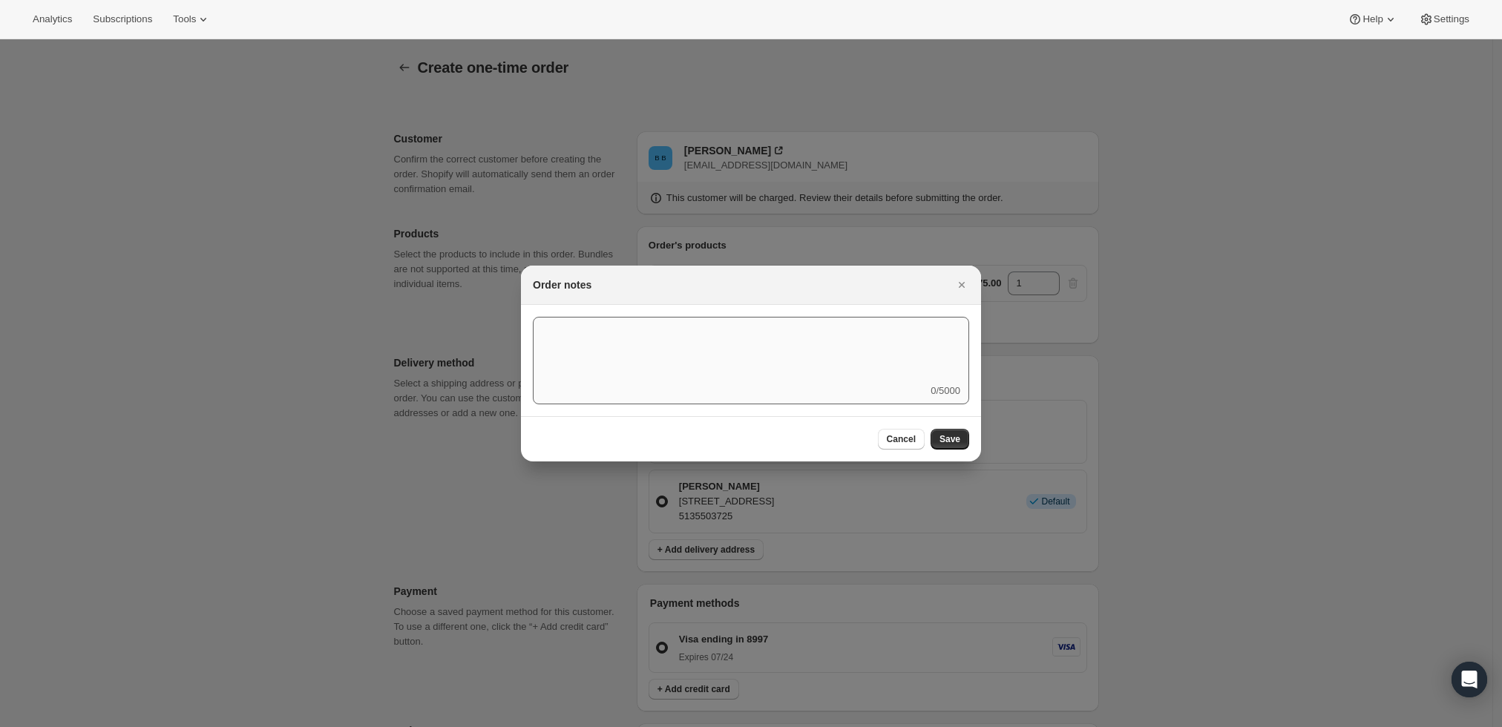
scroll to position [0, 0]
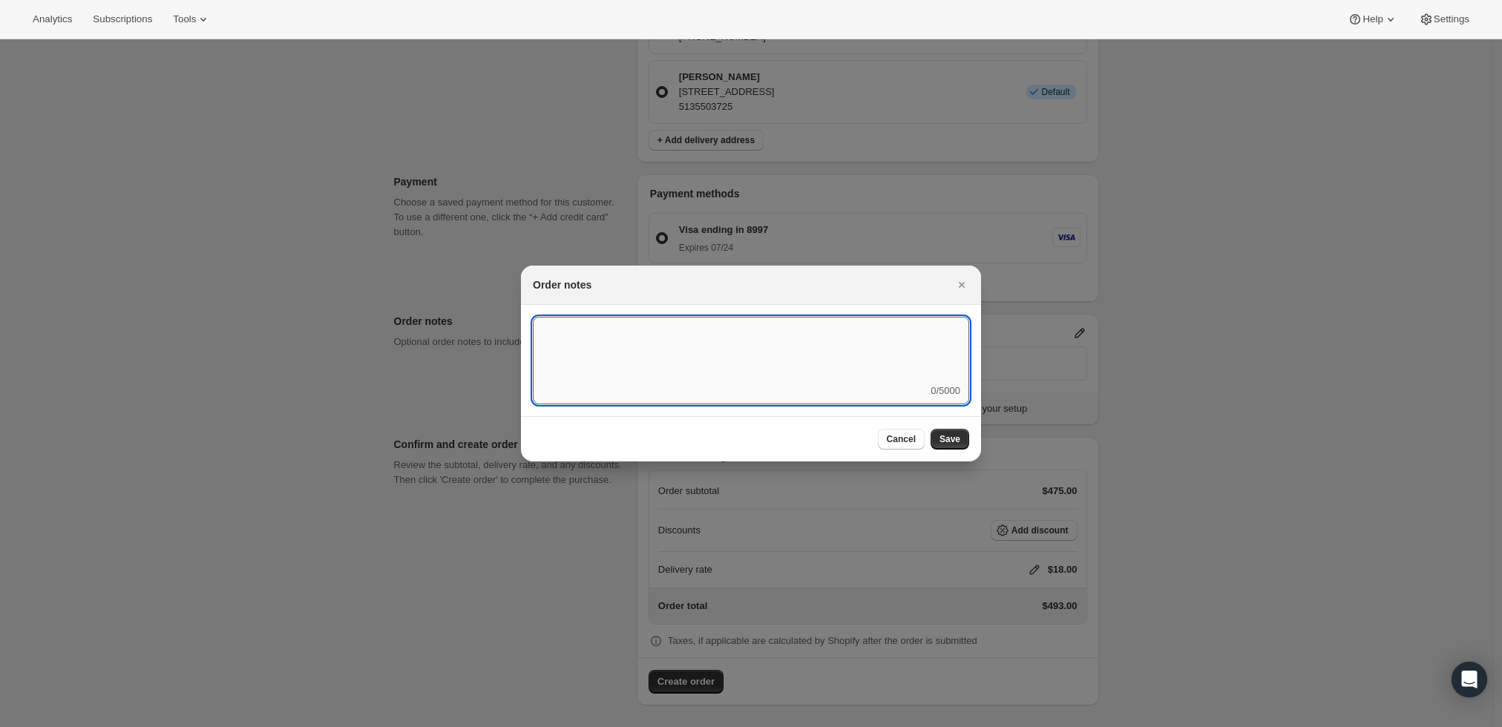
click at [825, 368] on textarea ":r3t:" at bounding box center [751, 350] width 436 height 67
type textarea "Weather HOLD"
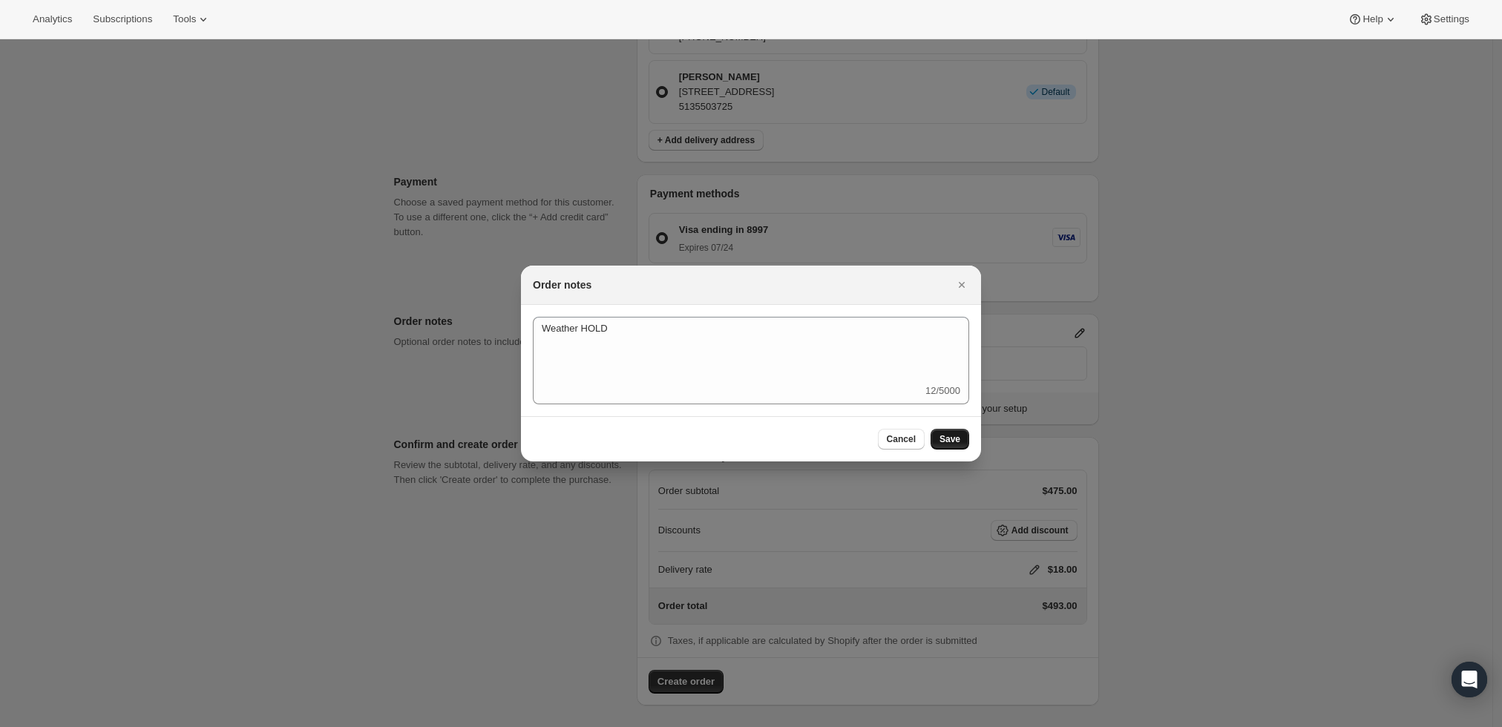
click at [946, 437] on span "Save" at bounding box center [950, 439] width 21 height 12
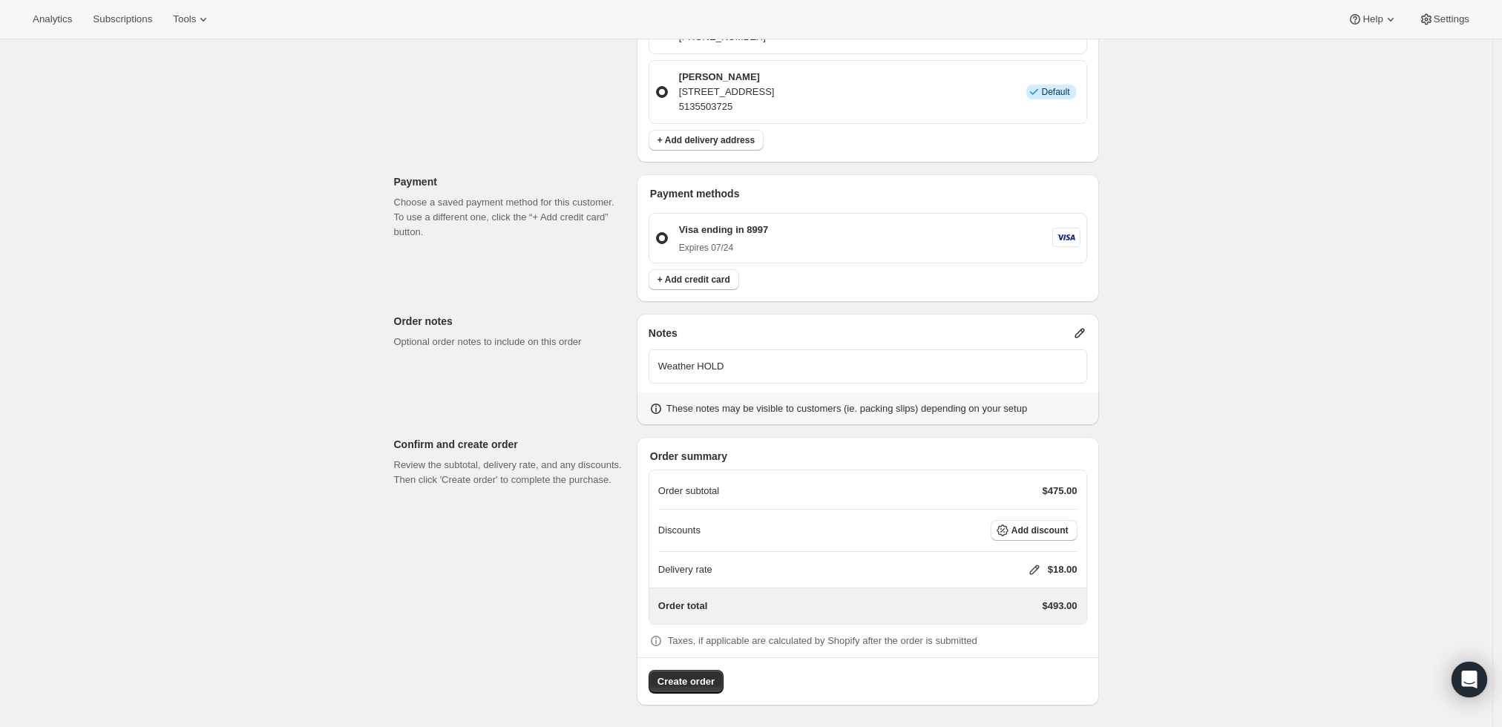
click at [1032, 570] on icon at bounding box center [1034, 570] width 15 height 15
click at [986, 627] on input "0" at bounding box center [1042, 624] width 134 height 24
type input "0"
click at [1021, 658] on span "Save" at bounding box center [1031, 658] width 21 height 12
click at [681, 675] on span "Create order" at bounding box center [686, 682] width 57 height 15
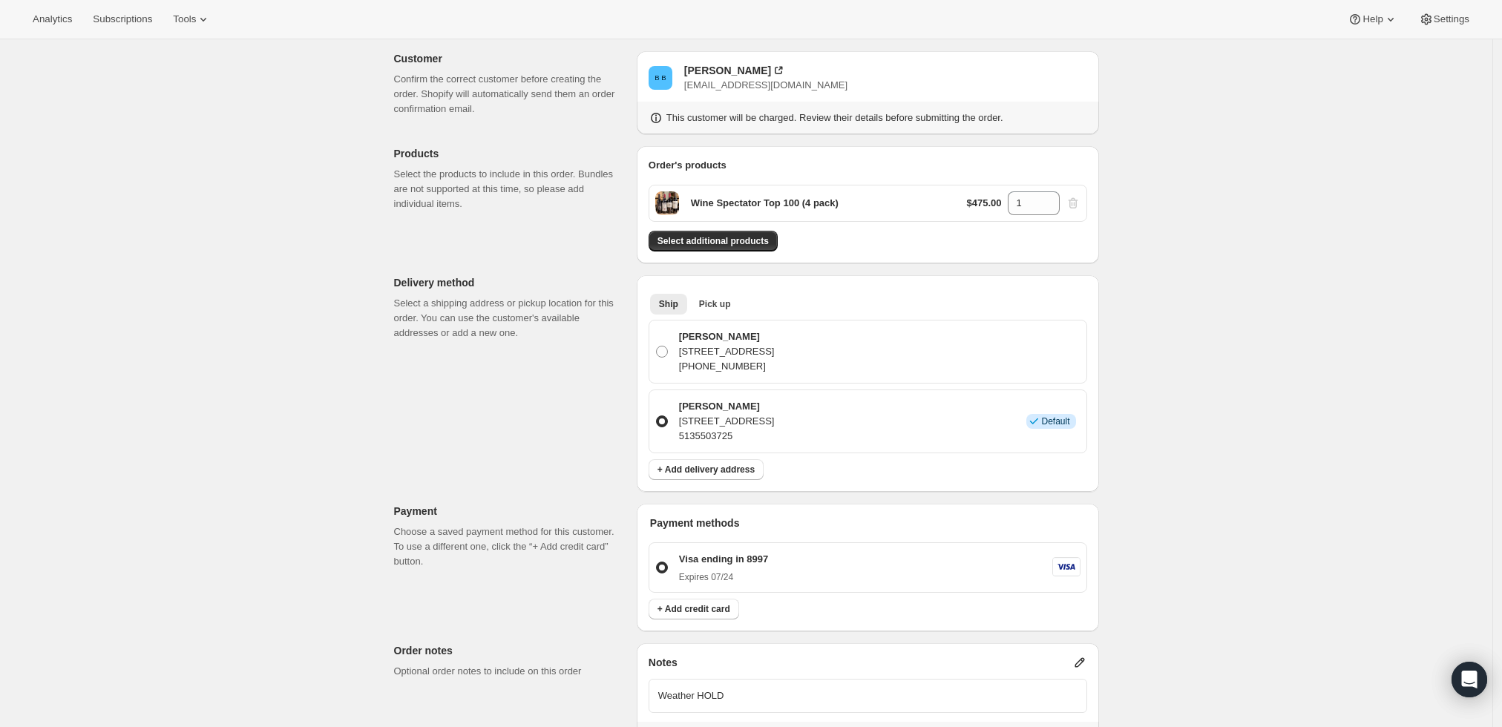
scroll to position [0, 0]
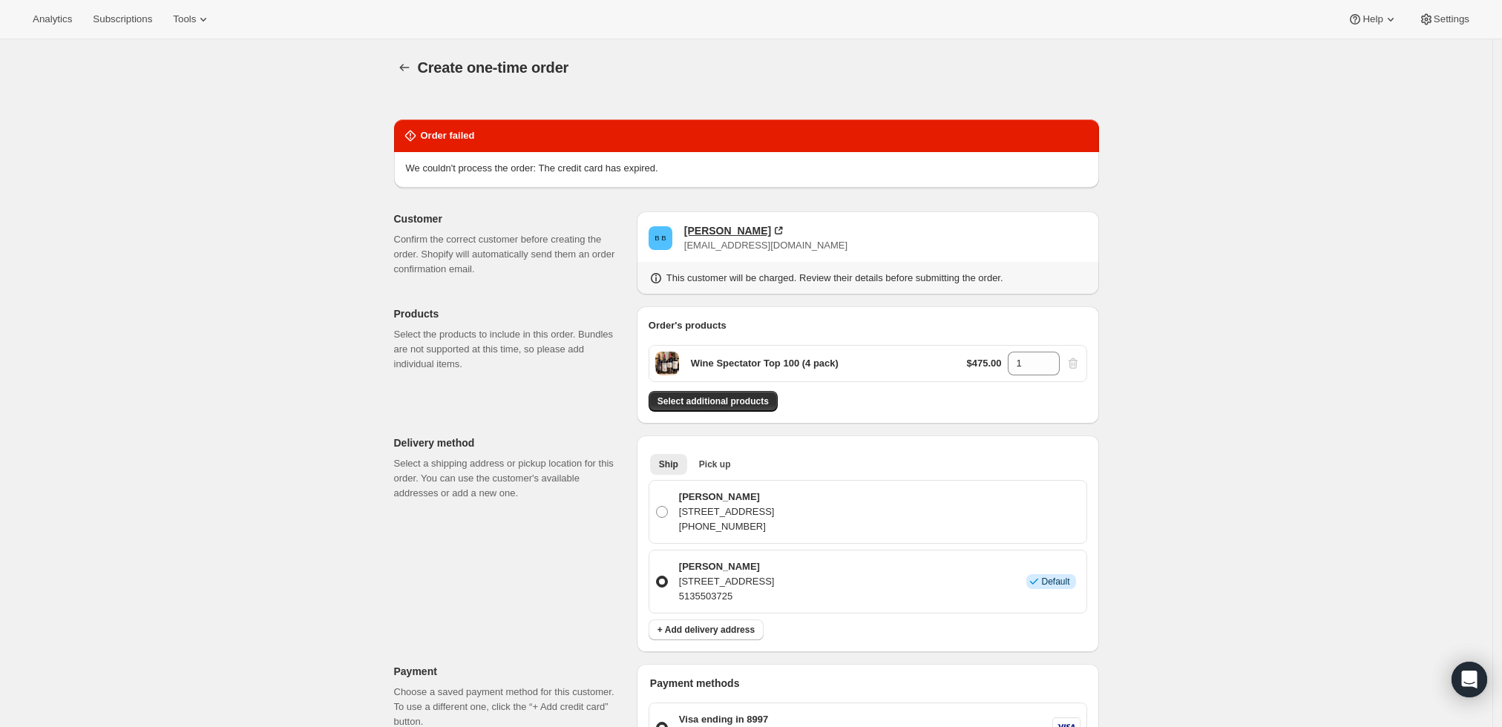
click at [736, 227] on div "[PERSON_NAME]" at bounding box center [727, 230] width 87 height 15
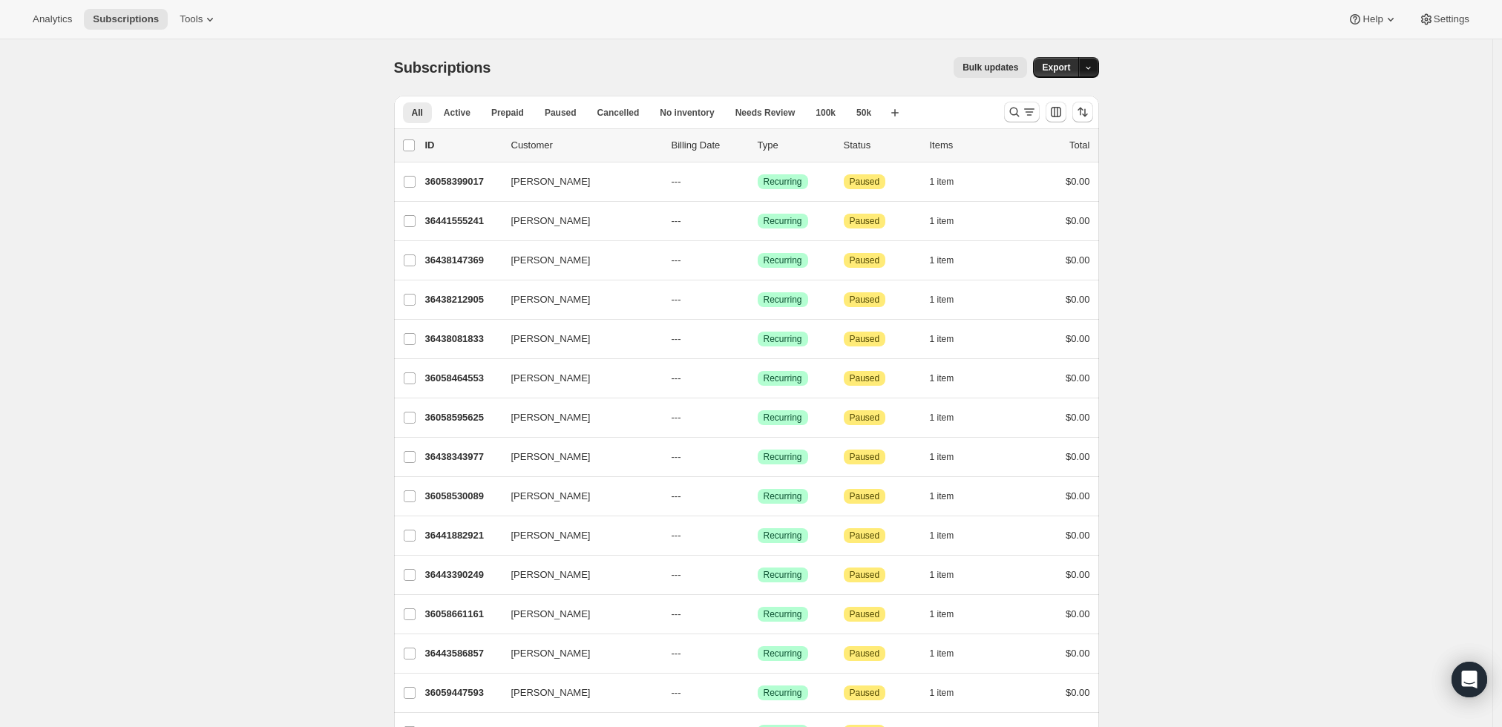
click at [1093, 68] on icon "button" at bounding box center [1089, 68] width 10 height 10
click at [803, 58] on div "Bulk updates" at bounding box center [767, 67] width 519 height 21
click at [1022, 108] on icon "Search and filter results" at bounding box center [1014, 112] width 15 height 15
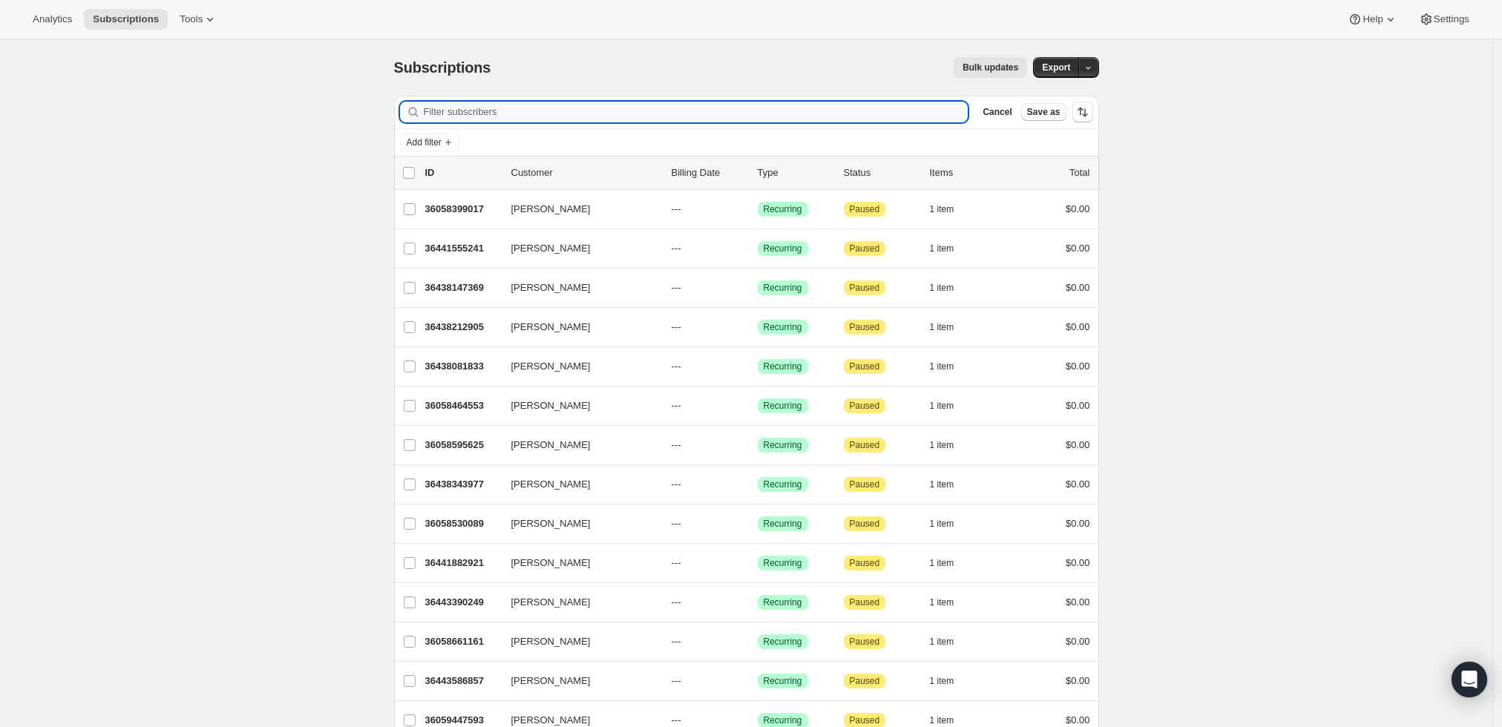
click at [695, 108] on input "Filter subscribers" at bounding box center [696, 112] width 545 height 21
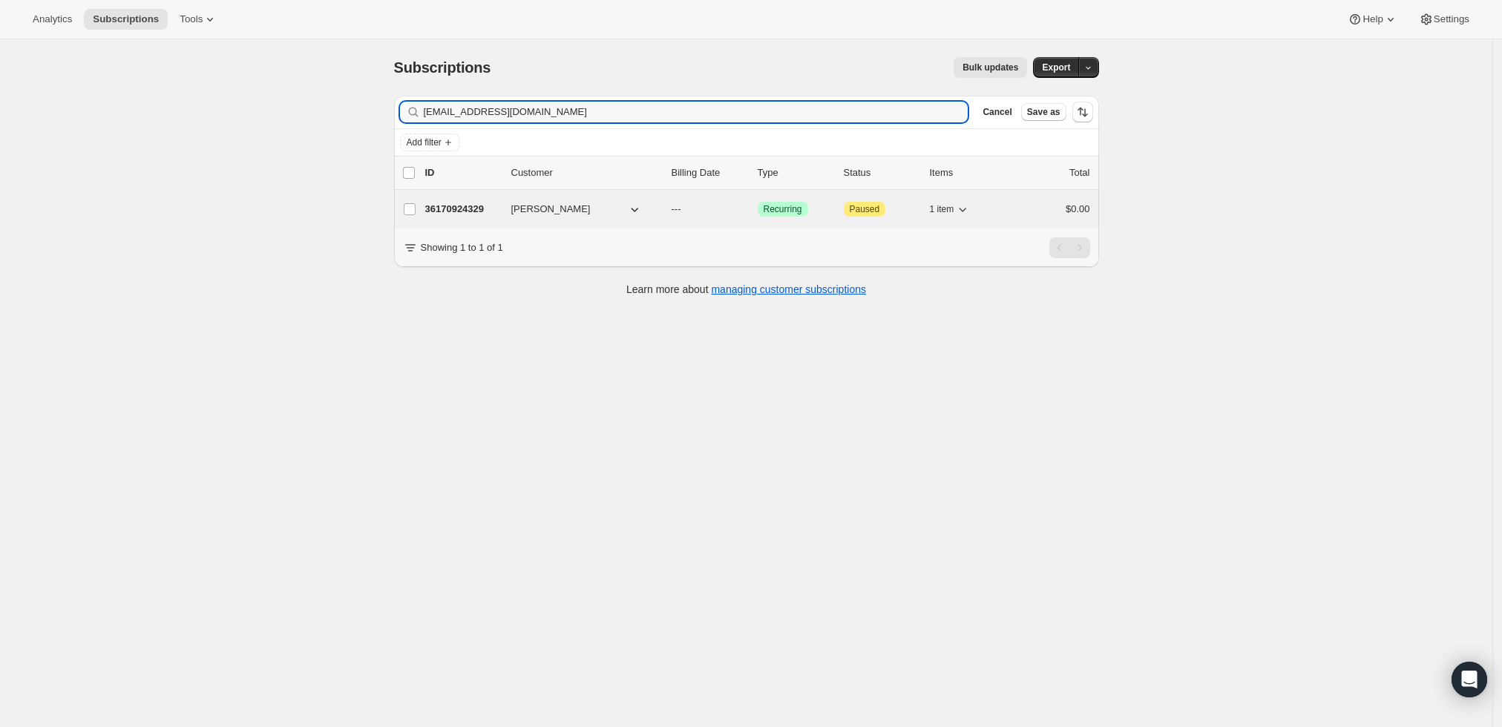
type input "bboutchard1@gmail.com"
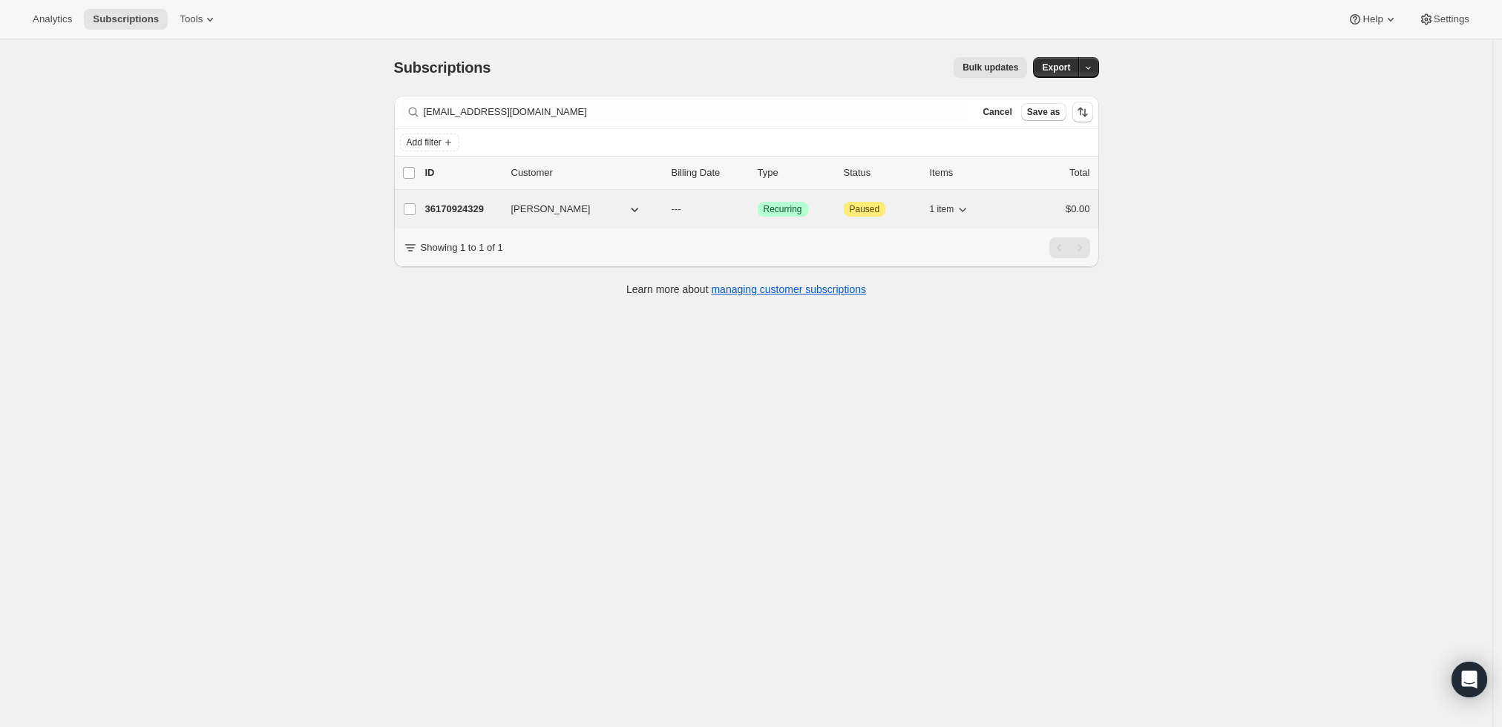
click at [469, 206] on p "36170924329" at bounding box center [462, 209] width 74 height 15
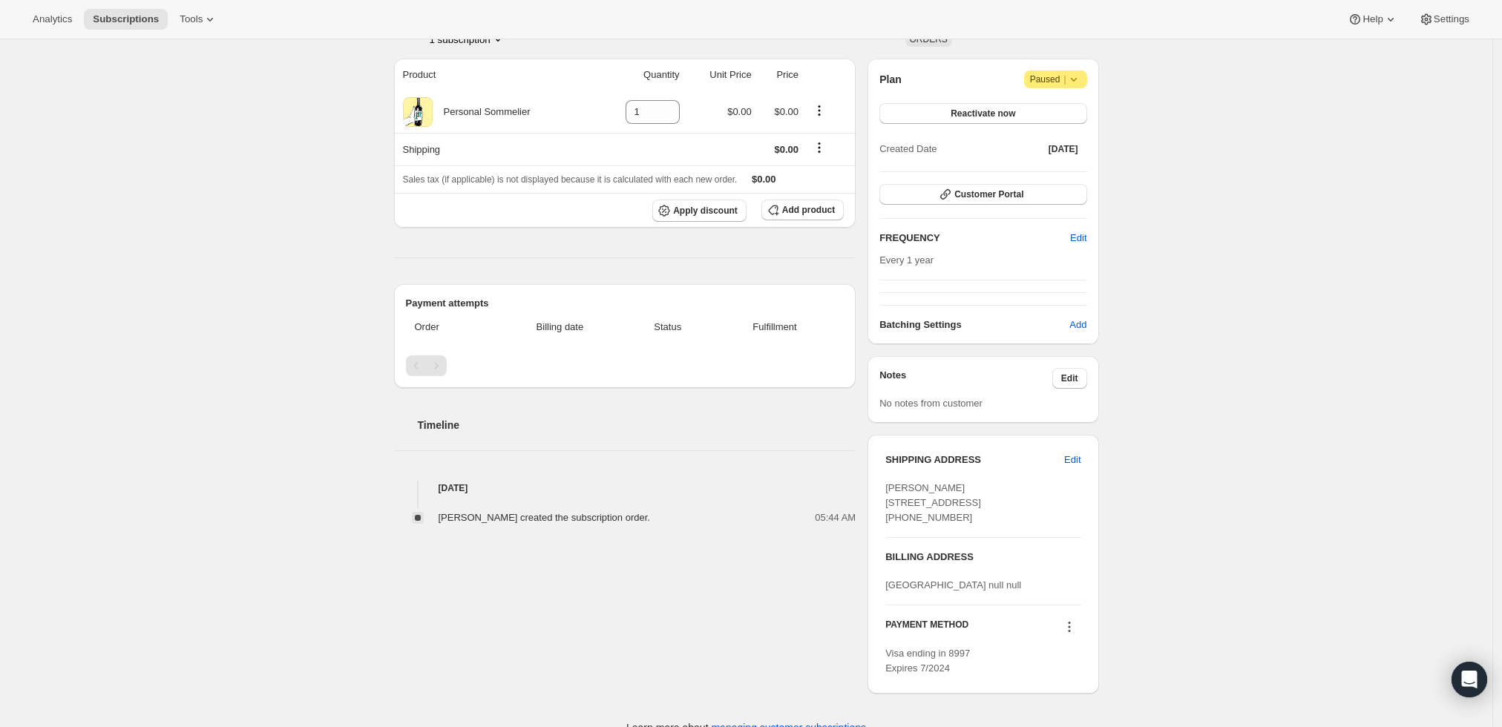
scroll to position [182, 0]
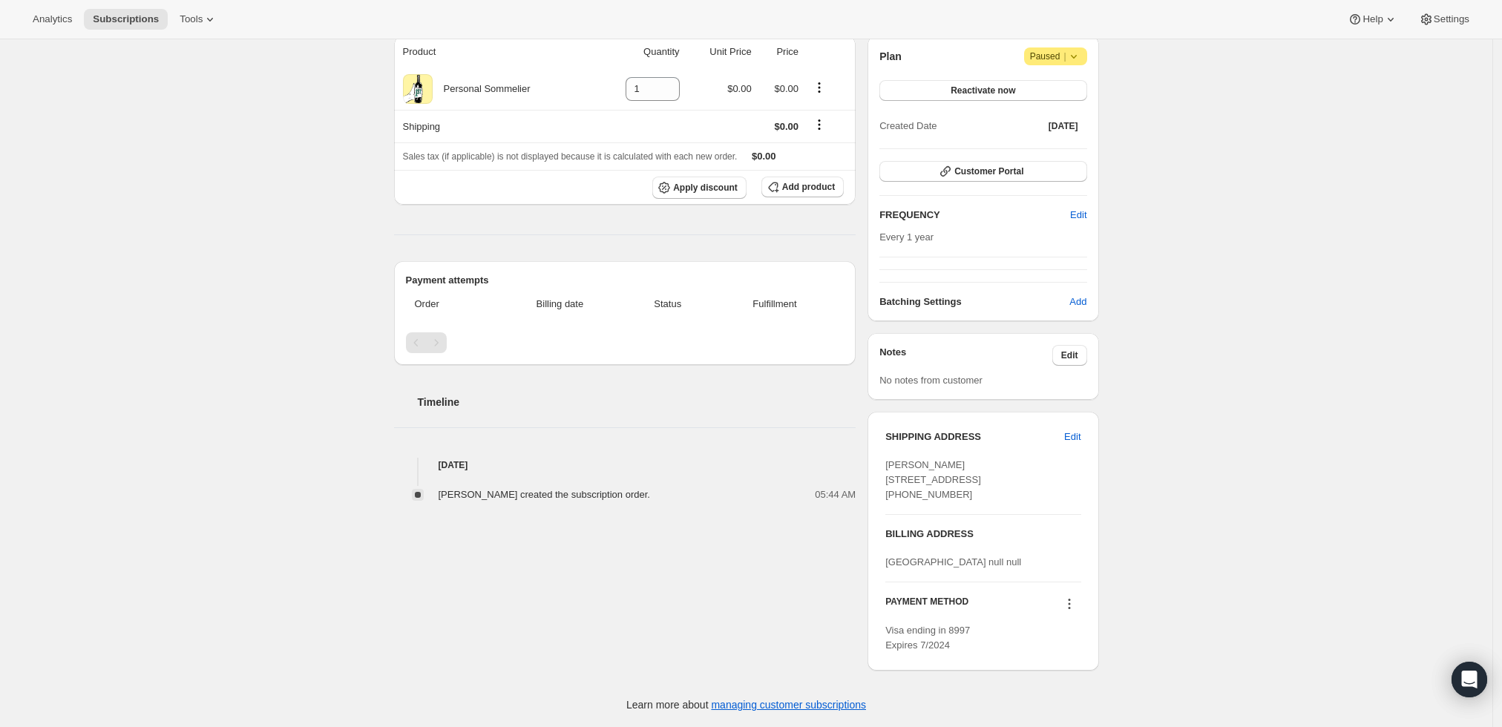
click at [1070, 604] on icon at bounding box center [1069, 604] width 15 height 15
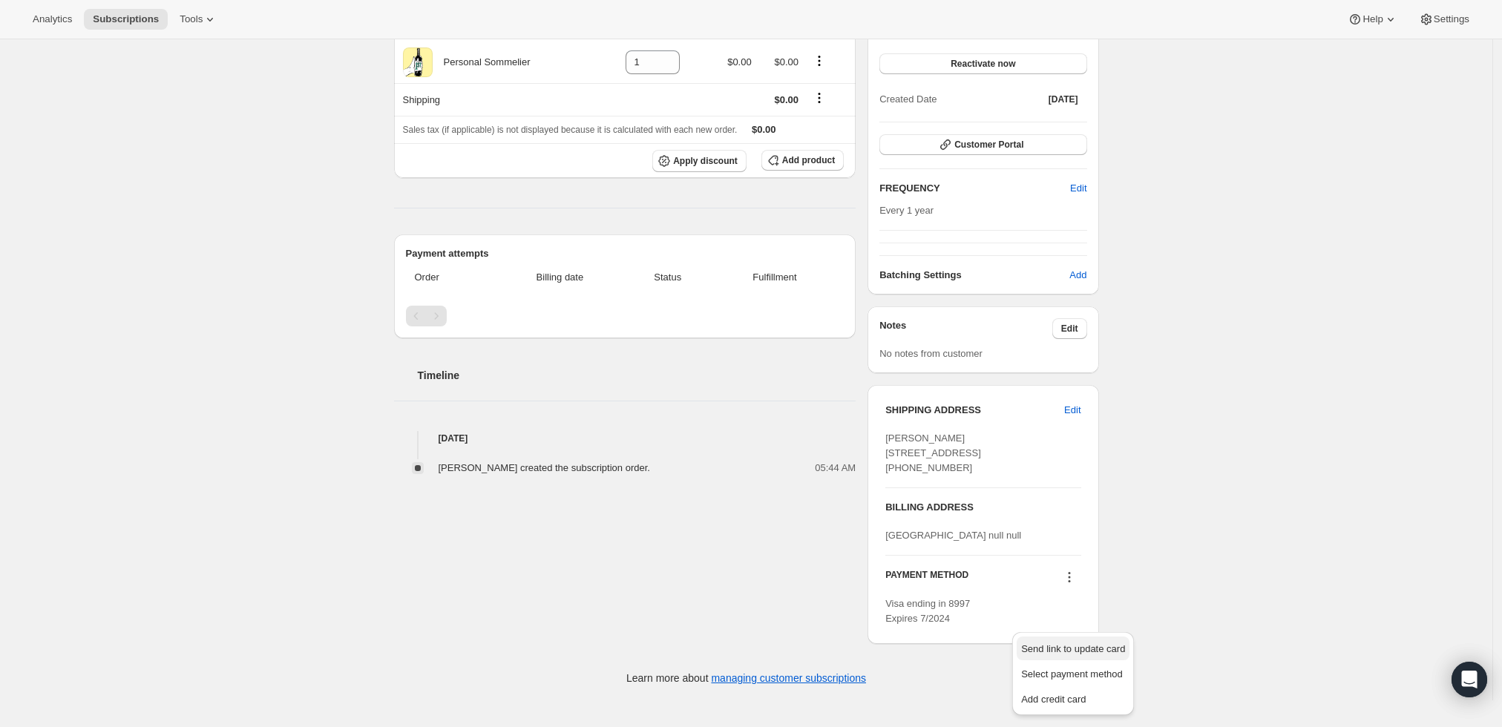
click at [1064, 644] on span "Send link to update card" at bounding box center [1073, 649] width 104 height 11
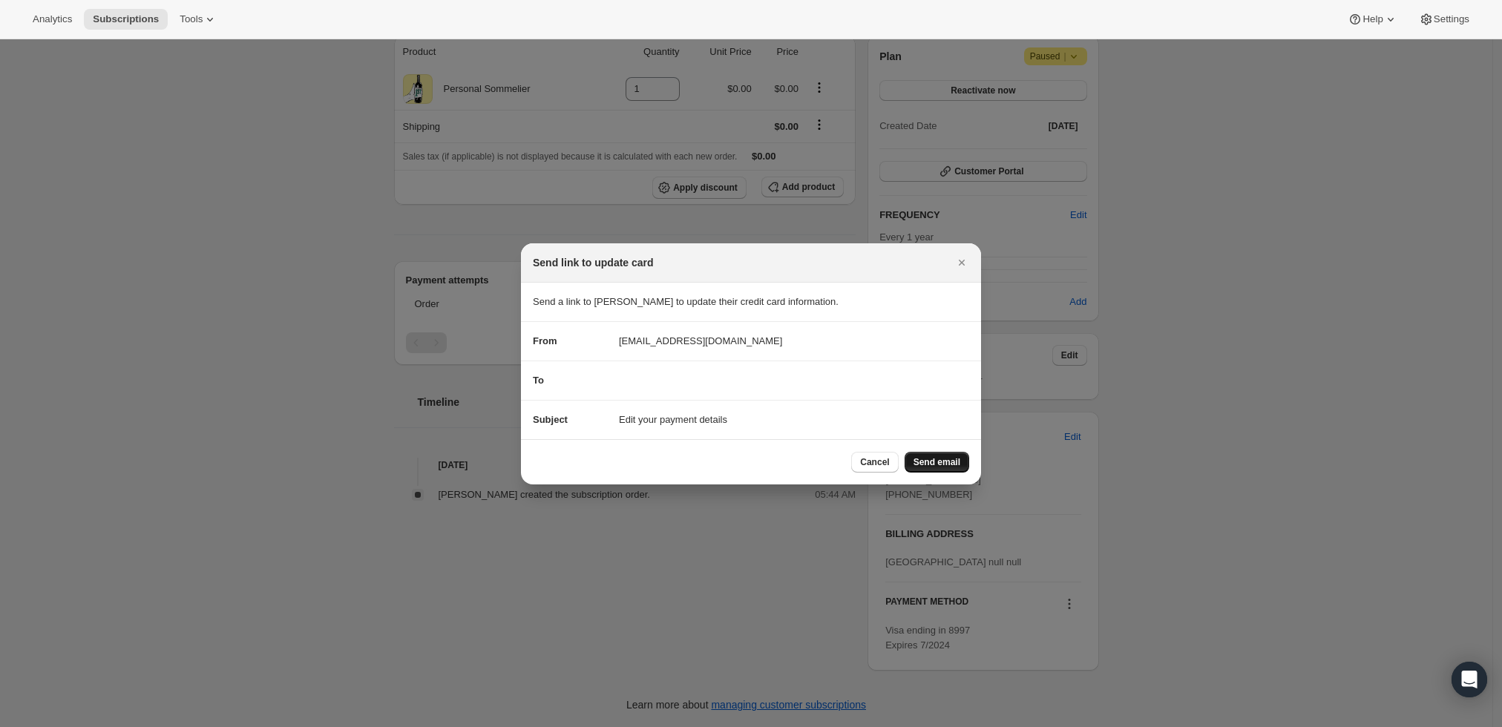
click at [952, 462] on span "Send email" at bounding box center [937, 462] width 47 height 12
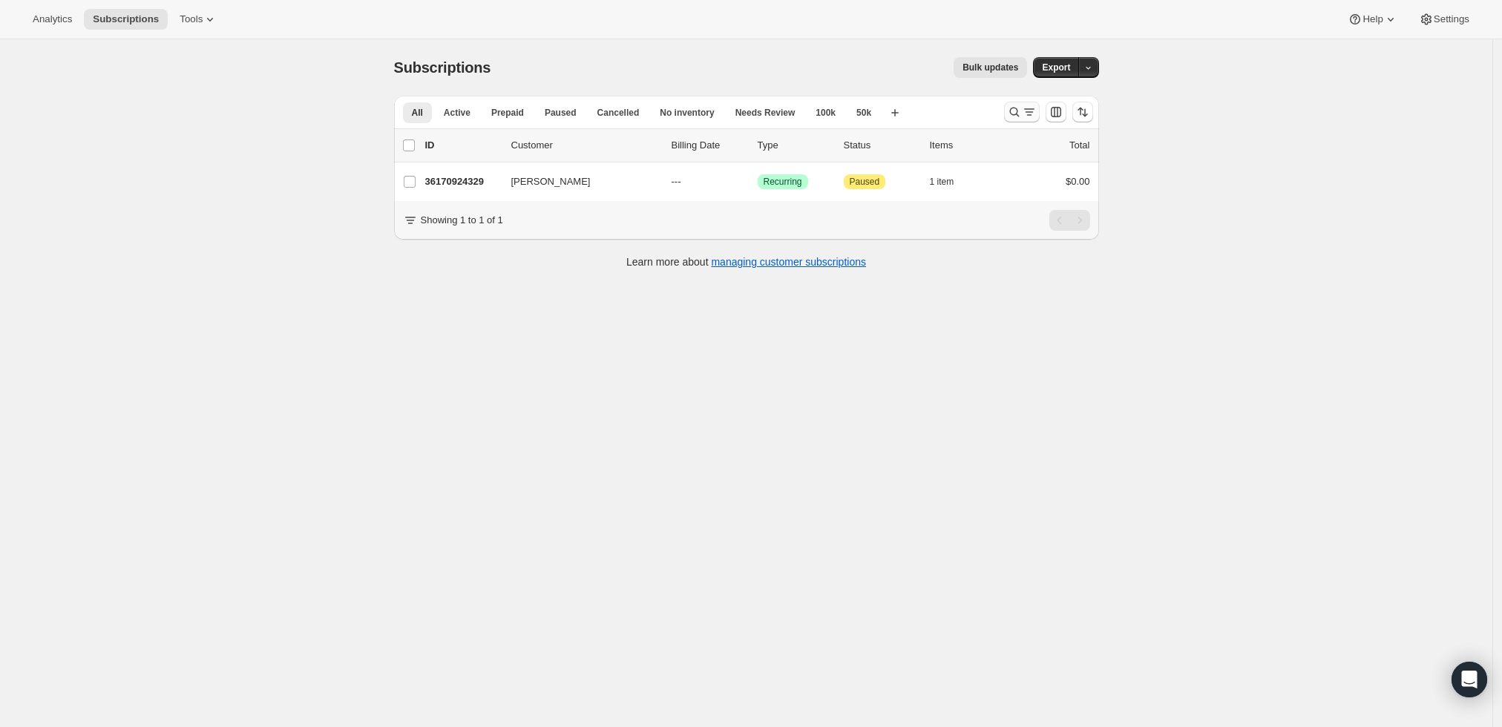
click at [1028, 112] on icon "Search and filter results" at bounding box center [1029, 112] width 15 height 15
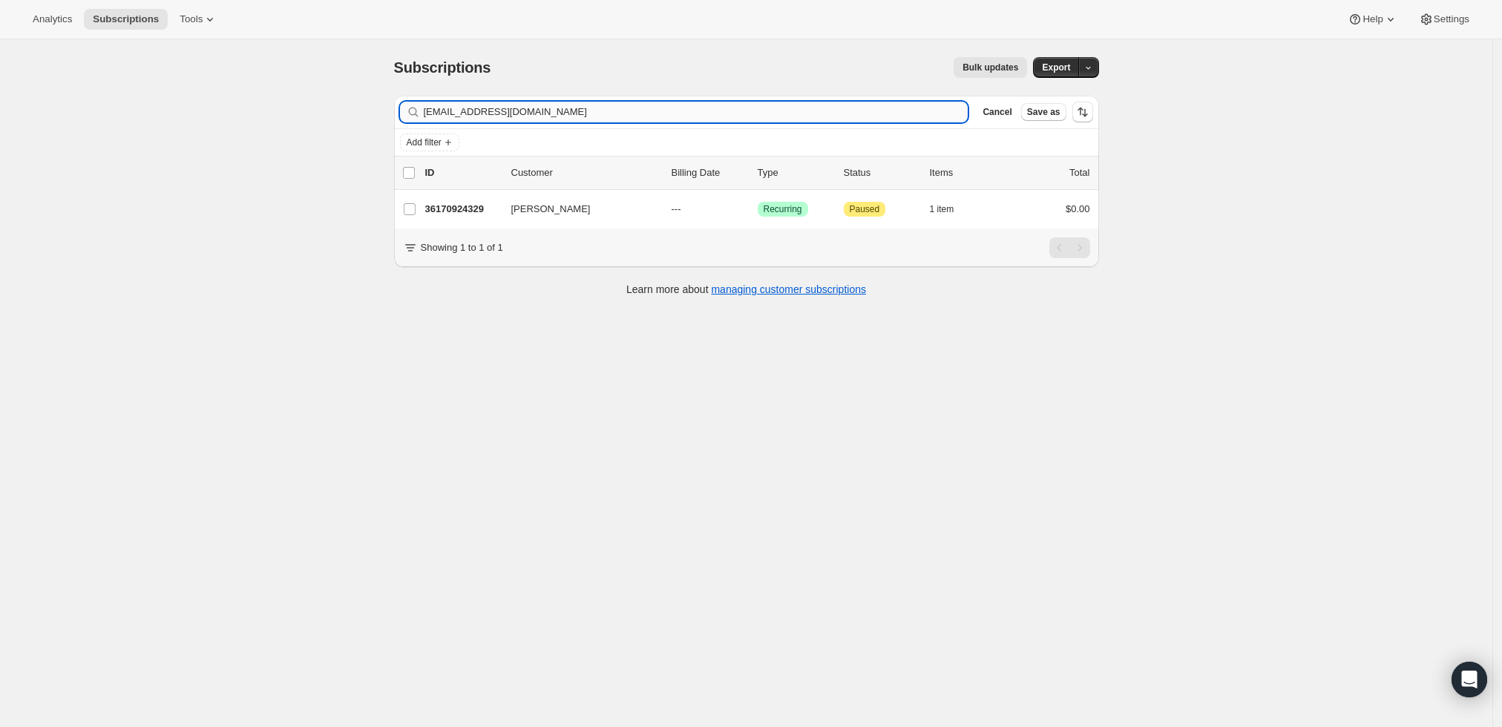
click at [894, 118] on input "bboutchard1@gmail.com" at bounding box center [696, 112] width 545 height 21
click at [894, 117] on input "bboutchard1@gmail.comzack.broderick@yahoo.com" at bounding box center [696, 112] width 545 height 21
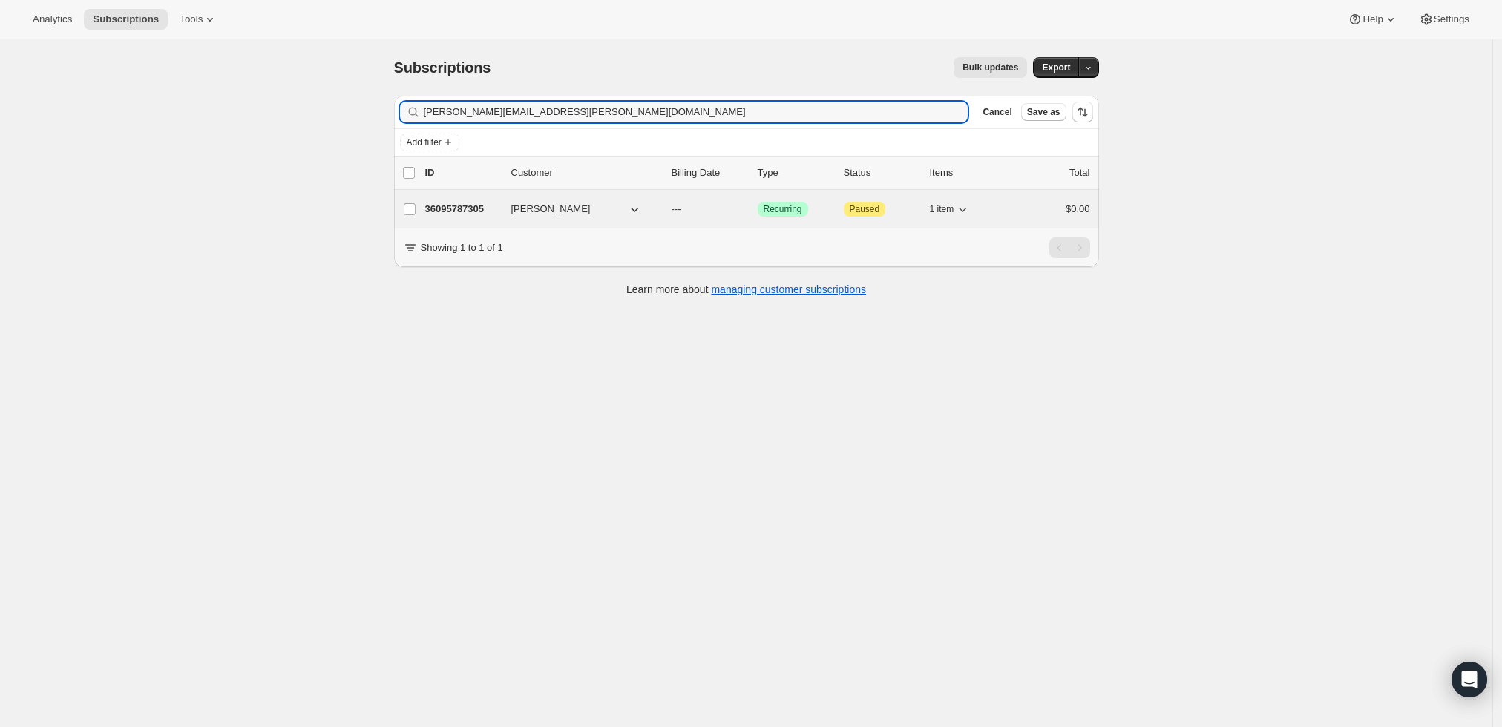
type input "[PERSON_NAME][EMAIL_ADDRESS][PERSON_NAME][DOMAIN_NAME]"
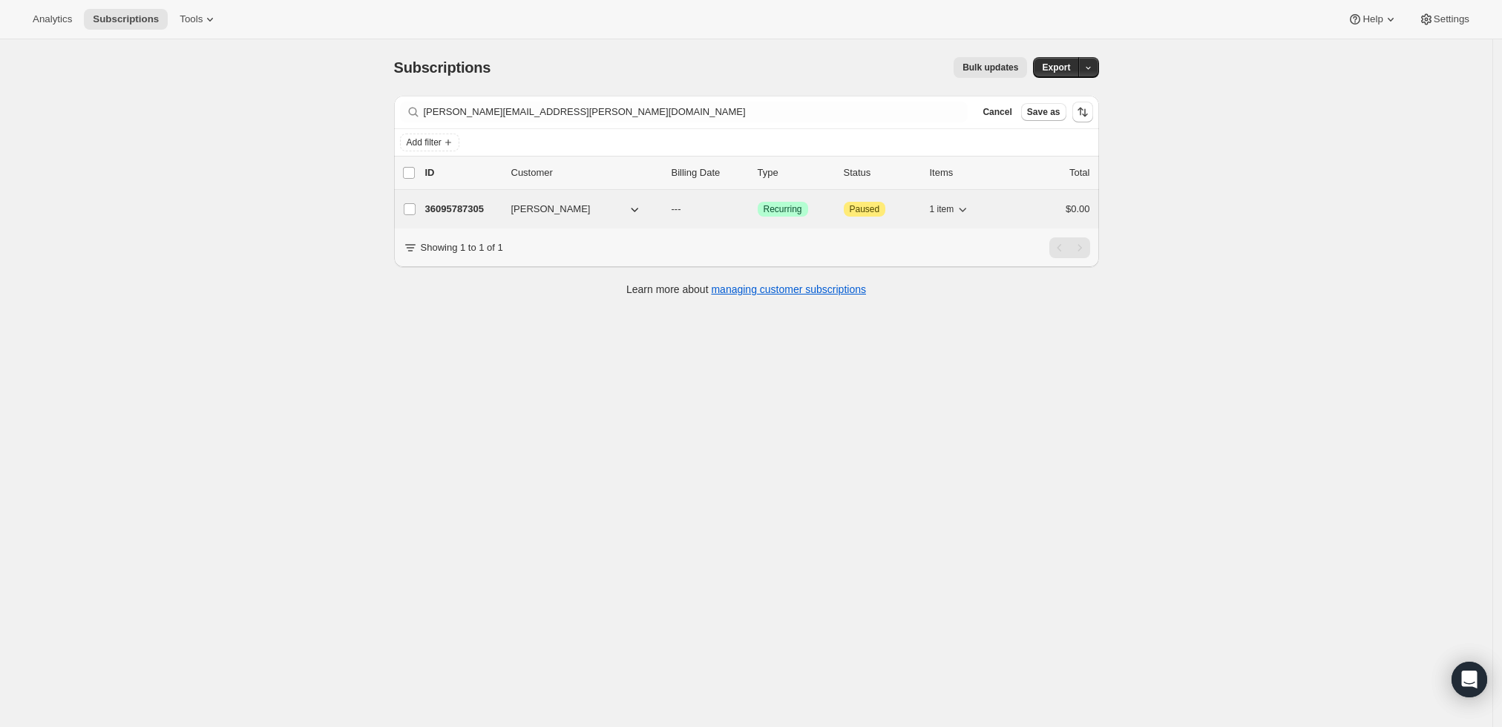
click at [464, 209] on p "36095787305" at bounding box center [462, 209] width 74 height 15
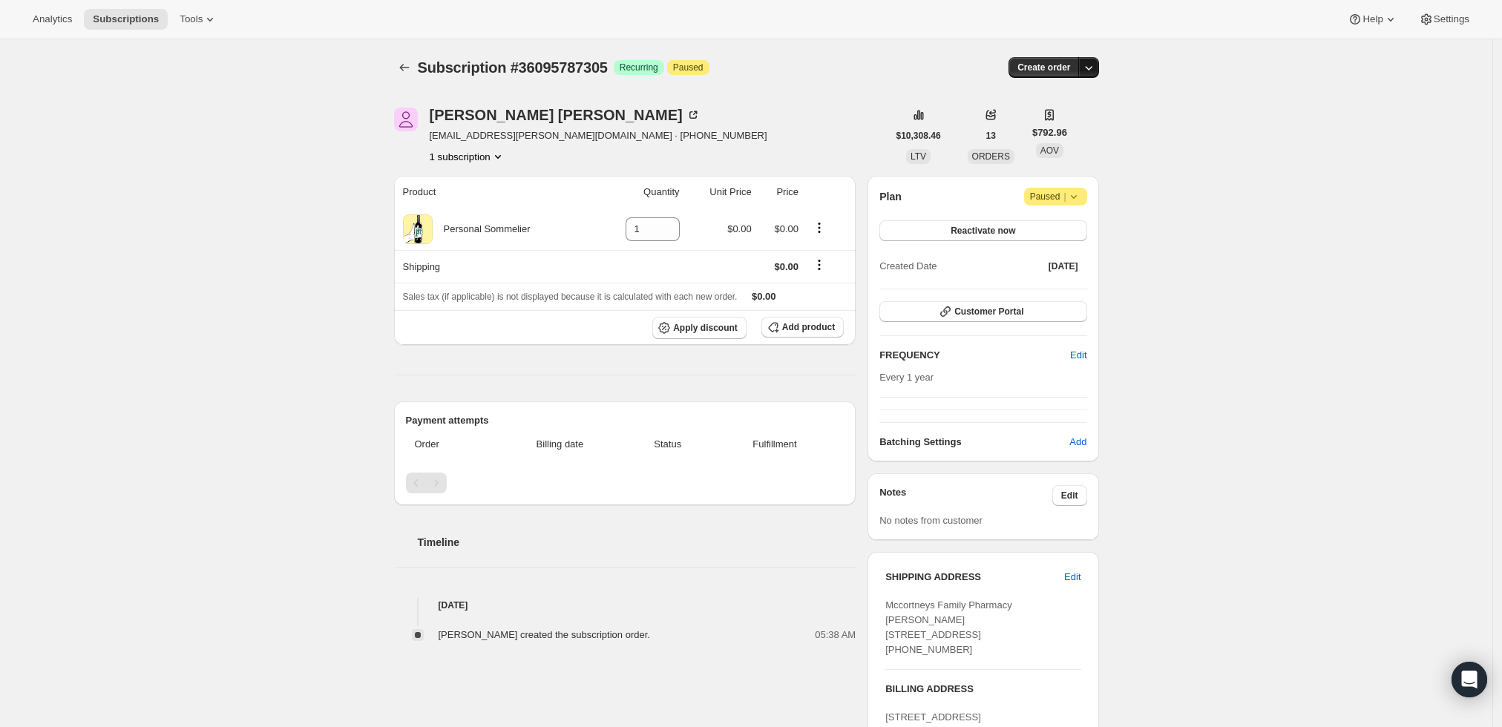
click at [1089, 63] on icon "button" at bounding box center [1088, 67] width 15 height 15
click at [1055, 125] on span "Create custom one-time order" at bounding box center [1030, 122] width 128 height 11
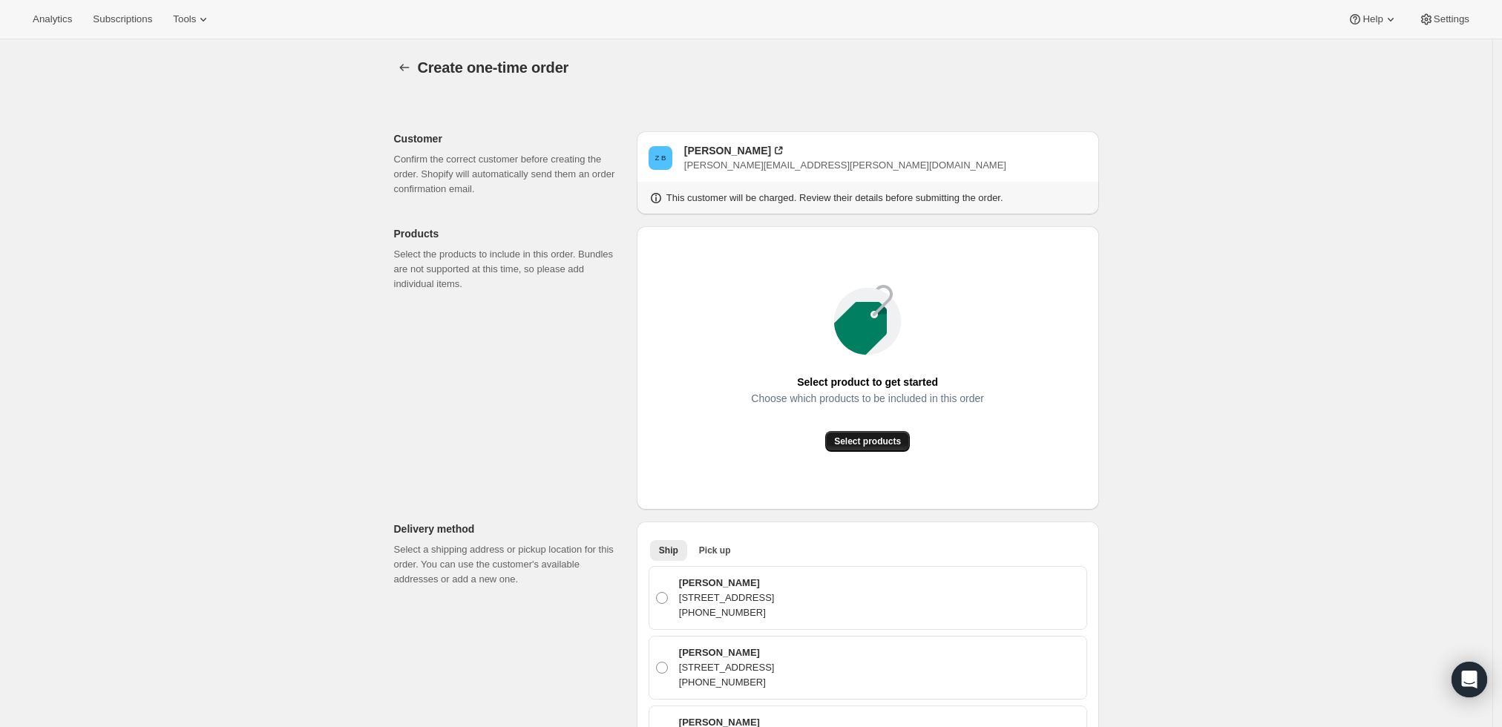
click at [867, 442] on span "Select products" at bounding box center [867, 442] width 67 height 12
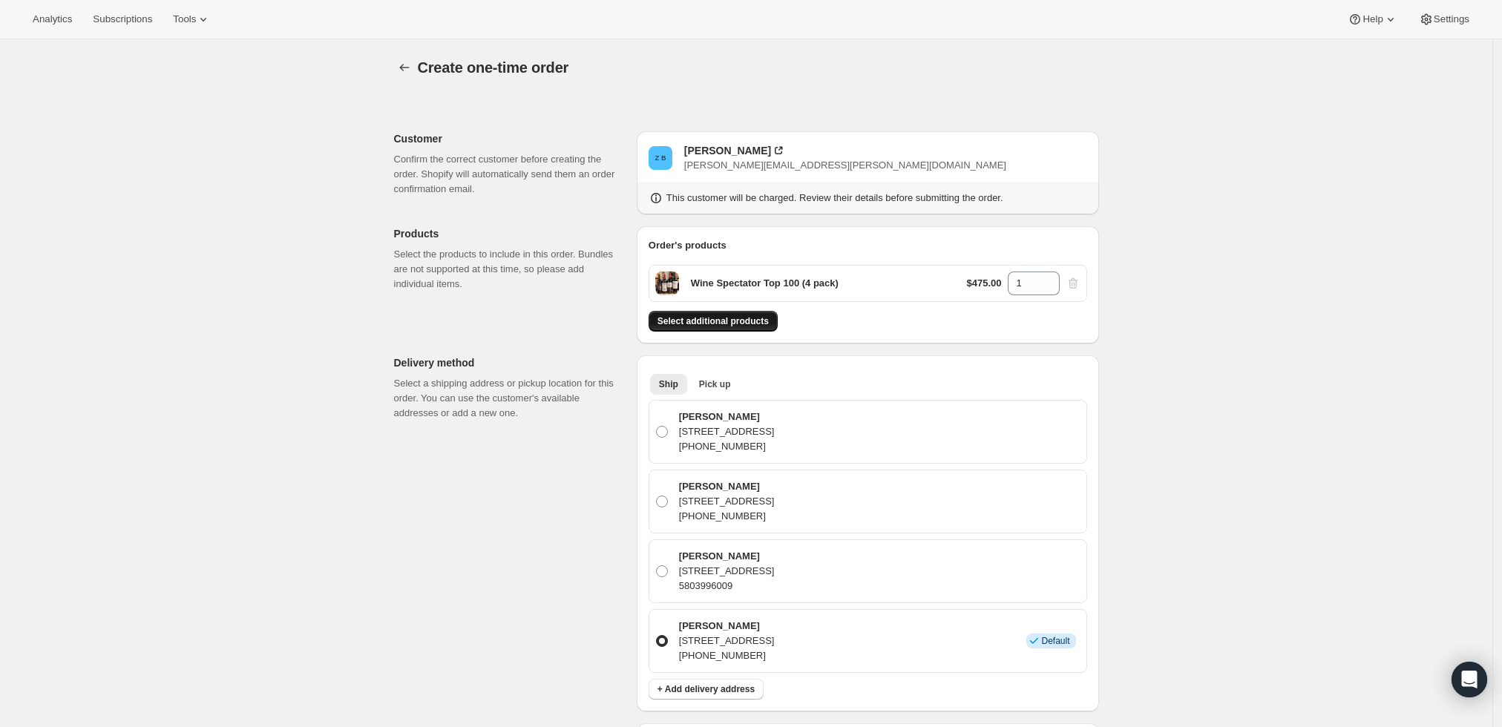
click at [736, 326] on span "Select additional products" at bounding box center [713, 321] width 111 height 12
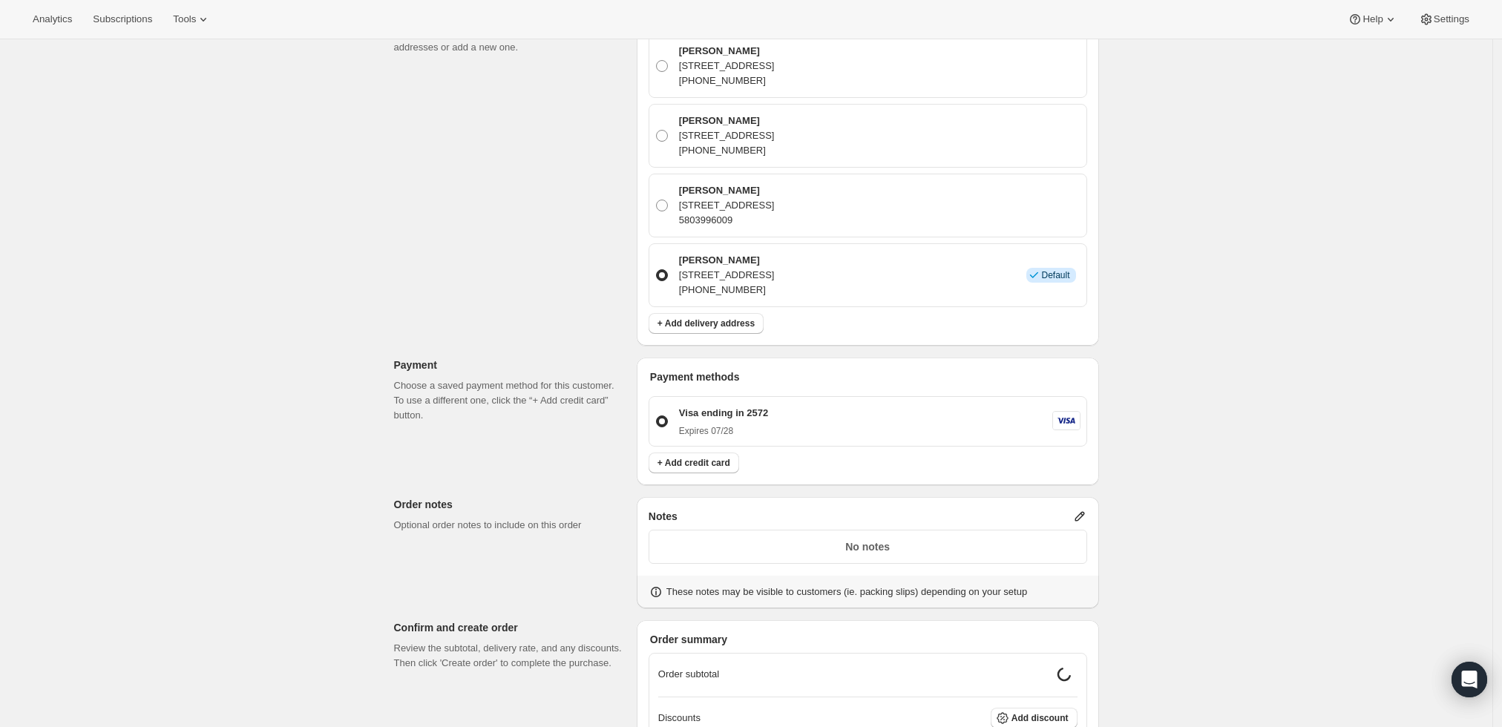
scroll to position [577, 0]
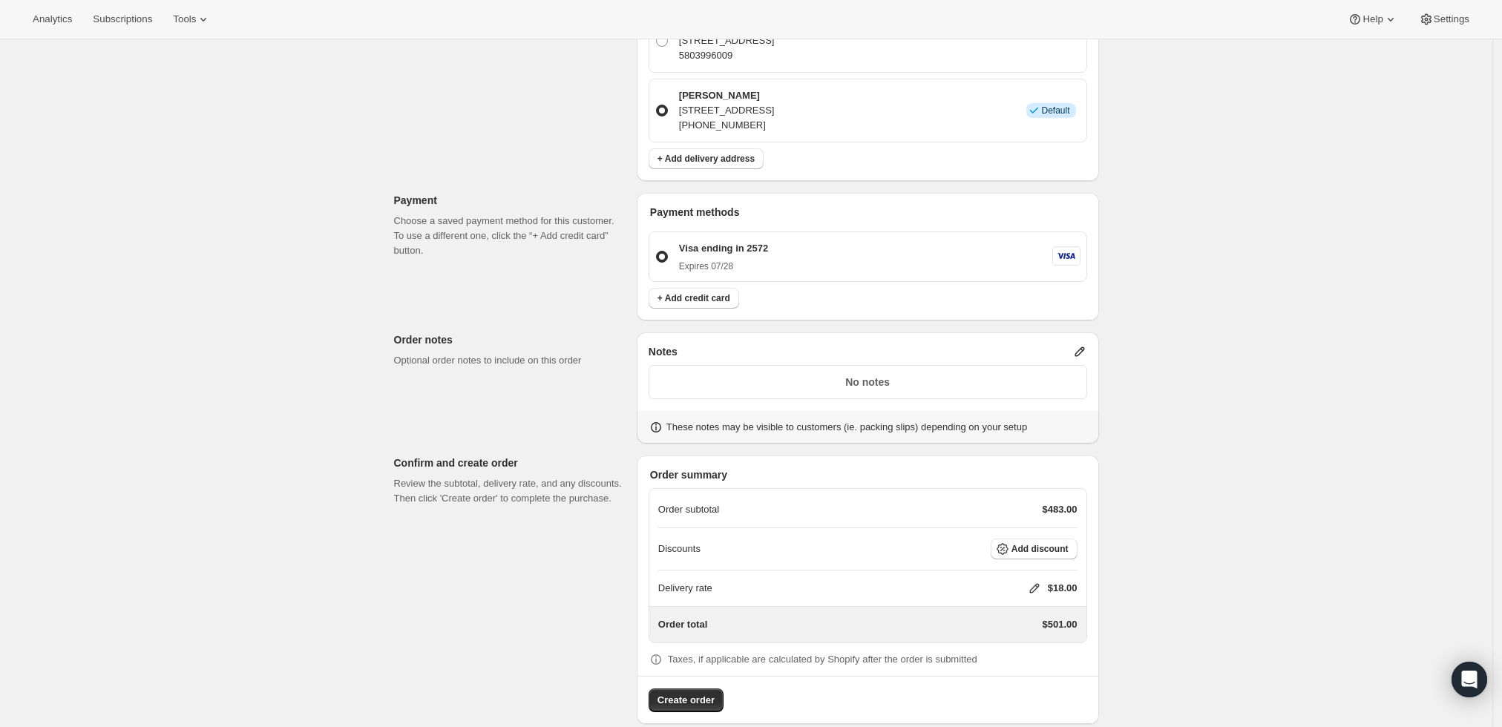
click at [1076, 351] on icon at bounding box center [1080, 351] width 15 height 15
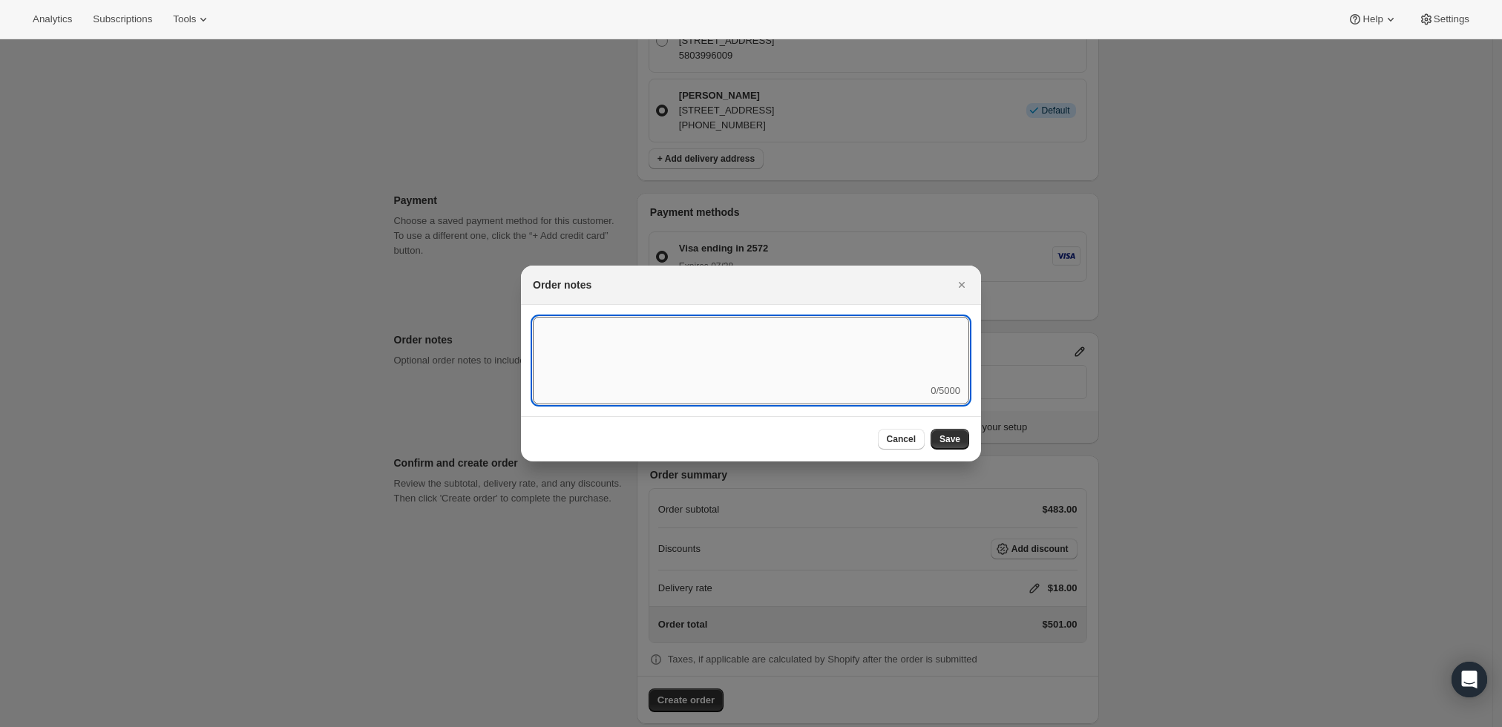
click at [799, 374] on textarea ":r3v:" at bounding box center [751, 350] width 436 height 67
type textarea "Temp Control"
click at [944, 442] on span "Save" at bounding box center [950, 439] width 21 height 12
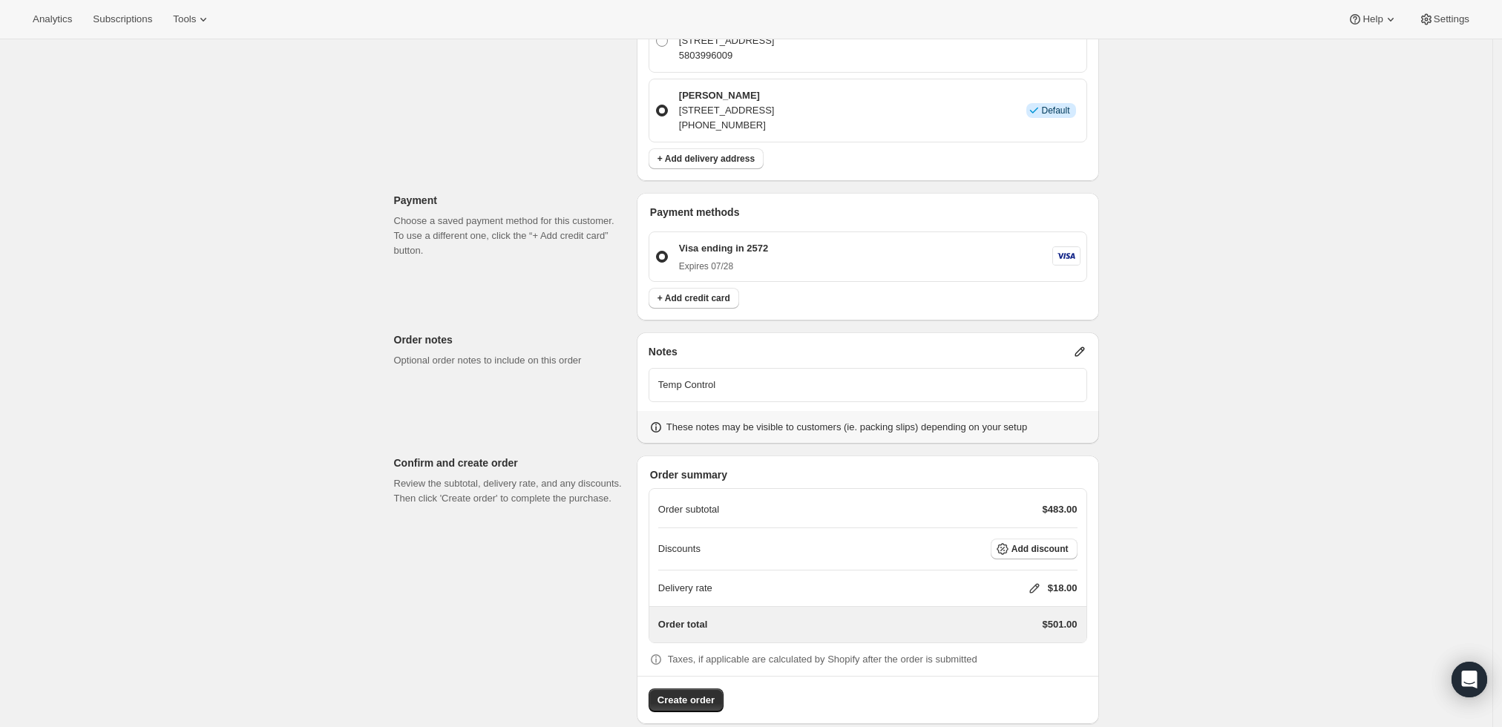
click at [1037, 592] on icon at bounding box center [1034, 588] width 15 height 15
click at [998, 649] on input "0" at bounding box center [1042, 643] width 134 height 24
type input "0"
click at [1021, 675] on span "Save" at bounding box center [1031, 677] width 21 height 12
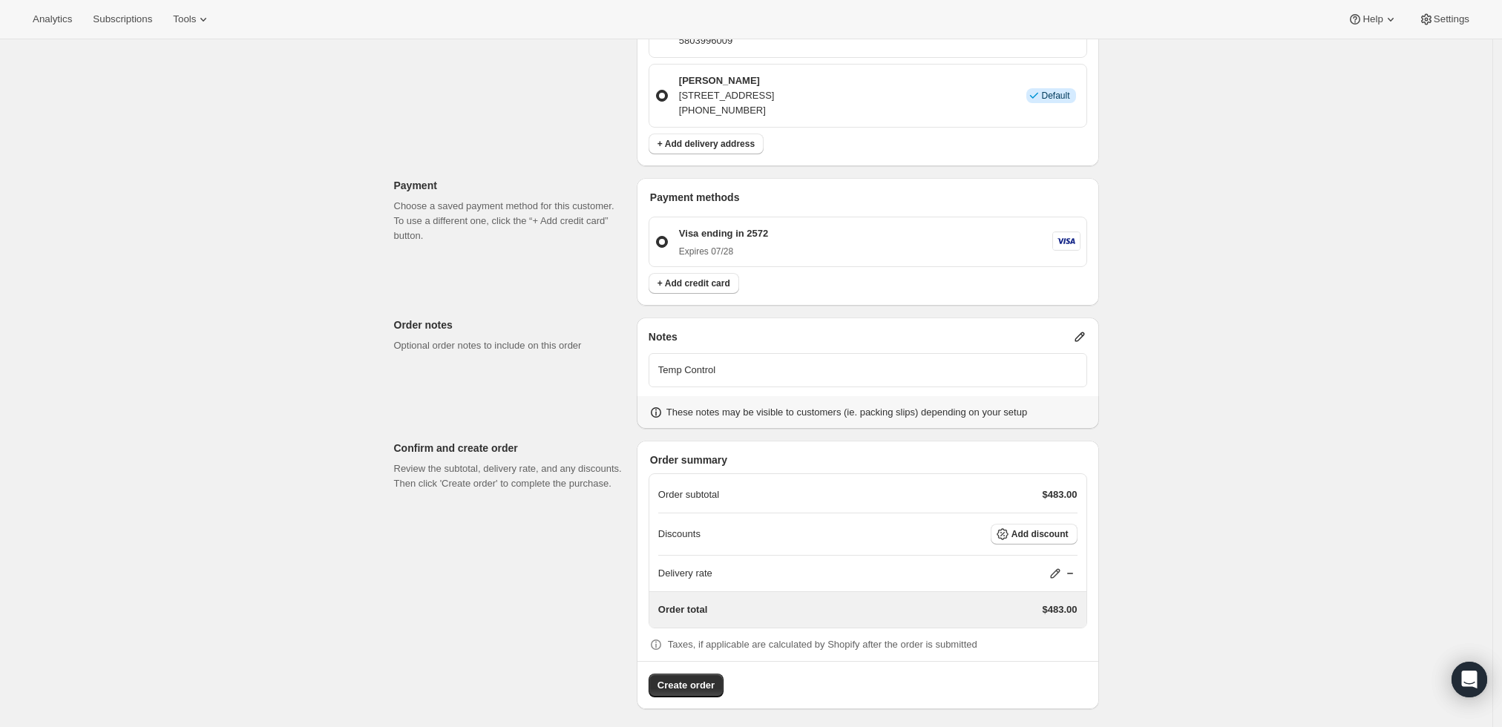
scroll to position [595, 0]
click at [682, 687] on span "Create order" at bounding box center [686, 682] width 57 height 15
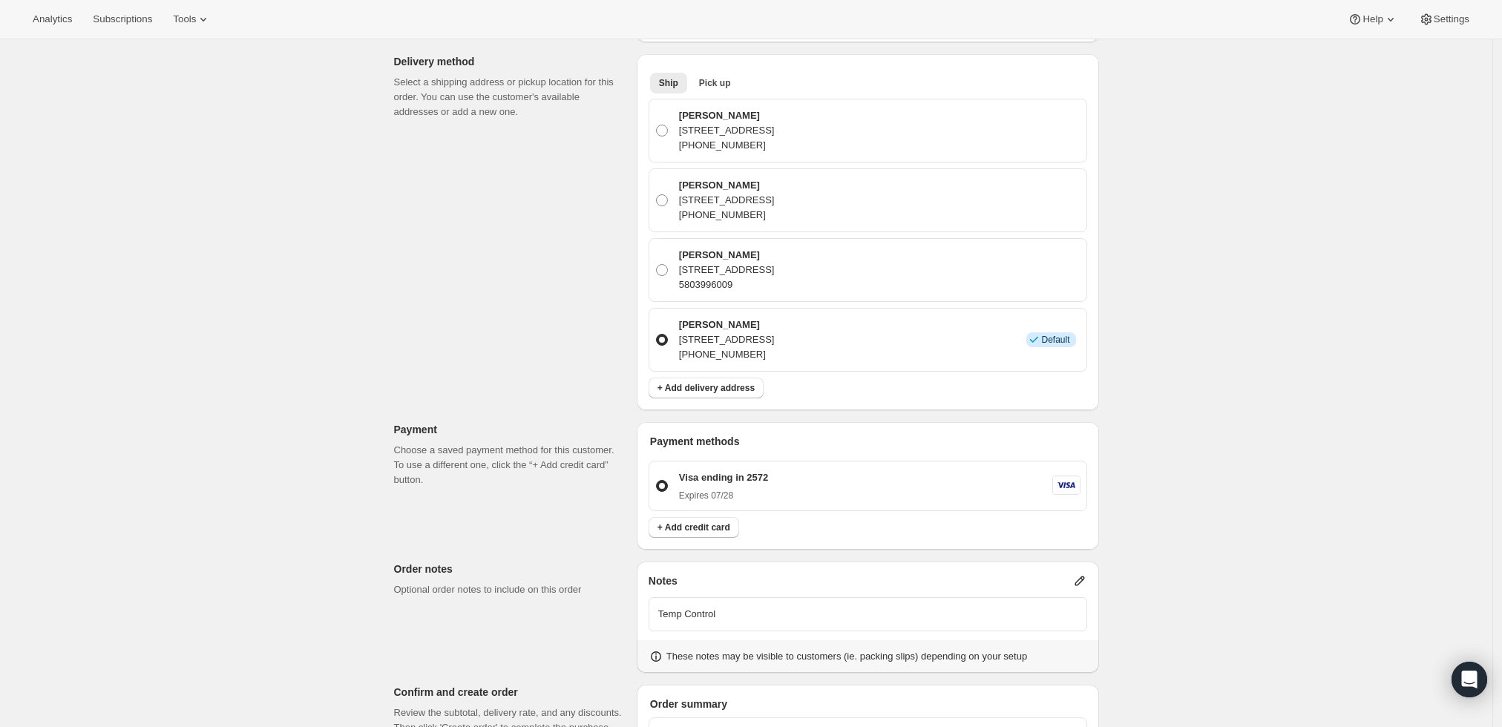
scroll to position [183, 0]
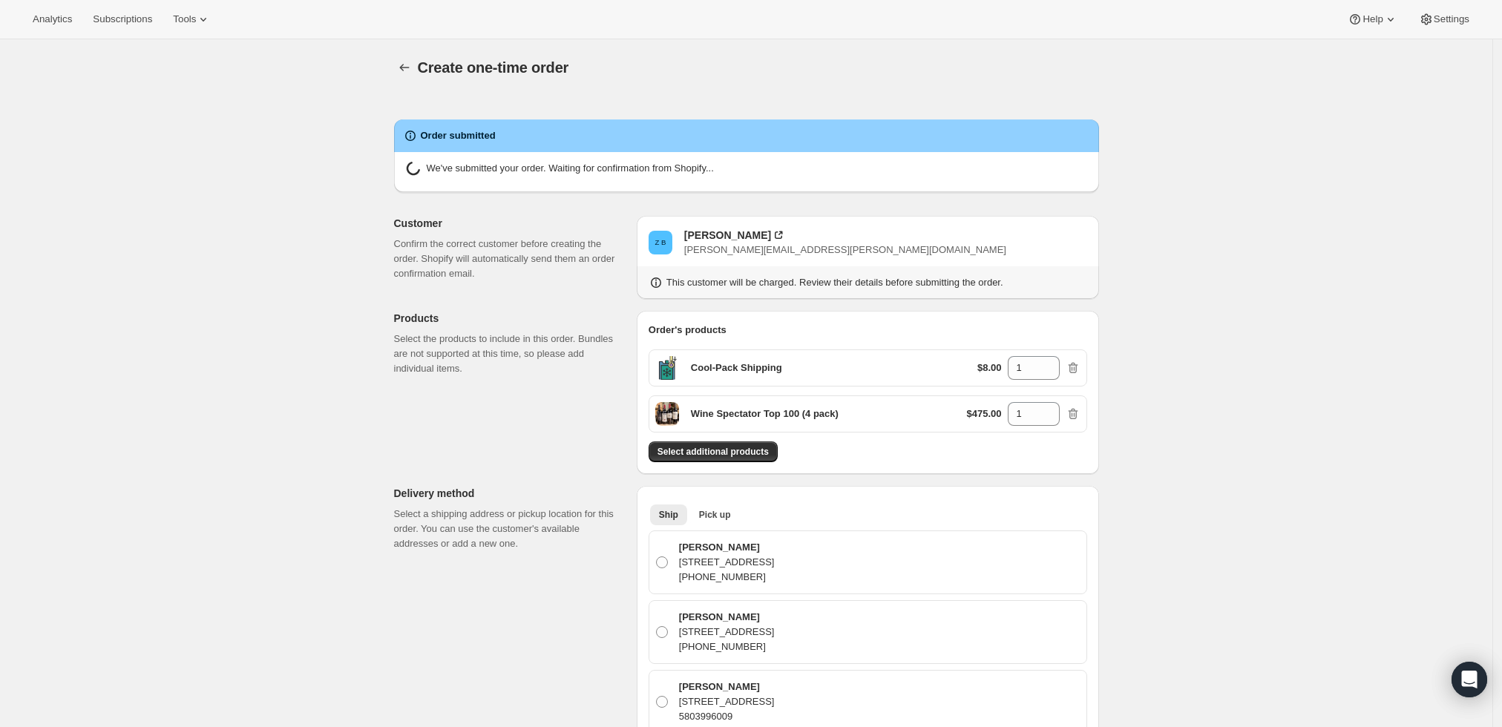
radio input "true"
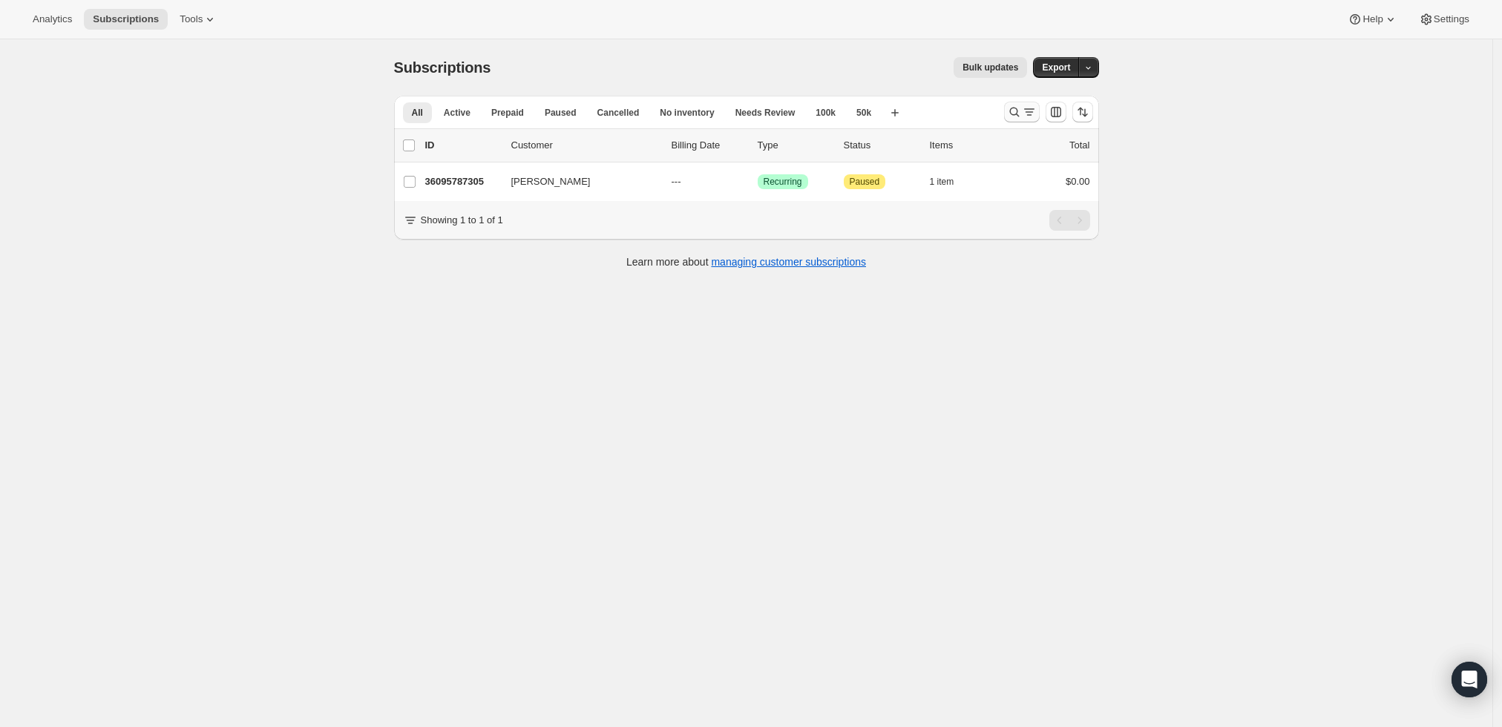
click at [1029, 105] on icon "Search and filter results" at bounding box center [1029, 112] width 15 height 15
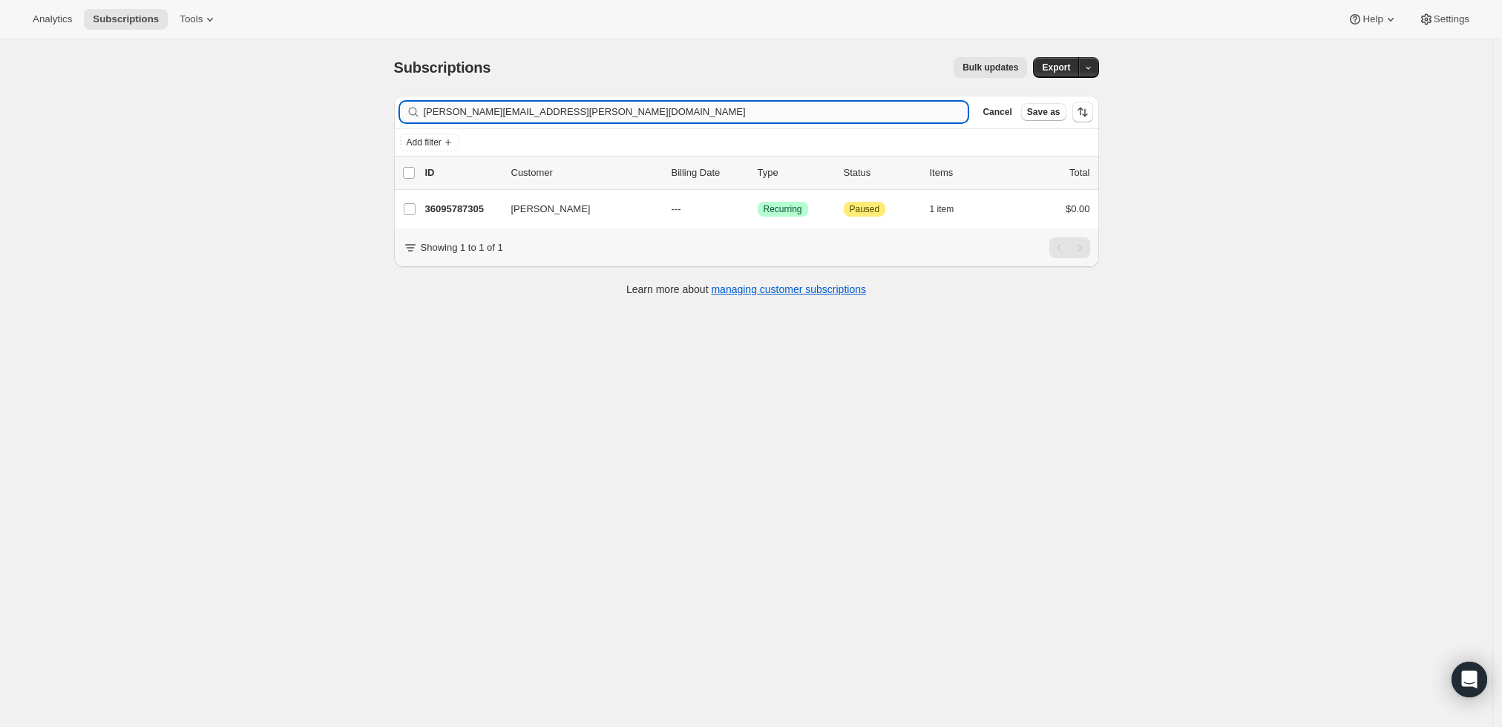
click at [849, 111] on input "[PERSON_NAME][EMAIL_ADDRESS][PERSON_NAME][DOMAIN_NAME]" at bounding box center [696, 112] width 545 height 21
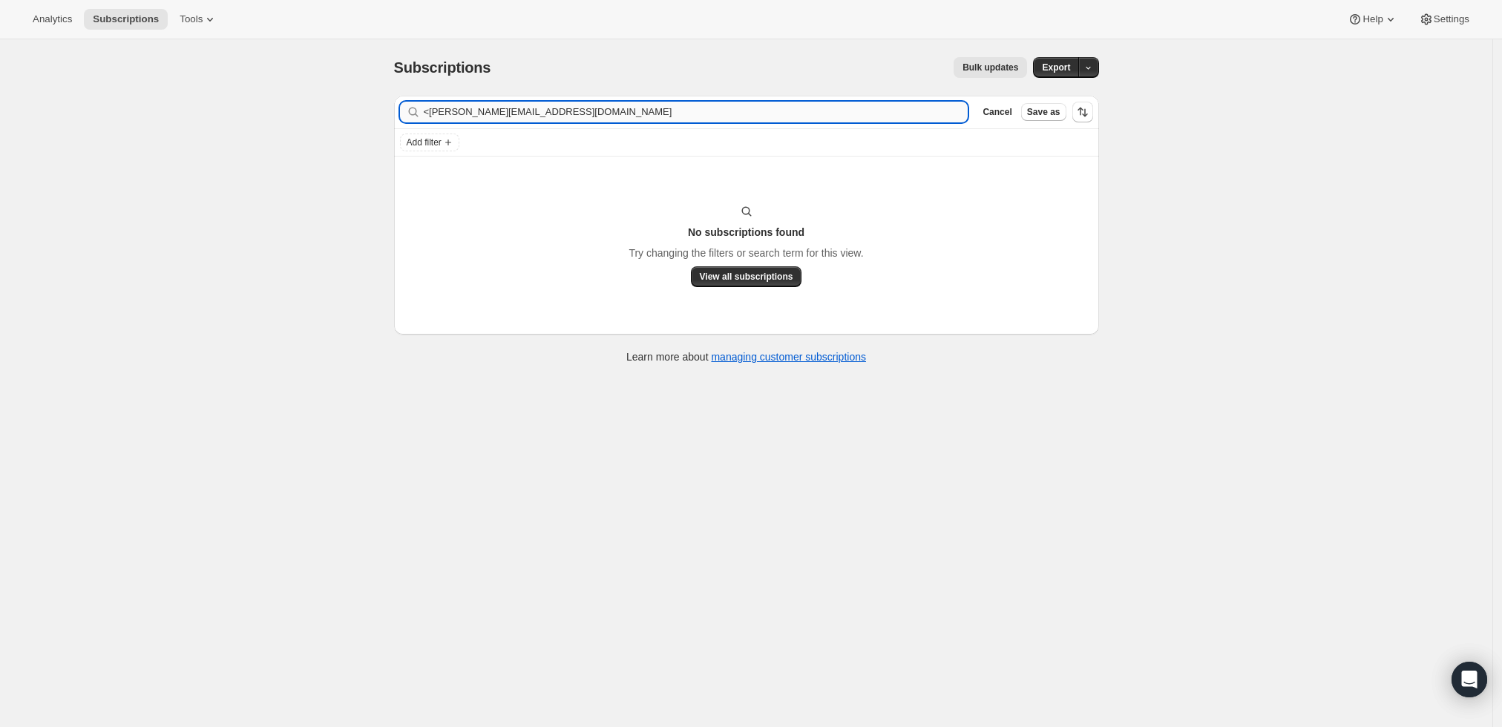
click at [436, 108] on input "<[PERSON_NAME][EMAIL_ADDRESS][DOMAIN_NAME]" at bounding box center [696, 112] width 545 height 21
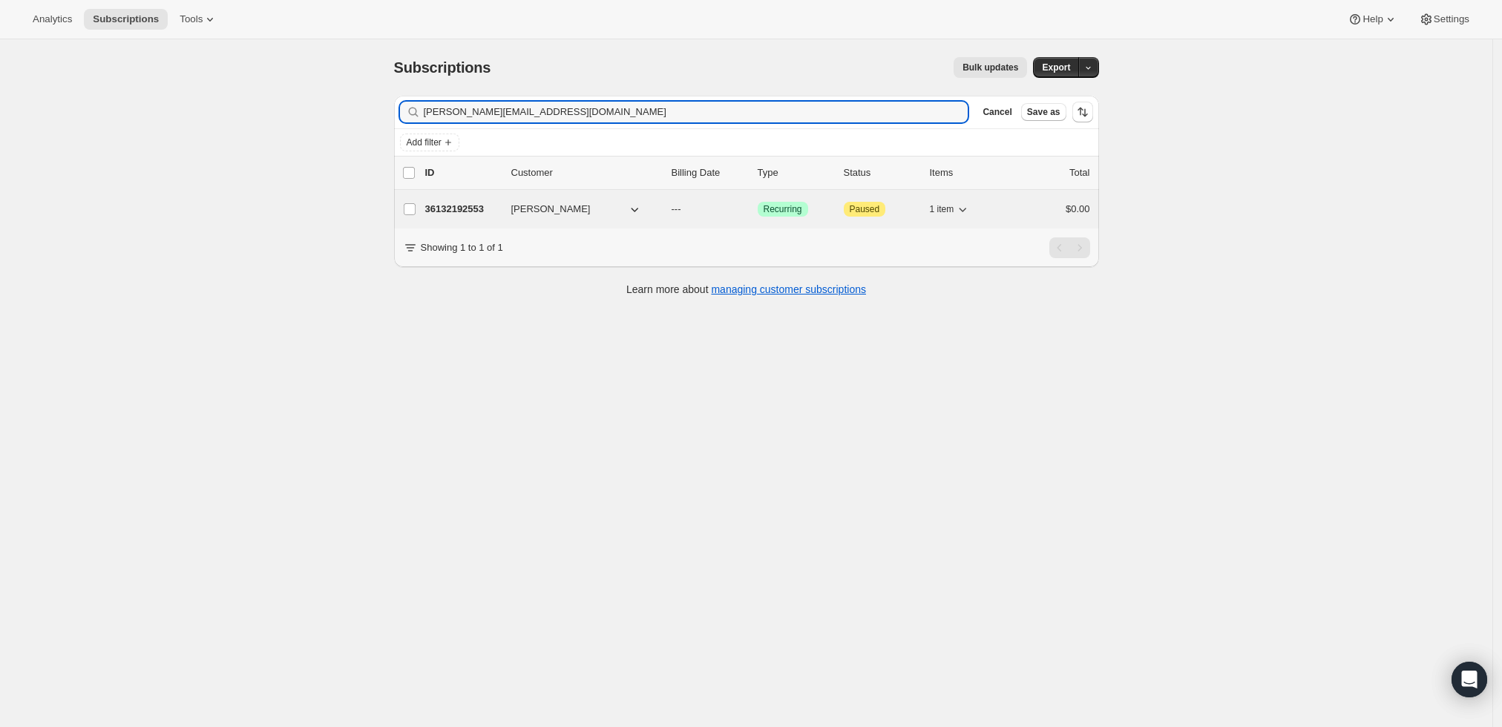
type input "[PERSON_NAME][EMAIL_ADDRESS][DOMAIN_NAME]"
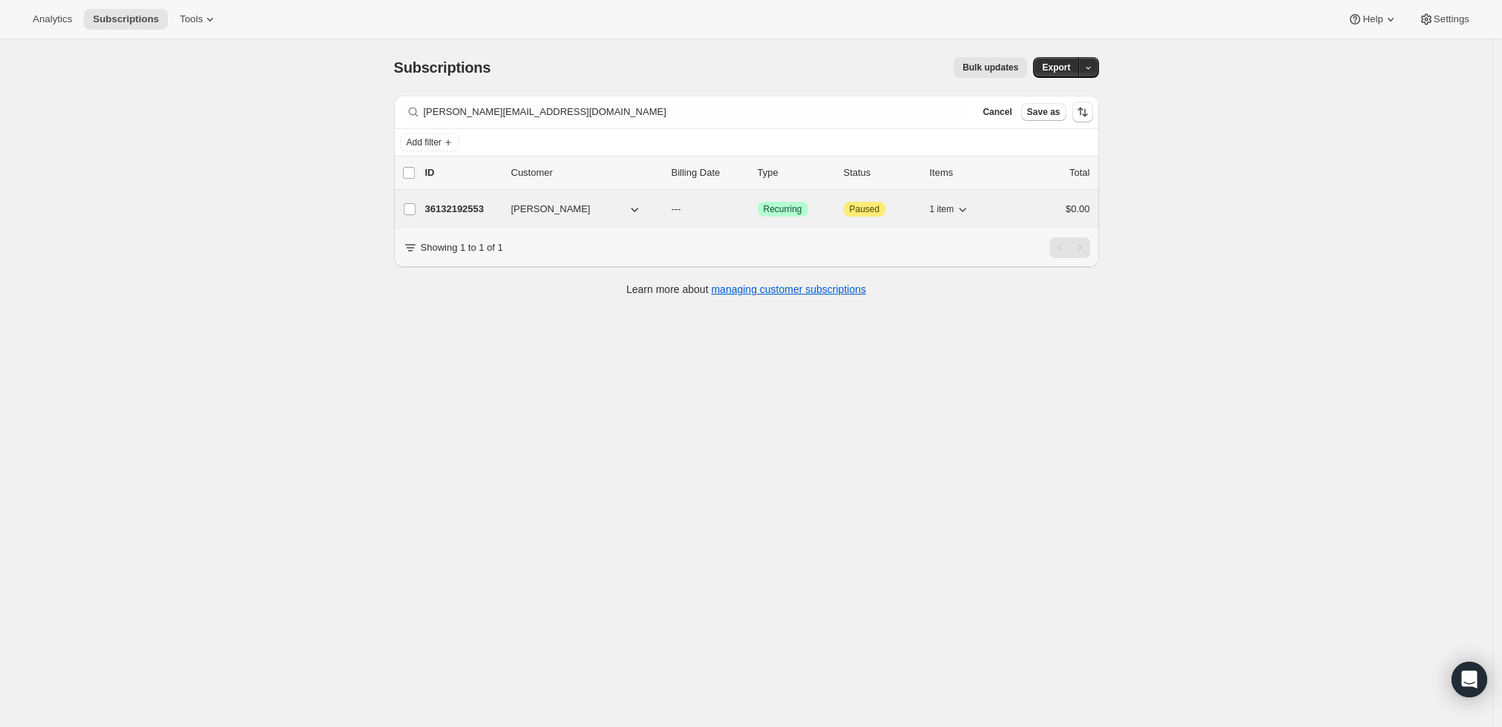
click at [474, 202] on p "36132192553" at bounding box center [462, 209] width 74 height 15
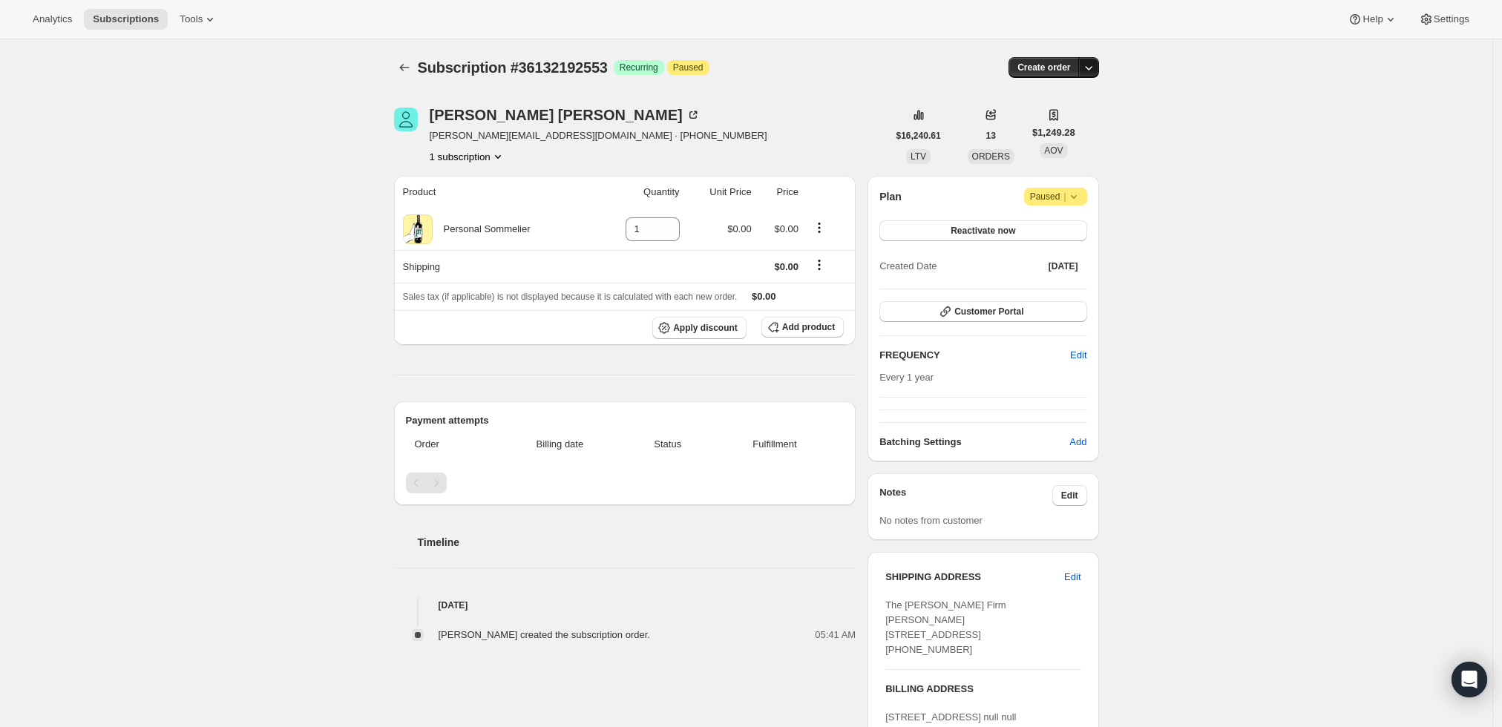
click at [1096, 68] on icon "button" at bounding box center [1088, 67] width 15 height 15
click at [1080, 123] on span "Create custom one-time order" at bounding box center [1030, 122] width 128 height 11
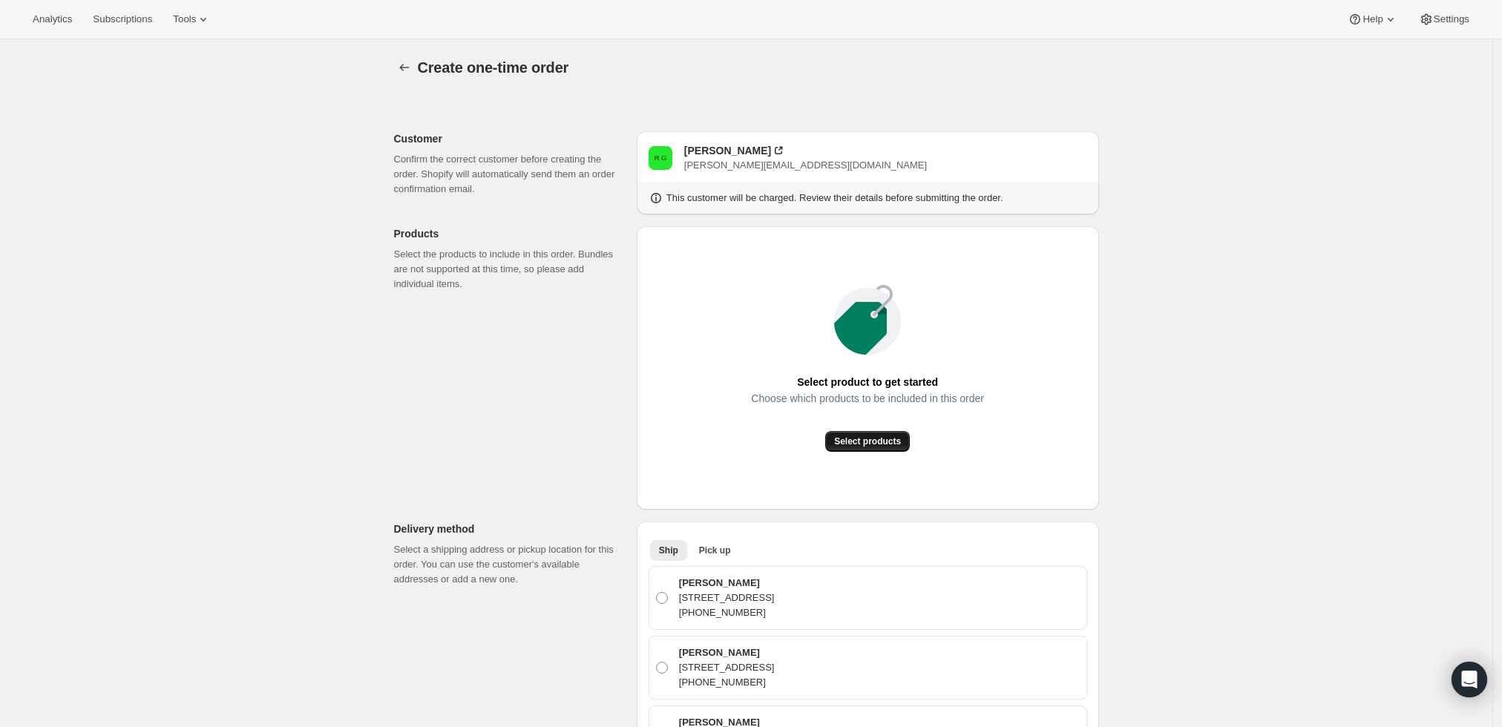
click at [883, 450] on button "Select products" at bounding box center [867, 441] width 85 height 21
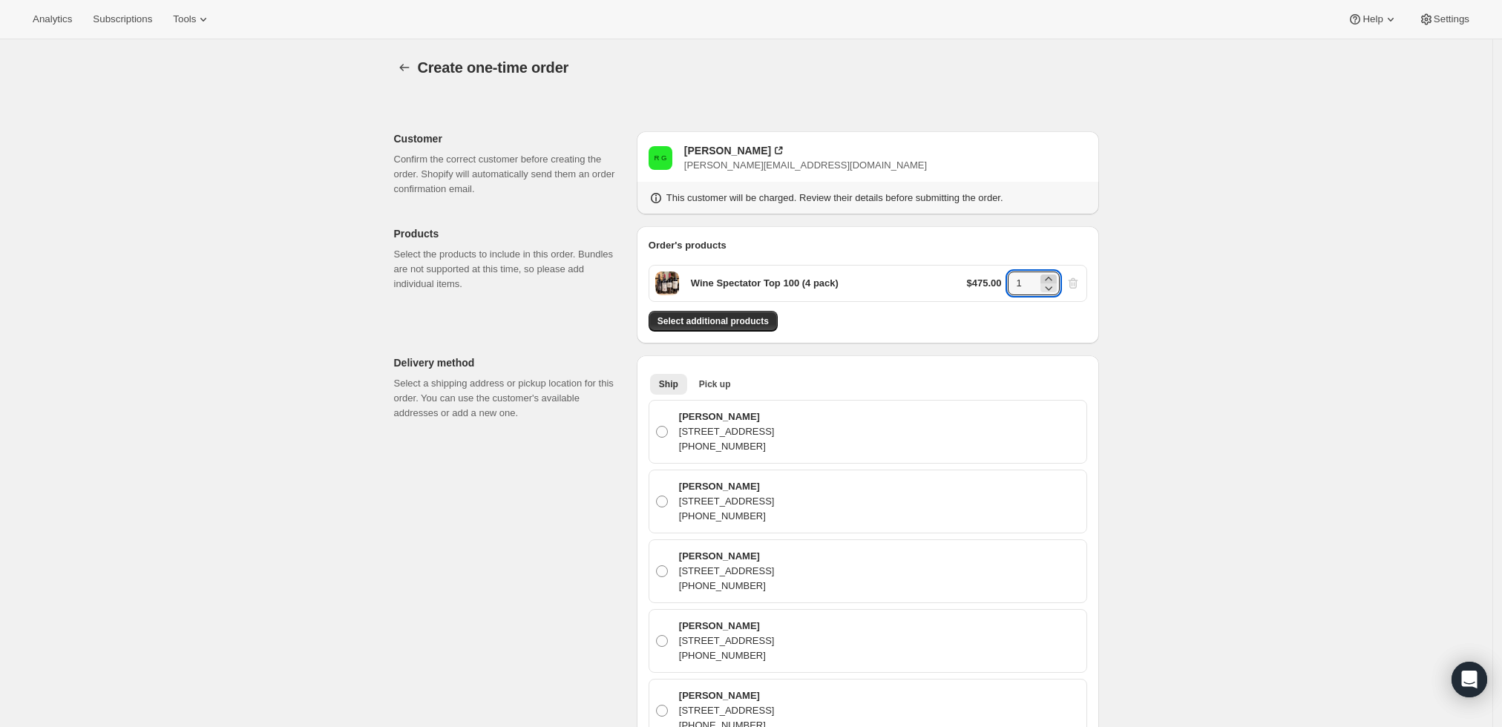
click at [1052, 279] on icon at bounding box center [1048, 279] width 15 height 15
type input "2"
click at [1199, 432] on div "Create one-time order. This page is ready Create one-time order Customer Confir…" at bounding box center [746, 735] width 1493 height 1392
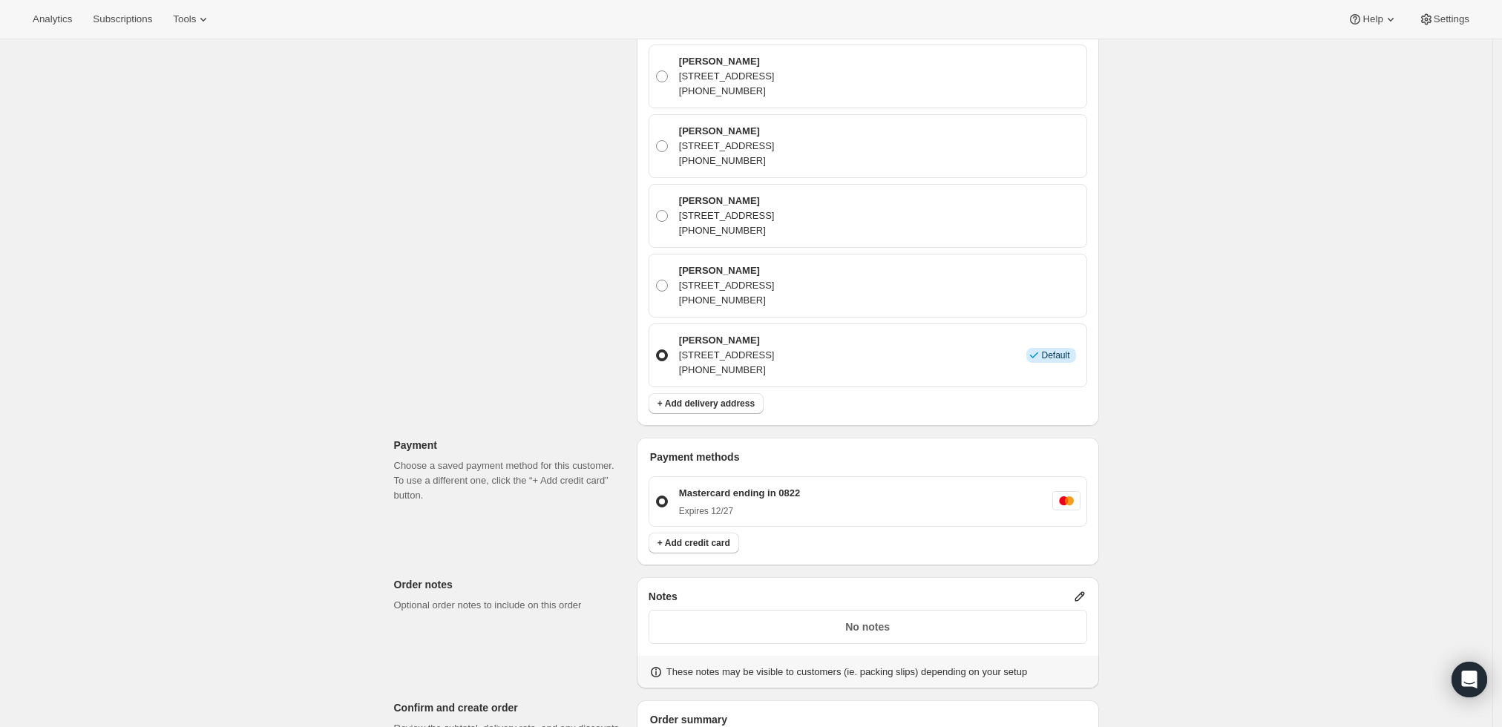
scroll to position [494, 0]
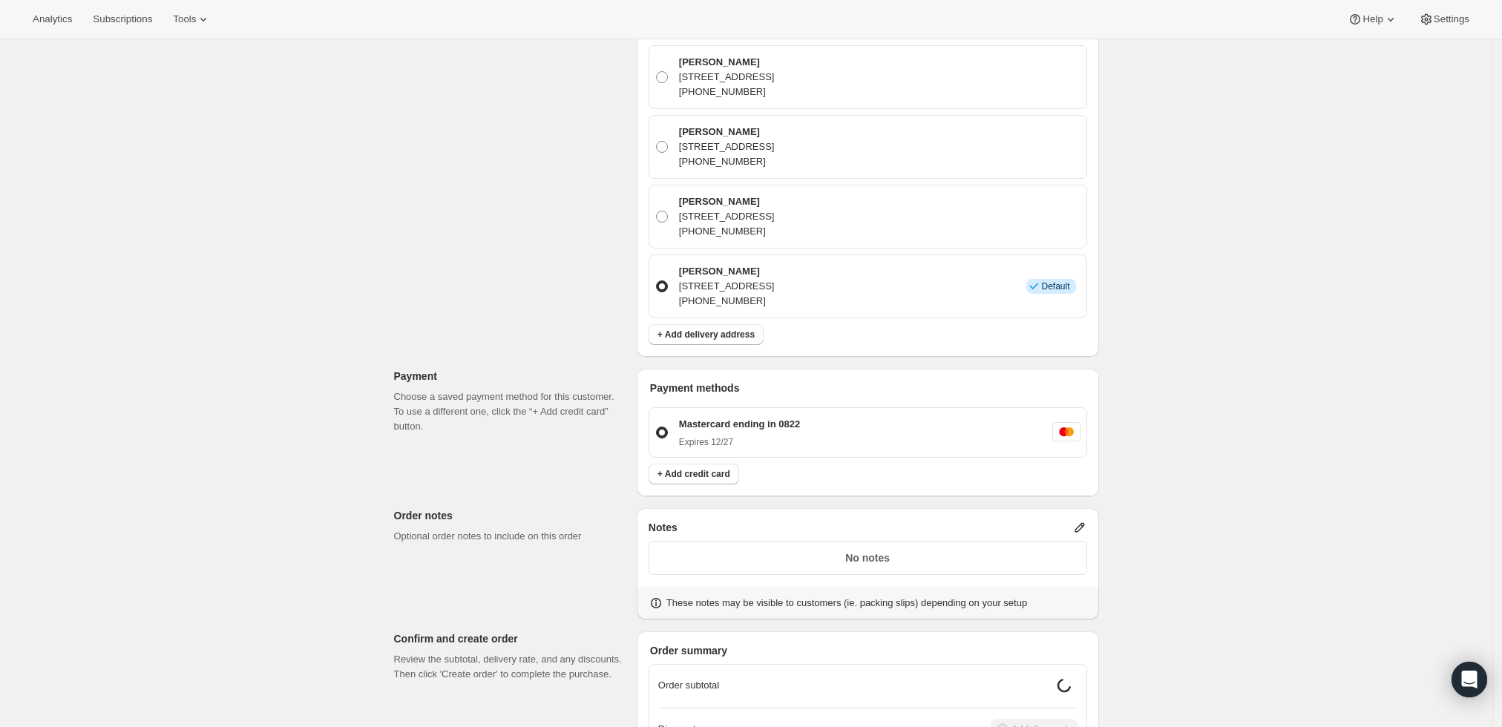
click at [1084, 525] on icon at bounding box center [1080, 527] width 15 height 15
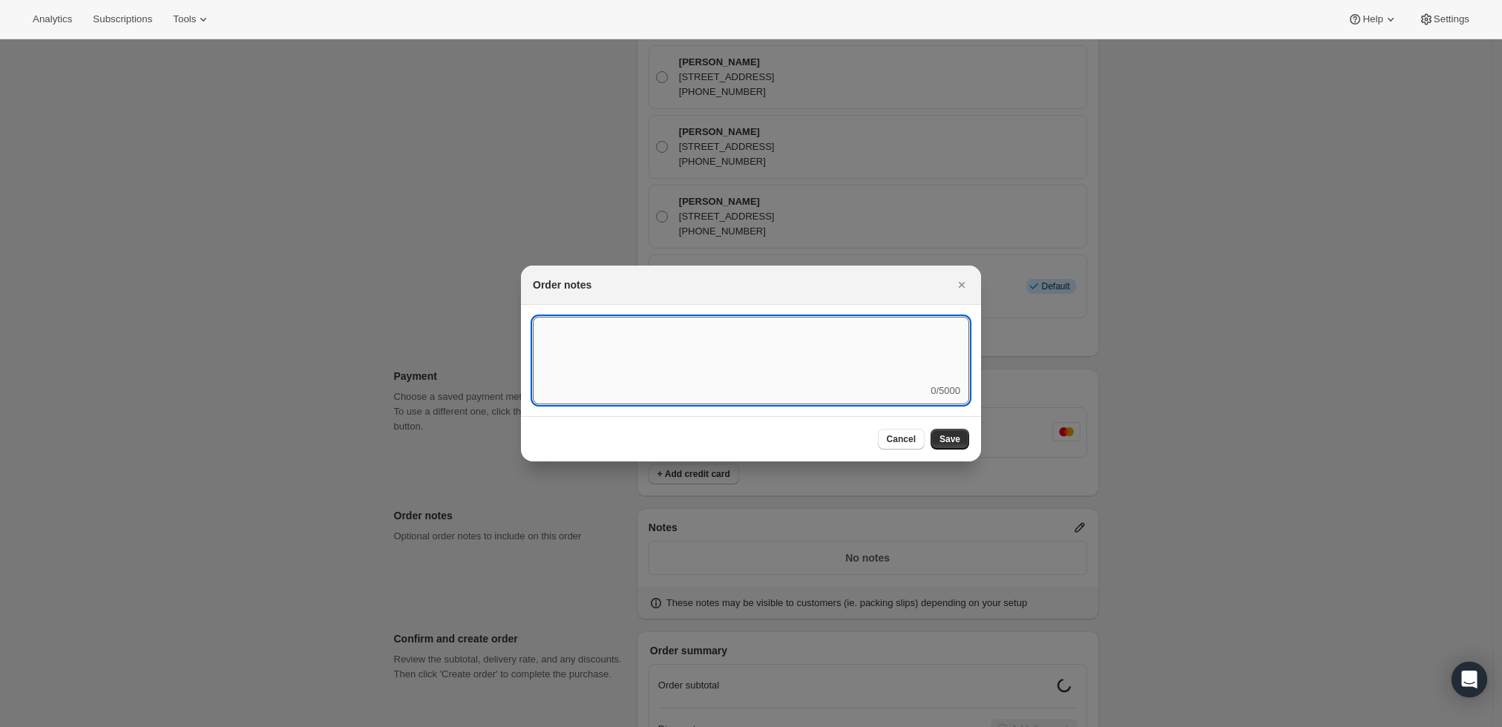
click at [750, 370] on textarea ":r4a:" at bounding box center [751, 350] width 436 height 67
type textarea "Weather HOLD"
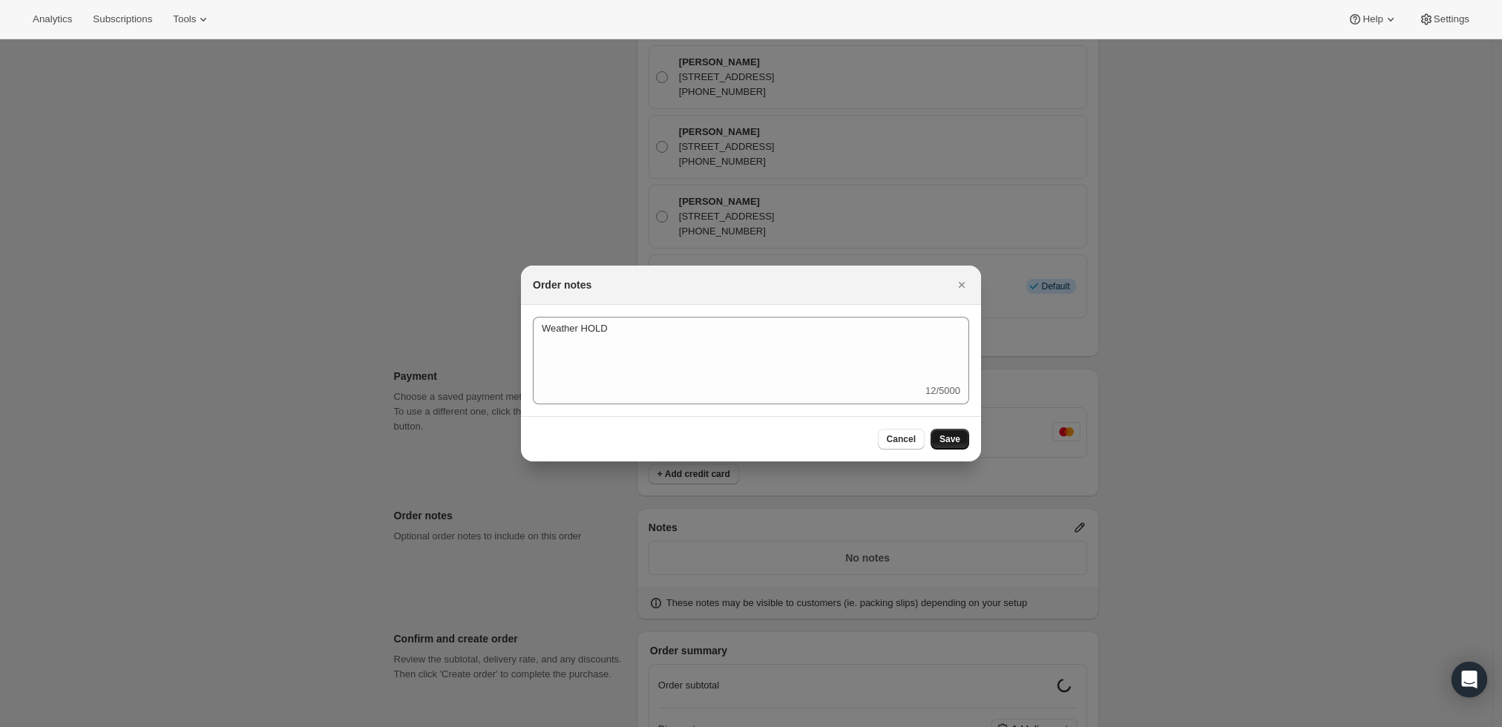
click at [943, 442] on span "Save" at bounding box center [950, 439] width 21 height 12
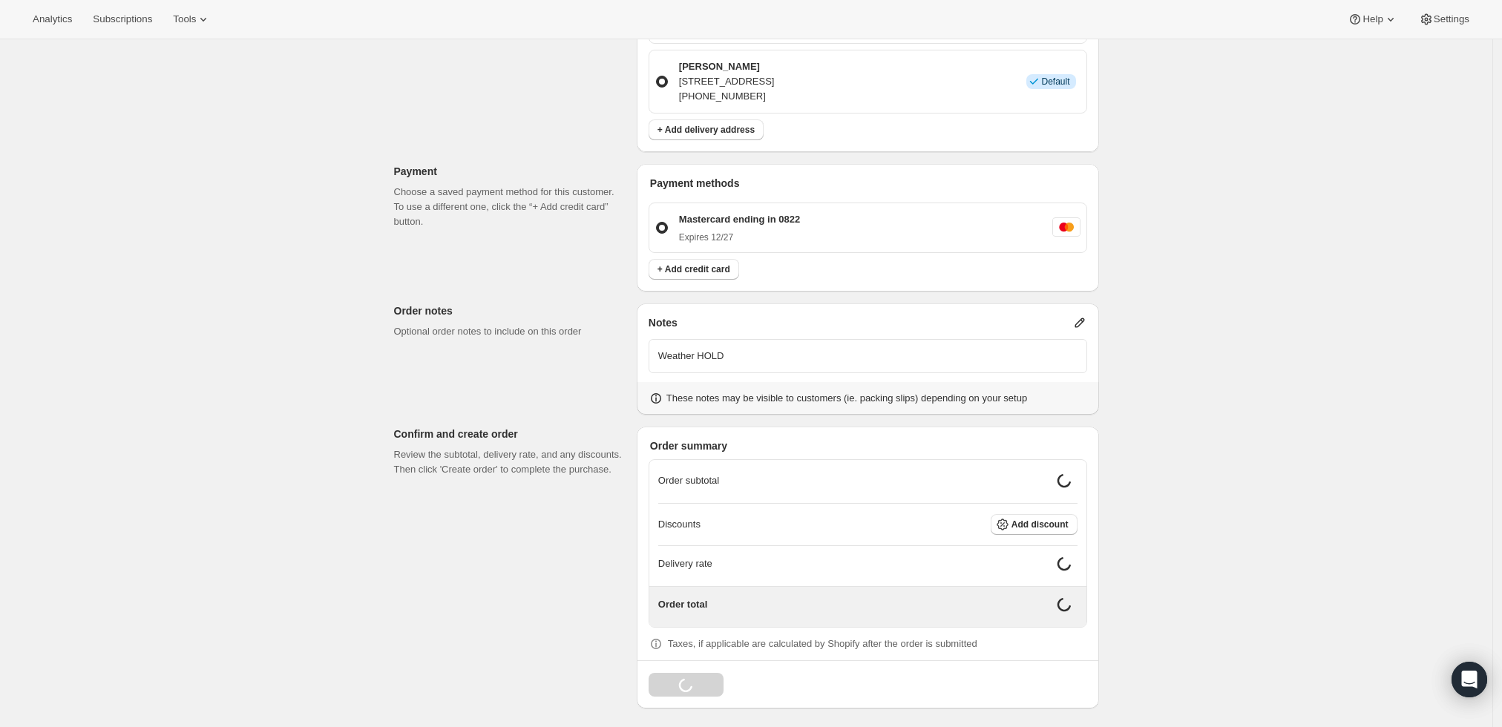
scroll to position [689, 0]
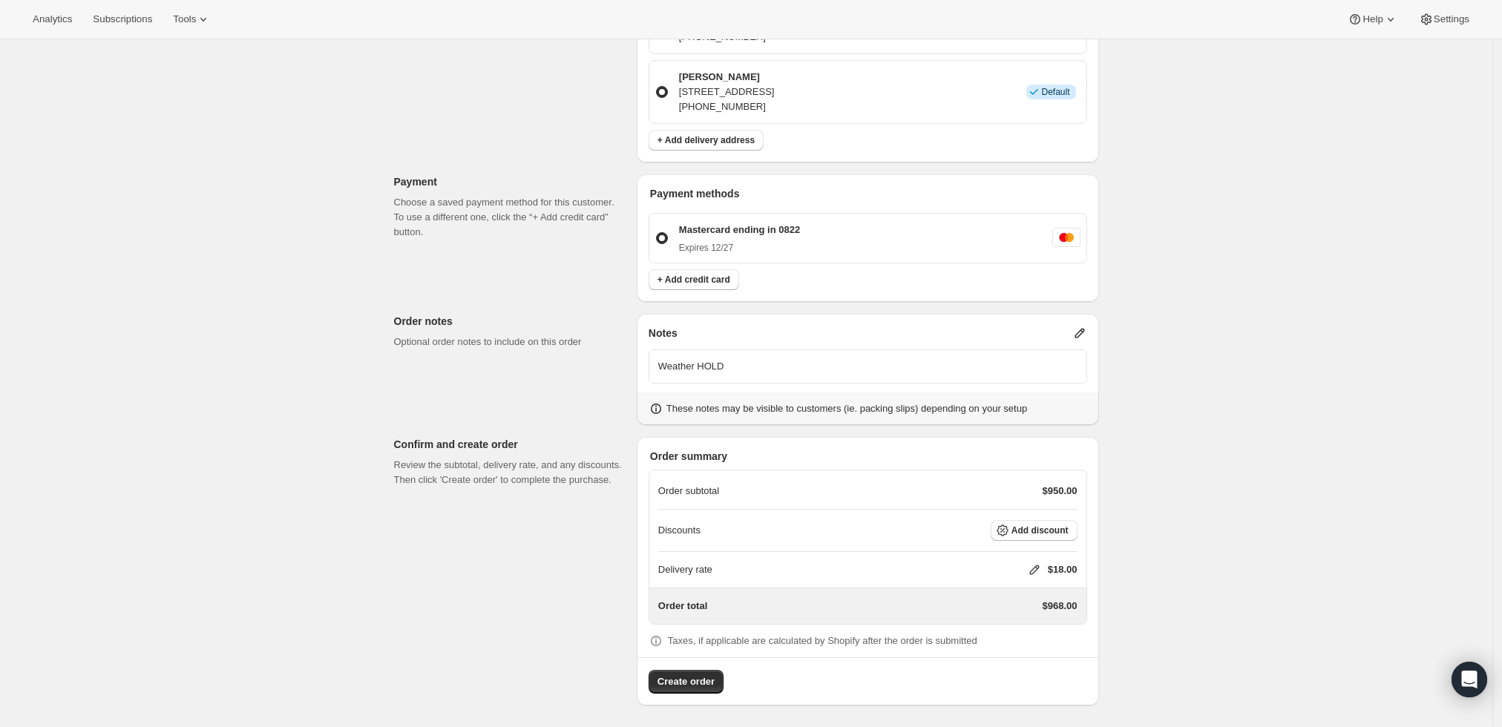
click at [1035, 569] on icon at bounding box center [1034, 571] width 10 height 10
click at [1018, 626] on input "0" at bounding box center [1042, 624] width 134 height 24
type input "0"
click at [1024, 672] on div "Delivery rate $ 0 Cancel Save" at bounding box center [1044, 627] width 192 height 94
click at [1026, 660] on span "Save" at bounding box center [1031, 658] width 21 height 12
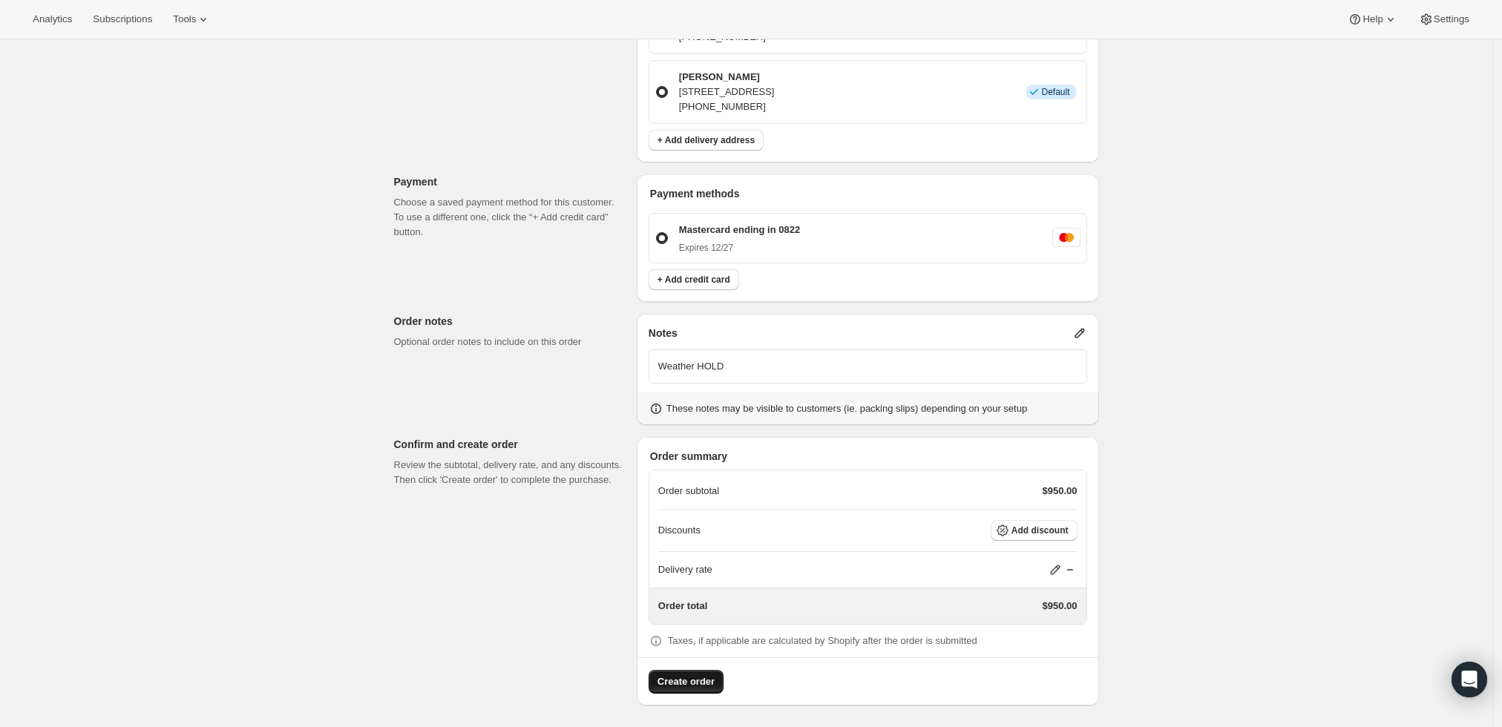
click at [671, 676] on span "Create order" at bounding box center [686, 682] width 57 height 15
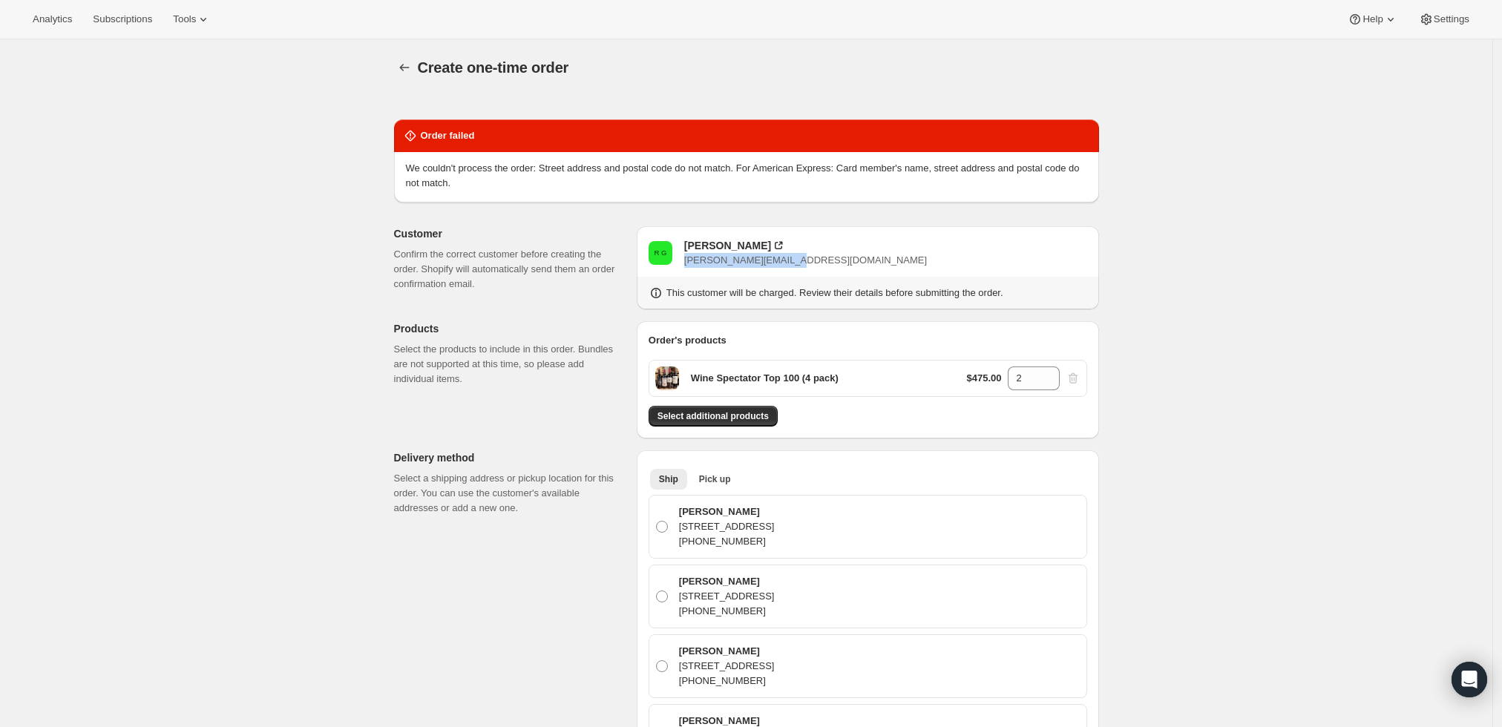
drag, startPoint x: 808, startPoint y: 260, endPoint x: 685, endPoint y: 267, distance: 123.4
click at [685, 267] on div "R G Ryan Gibbs ryan@thegibbsfirm.com This customer will be charged. Review thei…" at bounding box center [868, 267] width 462 height 83
copy span "ryan@thegibbsfirm.com"
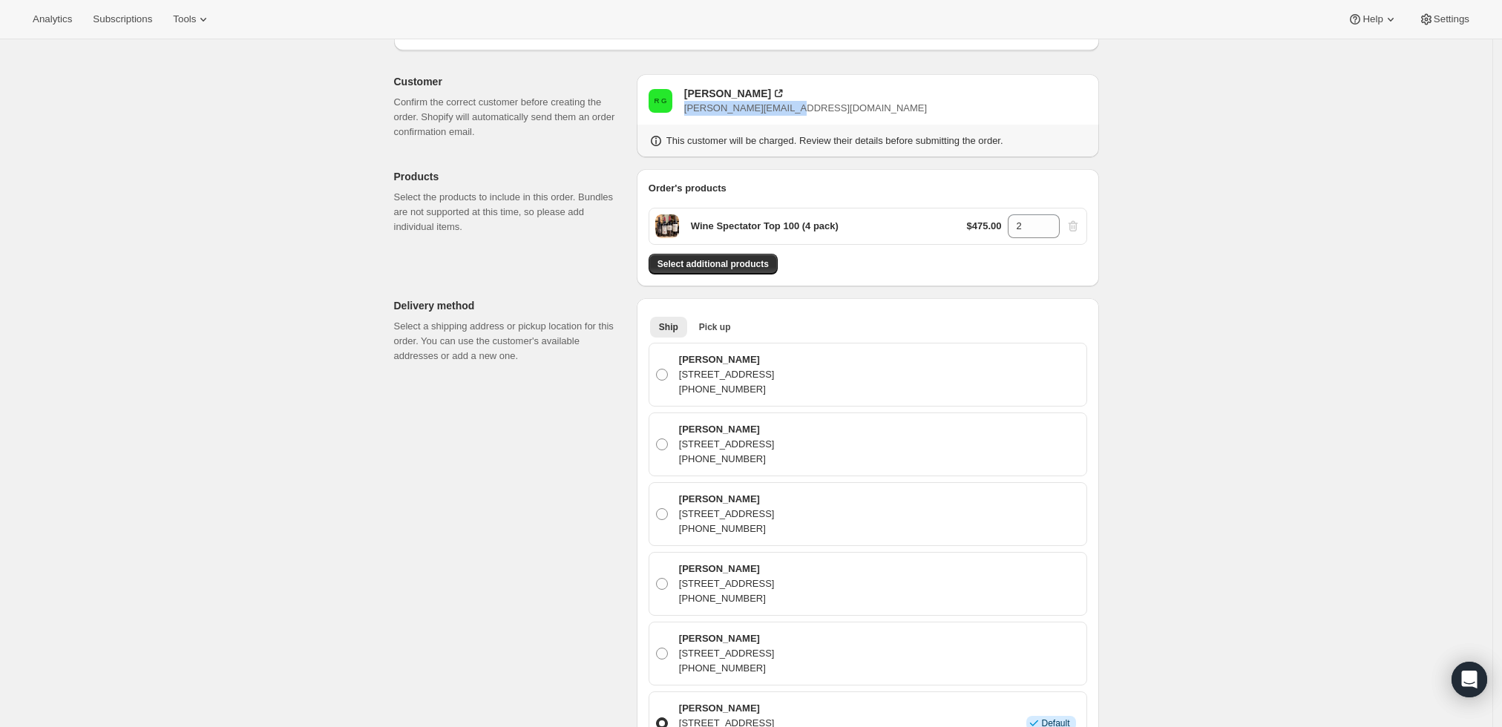
scroll to position [247, 0]
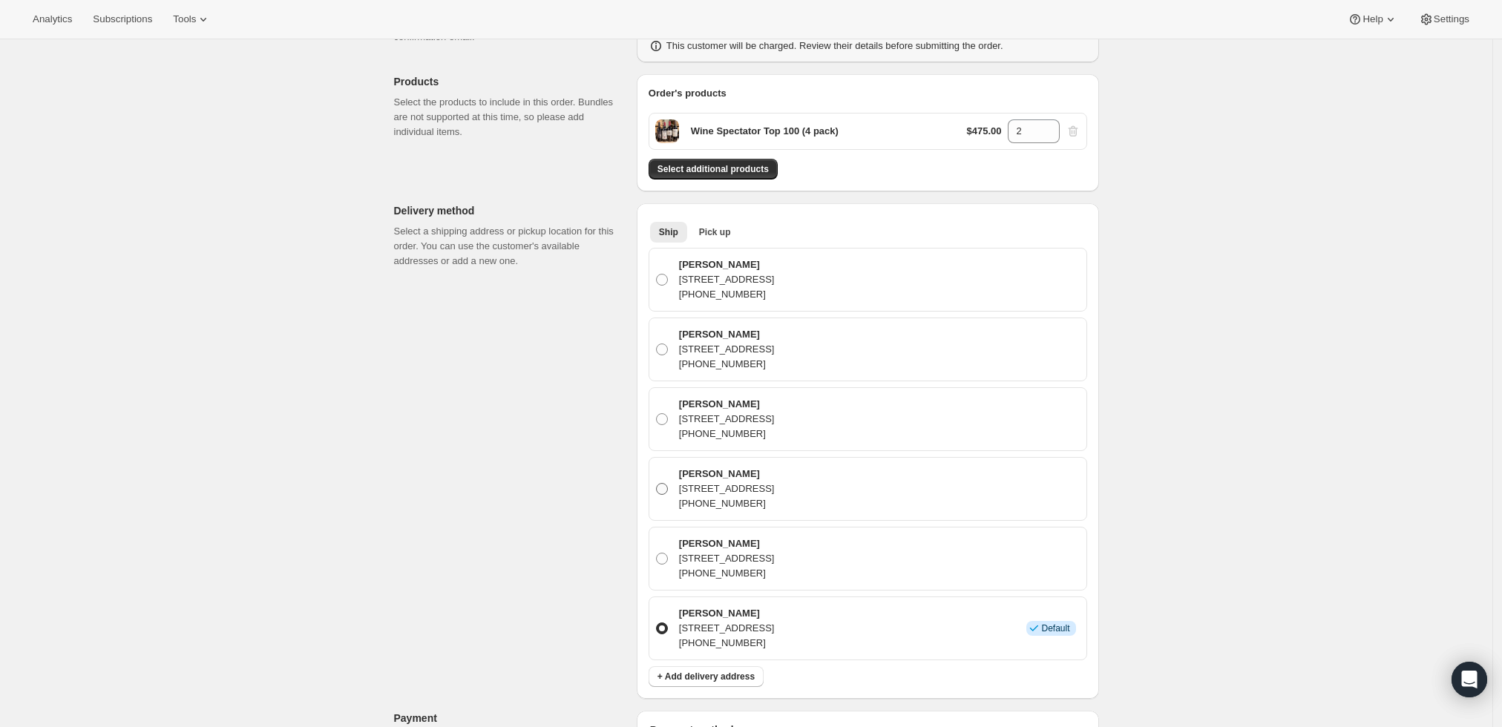
click at [775, 501] on p "+15136009554" at bounding box center [727, 504] width 96 height 15
click at [657, 484] on input "Ryan Gibbs 2575 Handasyde Ave, Cincinnati, OH, 45208, United States +15136009554" at bounding box center [656, 483] width 1 height 1
radio input "true"
click at [1146, 450] on div "Create one-time order. This page is ready Create one-time order Order failed We…" at bounding box center [746, 535] width 1493 height 1487
click at [775, 301] on p "+15136009554" at bounding box center [727, 294] width 96 height 15
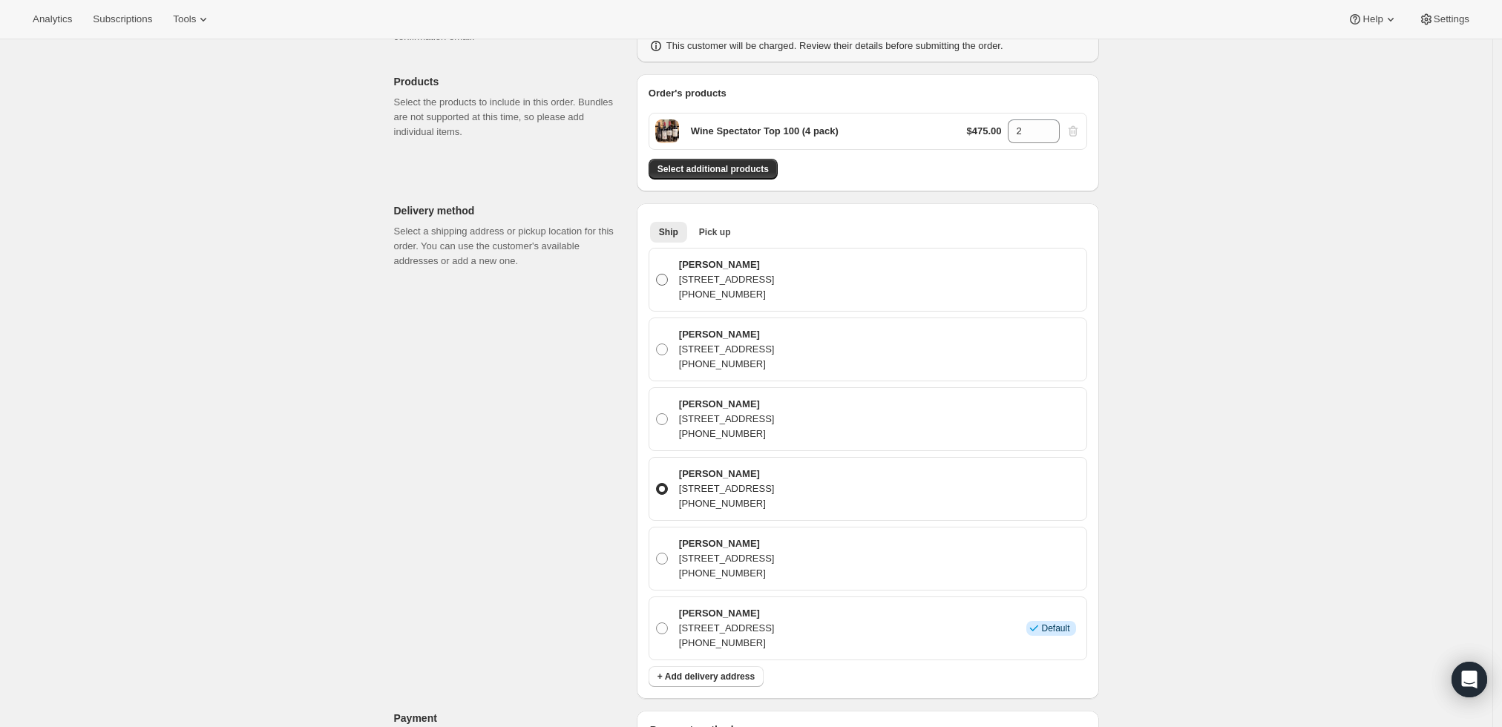
click at [657, 275] on input "Ryan Gibbs 2355 Auburn Ave, Cincinnati, OH, 45219, United States +15136009554" at bounding box center [656, 274] width 1 height 1
radio input "true"
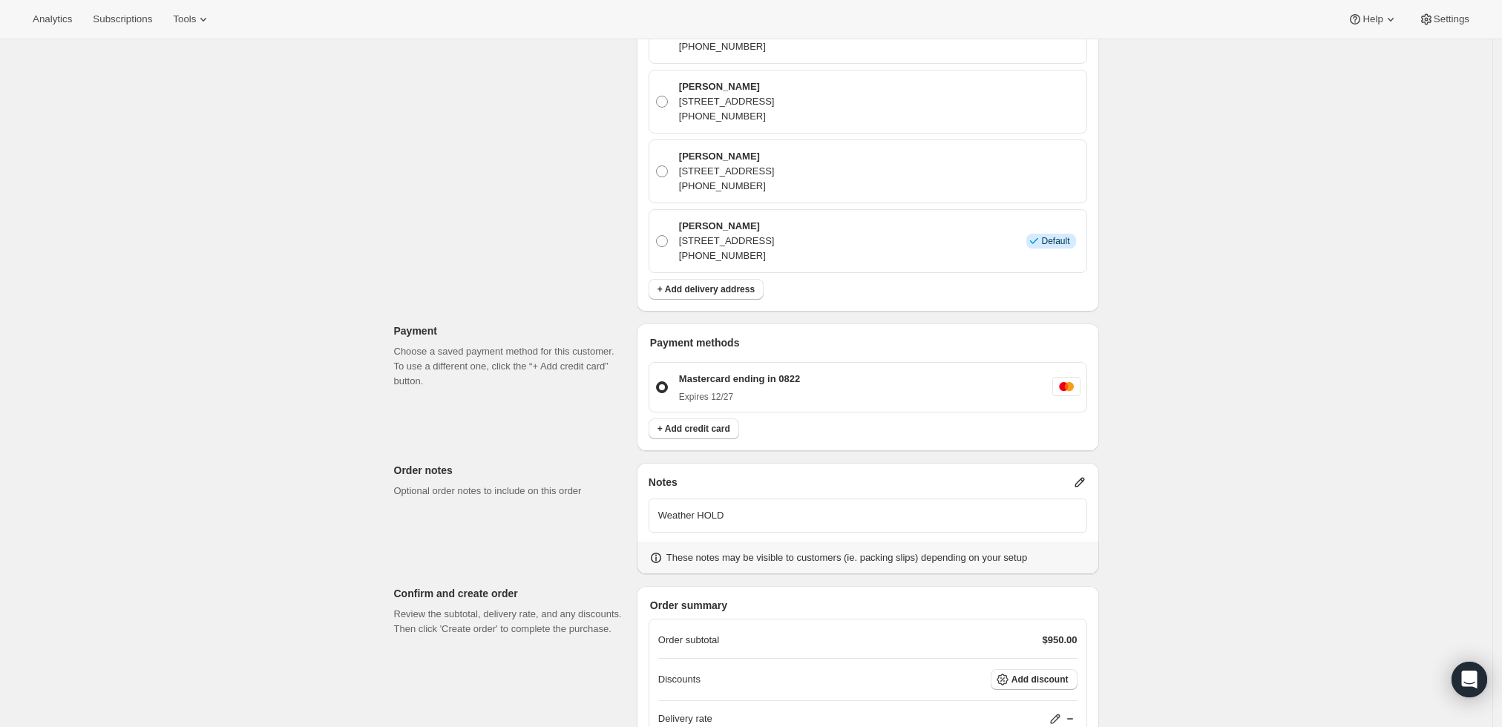
scroll to position [784, 0]
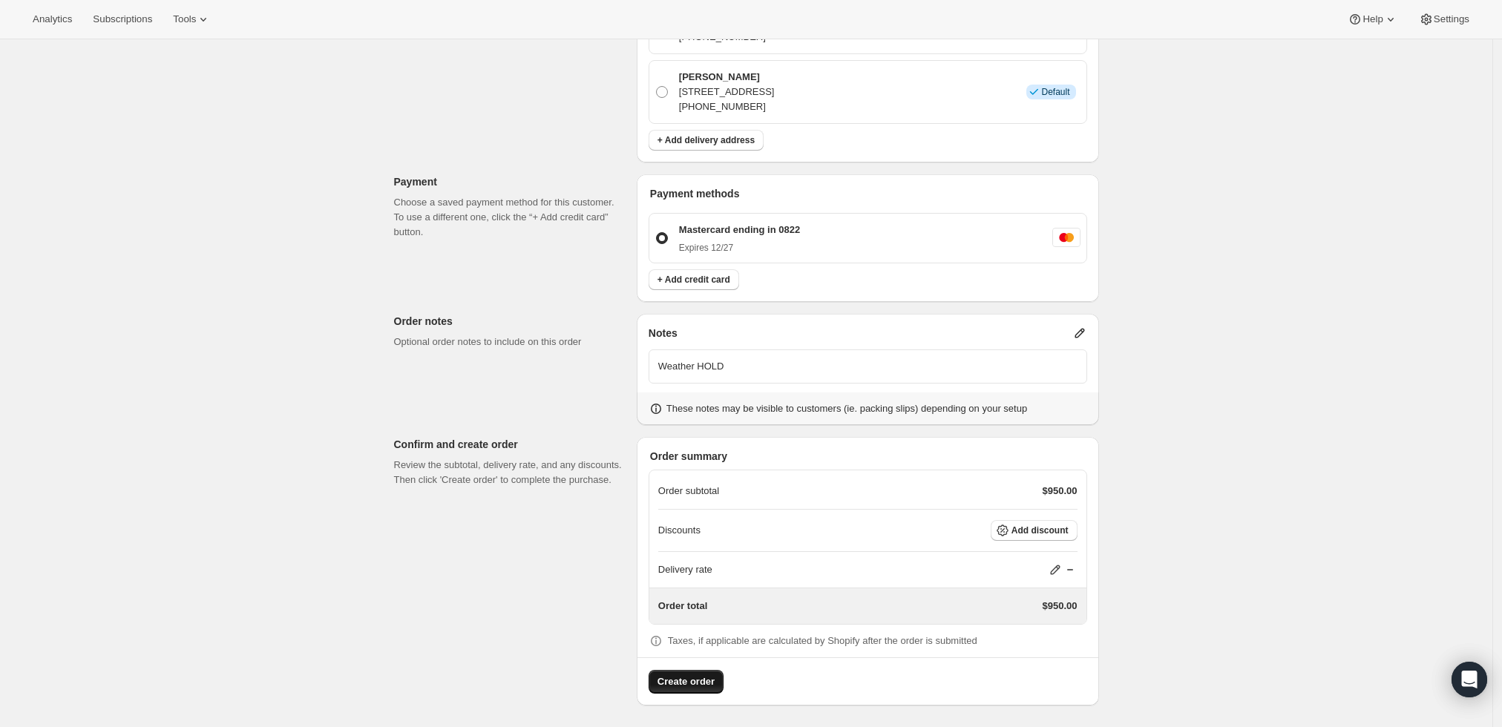
click at [667, 683] on span "Create order" at bounding box center [686, 682] width 57 height 15
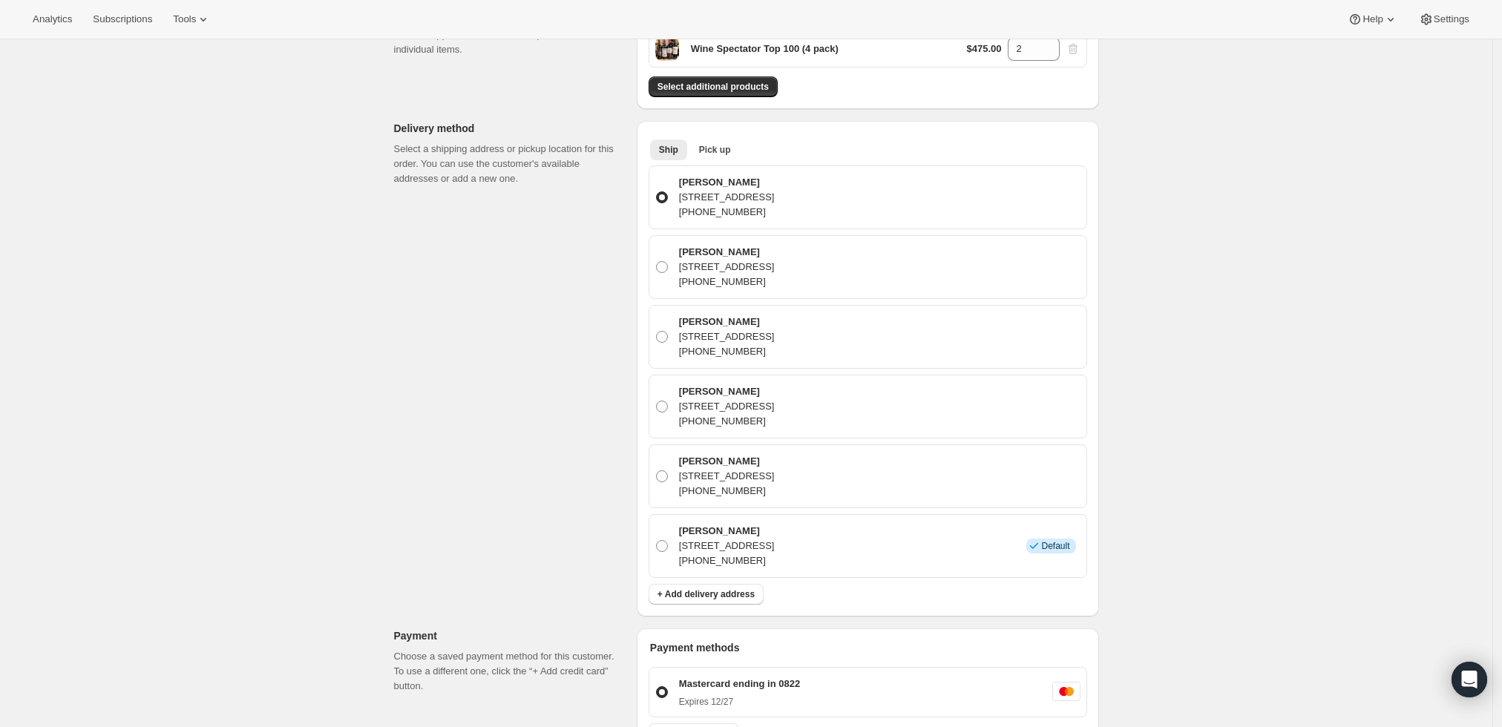
scroll to position [412, 0]
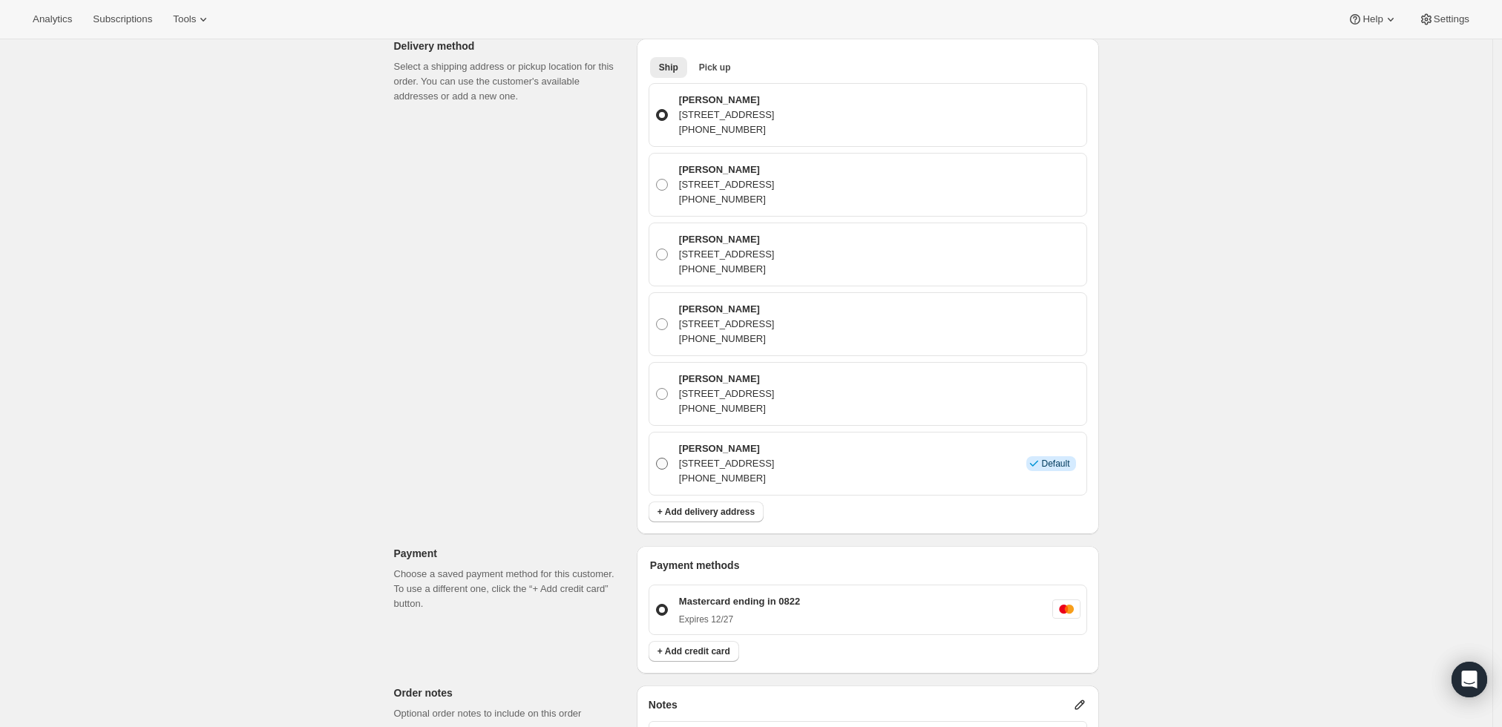
click at [665, 464] on span at bounding box center [662, 464] width 12 height 12
click at [657, 459] on input "Ryan Gibbs 2575 HANDASYDE AVE, CINCINNATI, OH, 45208, United States +1513513600…" at bounding box center [656, 458] width 1 height 1
radio input "true"
click at [668, 318] on span at bounding box center [662, 324] width 12 height 12
click at [657, 318] on input "Ryan Gibbs 2575 Handasyde Ave, Cincinnati, OH, 45208, United States +15136009554" at bounding box center [656, 318] width 1 height 1
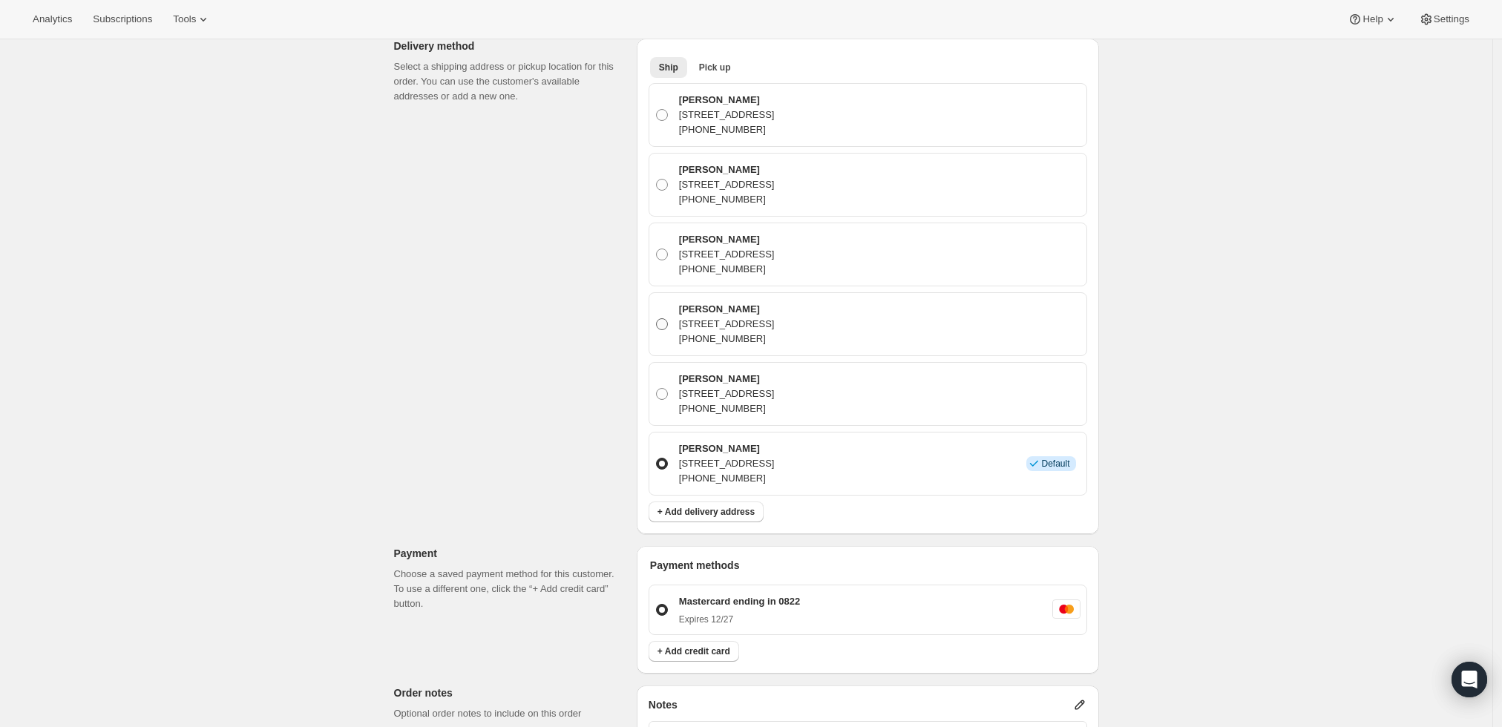
radio input "true"
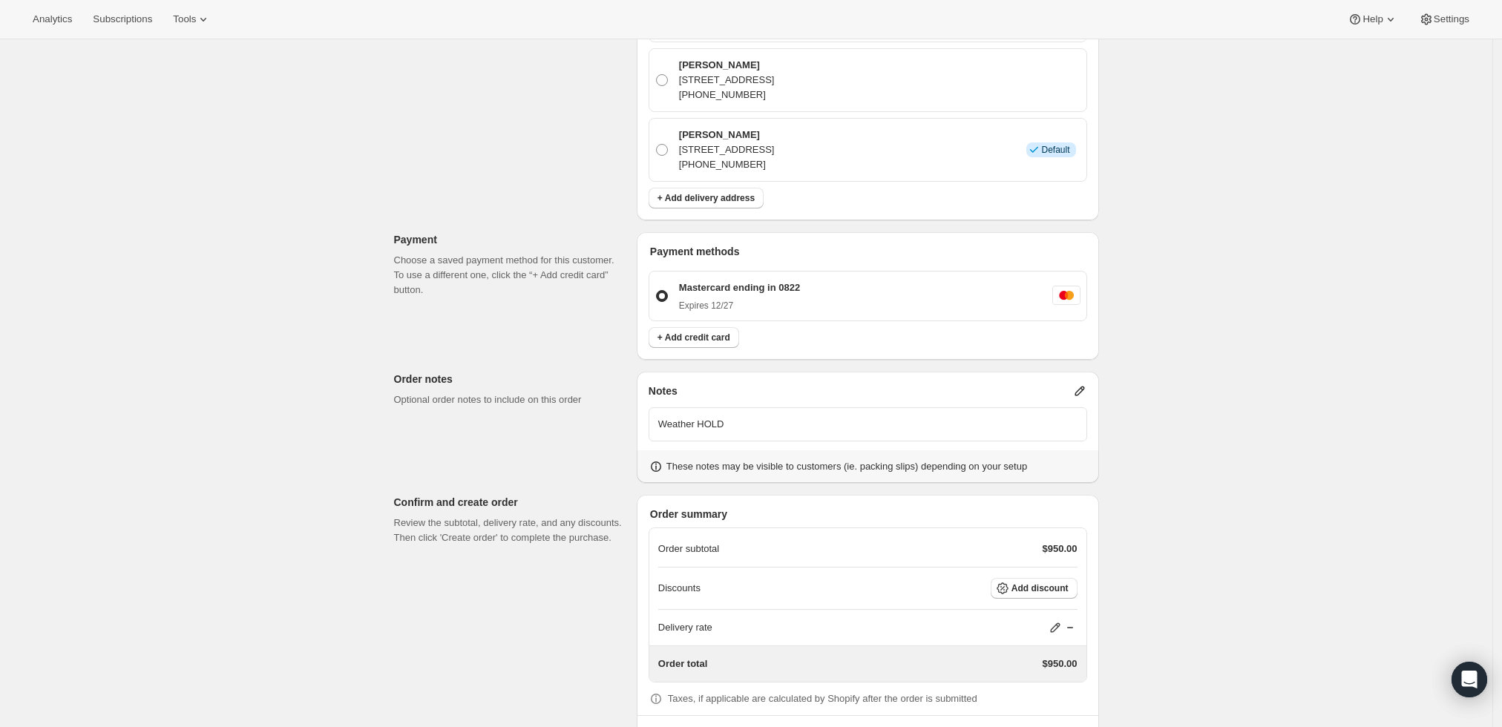
scroll to position [784, 0]
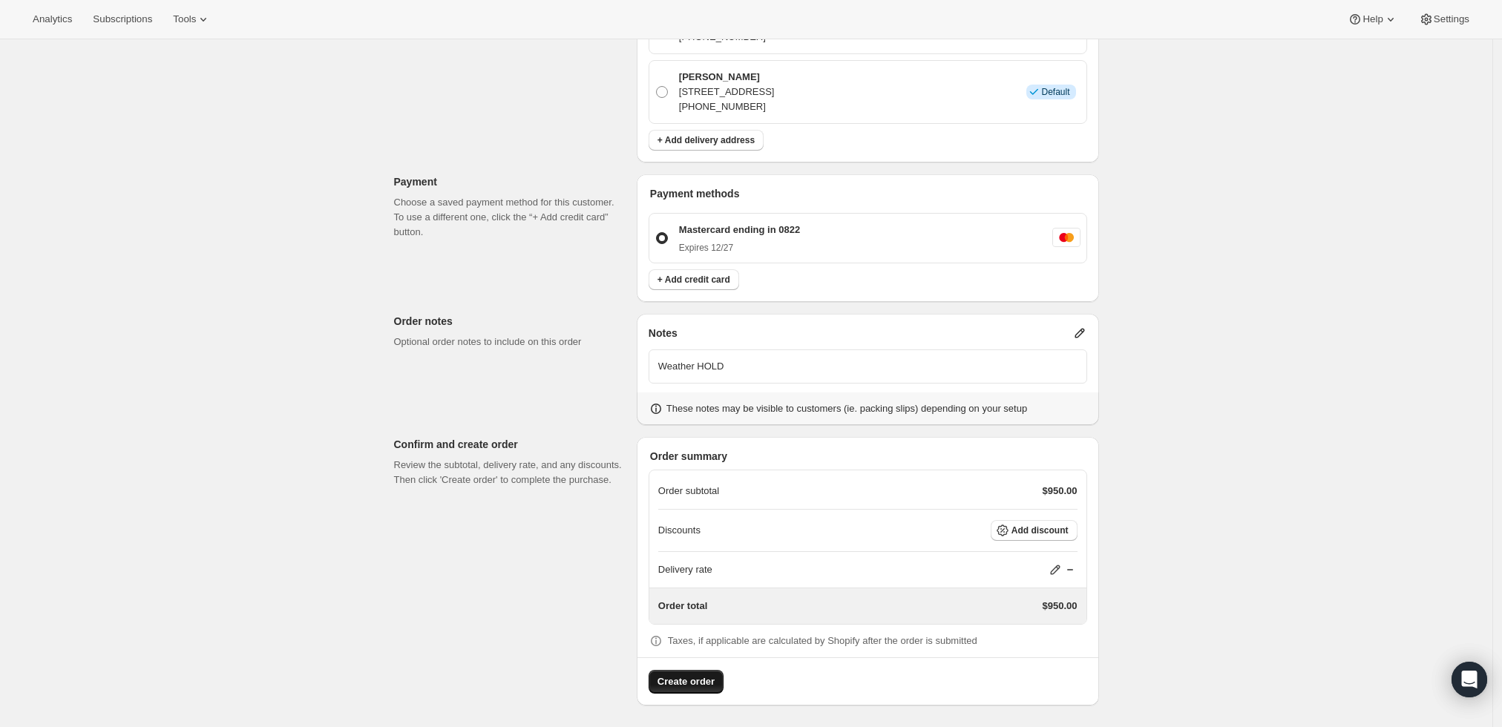
click at [668, 682] on span "Create order" at bounding box center [686, 682] width 57 height 15
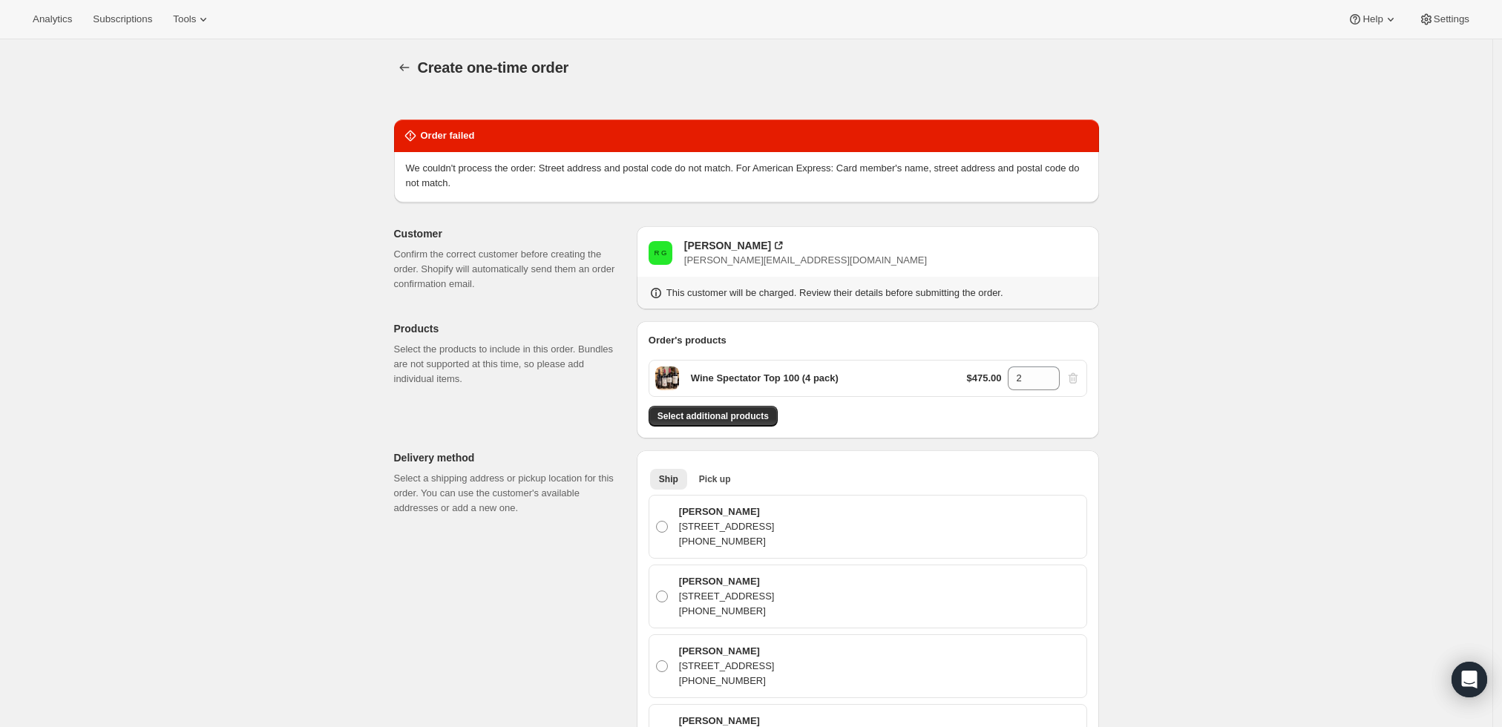
click at [734, 194] on div "We couldn't process the order: Street address and postal code do not match. For…" at bounding box center [746, 177] width 705 height 50
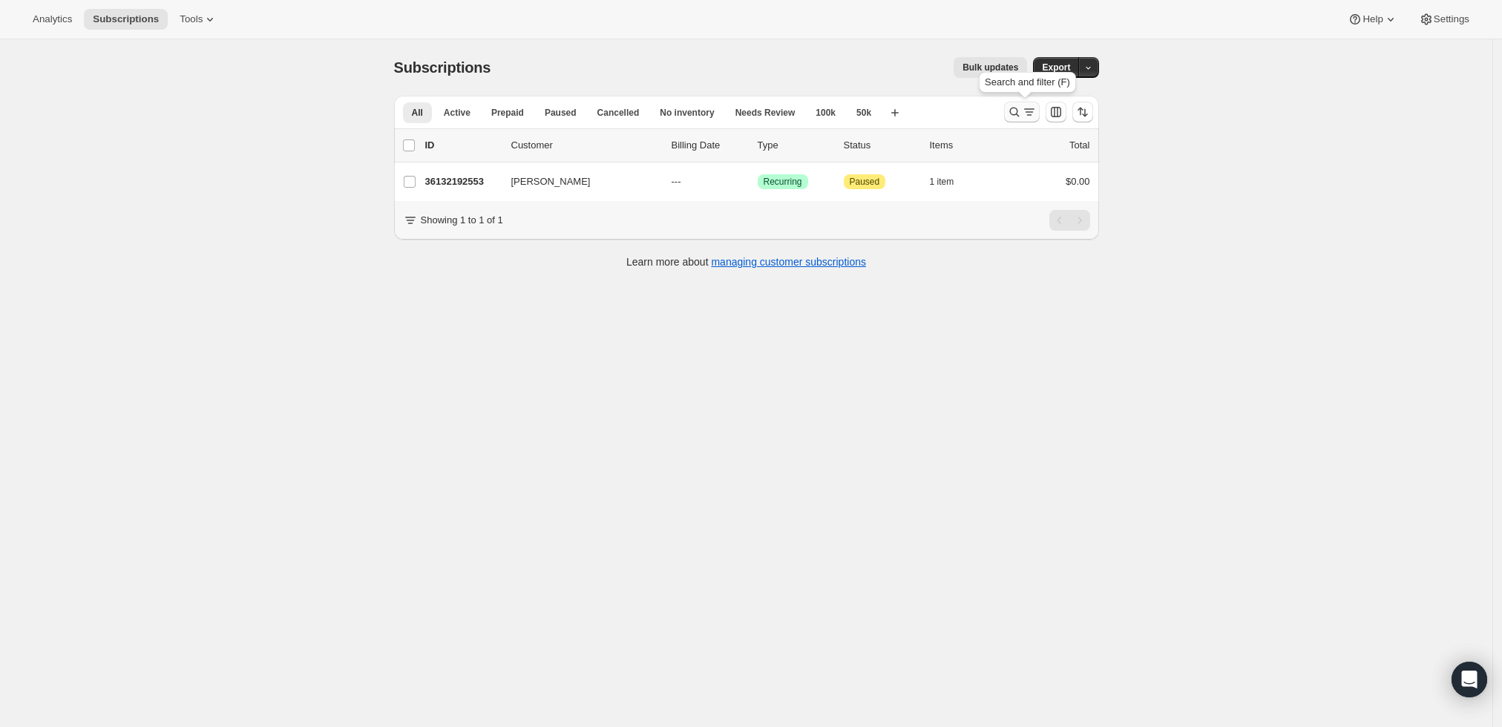
click at [1022, 106] on icon "Search and filter results" at bounding box center [1014, 112] width 15 height 15
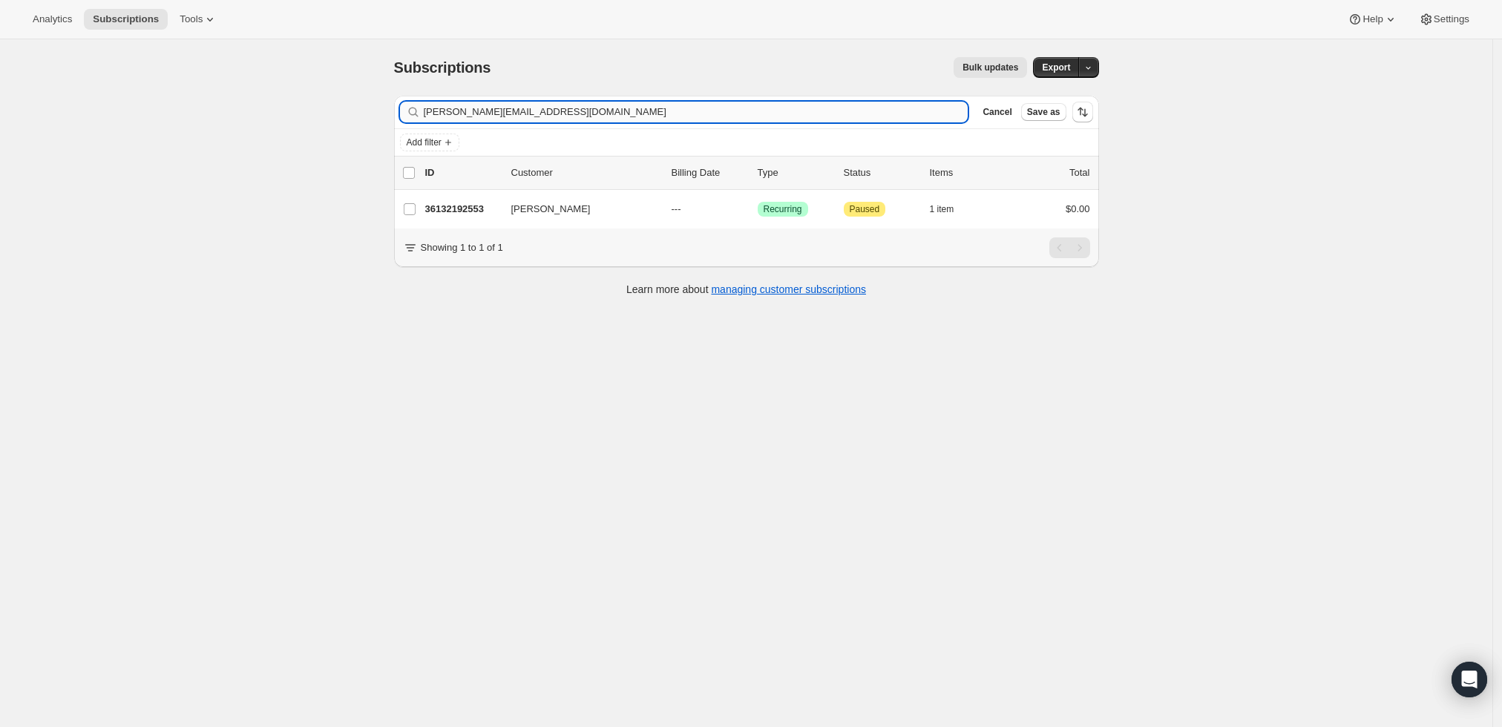
click at [724, 114] on input "Ryan@thegibbsfirm.com" at bounding box center [696, 112] width 545 height 21
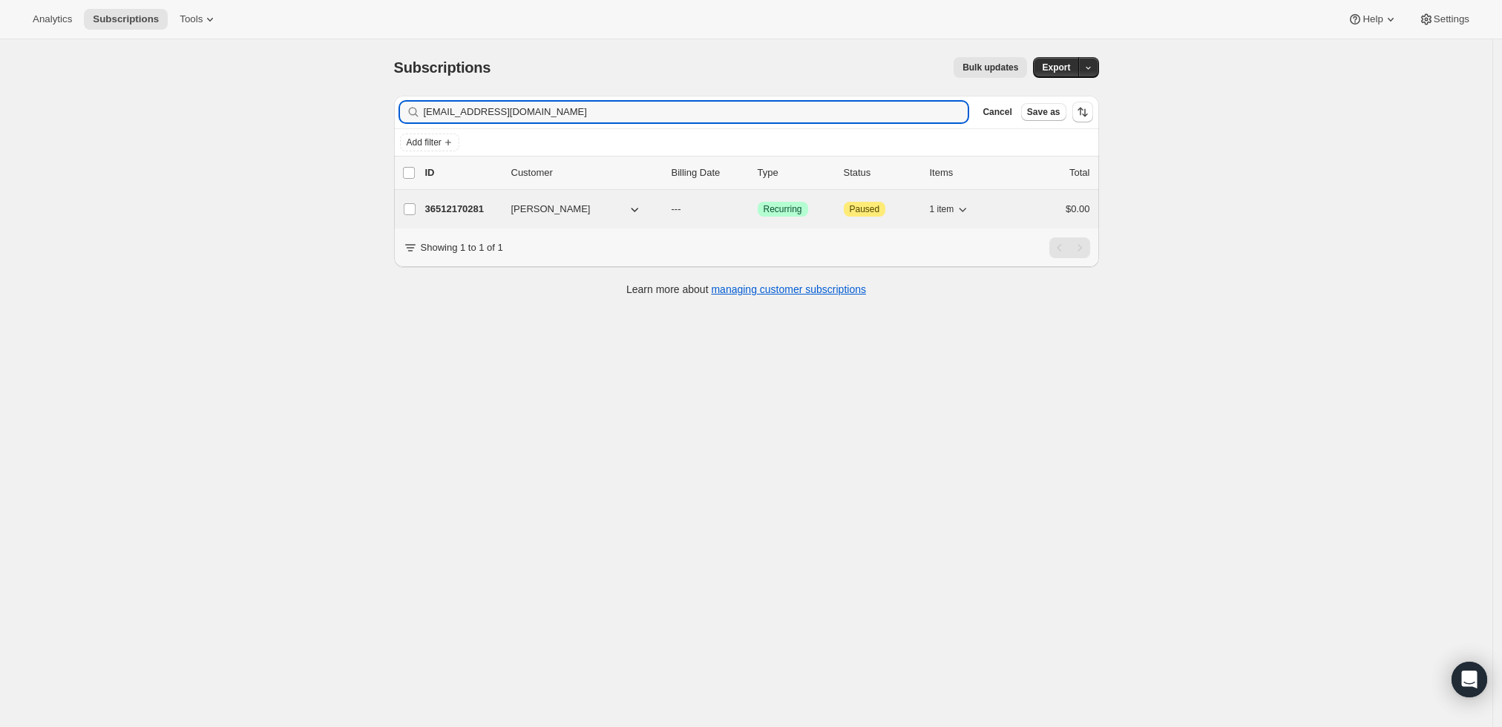
type input "lesbehrens@yahoo.com"
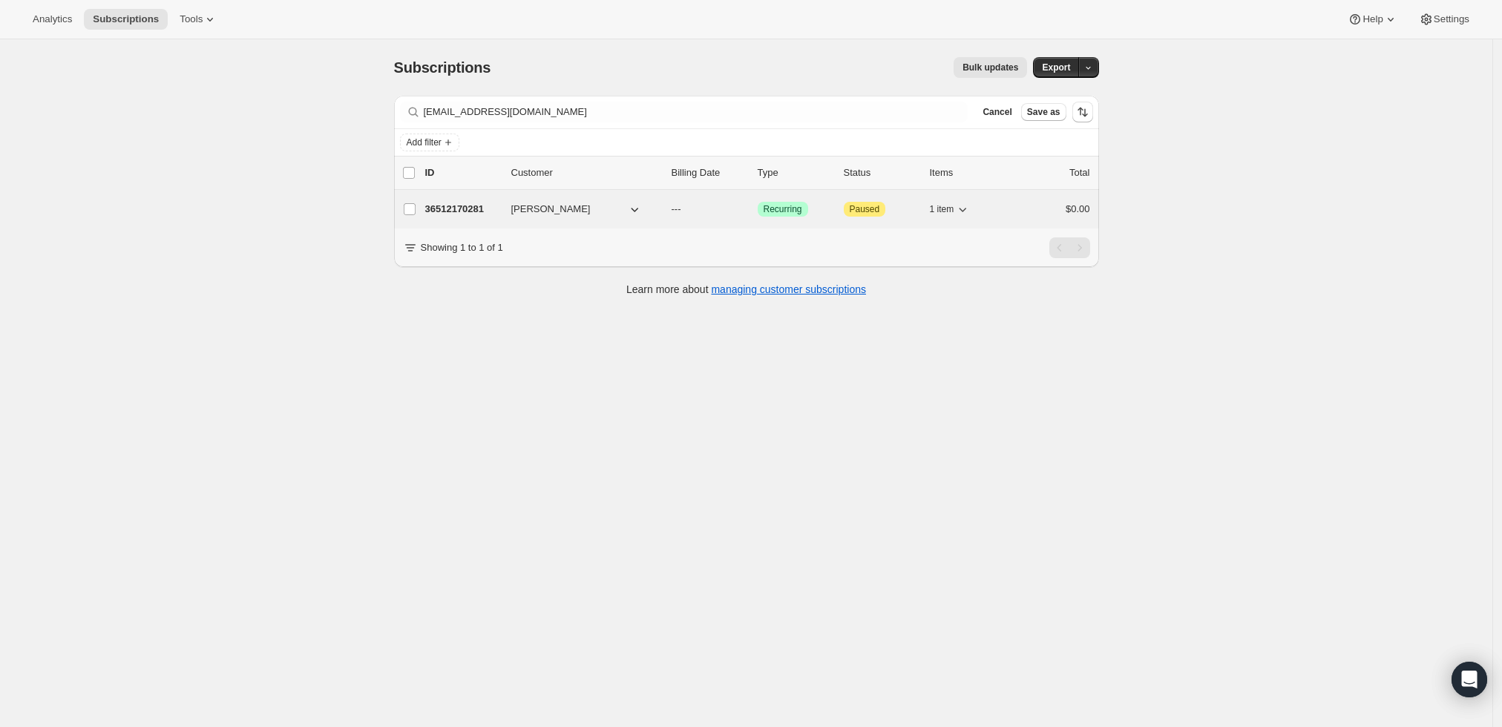
click at [451, 203] on p "36512170281" at bounding box center [462, 209] width 74 height 15
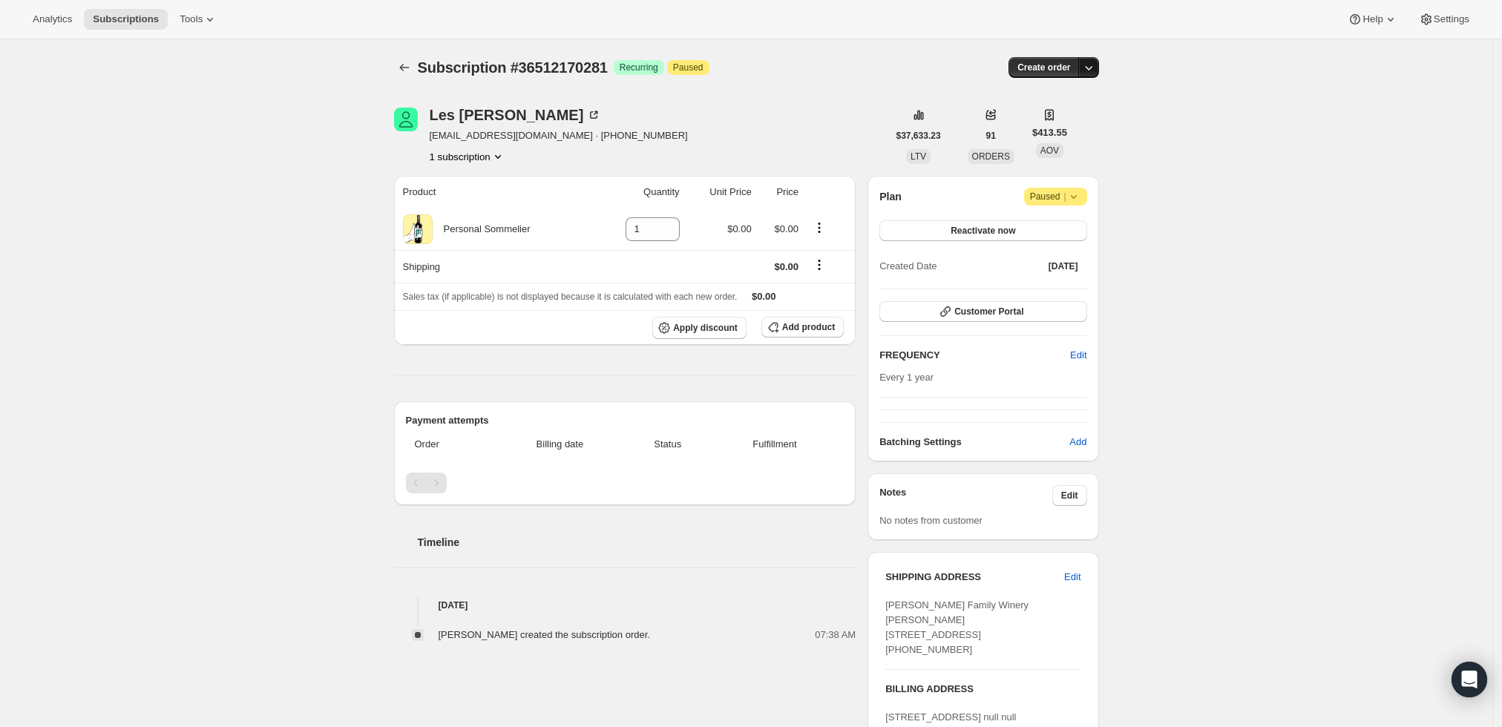
click at [1093, 68] on icon "button" at bounding box center [1088, 67] width 15 height 15
click at [1087, 117] on span "Create custom one-time order" at bounding box center [1030, 122] width 128 height 11
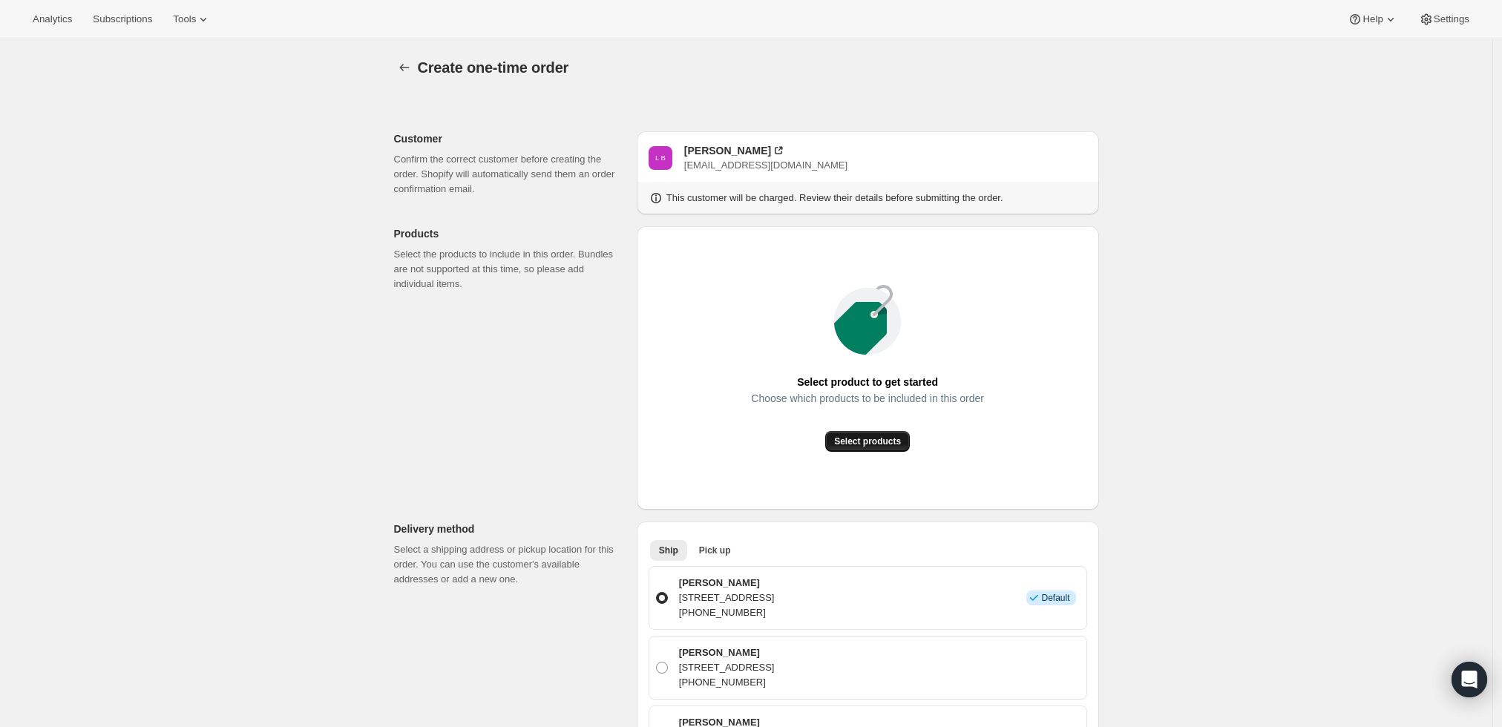
click at [880, 444] on span "Select products" at bounding box center [867, 442] width 67 height 12
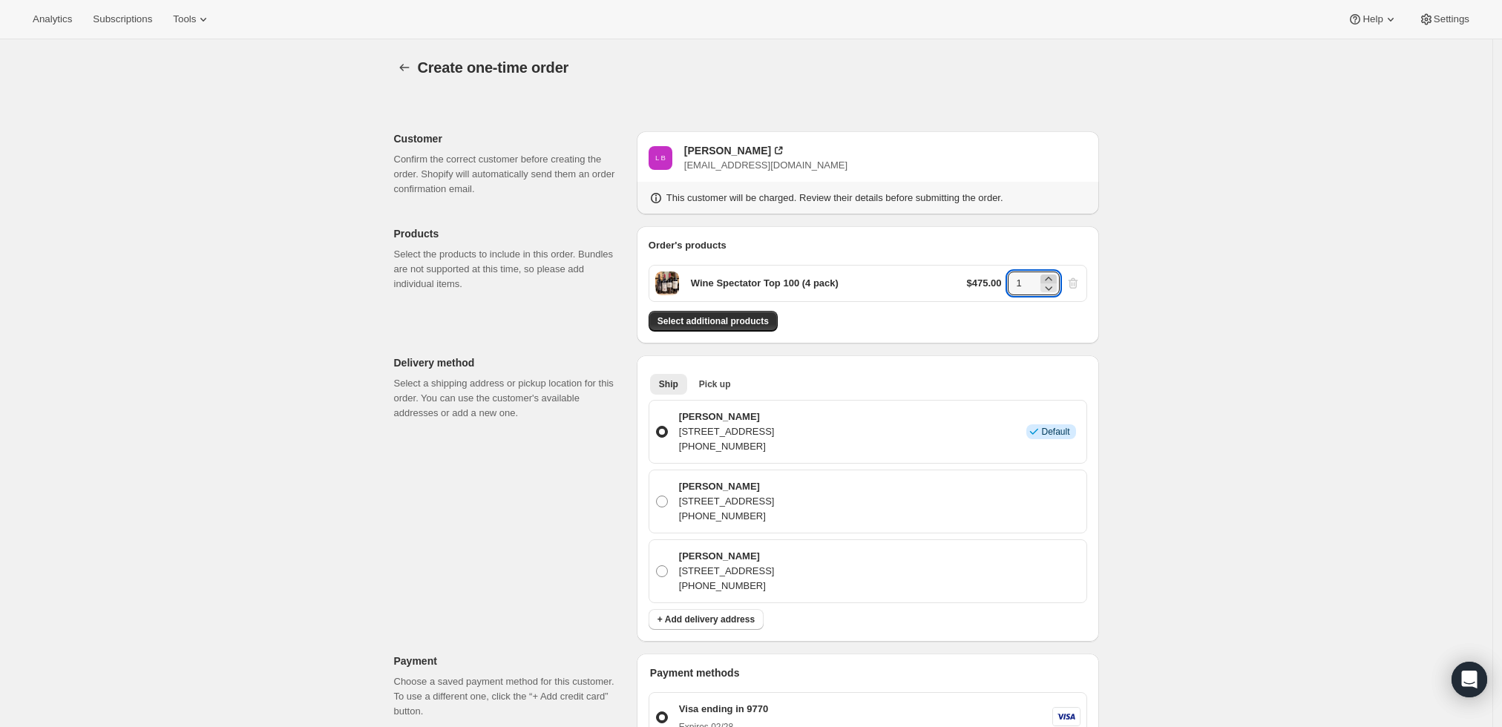
click at [1052, 278] on icon at bounding box center [1048, 279] width 15 height 15
type input "2"
click at [1253, 373] on div "Create one-time order. This page is ready Create one-time order Customer Confir…" at bounding box center [746, 630] width 1493 height 1183
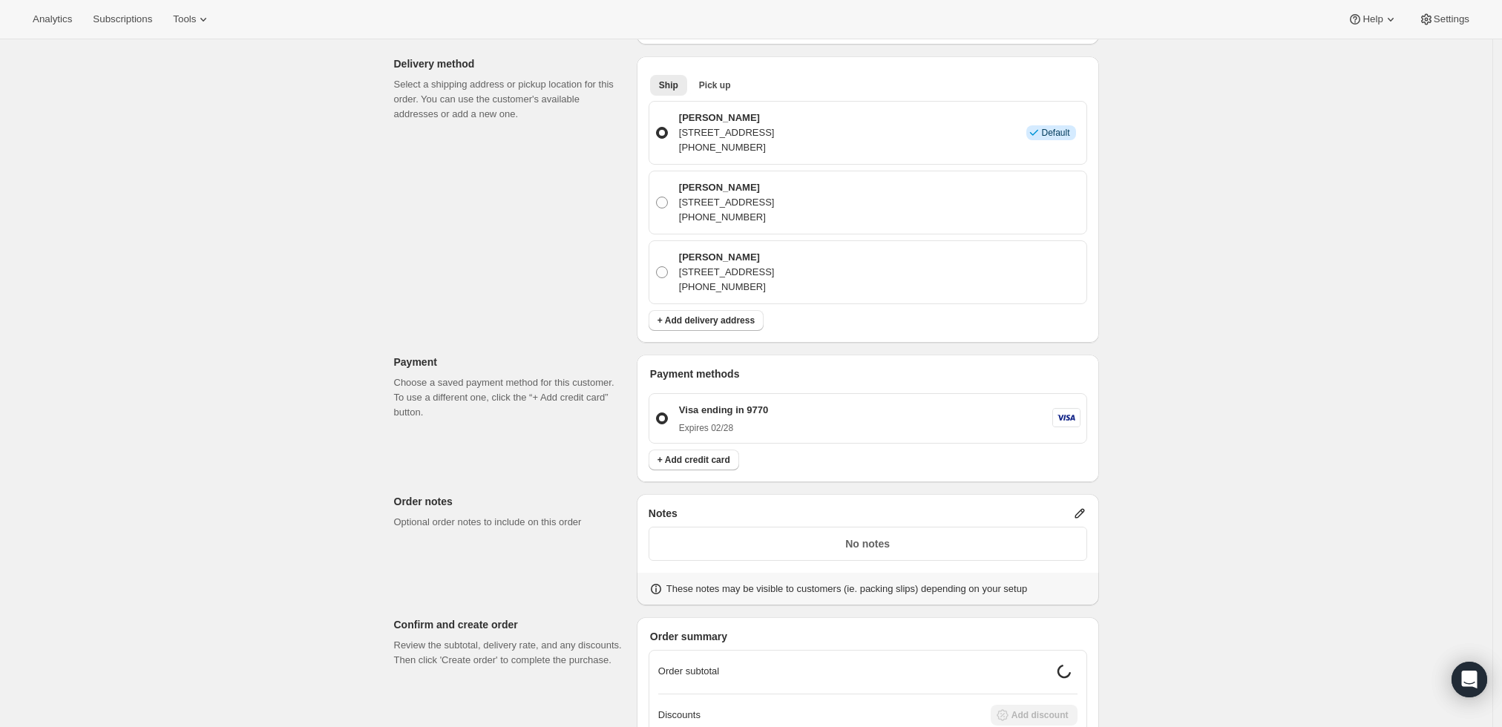
scroll to position [330, 0]
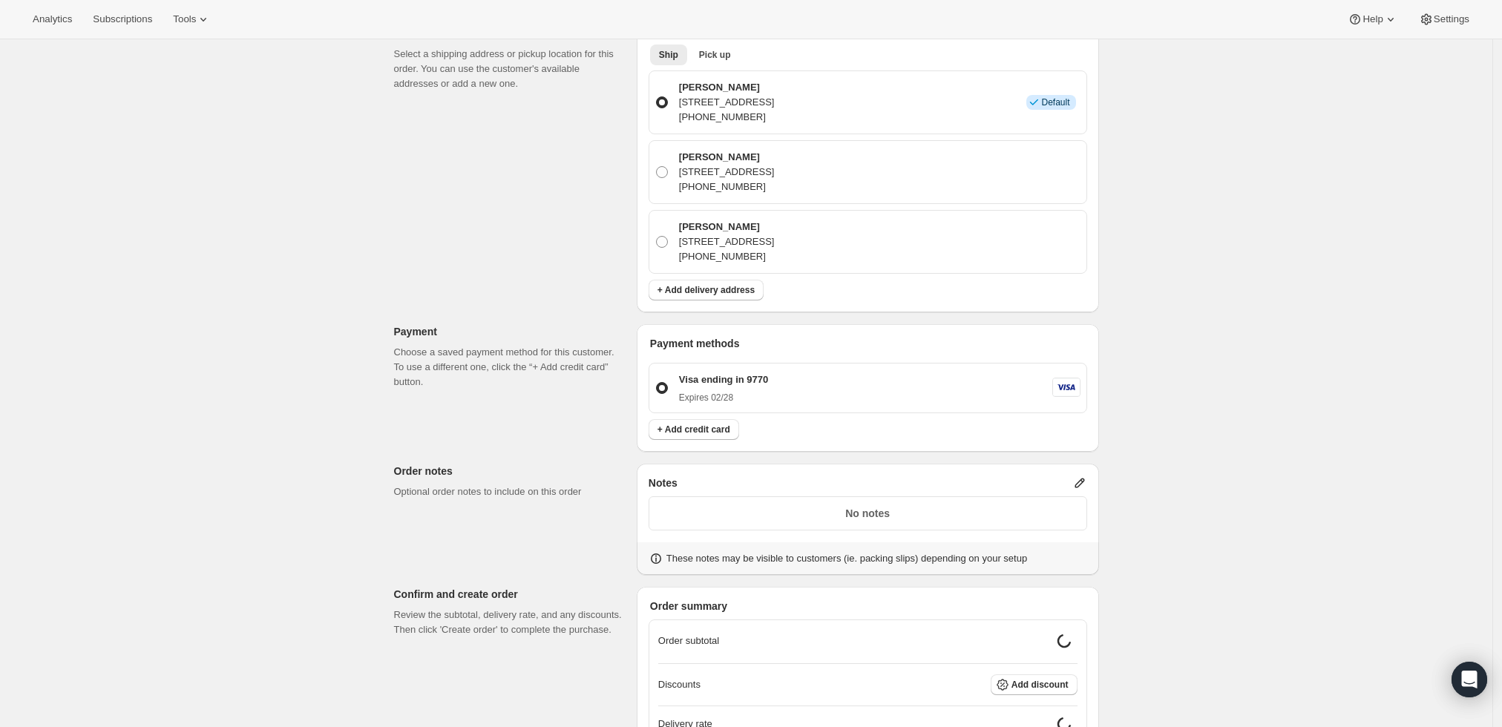
click at [741, 99] on p "4078 Spring Mountain Rd, Saint Helena, CA, 94574, United States" at bounding box center [727, 102] width 96 height 15
click at [657, 97] on input "Les Behrens 4078 Spring Mountain Rd, Saint Helena, CA, 94574, United States +17…" at bounding box center [656, 96] width 1 height 1
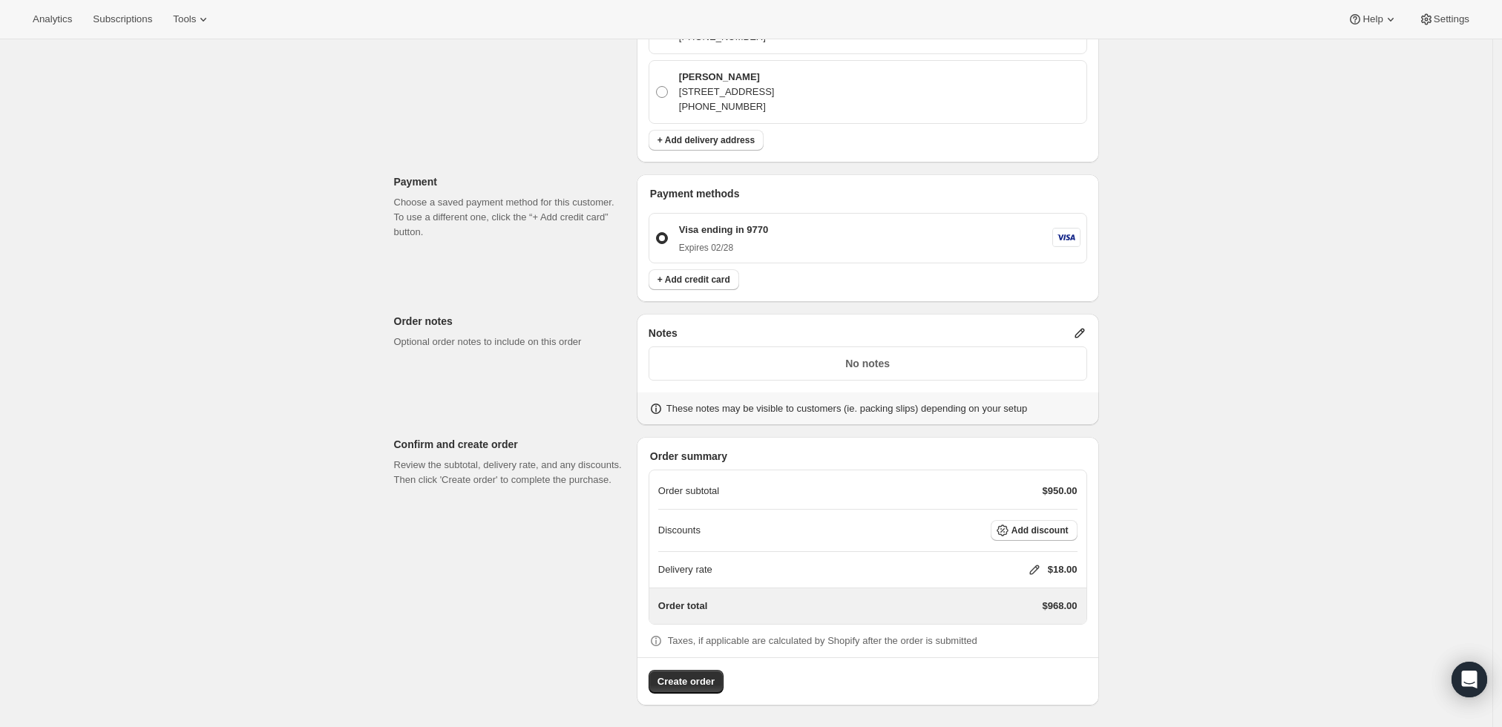
click at [1083, 334] on icon at bounding box center [1080, 334] width 10 height 10
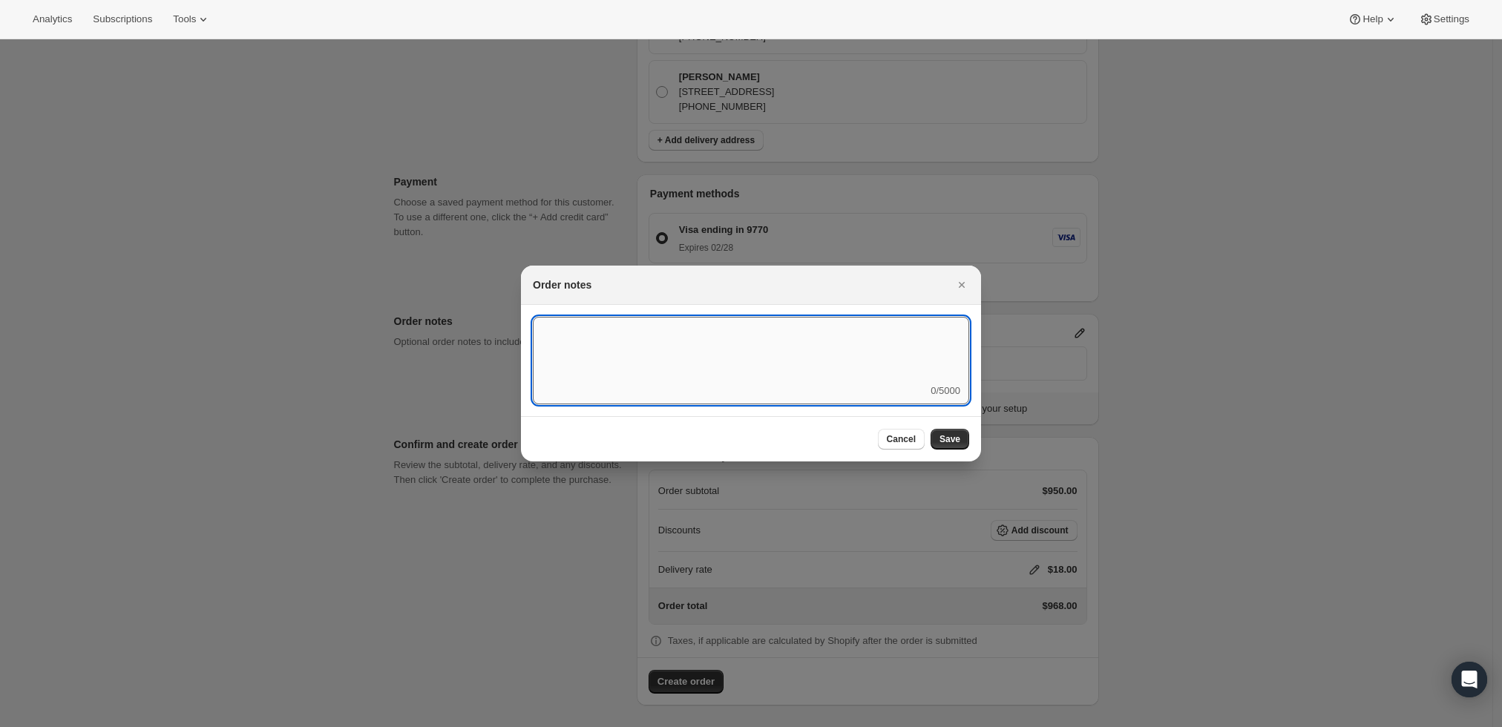
click at [920, 364] on textarea ":r3t:" at bounding box center [751, 350] width 436 height 67
type textarea "Local Delivery - David"
click at [952, 442] on span "Save" at bounding box center [950, 439] width 21 height 12
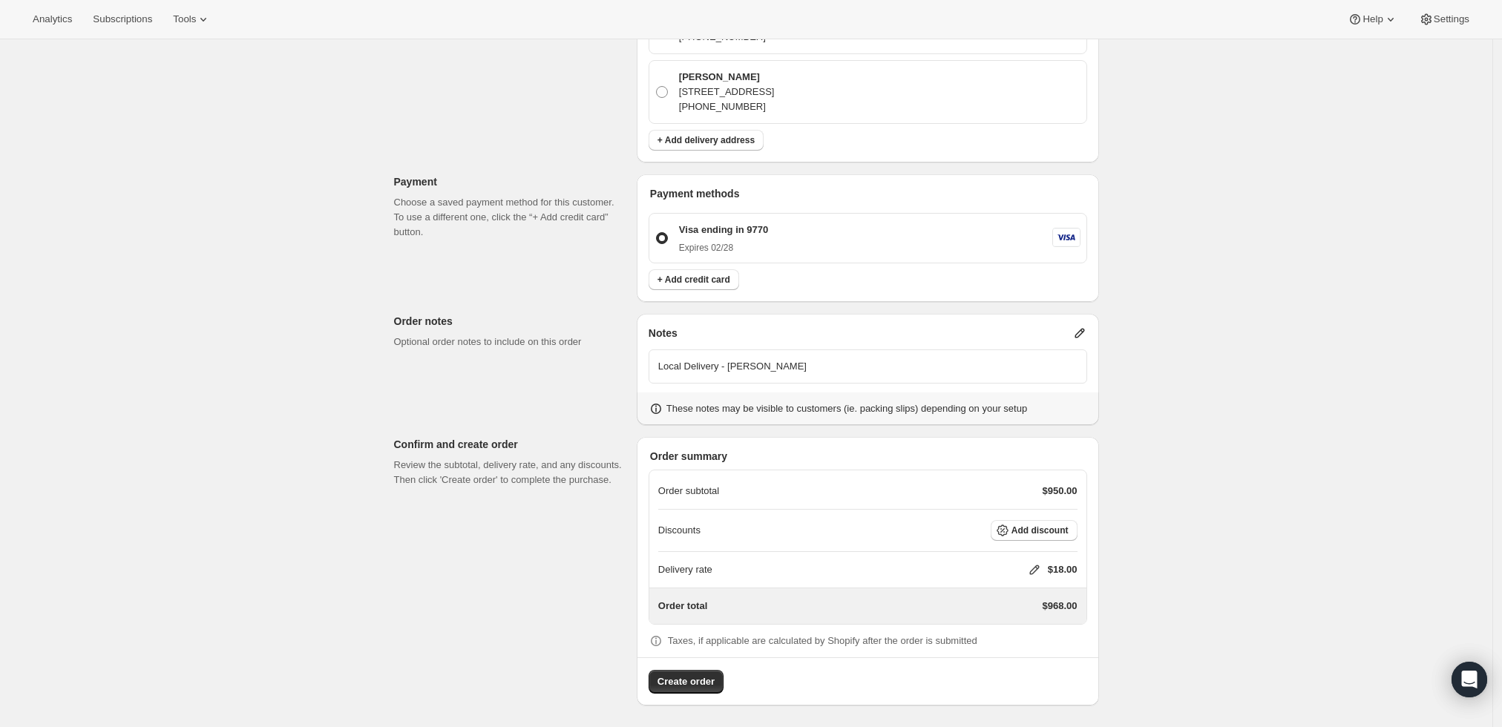
click at [1033, 569] on icon at bounding box center [1034, 570] width 15 height 15
click at [995, 625] on input "0" at bounding box center [1042, 624] width 134 height 24
type input "0"
click at [1039, 654] on button "Save" at bounding box center [1031, 658] width 39 height 21
click at [1084, 331] on icon at bounding box center [1080, 334] width 10 height 10
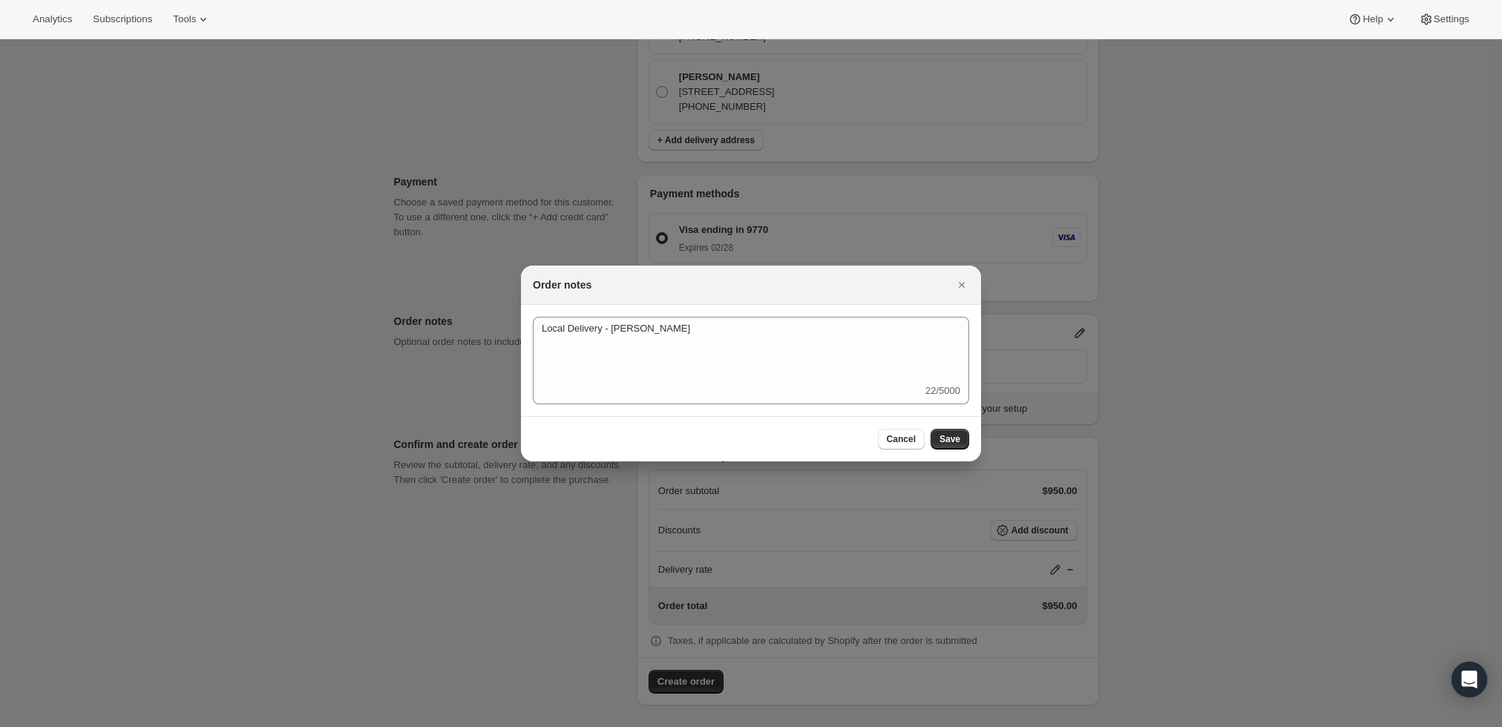
scroll to position [0, 0]
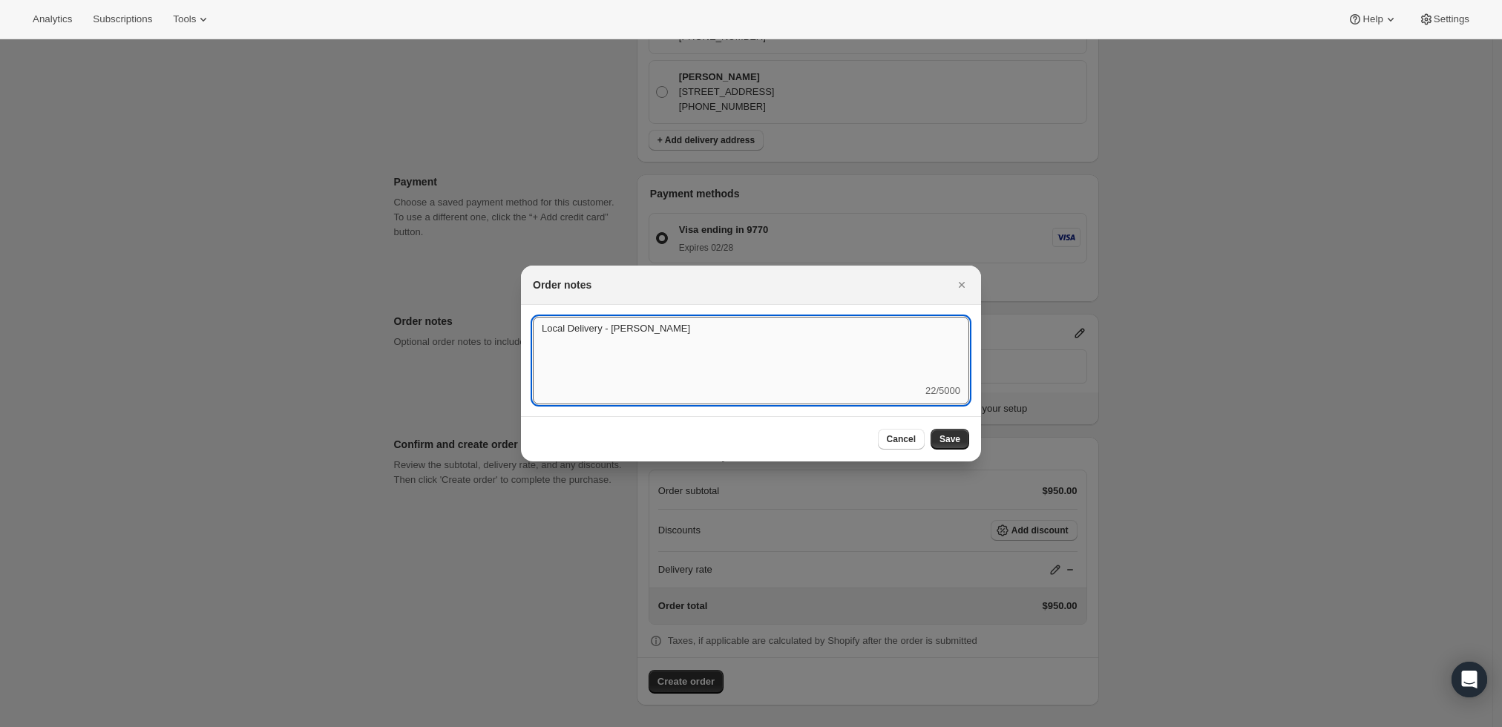
click at [799, 344] on textarea "Local Delivery - David" at bounding box center [751, 350] width 436 height 67
type textarea "Local Delivery - David ( has som LB orders as well )"
click at [951, 434] on span "Save" at bounding box center [950, 439] width 21 height 12
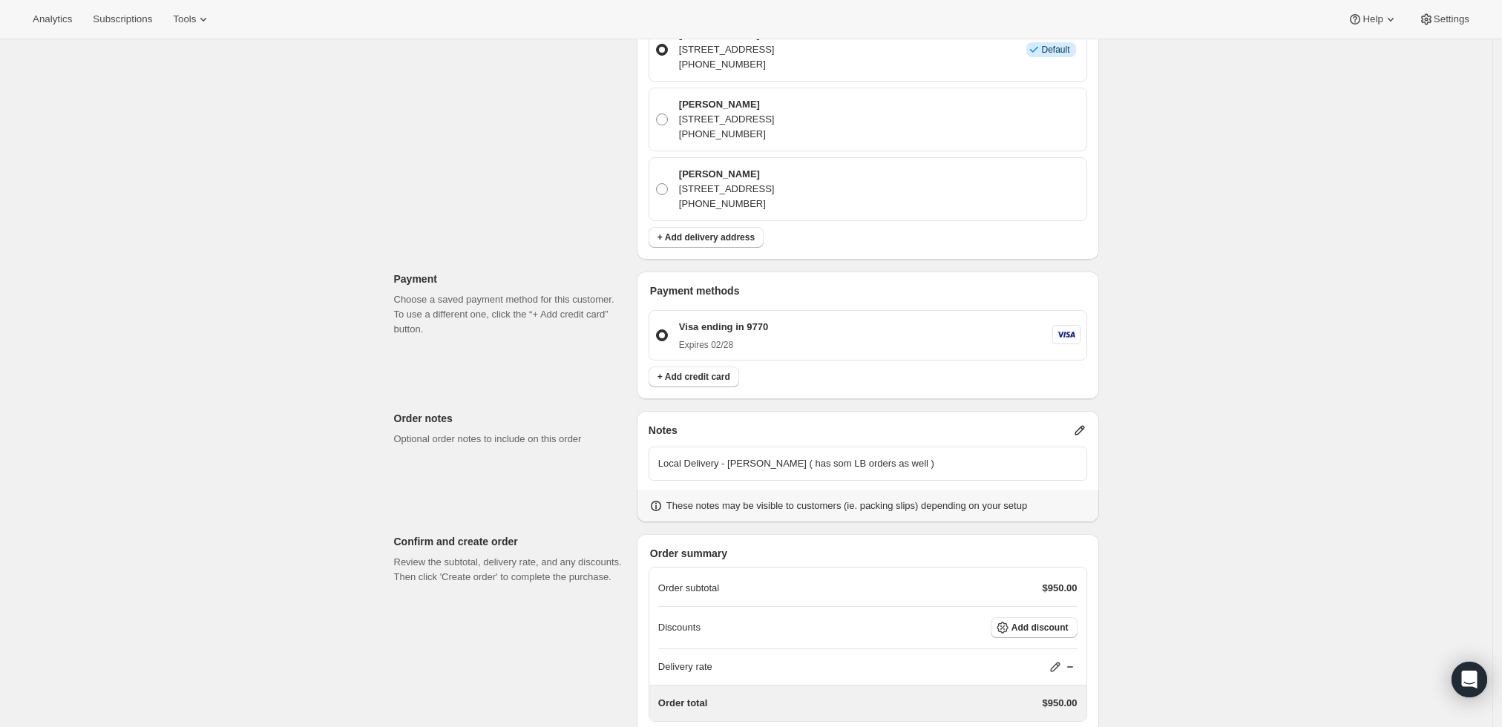
scroll to position [479, 0]
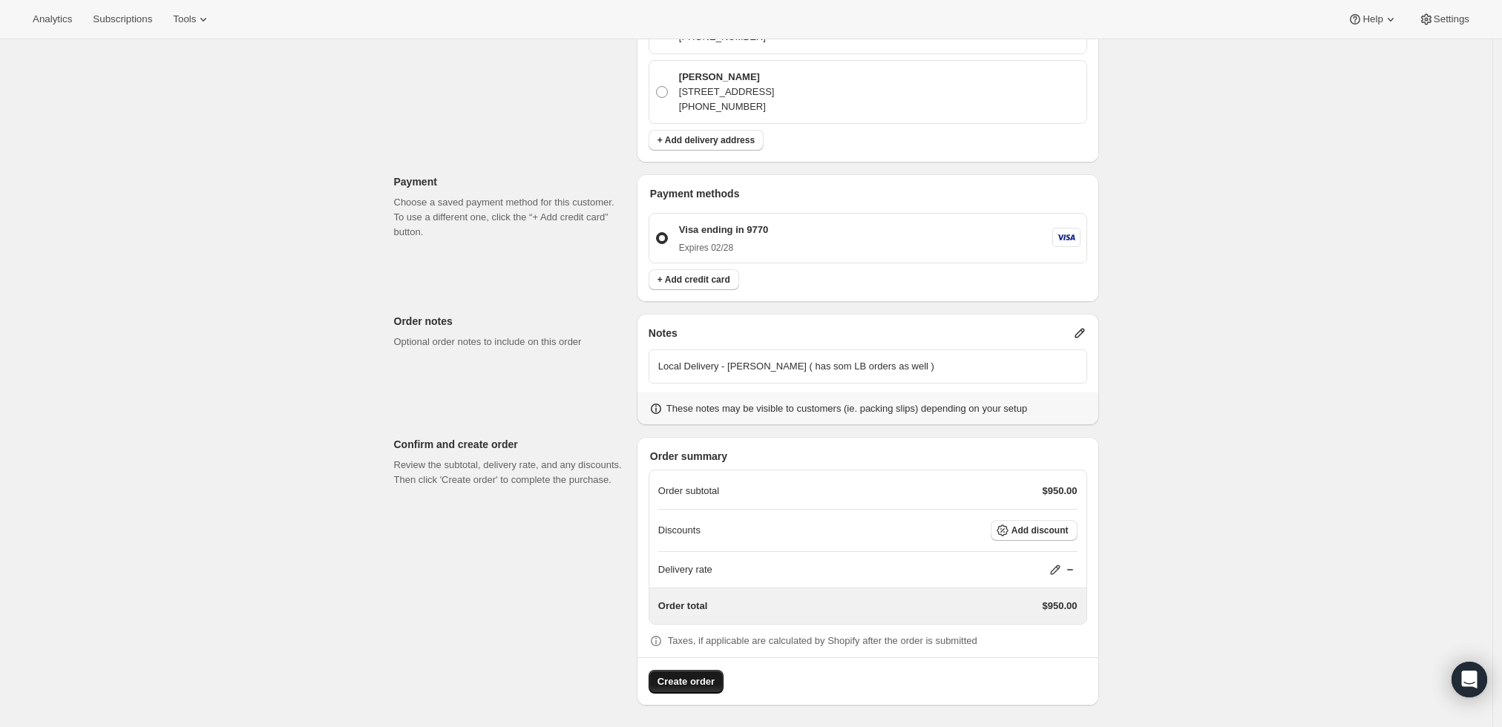
click at [677, 678] on span "Create order" at bounding box center [686, 682] width 57 height 15
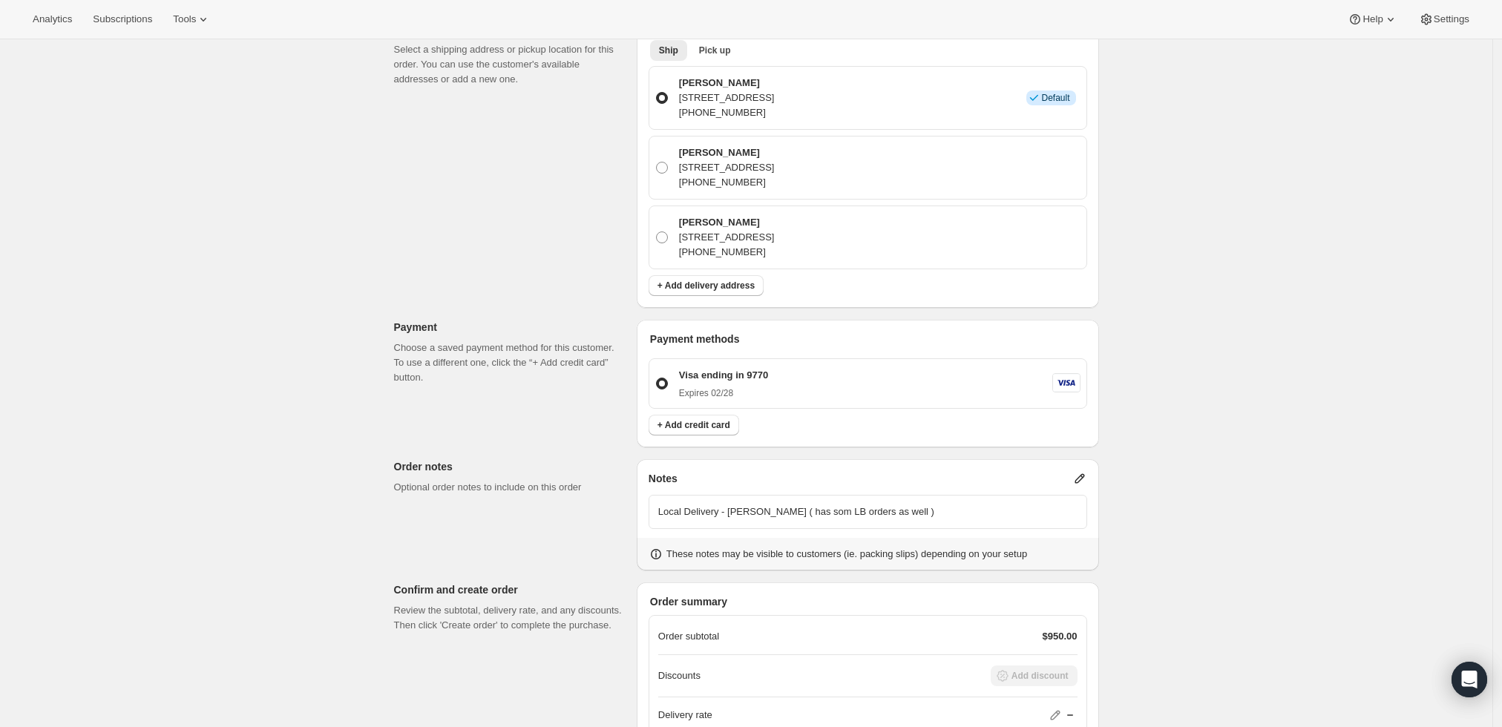
scroll to position [563, 0]
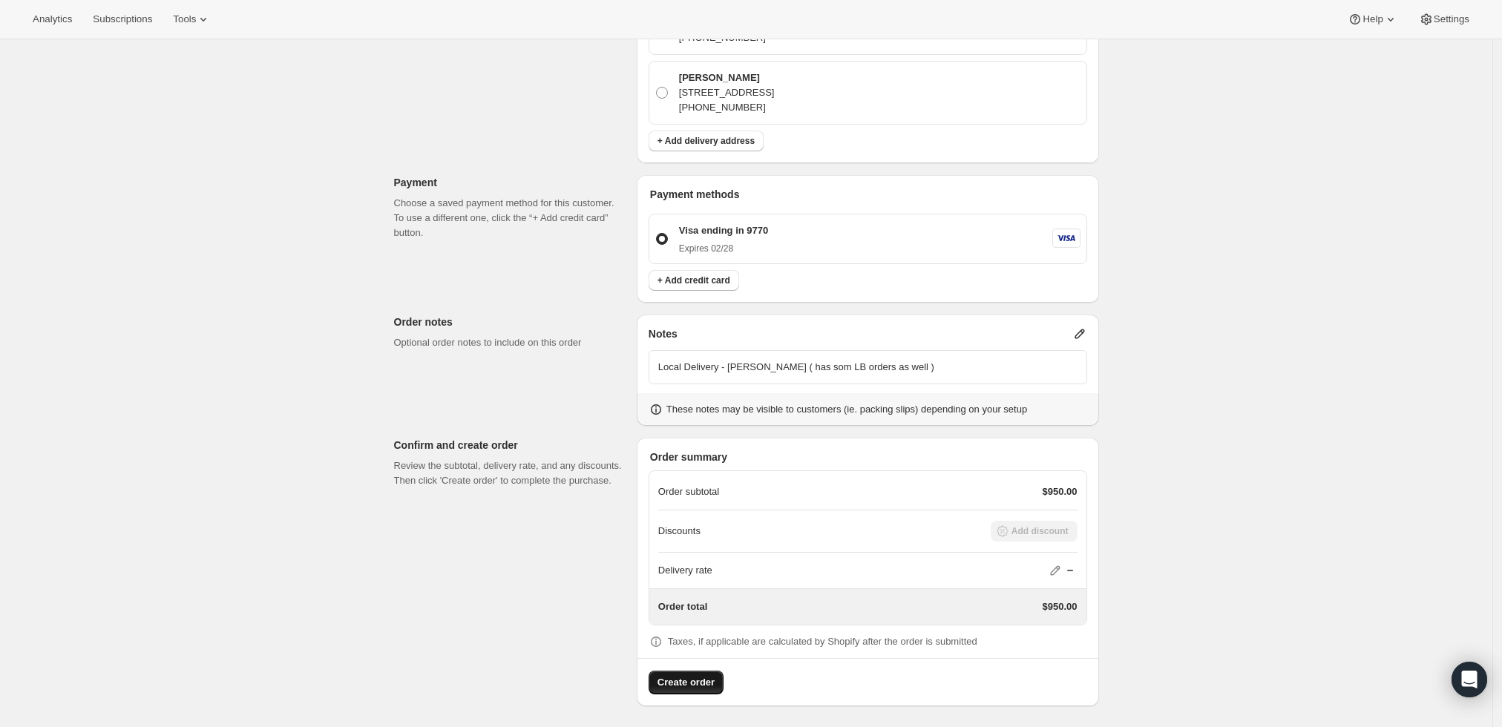
radio input "true"
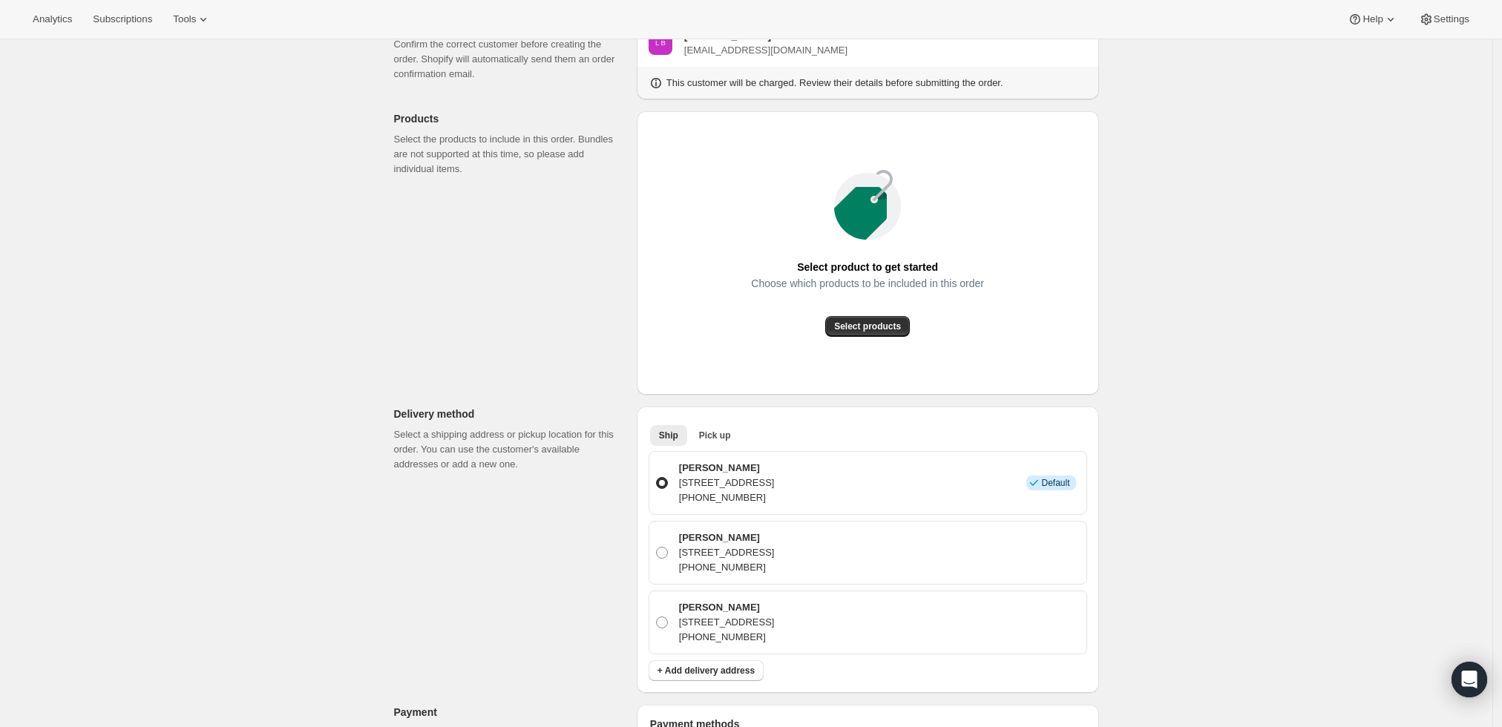
scroll to position [0, 0]
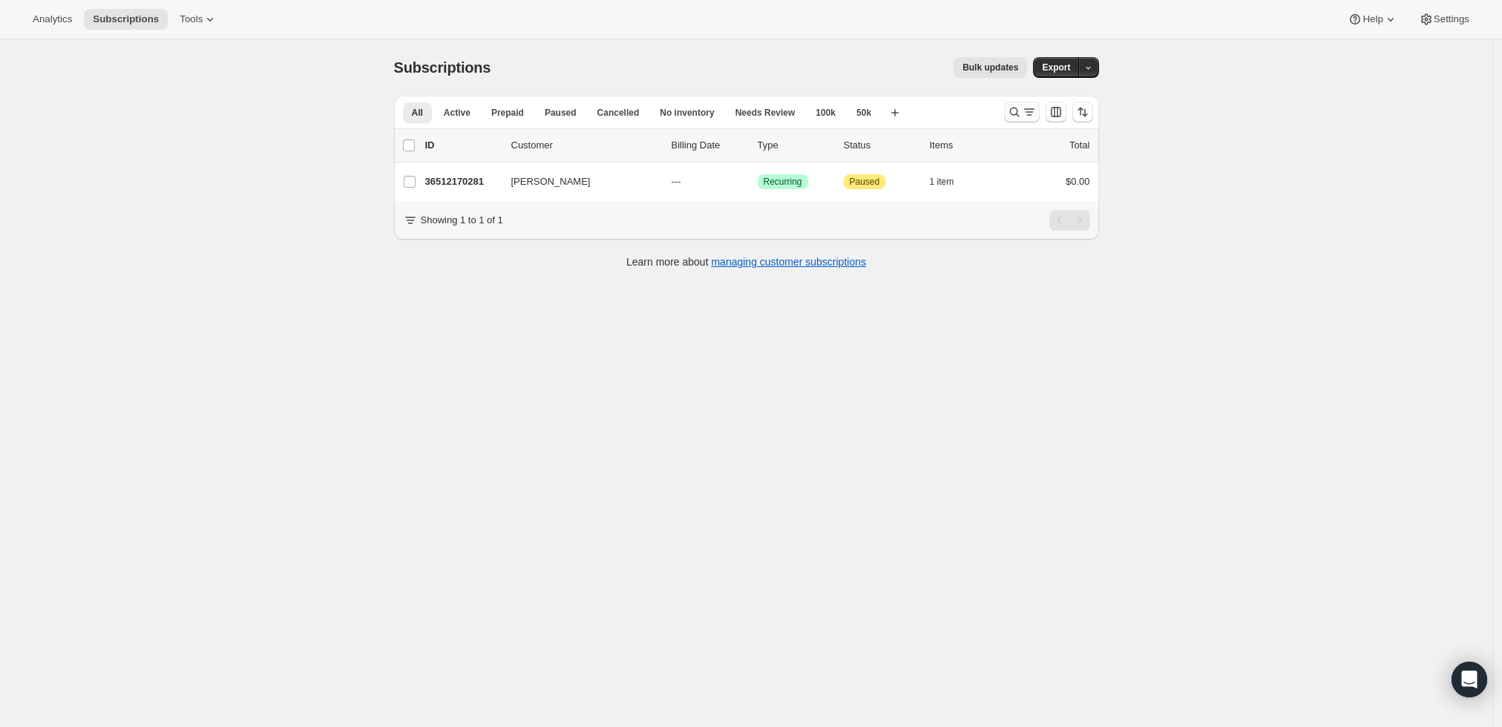
click at [1008, 115] on button "Search and filter results" at bounding box center [1022, 112] width 36 height 21
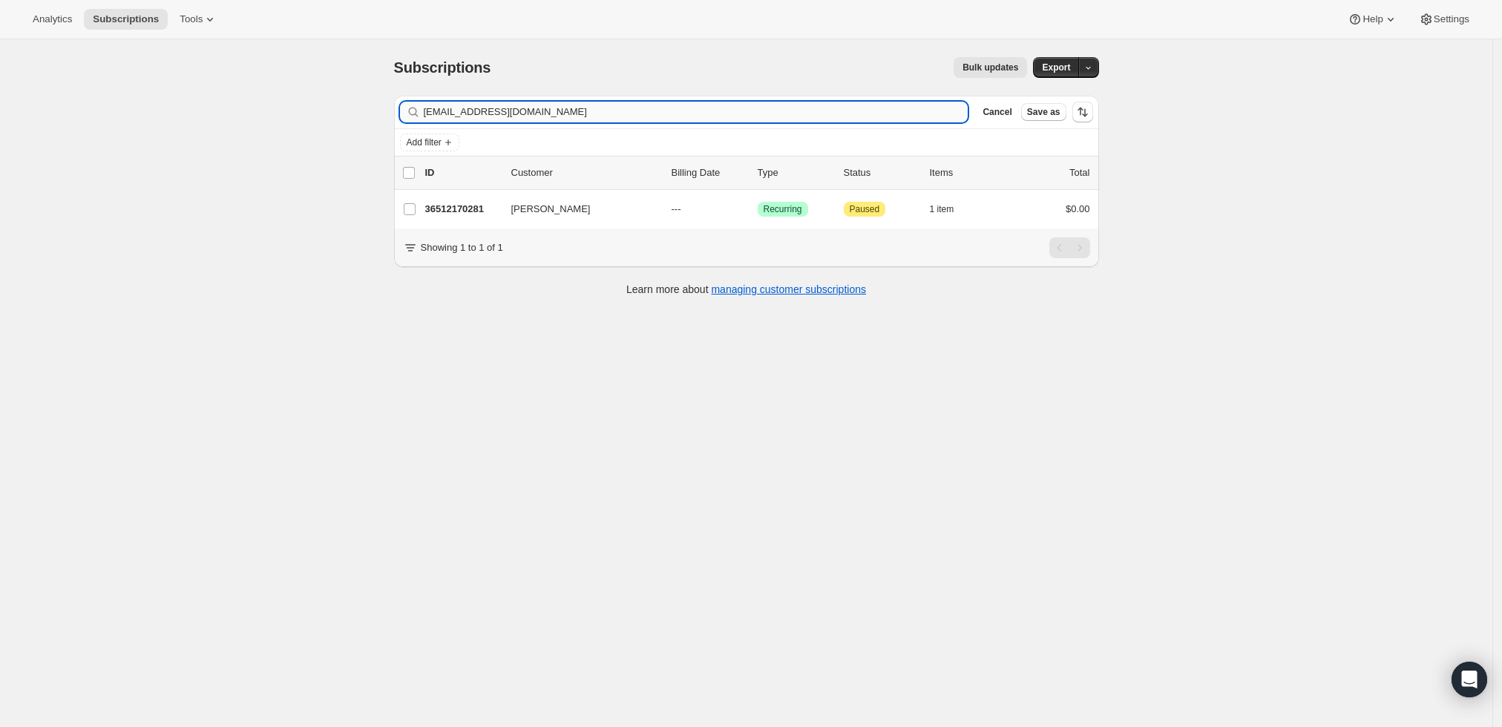
click at [610, 118] on input "[EMAIL_ADDRESS][DOMAIN_NAME]" at bounding box center [696, 112] width 545 height 21
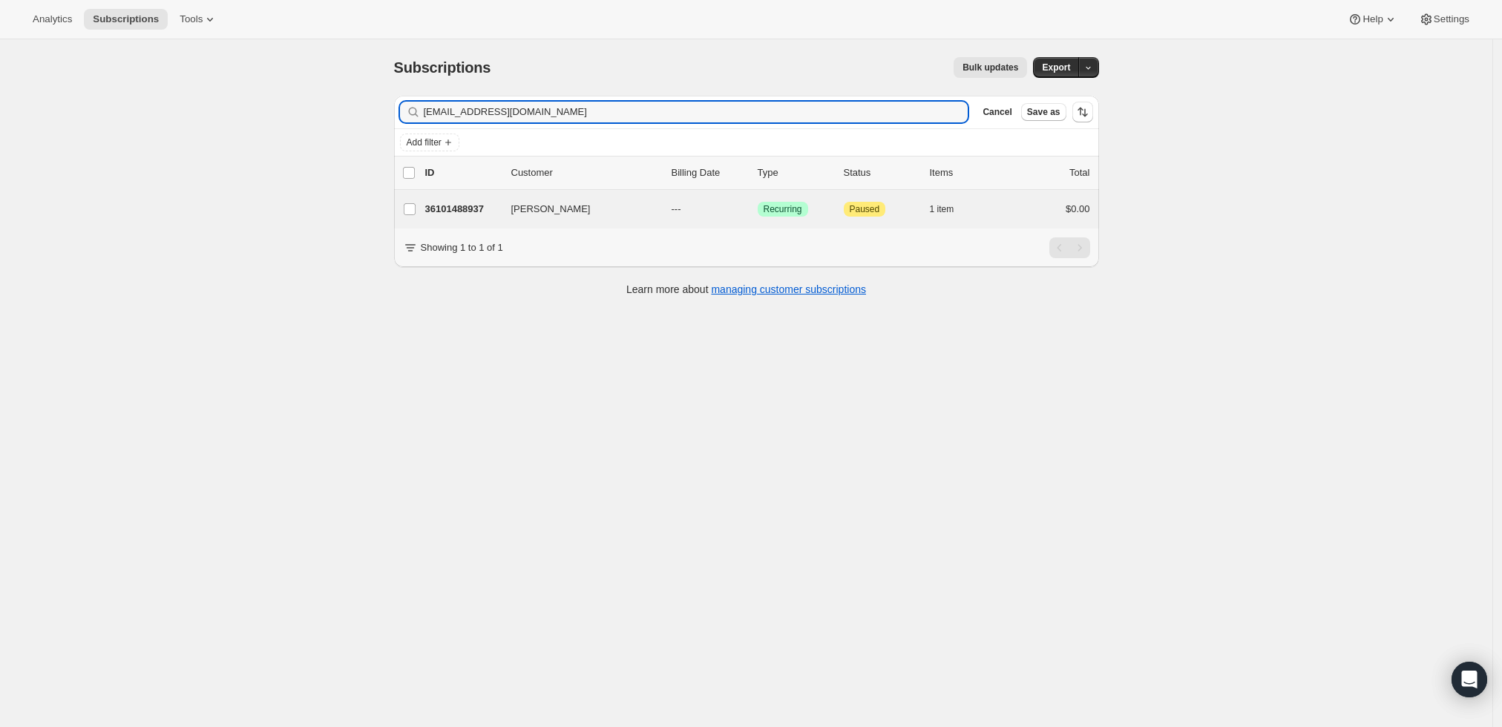
type input "steveatworley@cs.com"
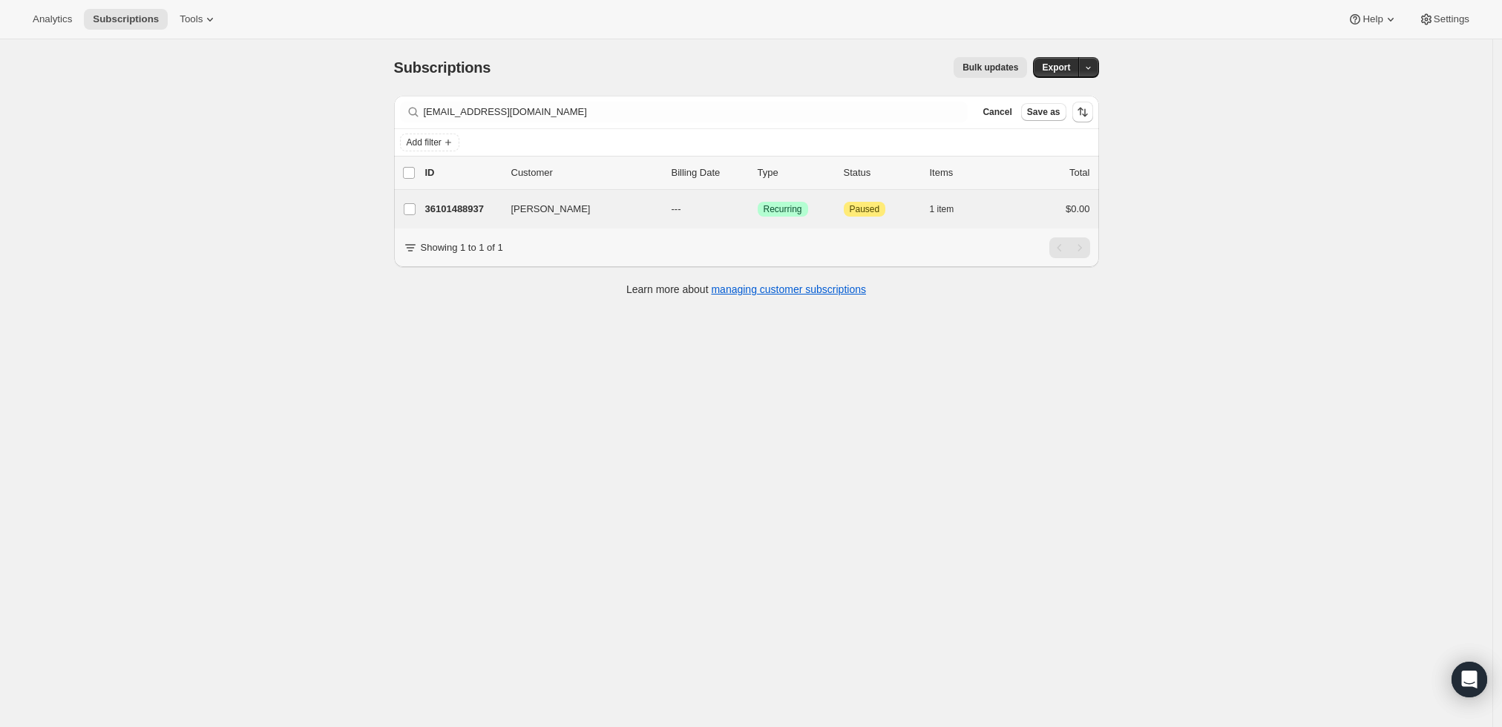
click at [453, 197] on div "john castleberry 36101488937 john castleberry --- Success Recurring Attention P…" at bounding box center [746, 209] width 705 height 39
click at [453, 203] on p "36101488937" at bounding box center [462, 209] width 74 height 15
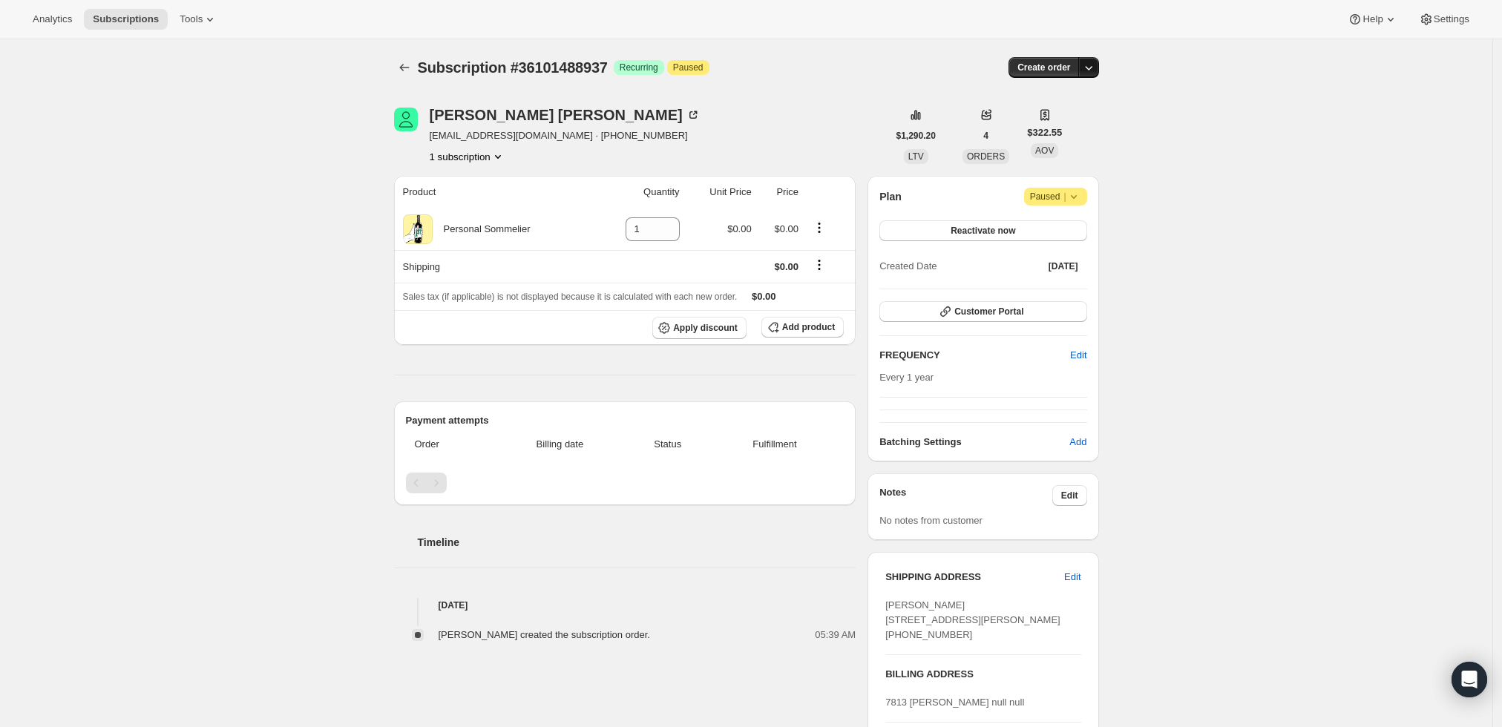
click at [1096, 68] on icon "button" at bounding box center [1088, 67] width 15 height 15
click at [1056, 128] on span "Create custom one-time order" at bounding box center [1030, 122] width 128 height 11
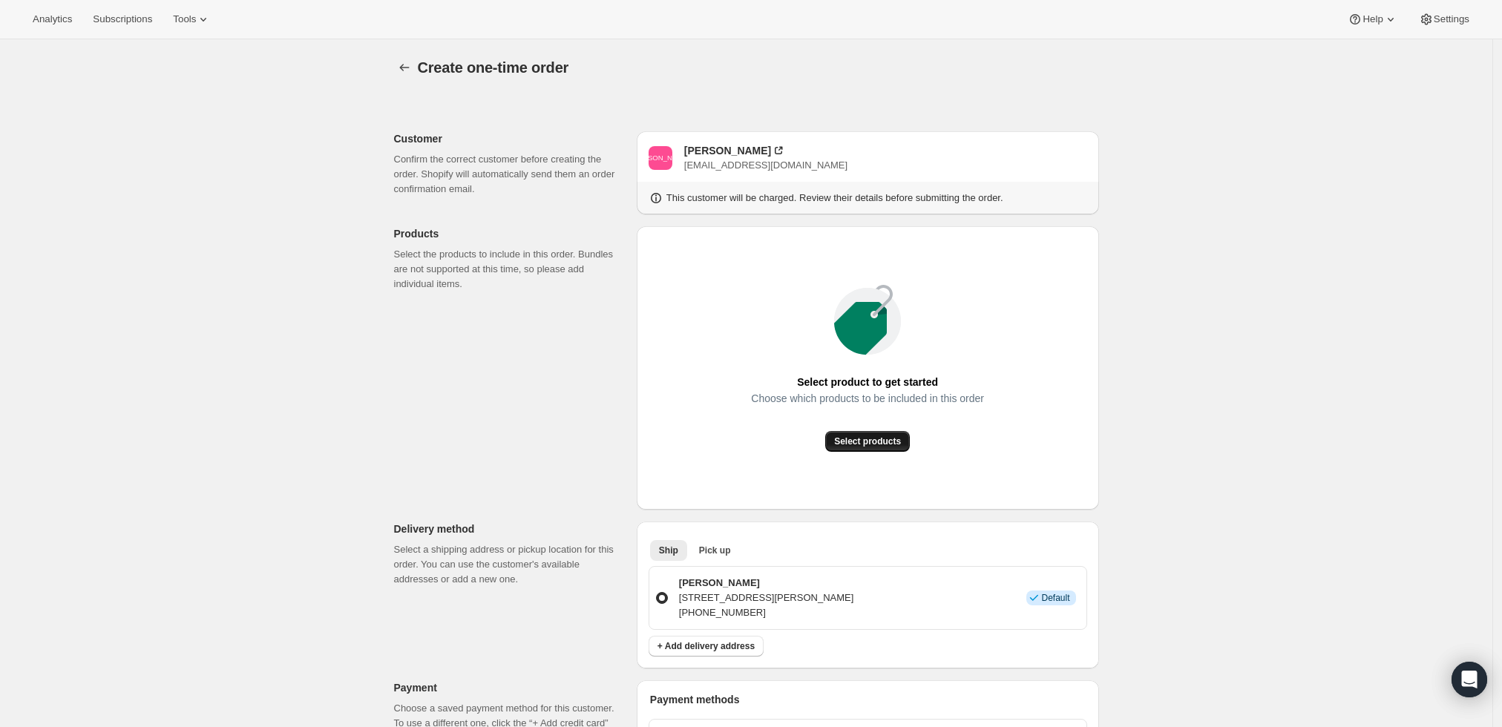
click at [887, 433] on button "Select products" at bounding box center [867, 441] width 85 height 21
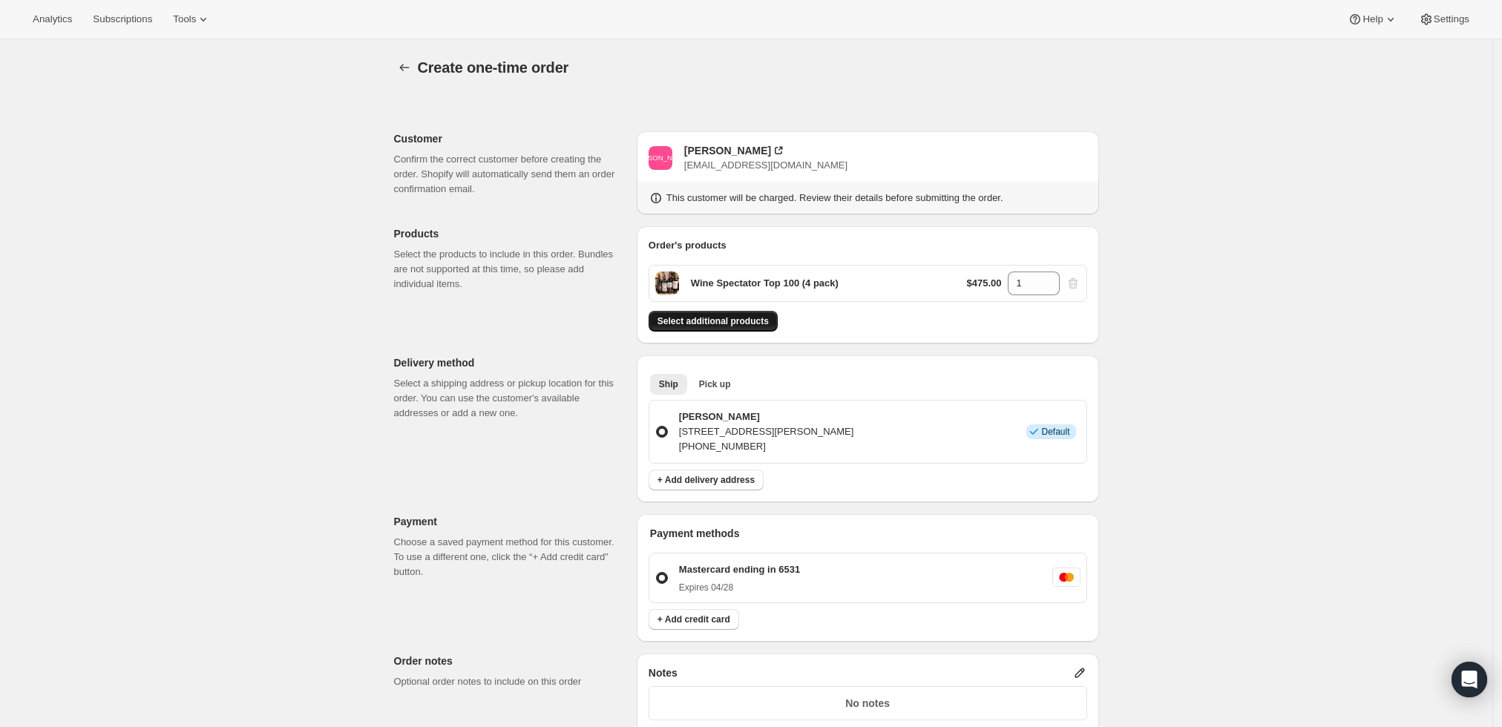
click at [752, 321] on span "Select additional products" at bounding box center [713, 321] width 111 height 12
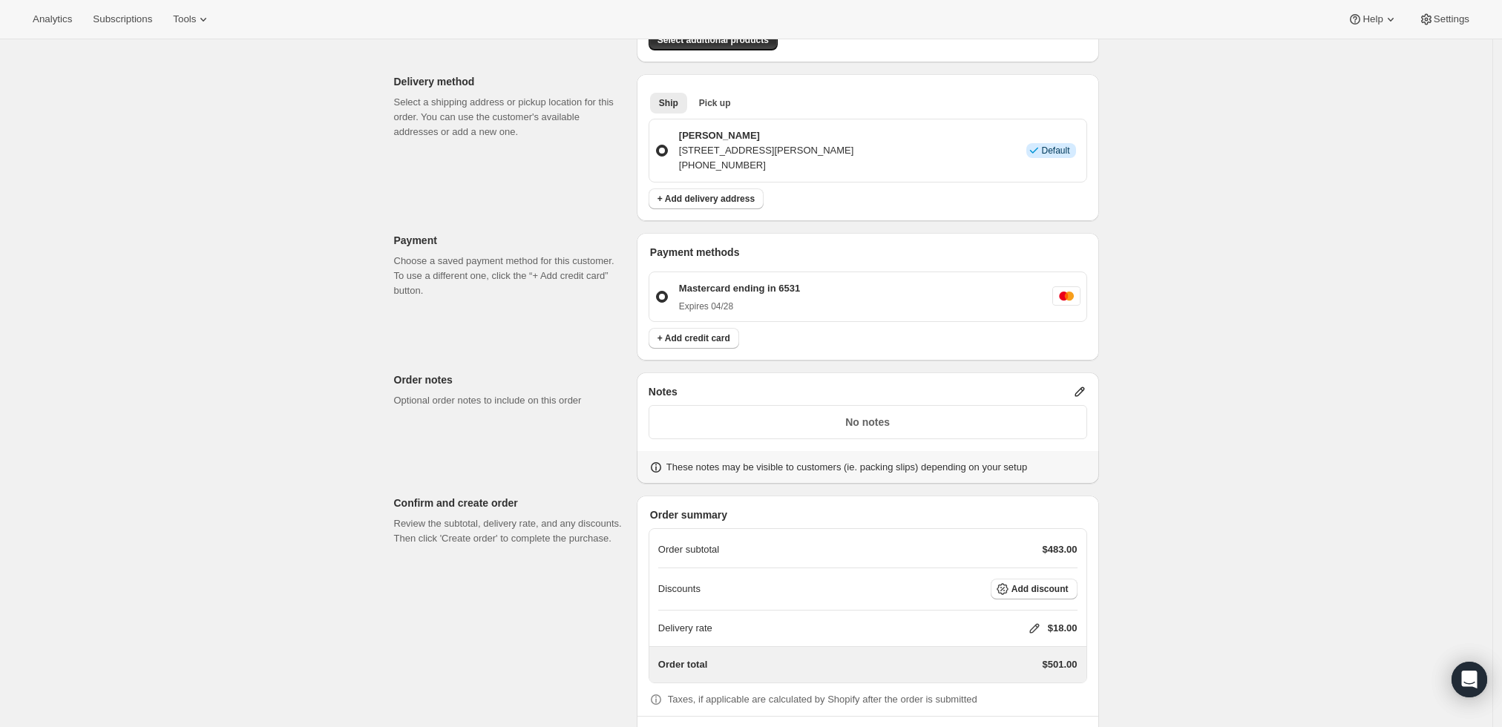
scroll to position [330, 0]
click at [1033, 627] on icon at bounding box center [1034, 626] width 15 height 15
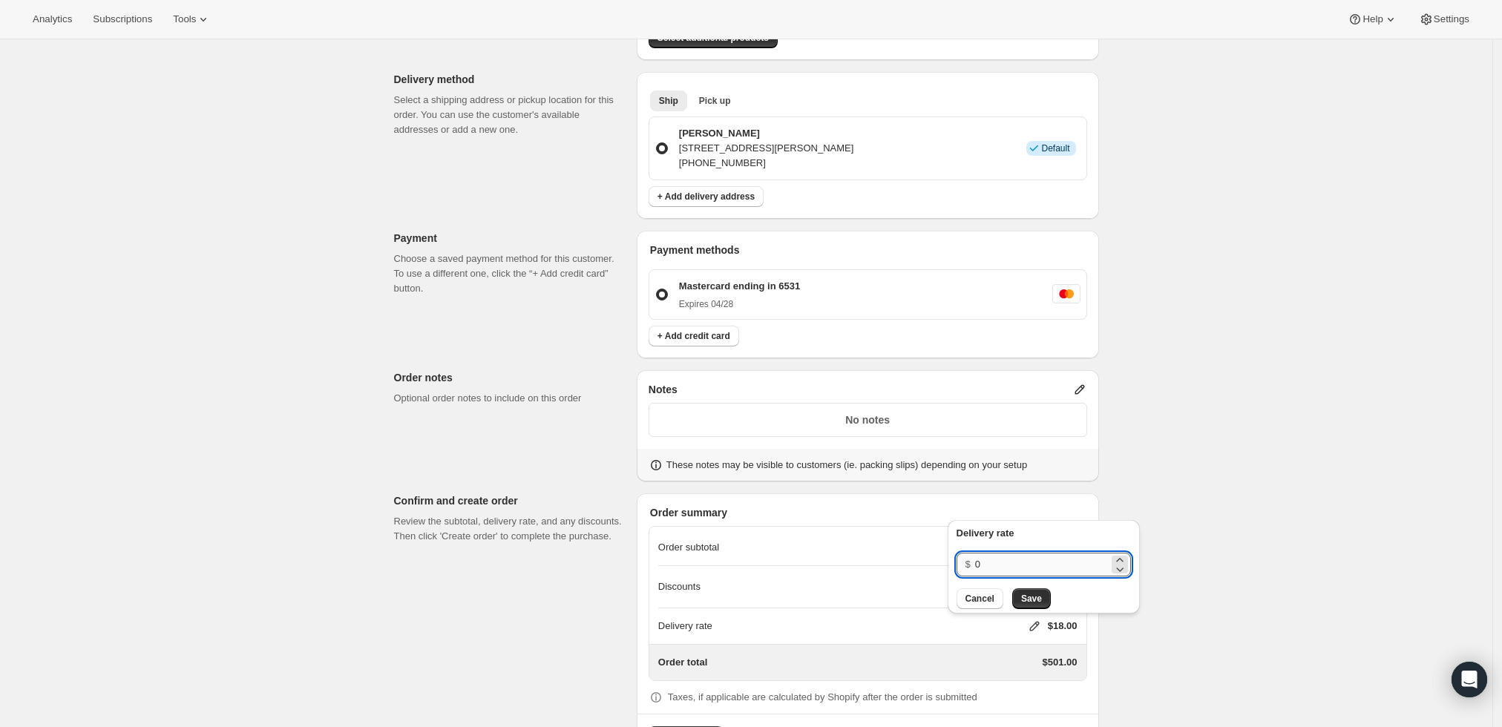
click at [1017, 570] on input "0" at bounding box center [1042, 565] width 134 height 24
type input "0"
click at [1023, 592] on button "Save" at bounding box center [1031, 599] width 39 height 21
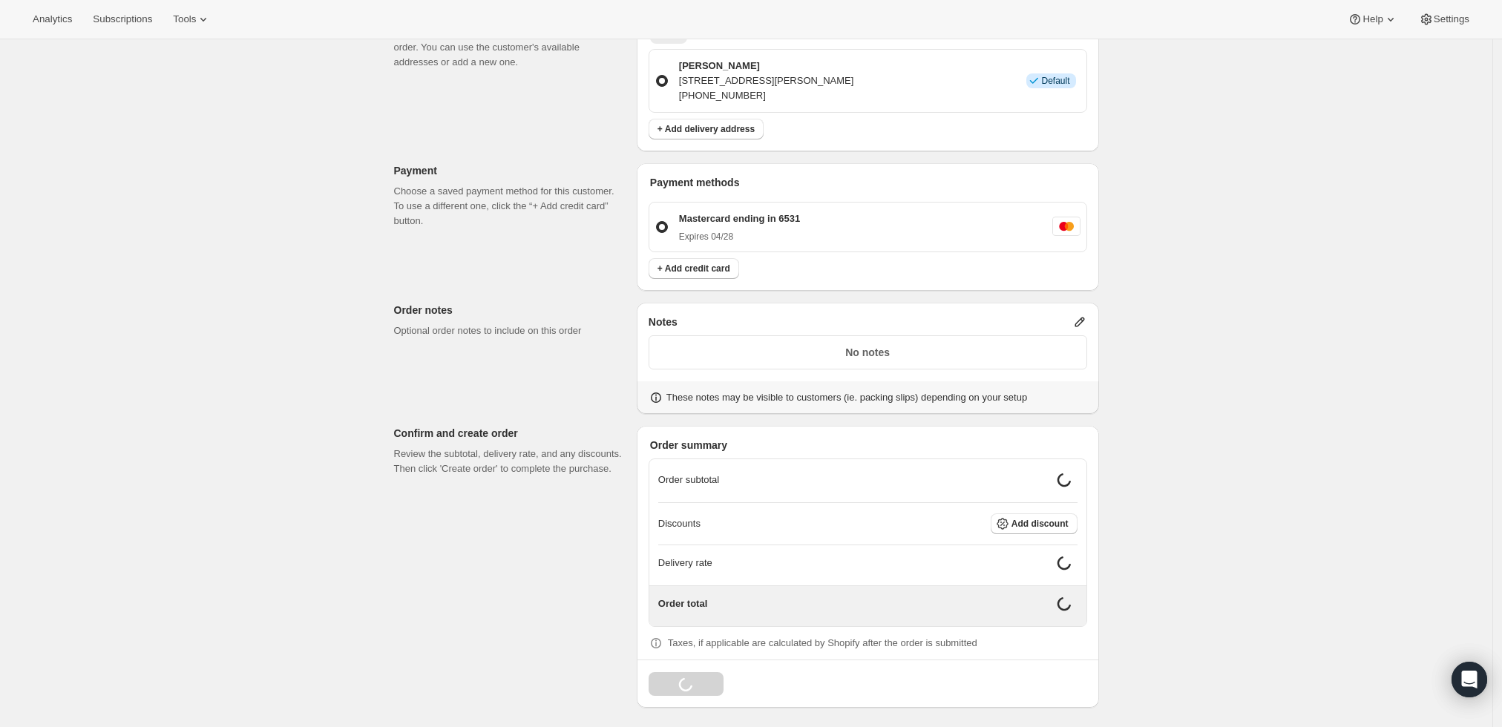
scroll to position [386, 0]
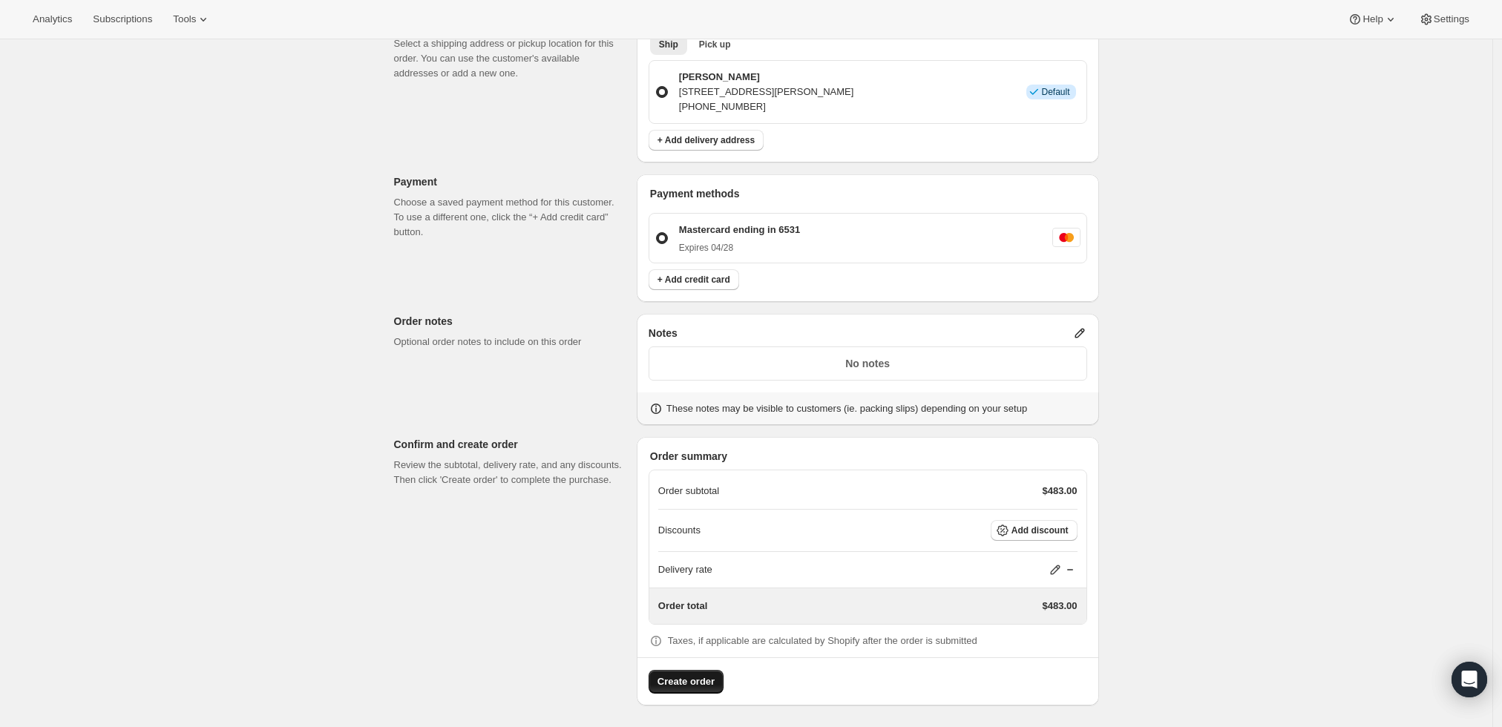
click at [688, 681] on span "Create order" at bounding box center [686, 682] width 57 height 15
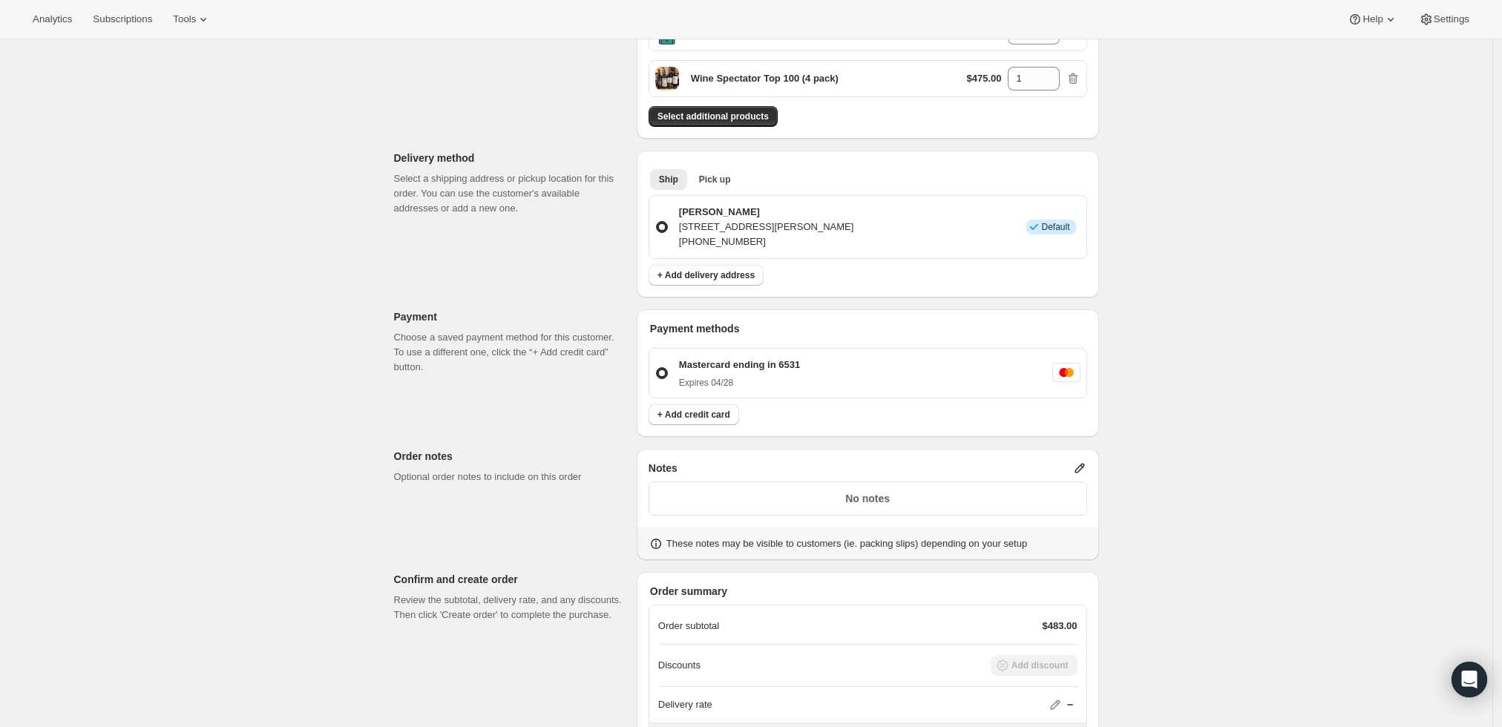
scroll to position [139, 0]
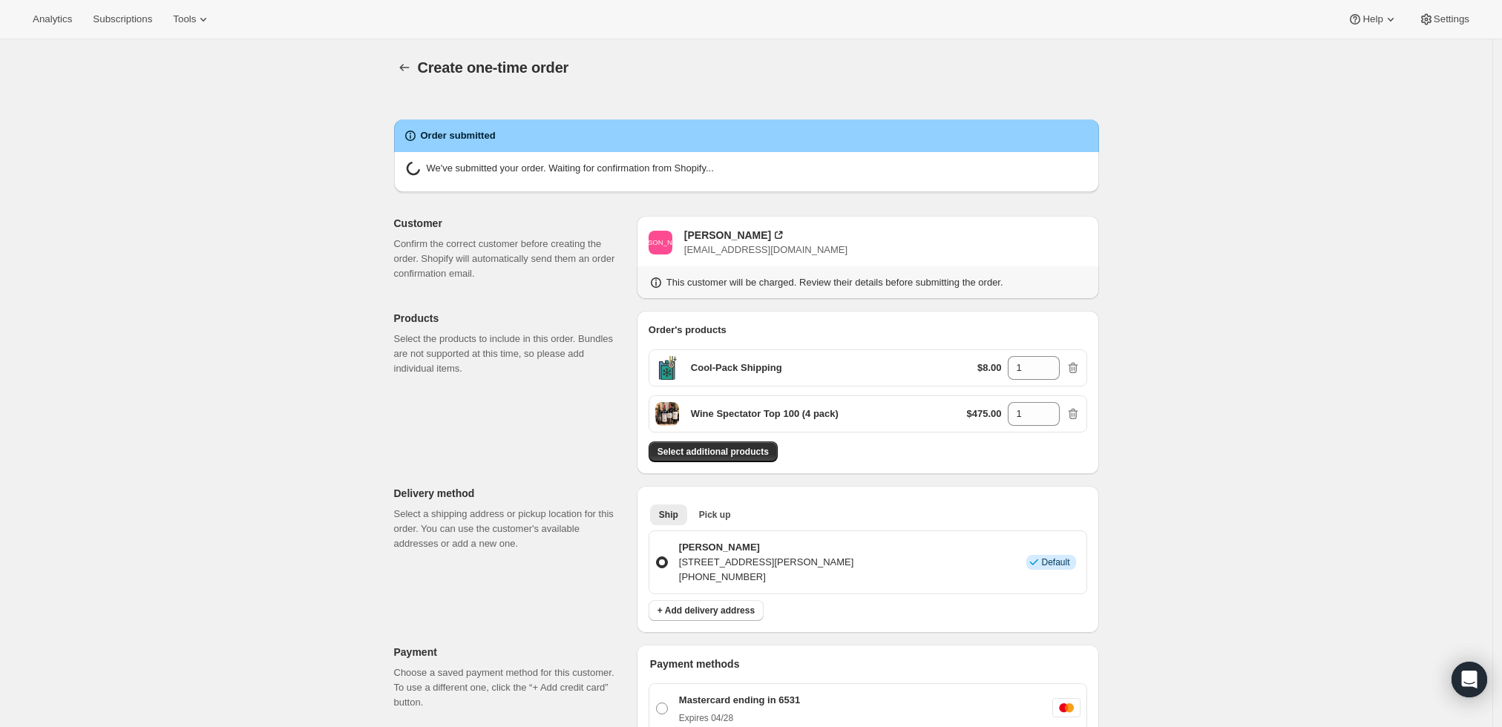
radio input "true"
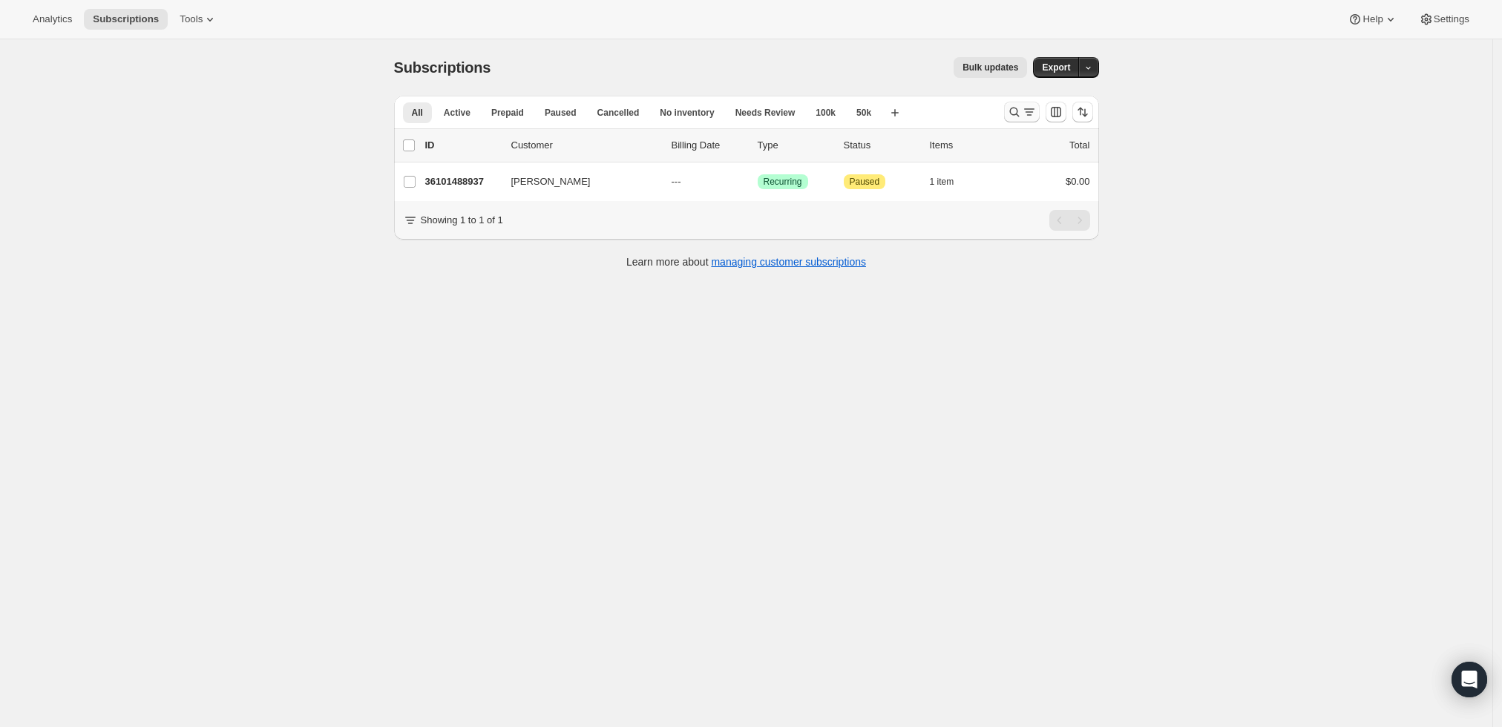
click at [1020, 113] on icon "Search and filter results" at bounding box center [1014, 112] width 15 height 15
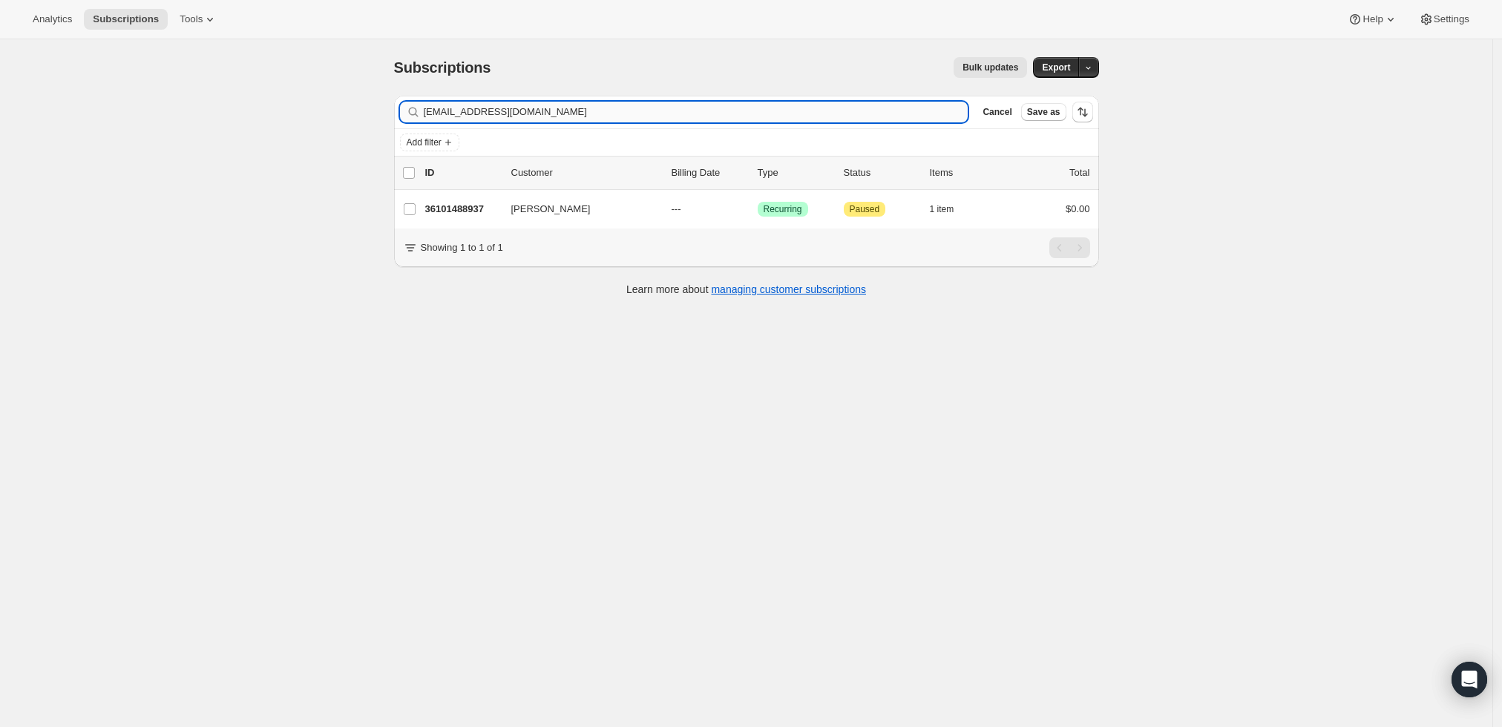
click at [759, 119] on input "[EMAIL_ADDRESS][DOMAIN_NAME]" at bounding box center [696, 112] width 545 height 21
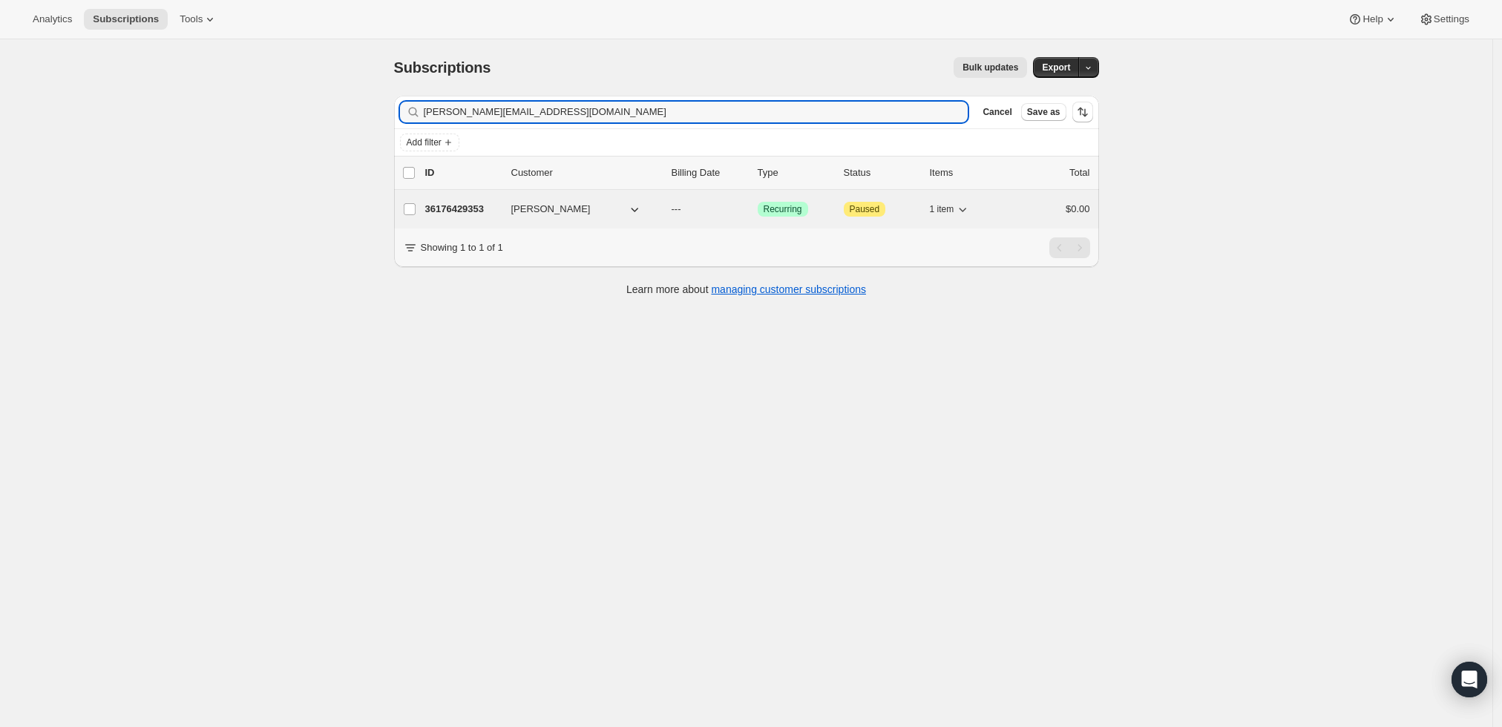
type input "[PERSON_NAME][EMAIL_ADDRESS][DOMAIN_NAME]"
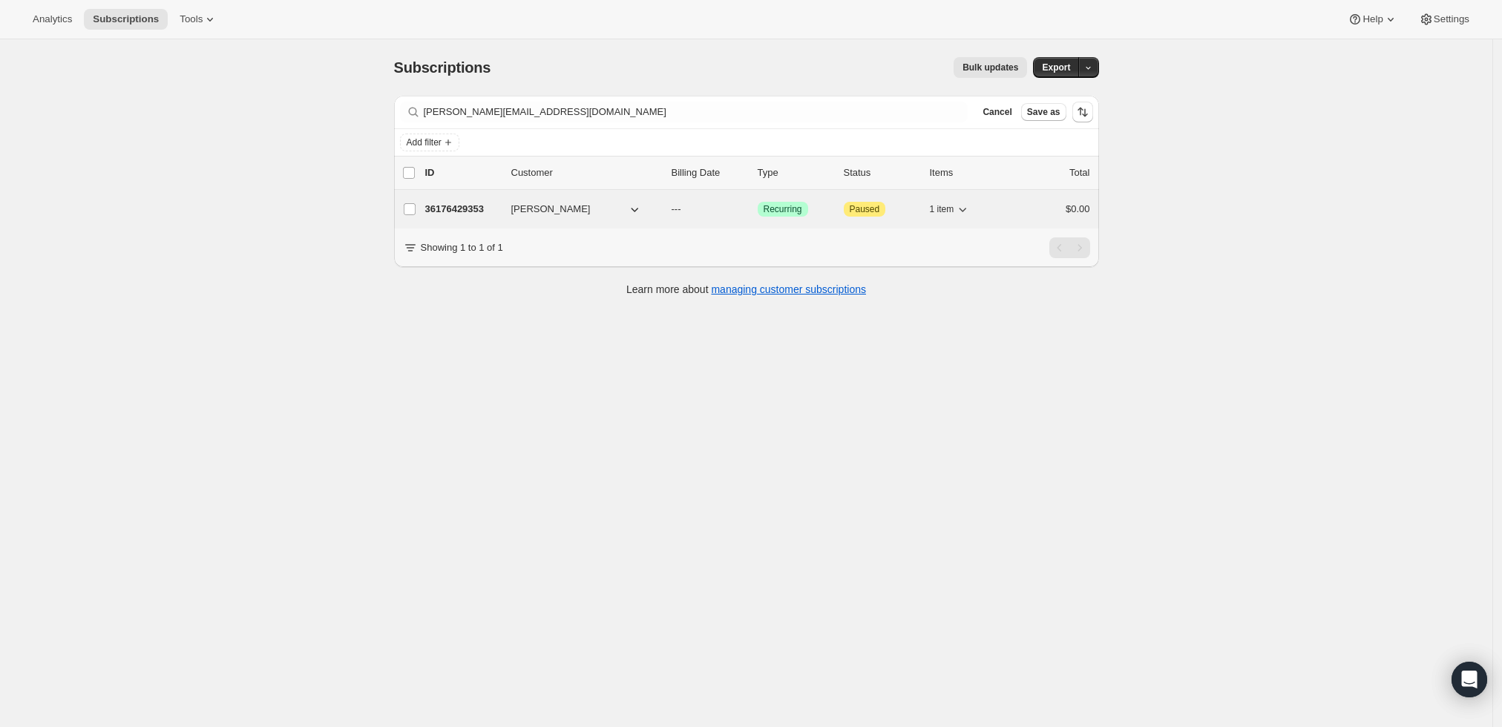
click at [446, 206] on p "36176429353" at bounding box center [462, 209] width 74 height 15
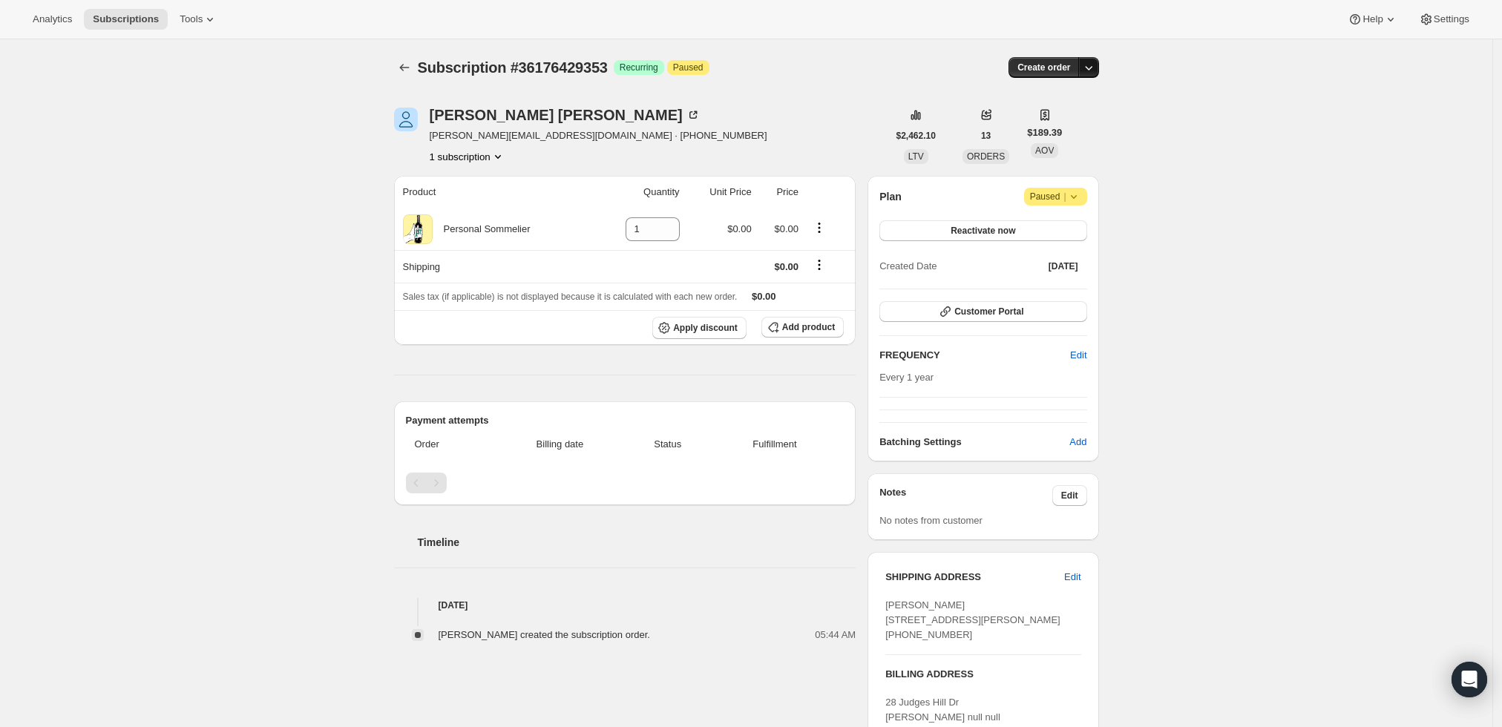
click at [1092, 63] on icon "button" at bounding box center [1088, 67] width 15 height 15
click at [1053, 119] on span "Create custom one-time order" at bounding box center [1030, 122] width 128 height 11
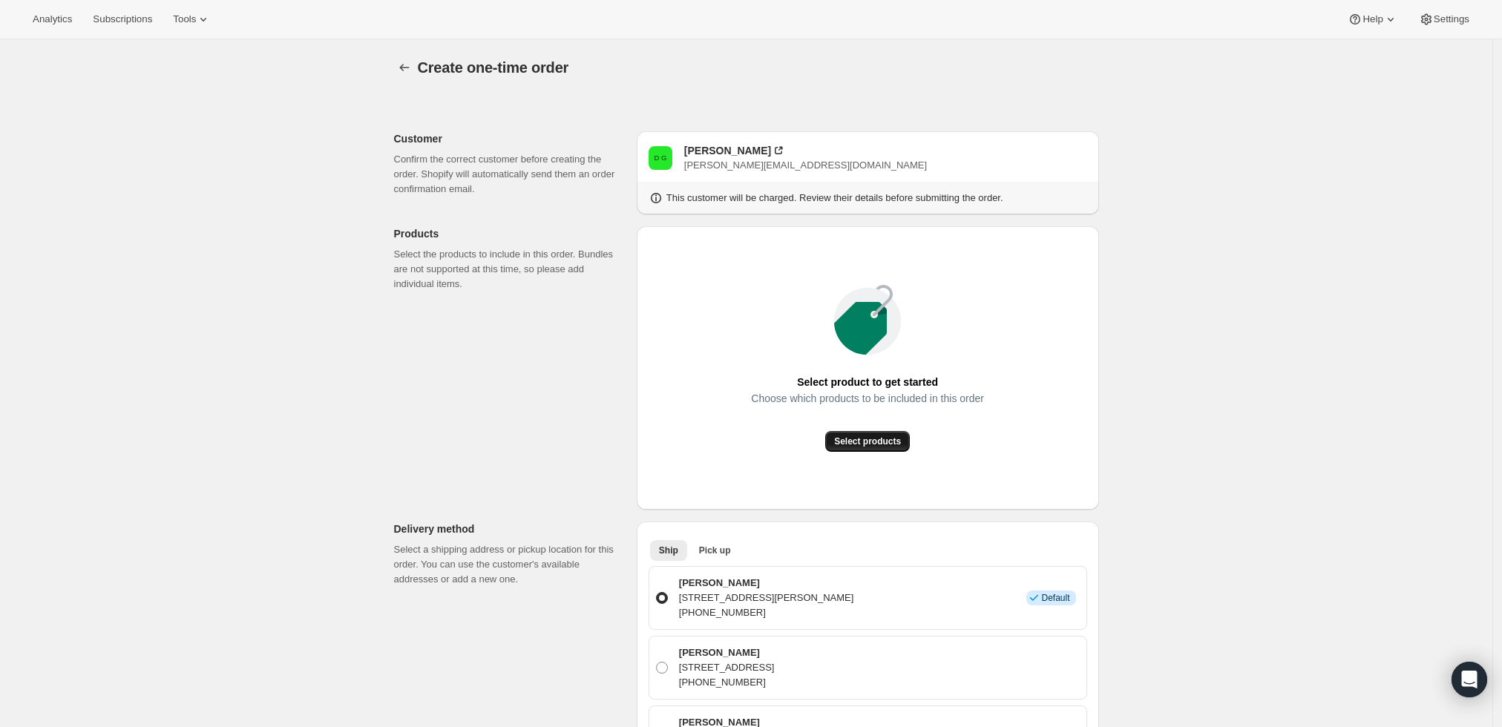
click at [873, 442] on span "Select products" at bounding box center [867, 442] width 67 height 12
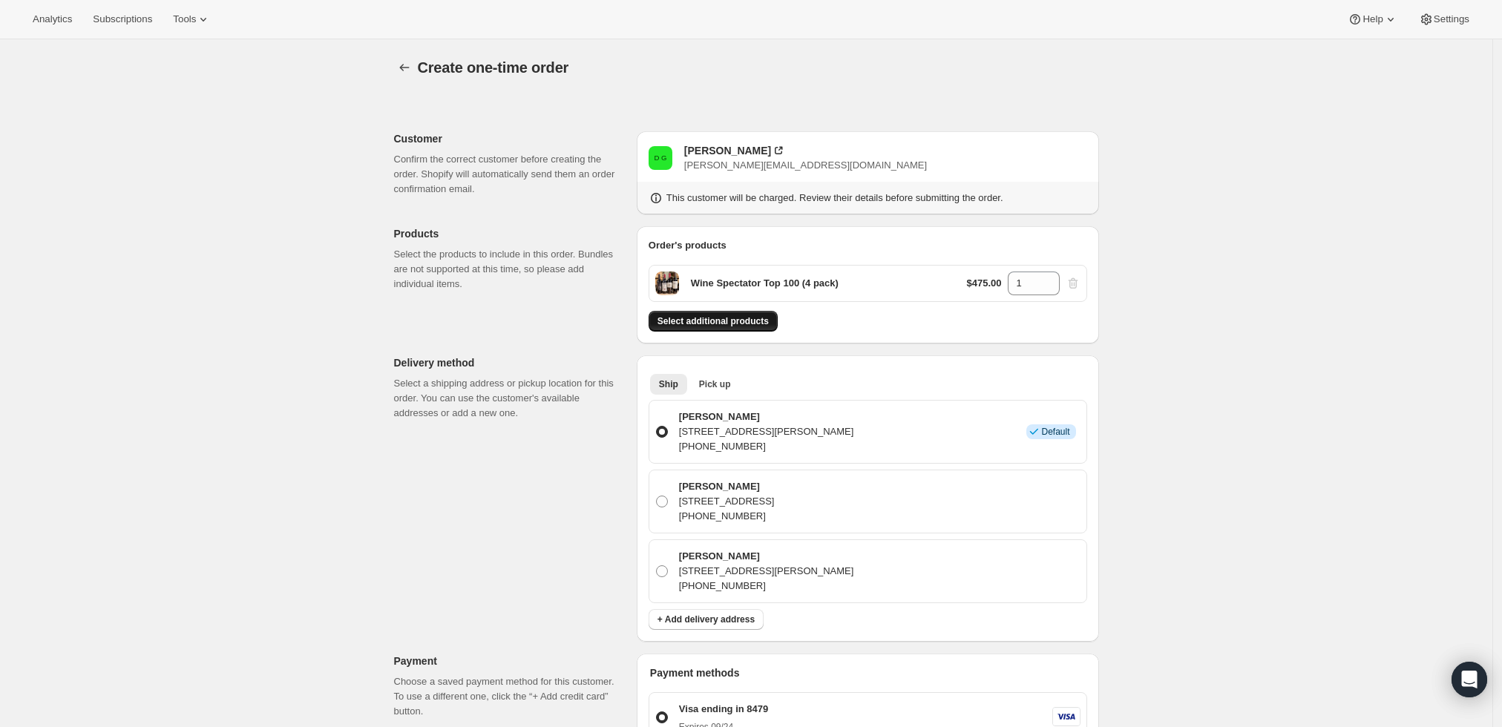
click at [750, 321] on span "Select additional products" at bounding box center [713, 321] width 111 height 12
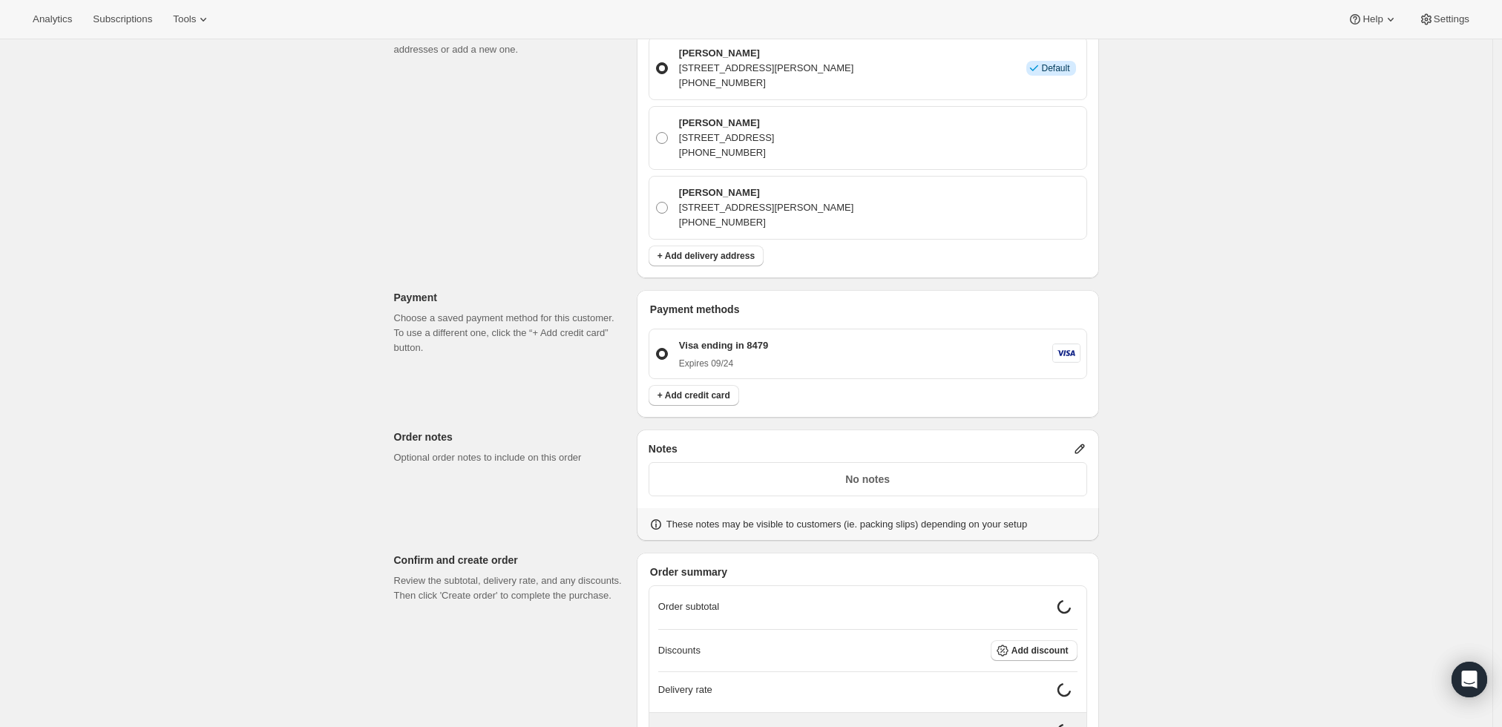
scroll to position [412, 0]
click at [1082, 448] on icon at bounding box center [1080, 447] width 10 height 10
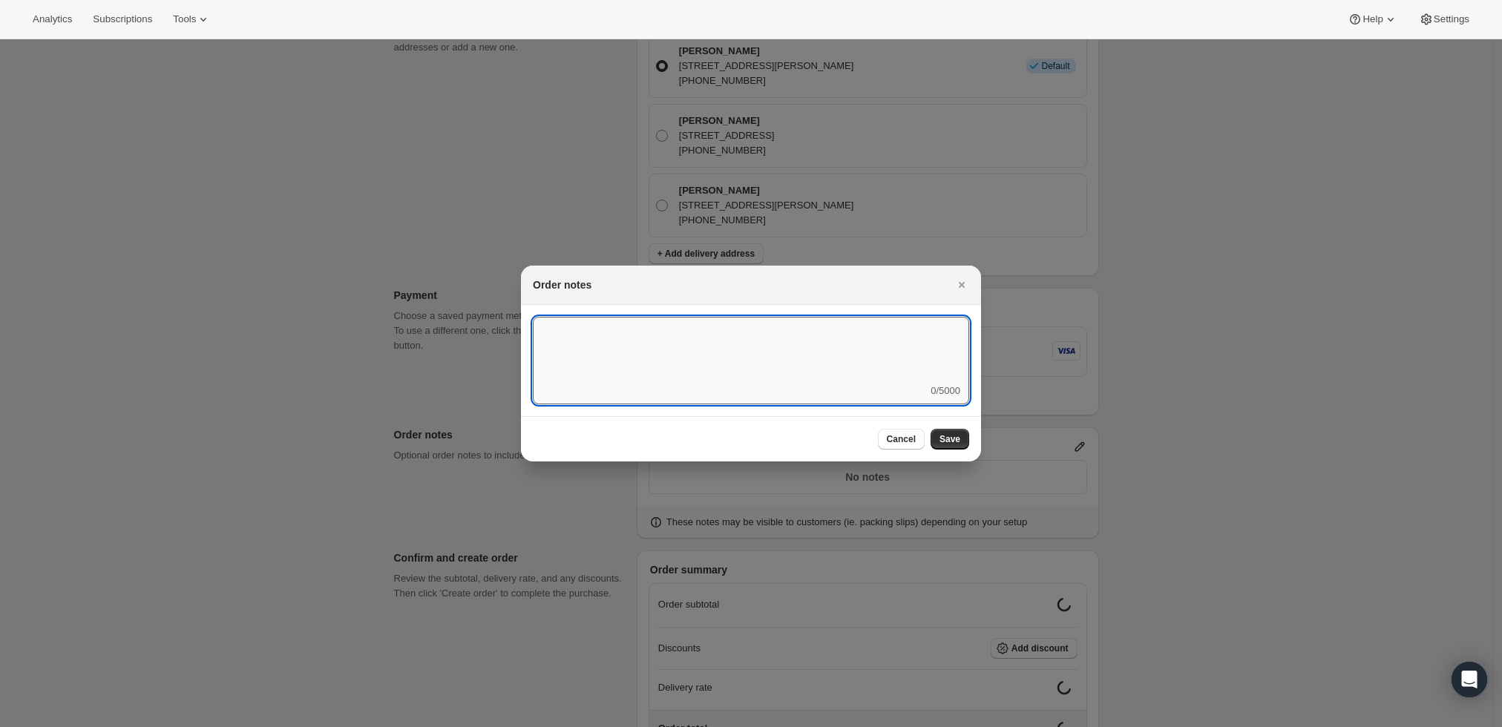
click at [766, 363] on textarea ":r3t:" at bounding box center [751, 350] width 436 height 67
type textarea "Temp Control"
click at [938, 435] on button "Save" at bounding box center [950, 439] width 39 height 21
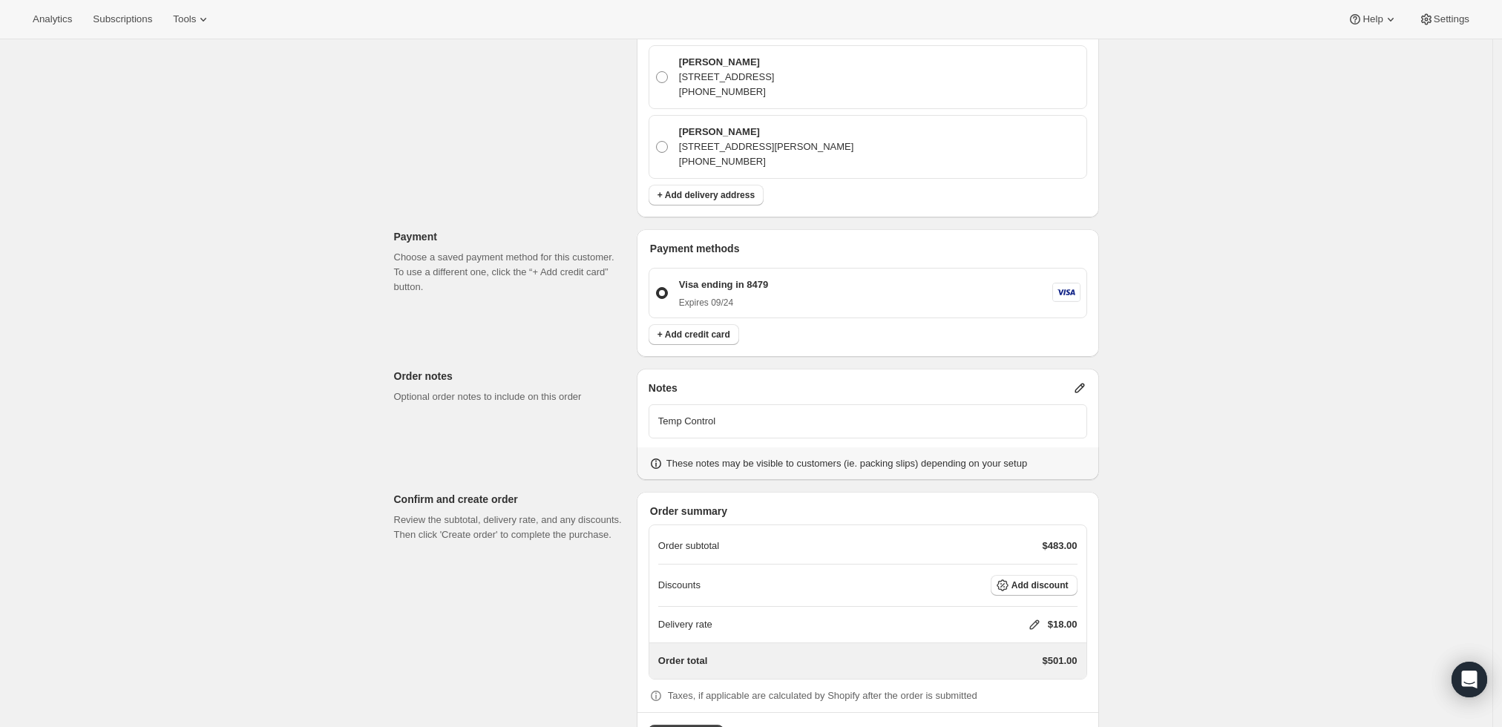
scroll to position [526, 0]
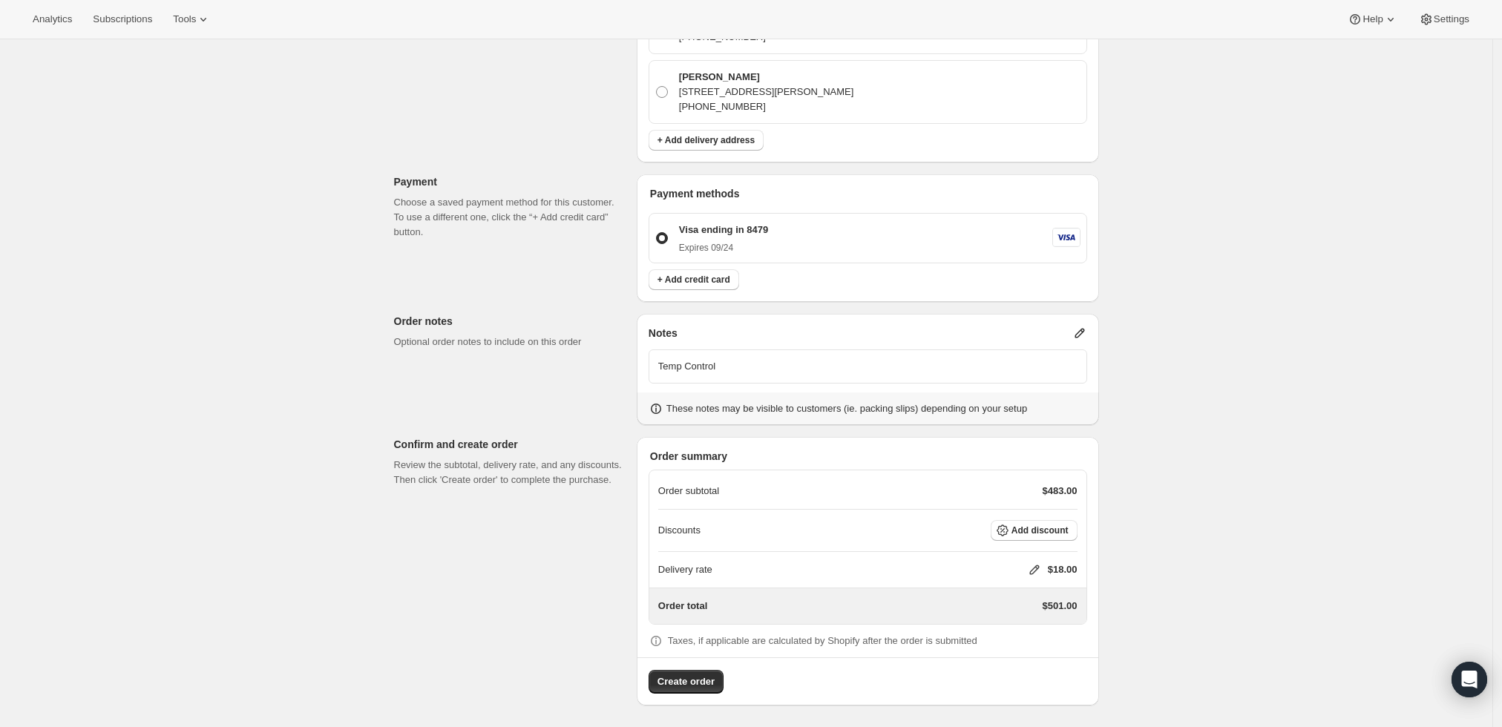
click at [1036, 563] on icon at bounding box center [1034, 570] width 15 height 15
click at [1010, 618] on input "0" at bounding box center [1042, 624] width 134 height 24
type input "0"
click at [1023, 657] on span "Save" at bounding box center [1031, 658] width 21 height 12
click at [676, 679] on span "Create order" at bounding box center [686, 682] width 57 height 15
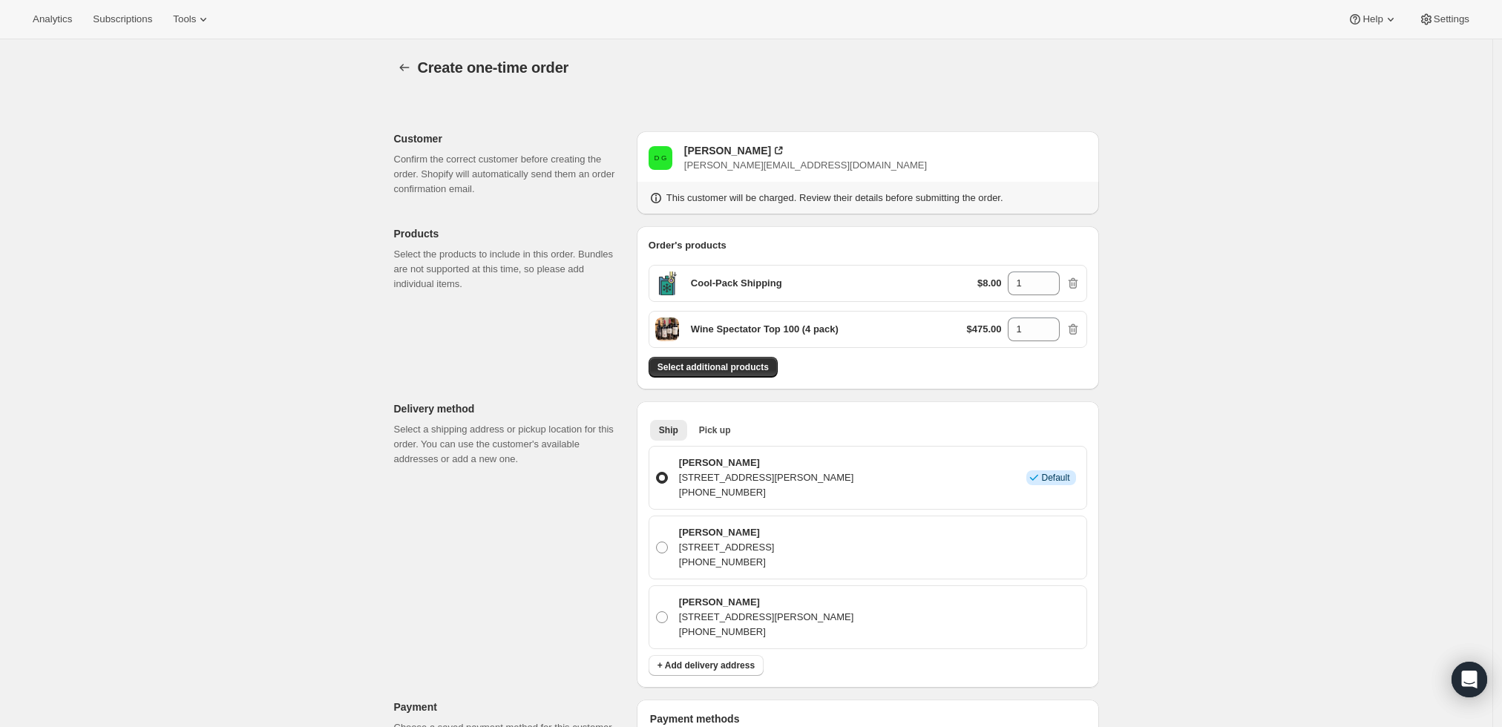
scroll to position [0, 0]
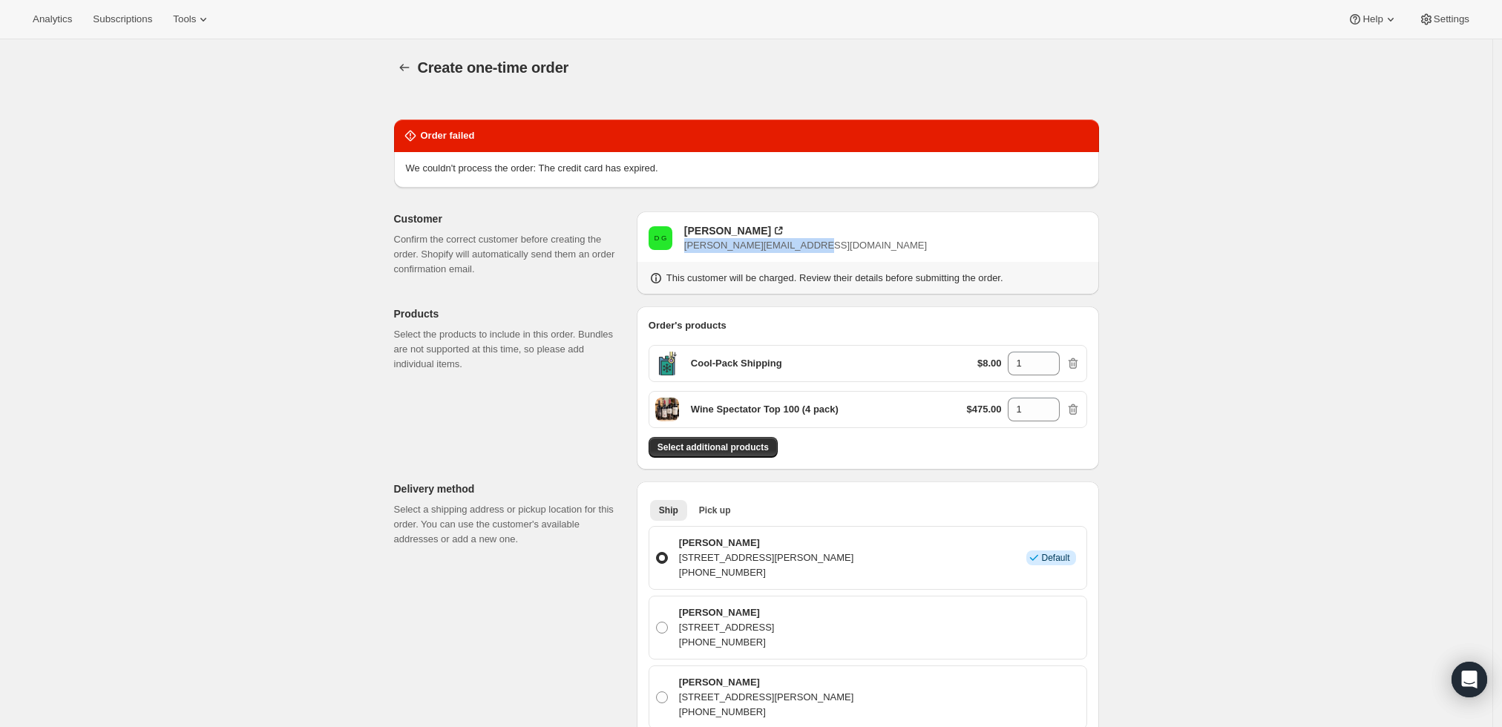
drag, startPoint x: 817, startPoint y: 245, endPoint x: 689, endPoint y: 248, distance: 128.4
click at [689, 248] on div "D G [PERSON_NAME] [PERSON_NAME][EMAIL_ADDRESS][DOMAIN_NAME]" at bounding box center [868, 238] width 439 height 30
copy span "[PERSON_NAME][EMAIL_ADDRESS][DOMAIN_NAME]"
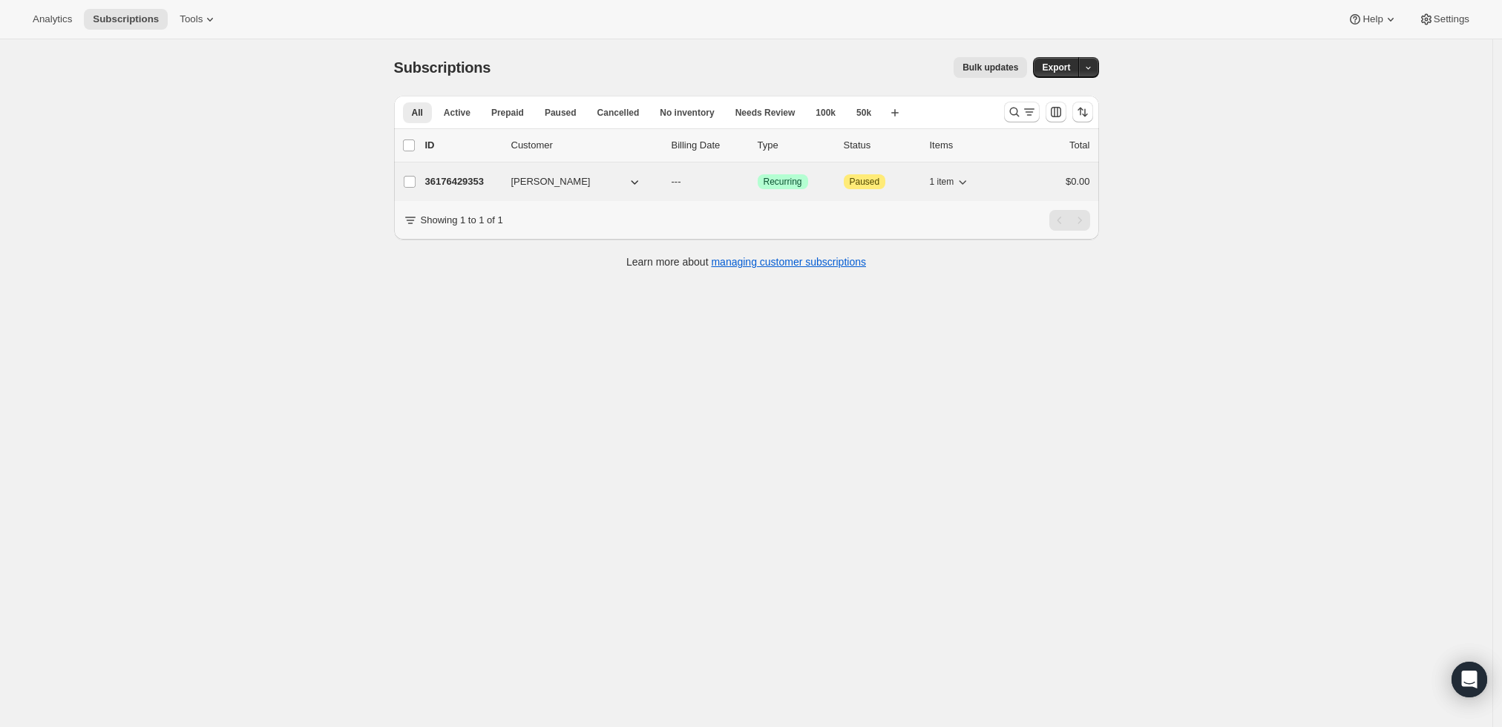
click at [471, 180] on p "36176429353" at bounding box center [462, 181] width 74 height 15
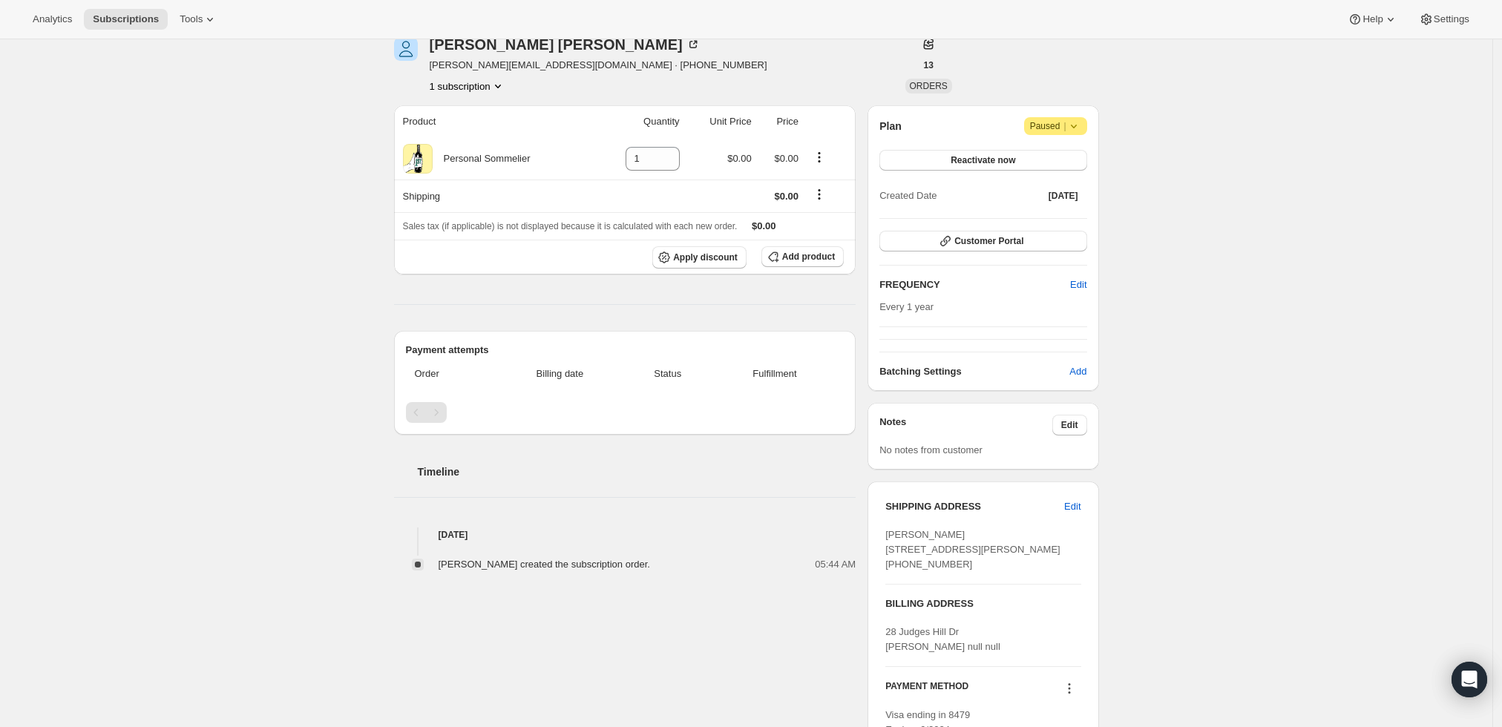
scroll to position [182, 0]
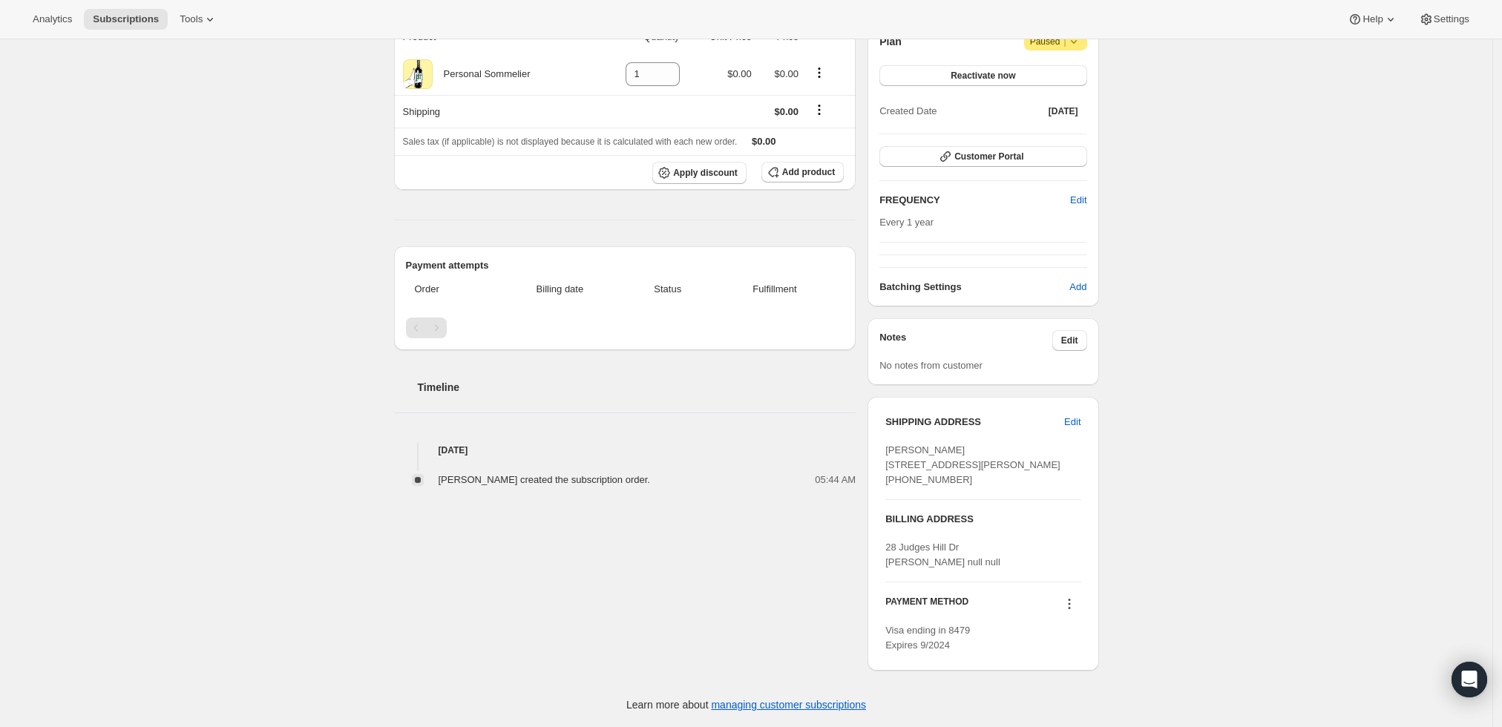
click at [1075, 603] on icon at bounding box center [1069, 604] width 15 height 15
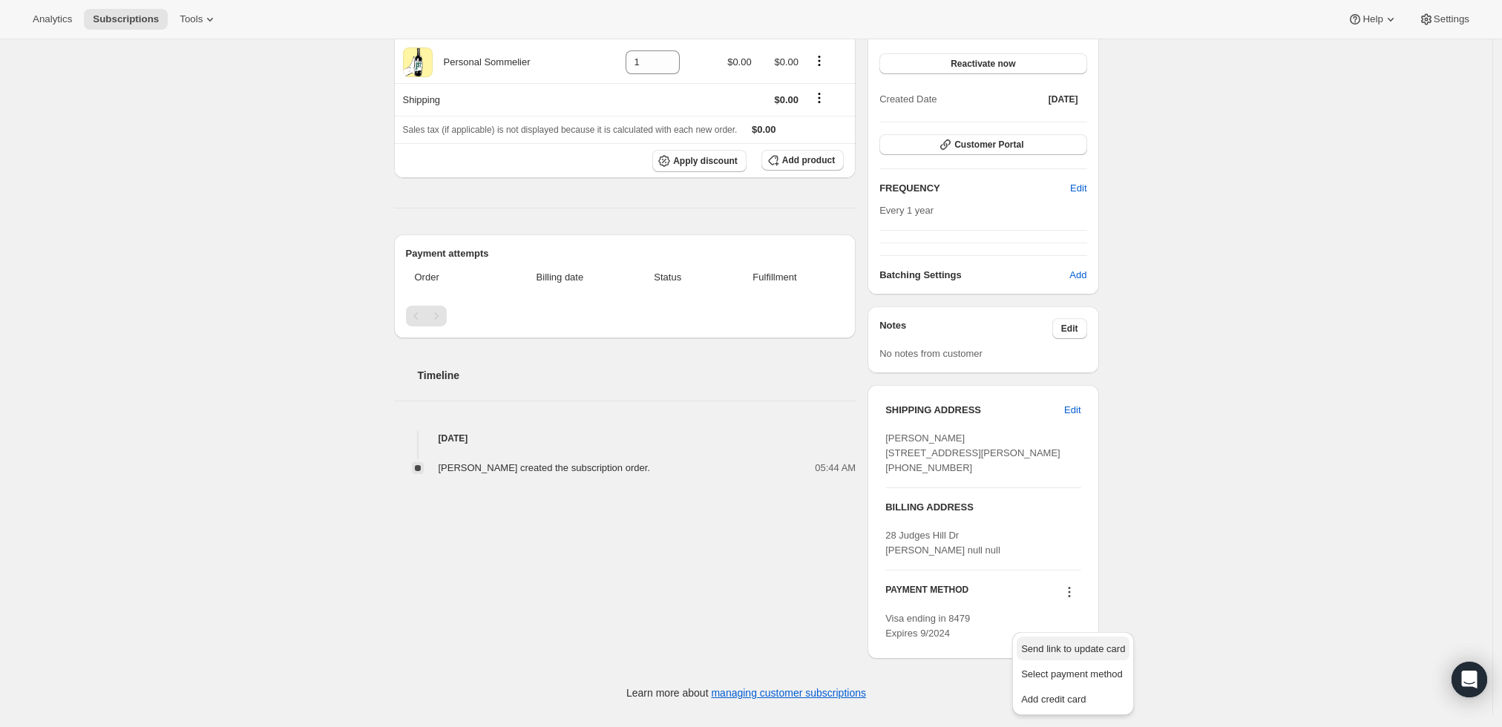
click at [1076, 644] on span "Send link to update card" at bounding box center [1073, 649] width 104 height 11
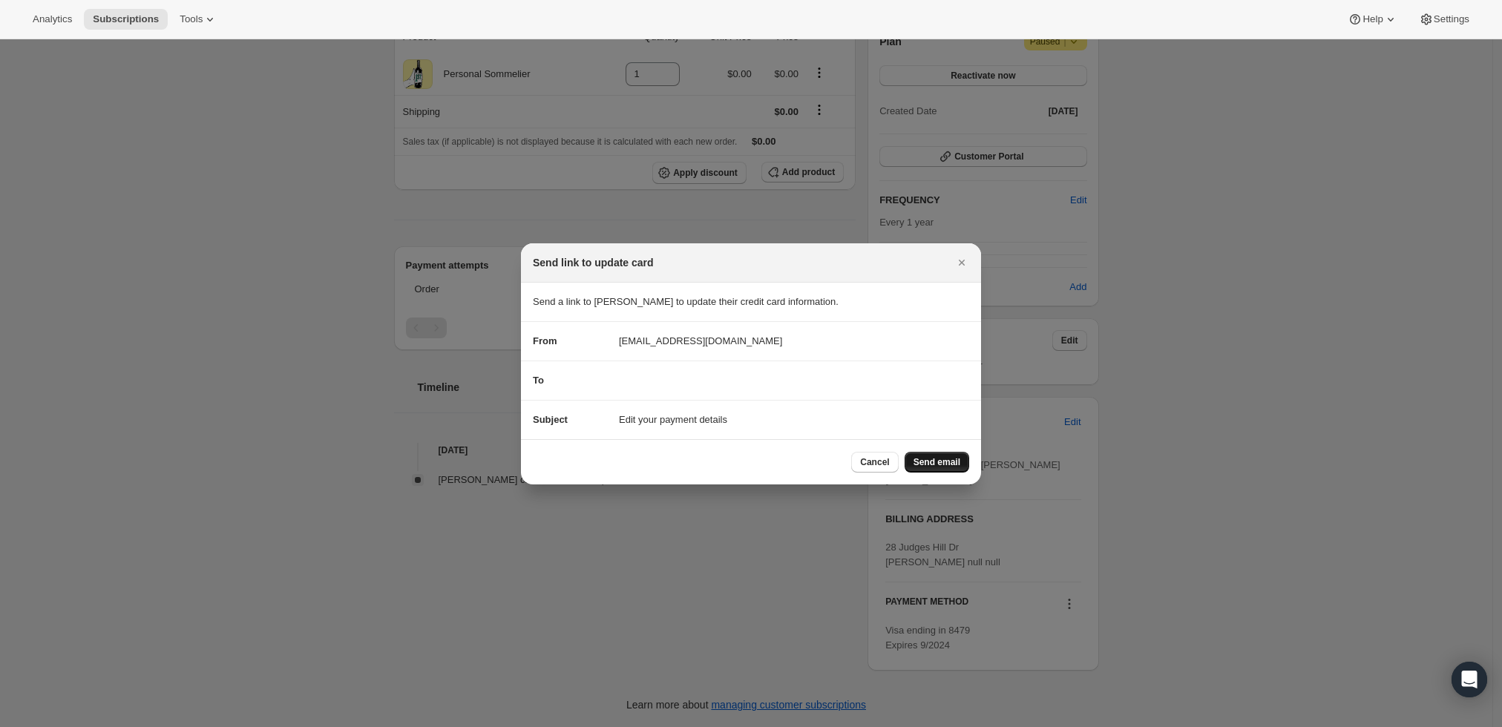
click at [952, 465] on span "Send email" at bounding box center [937, 462] width 47 height 12
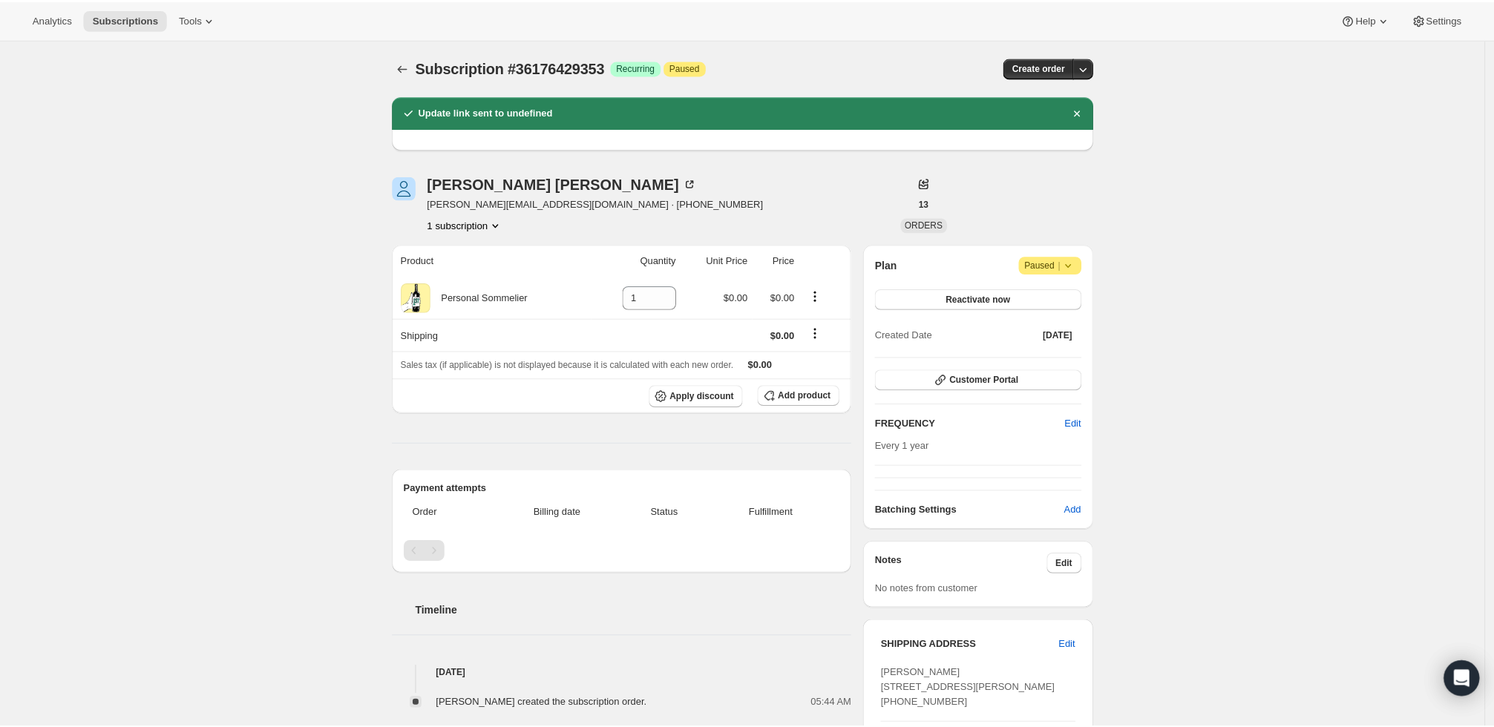
scroll to position [182, 0]
